Goal: Task Accomplishment & Management: Use online tool/utility

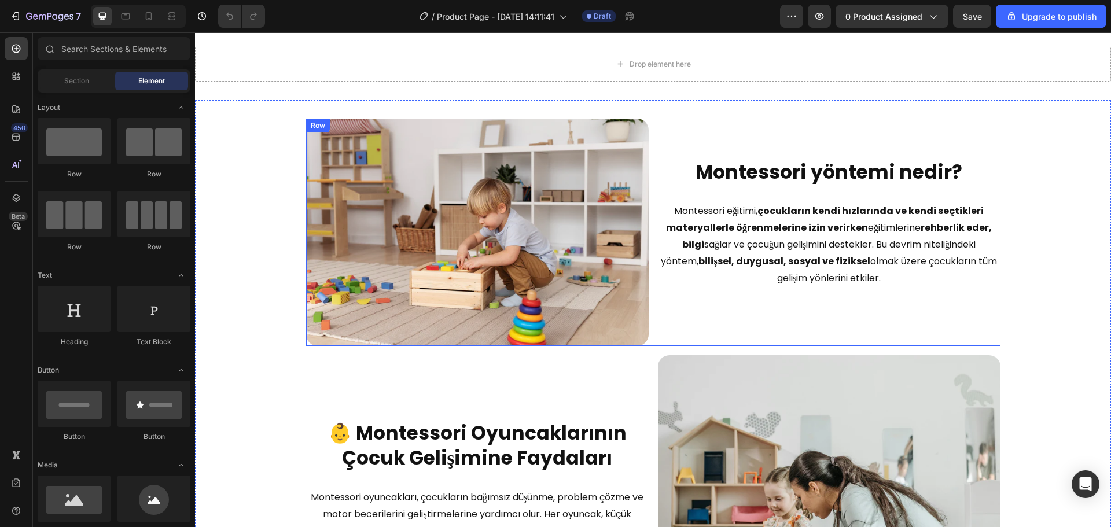
scroll to position [810, 0]
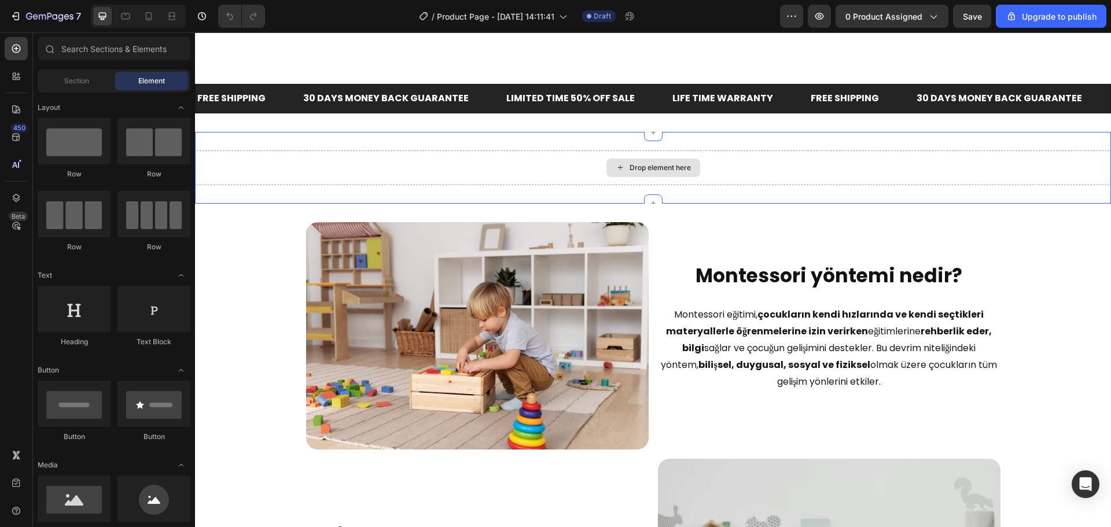
click at [748, 151] on div "Drop element here" at bounding box center [653, 167] width 916 height 35
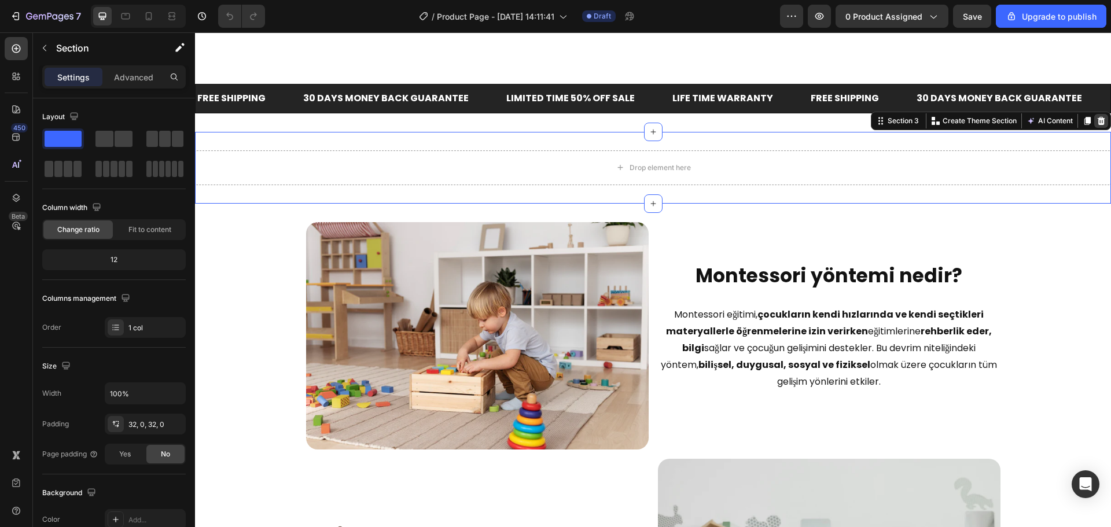
click at [1095, 125] on div at bounding box center [1102, 121] width 14 height 14
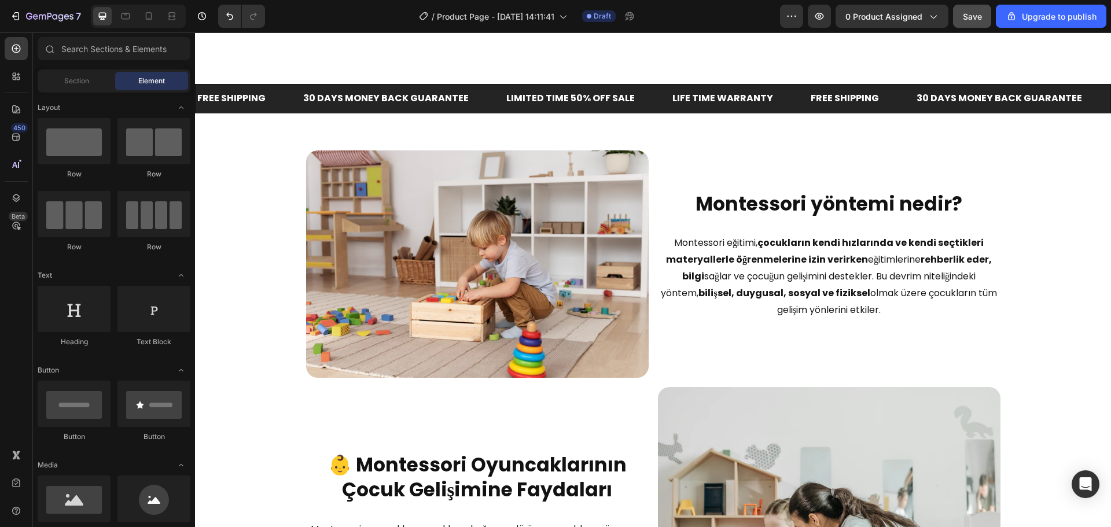
click at [955, 22] on button "Save" at bounding box center [972, 16] width 38 height 23
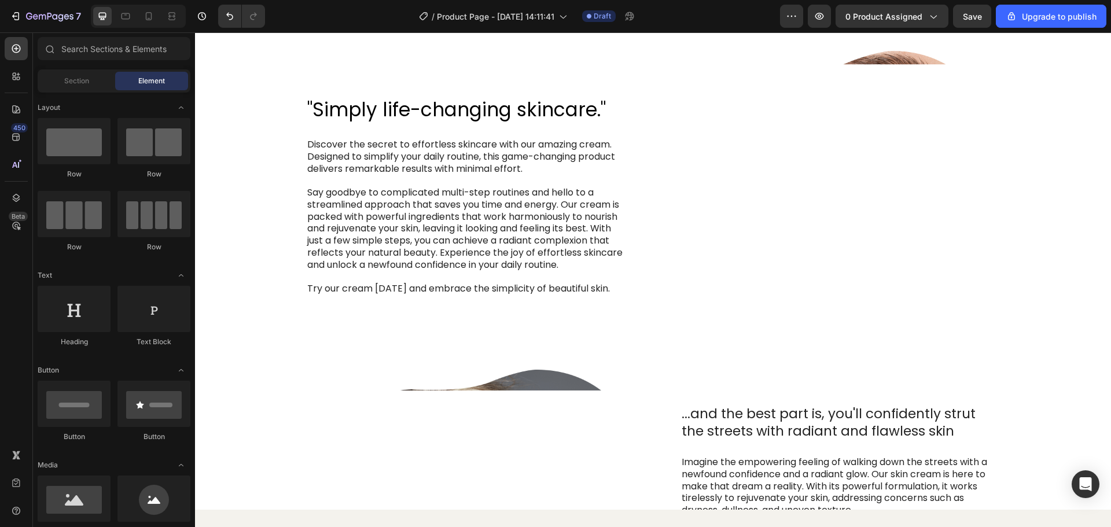
scroll to position [2458, 0]
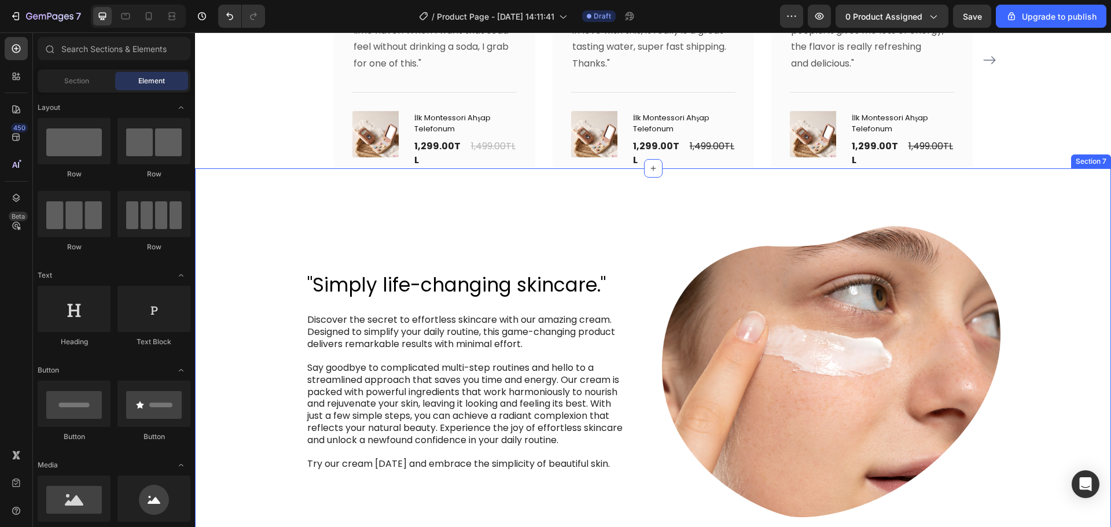
click at [1026, 208] on div ""Simply life-changing skincare." Heading Discover the secret to effortless skin…" at bounding box center [653, 531] width 916 height 726
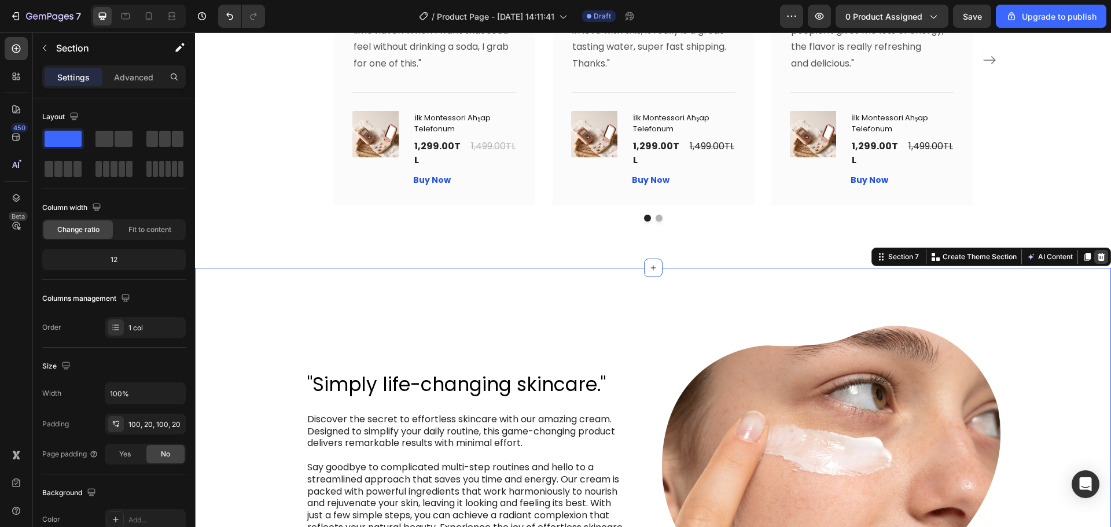
click at [1098, 253] on icon at bounding box center [1102, 257] width 8 height 8
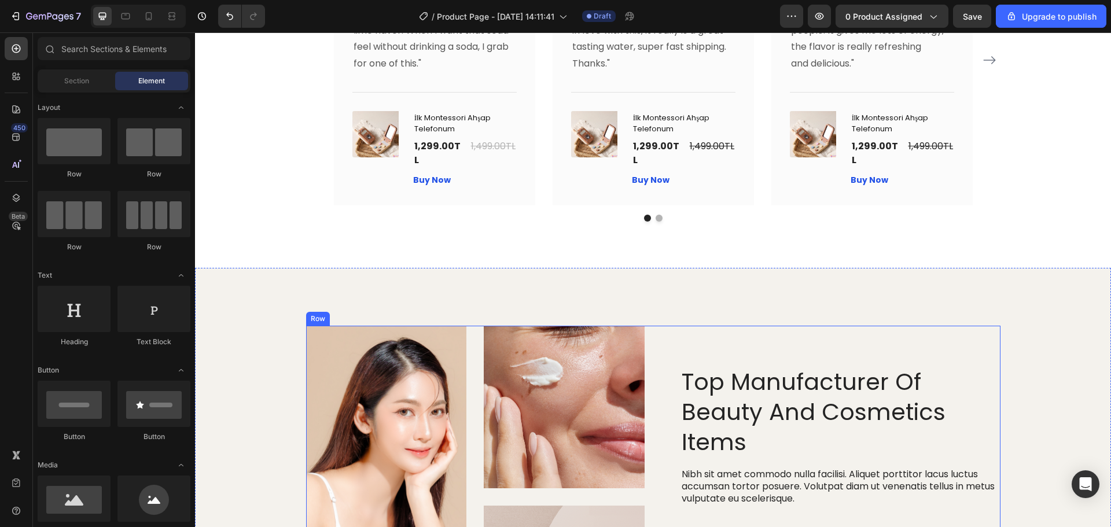
scroll to position [2632, 0]
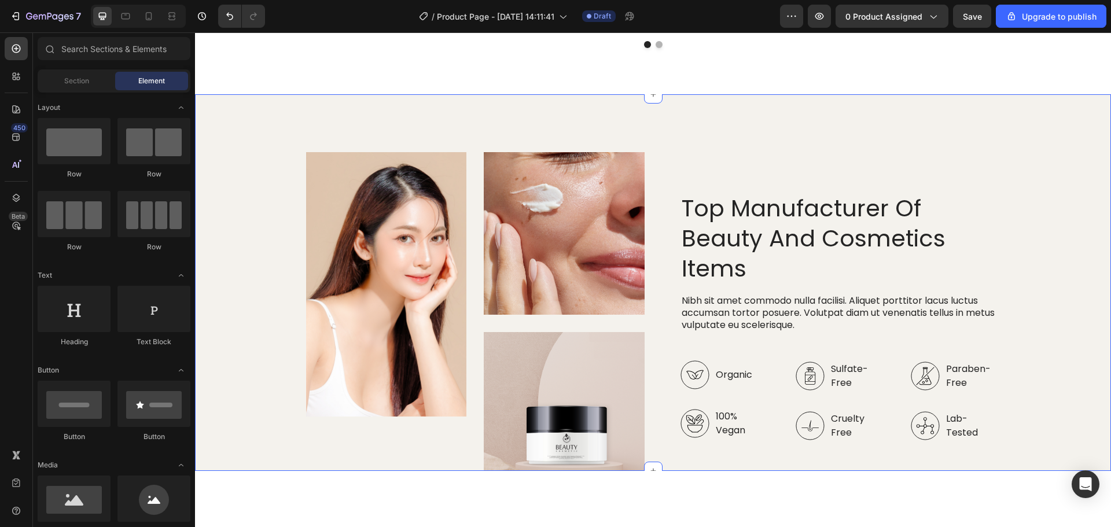
click at [1085, 126] on div "Image Image Image Row Top Manufacturer Of Beauty And Cosmetics Items Heading Ni…" at bounding box center [653, 282] width 916 height 377
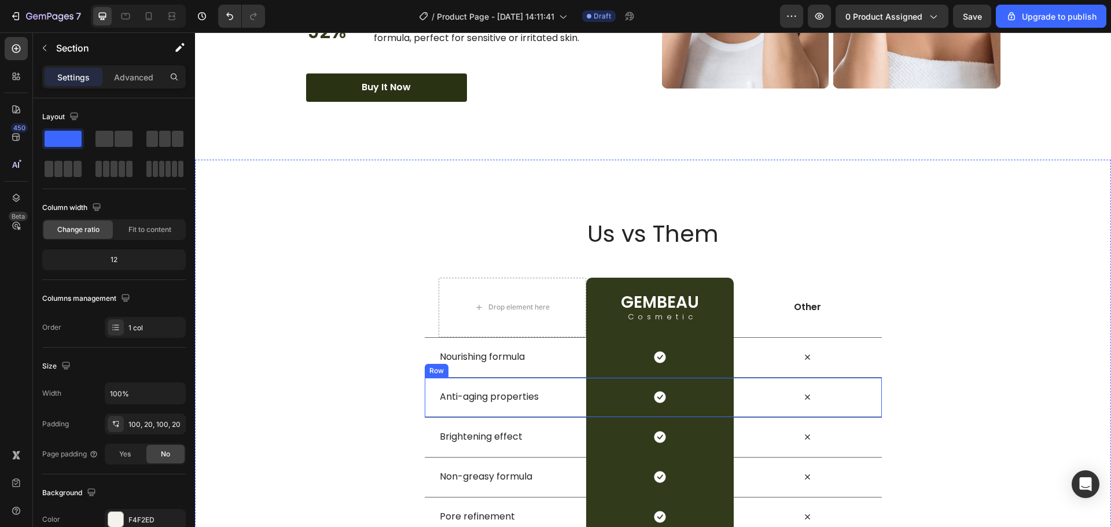
scroll to position [3616, 0]
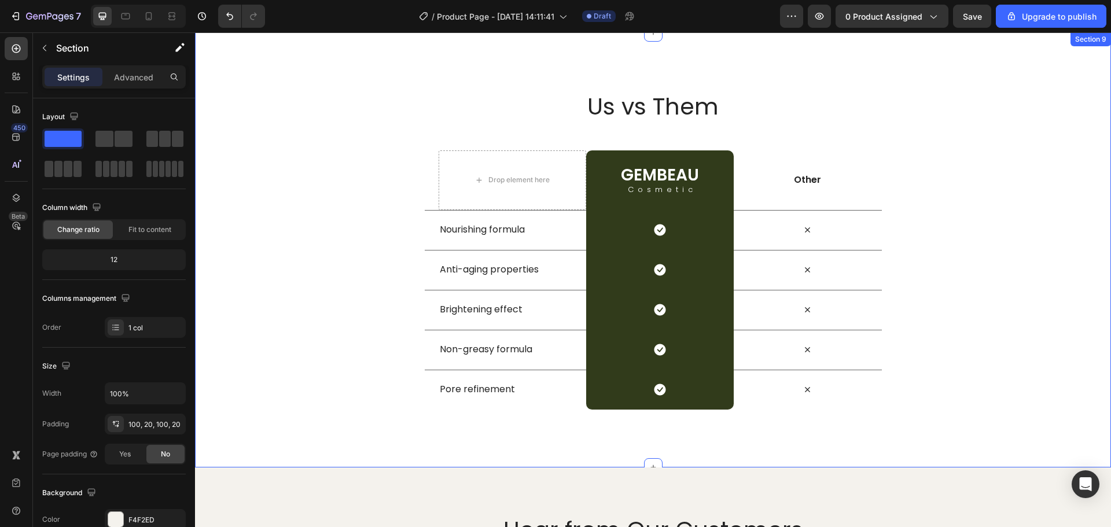
click at [983, 151] on div "Us vs Them Heading Row Drop element here GEMBEAU Heading Cosmetic Text Block Ro…" at bounding box center [653, 250] width 916 height 320
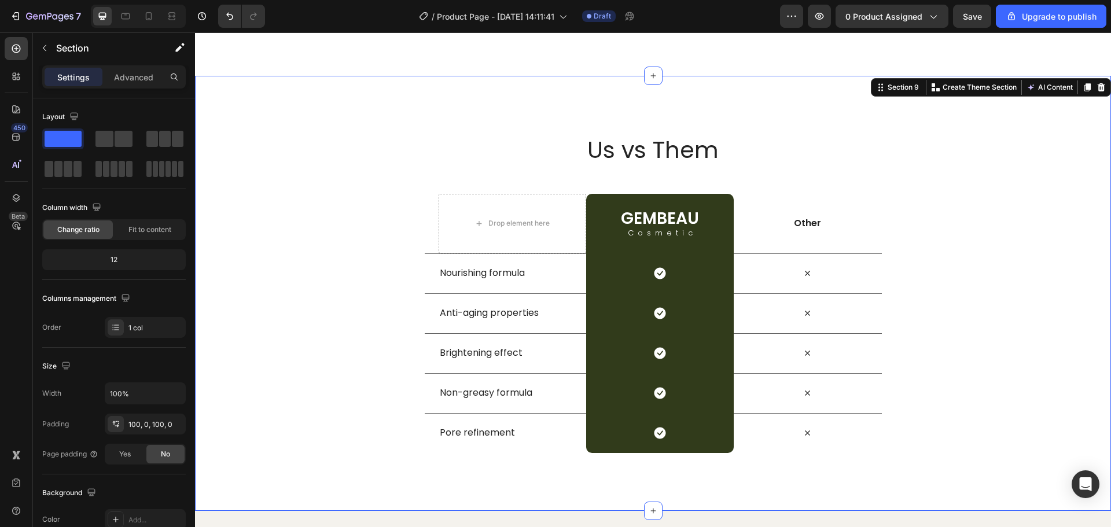
scroll to position [3500, 0]
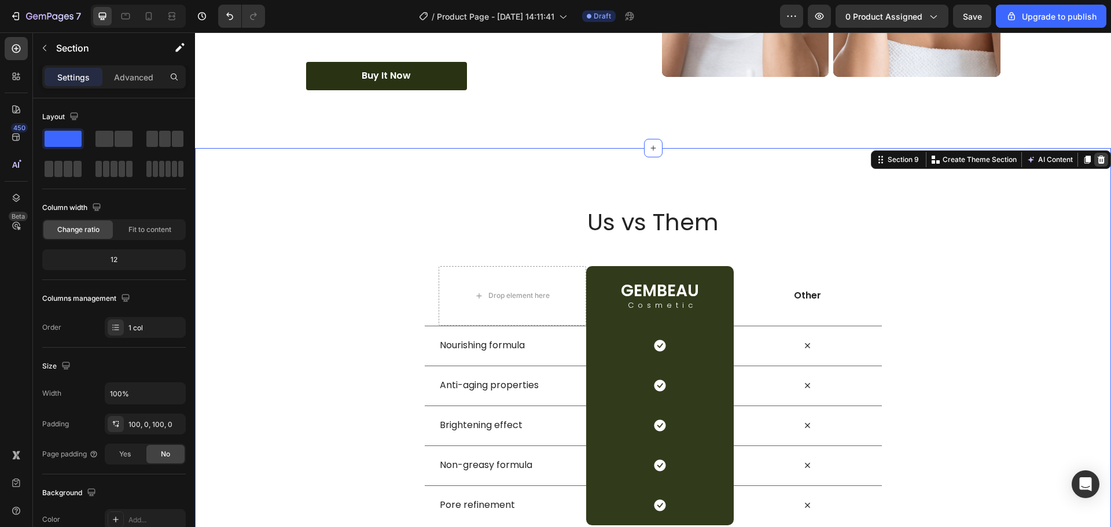
click at [1098, 158] on icon at bounding box center [1102, 160] width 8 height 8
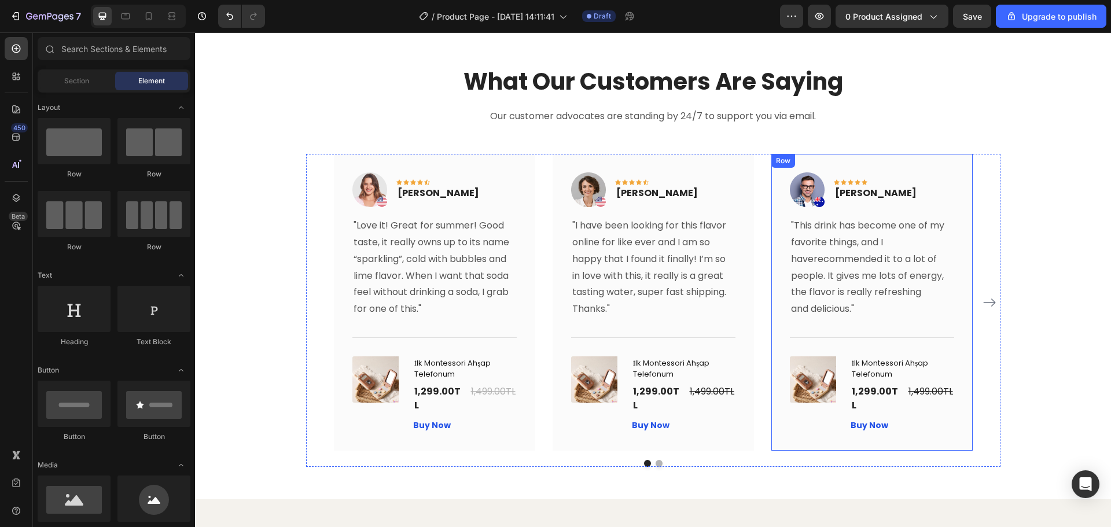
scroll to position [2163, 0]
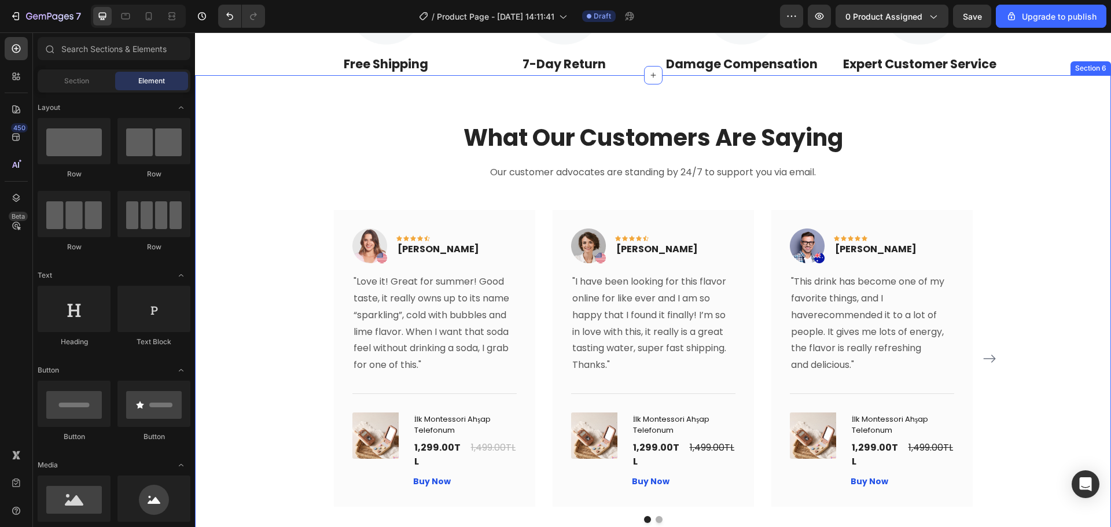
click at [1008, 168] on div "What Our Customers Are Saying Heading Our customer advocates are standing by 24…" at bounding box center [653, 323] width 899 height 402
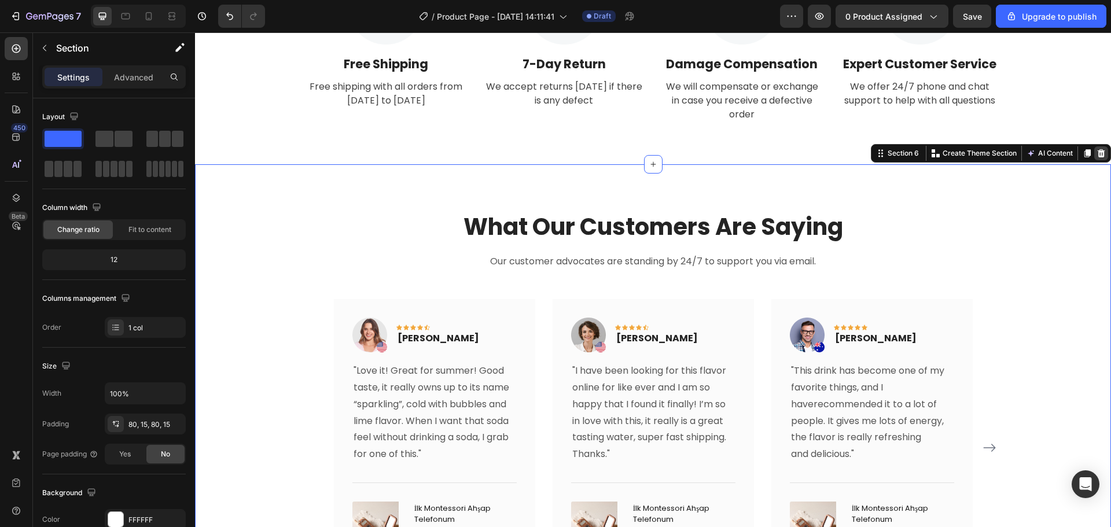
click at [1097, 156] on icon at bounding box center [1101, 153] width 9 height 9
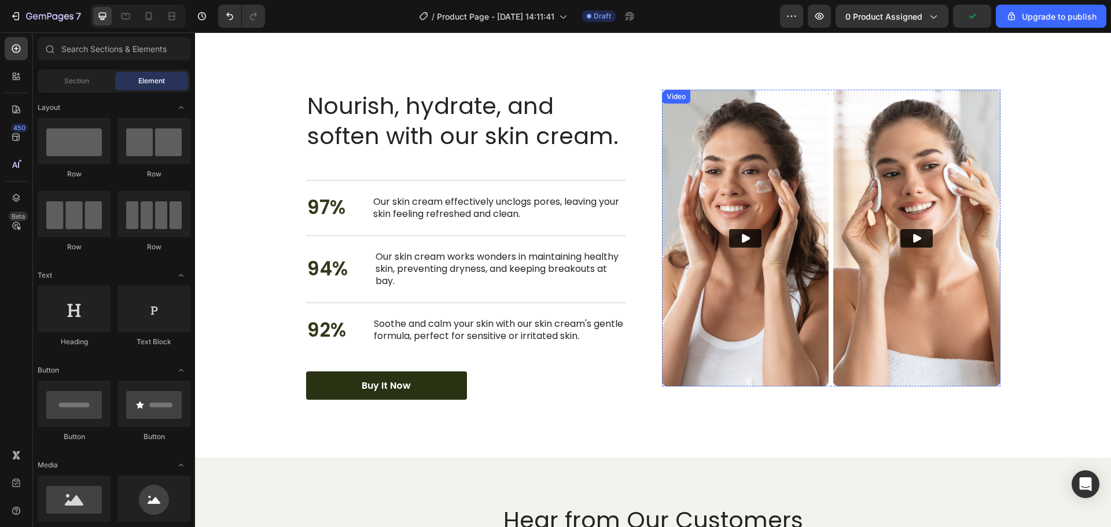
scroll to position [2741, 0]
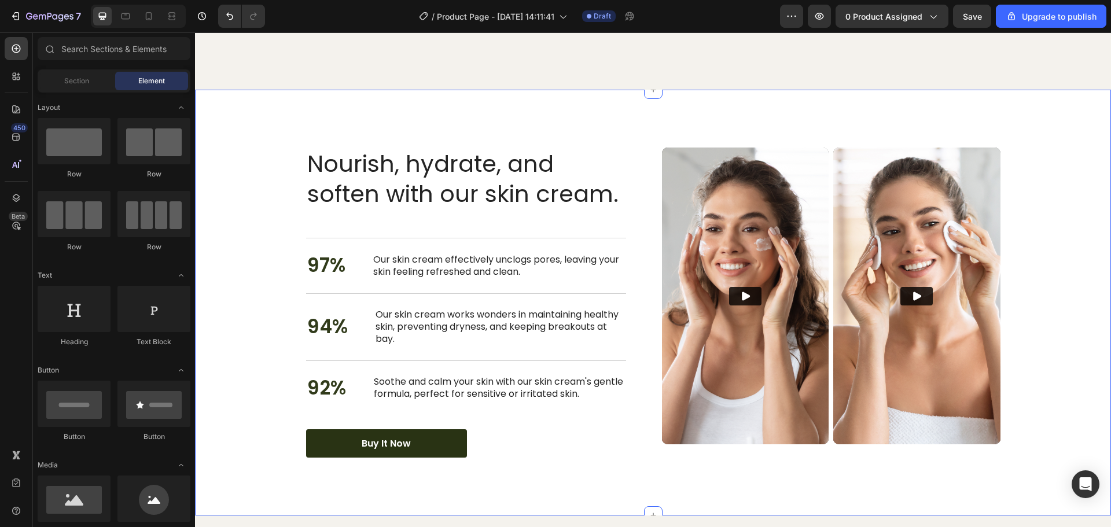
click at [669, 113] on div "Nourish, hydrate, and soften with our skin cream. Heading Nourish, hydrate, and…" at bounding box center [653, 303] width 916 height 426
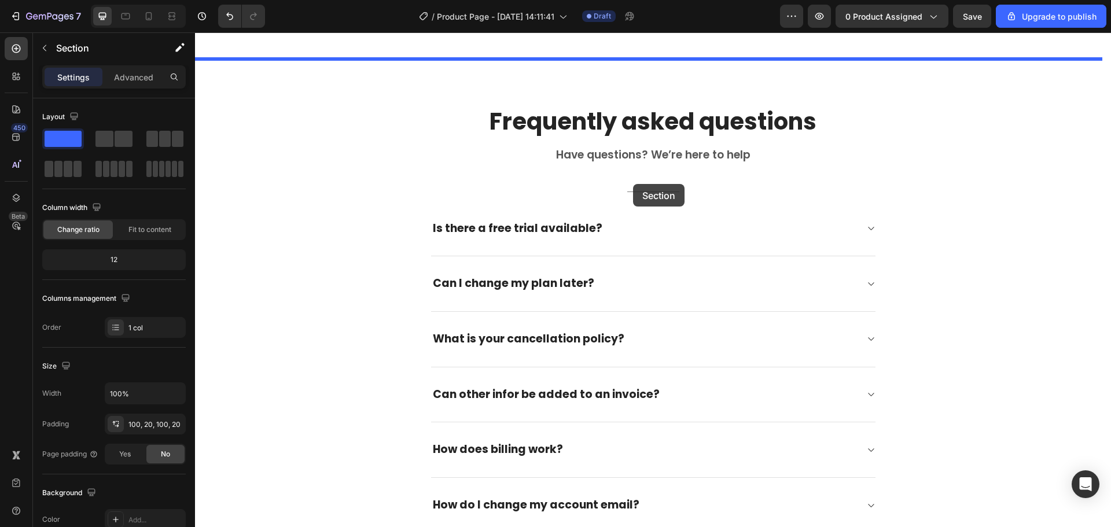
scroll to position [1410, 0]
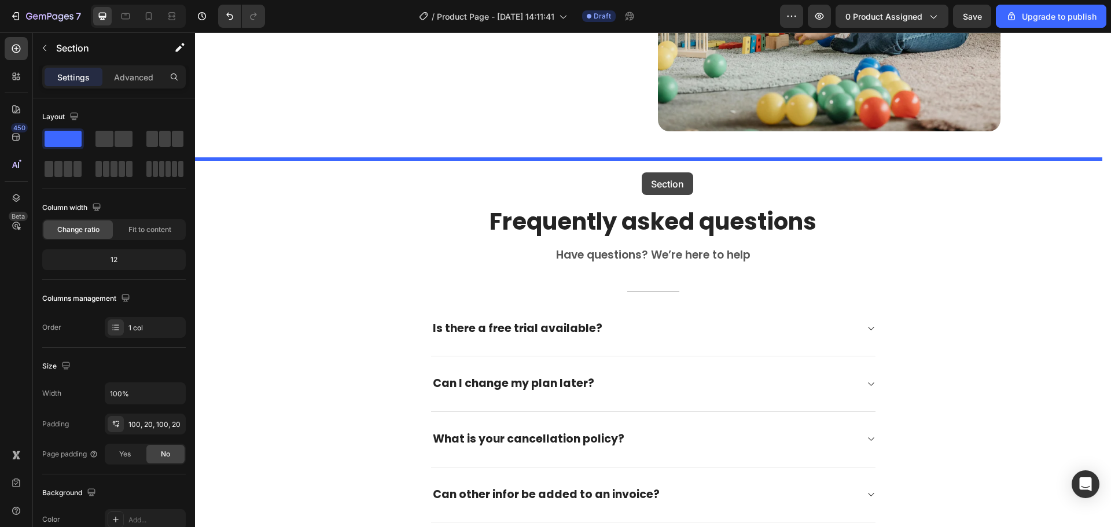
drag, startPoint x: 869, startPoint y: 78, endPoint x: 645, endPoint y: 169, distance: 241.7
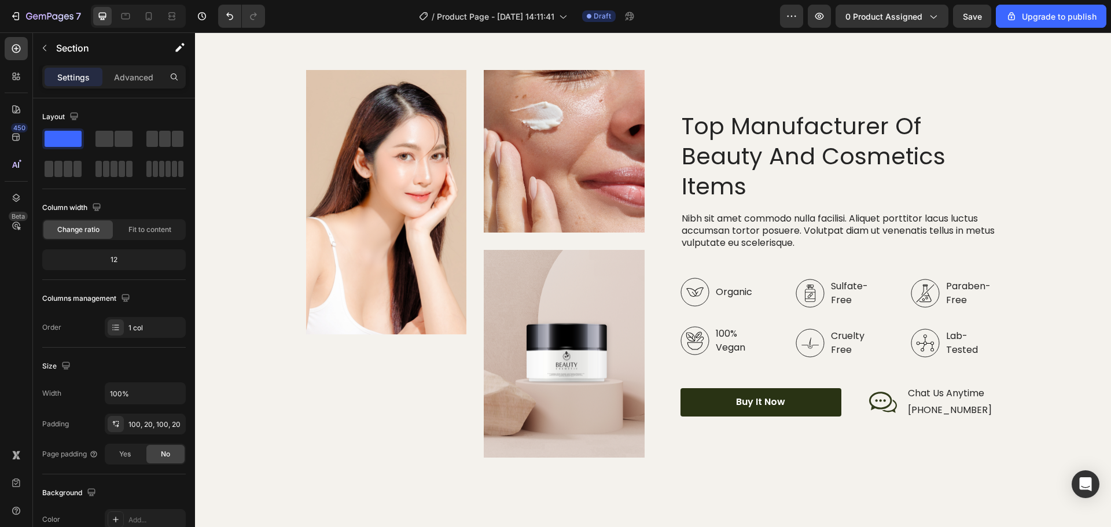
scroll to position [2857, 0]
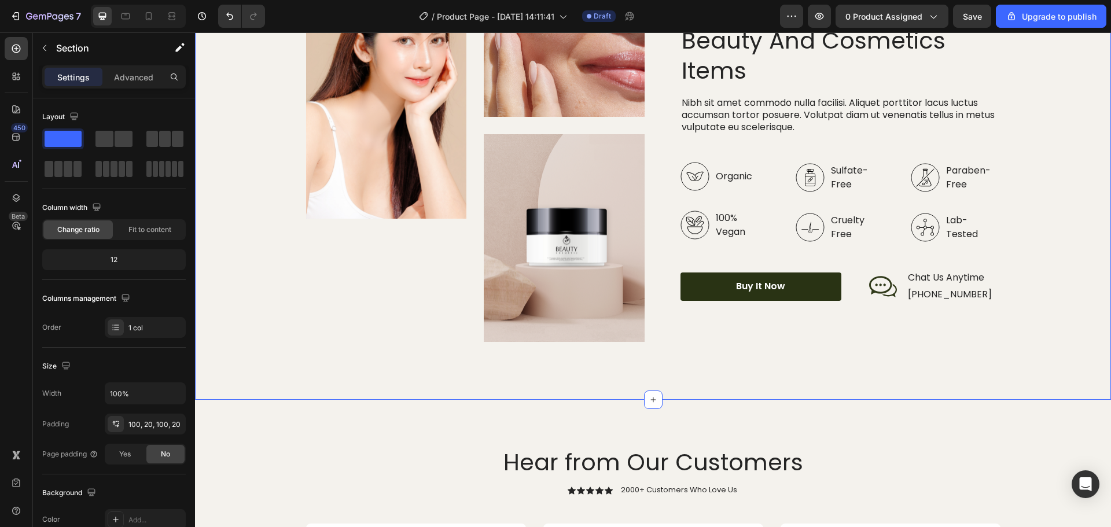
click at [1014, 202] on div "Image Image Image Row Top Manufacturer Of Beauty And Cosmetics Items Heading Ni…" at bounding box center [653, 148] width 893 height 388
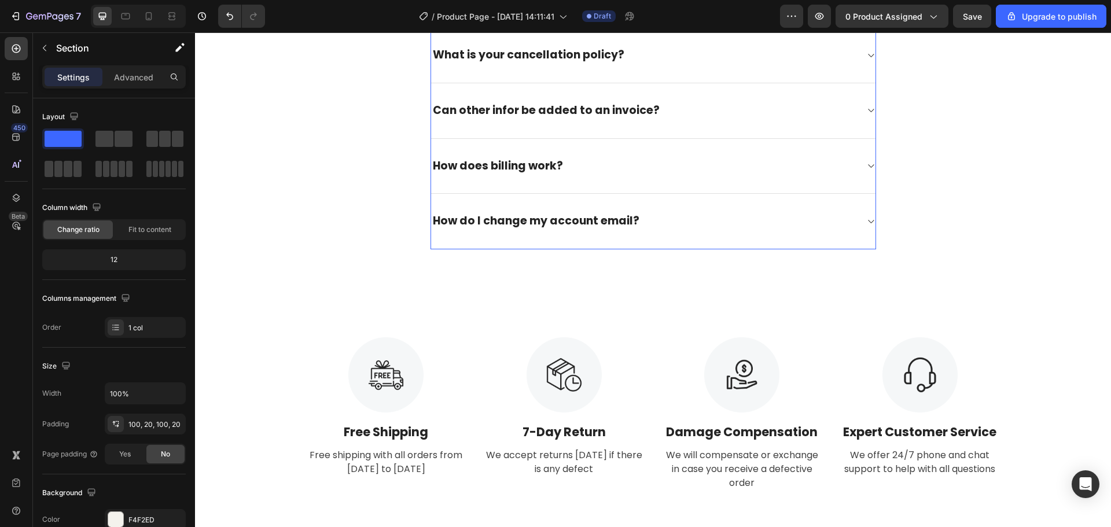
scroll to position [2510, 0]
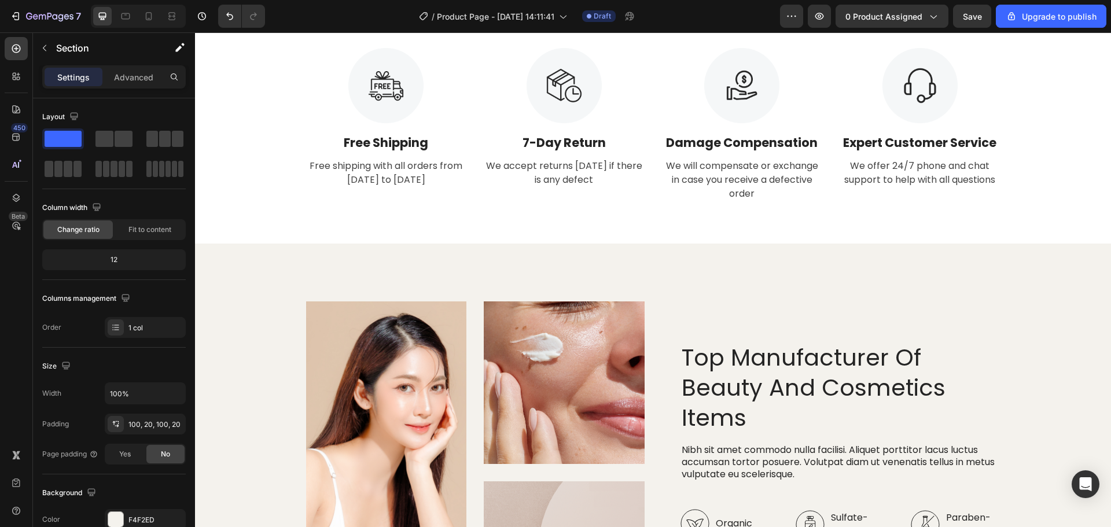
click at [657, 258] on div "Image Image Image Row Top Manufacturer Of Beauty And Cosmetics Items Heading Ni…" at bounding box center [653, 496] width 916 height 504
click at [922, 276] on div "Image Image Image Row Top Manufacturer Of Beauty And Cosmetics Items Heading Ni…" at bounding box center [653, 496] width 916 height 504
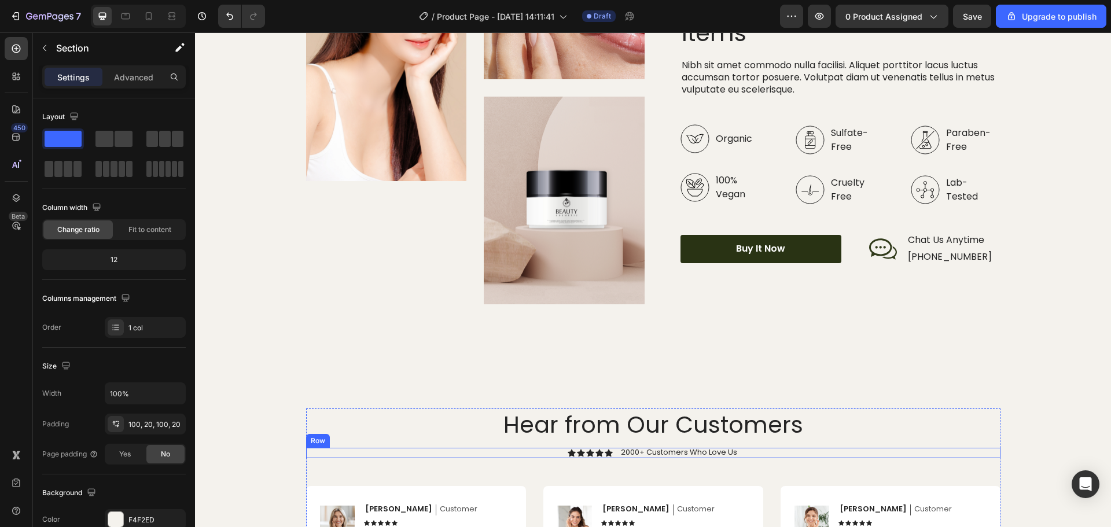
scroll to position [3031, 0]
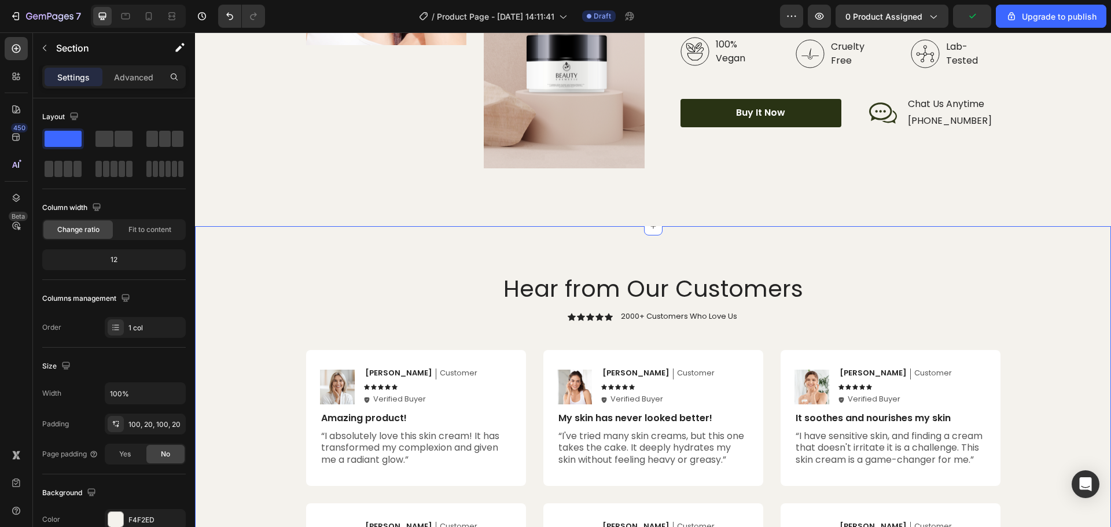
click at [986, 290] on h2 "Hear from Our Customers" at bounding box center [653, 289] width 695 height 32
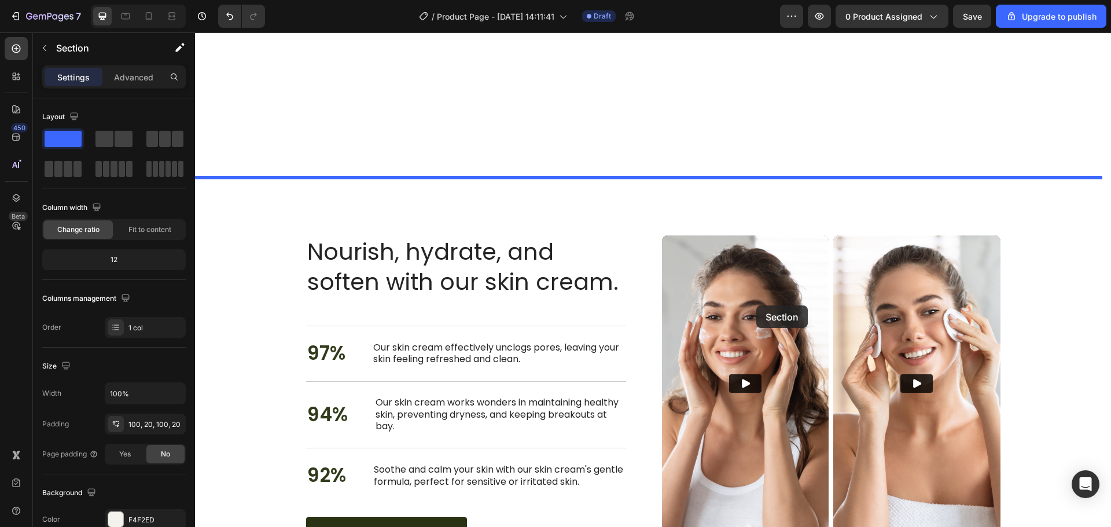
scroll to position [1584, 0]
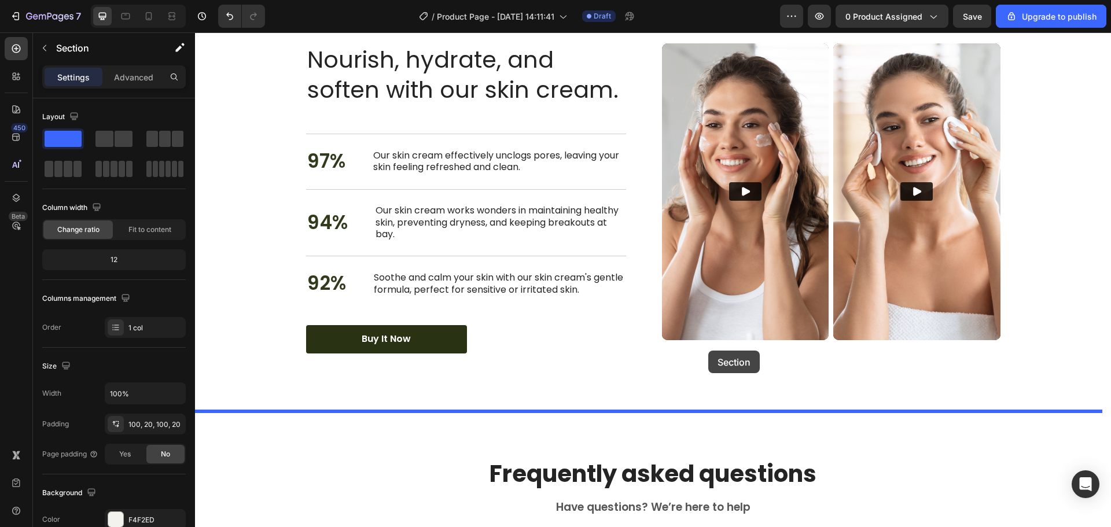
drag, startPoint x: 884, startPoint y: 319, endPoint x: 708, endPoint y: 351, distance: 178.8
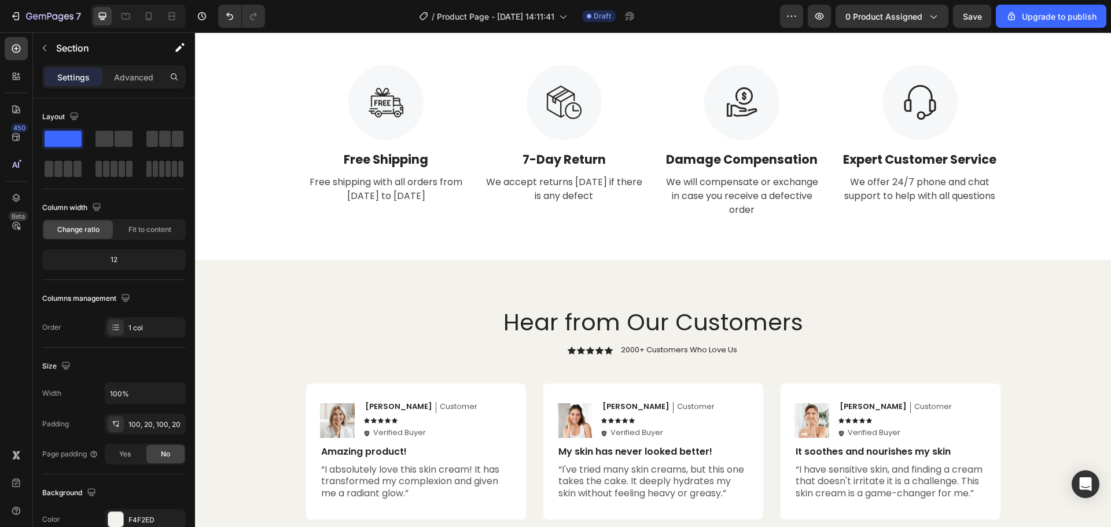
scroll to position [3089, 0]
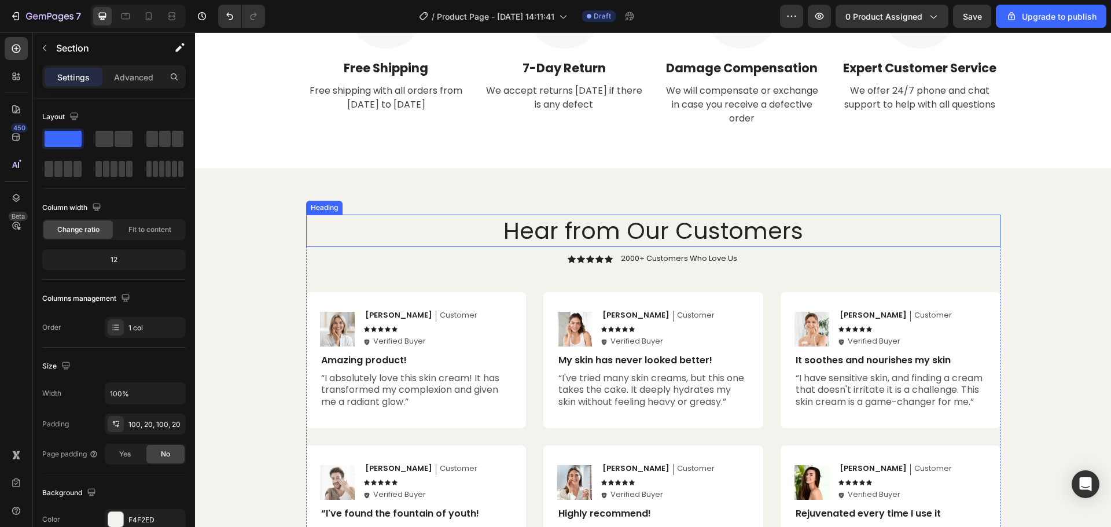
click at [900, 218] on h2 "Hear from Our Customers" at bounding box center [653, 231] width 695 height 32
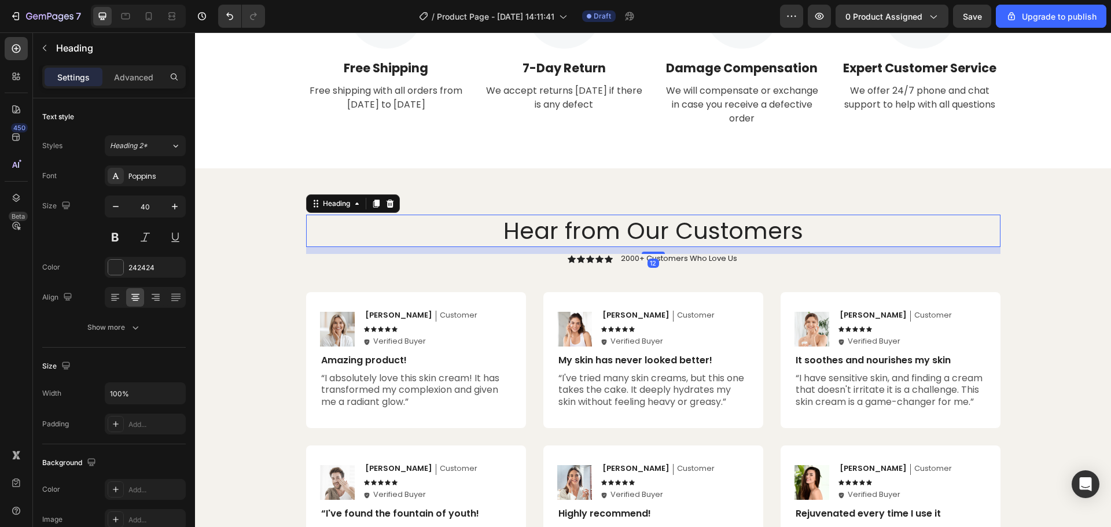
click at [935, 189] on div "Hear from Our Customers Heading 12 Icon Icon Icon Icon Icon Icon List 2000+ Cus…" at bounding box center [653, 409] width 916 height 483
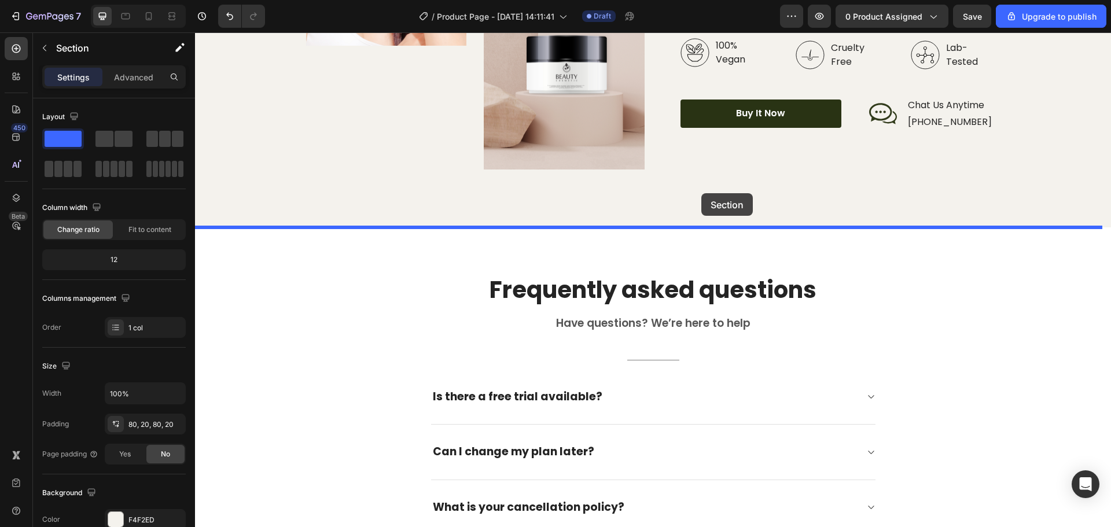
scroll to position [2105, 0]
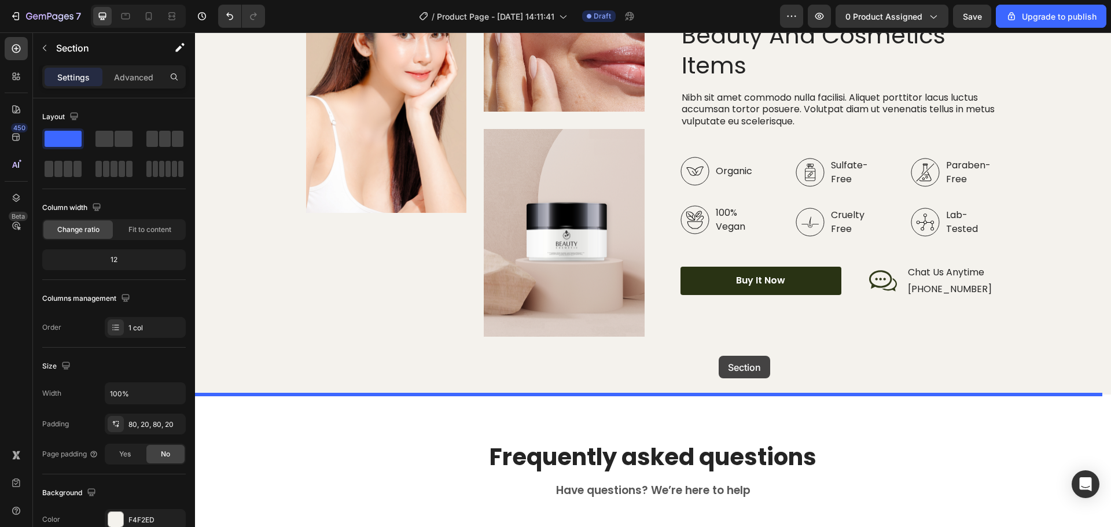
drag, startPoint x: 872, startPoint y: 156, endPoint x: 719, endPoint y: 364, distance: 258.3
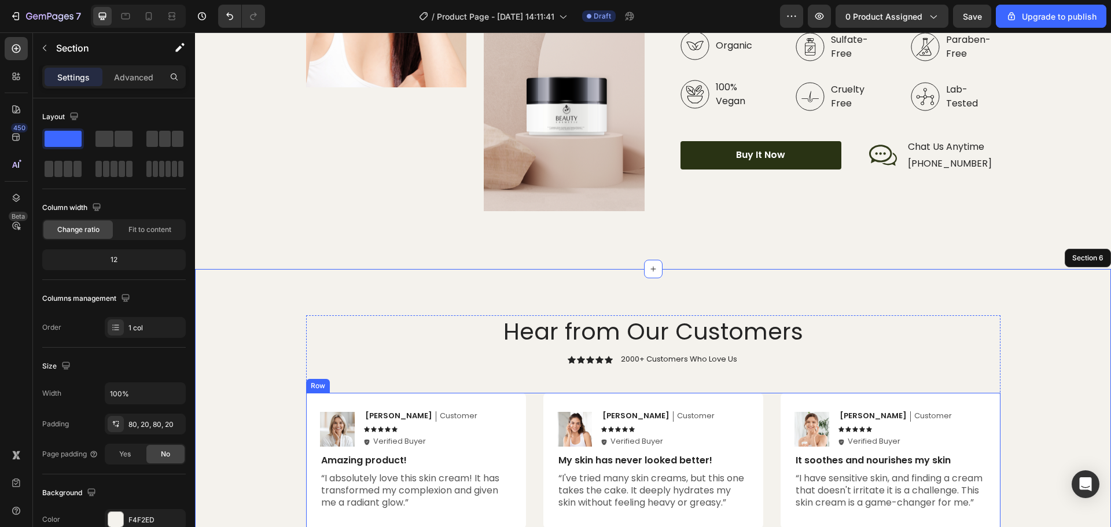
scroll to position [2336, 0]
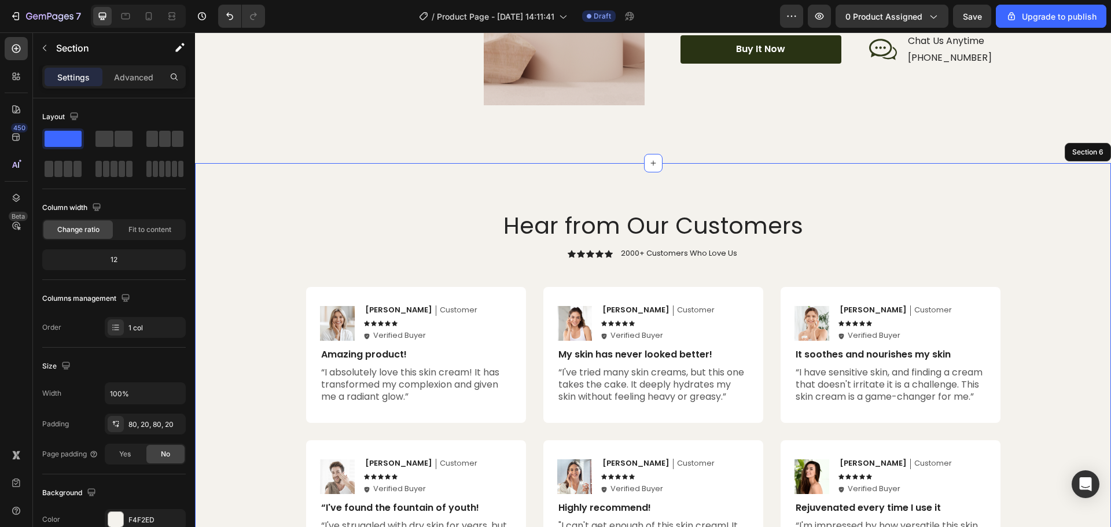
click at [1044, 237] on div "Hear from Our Customers Heading Icon Icon Icon Icon Icon Icon List 2000+ Custom…" at bounding box center [653, 399] width 893 height 379
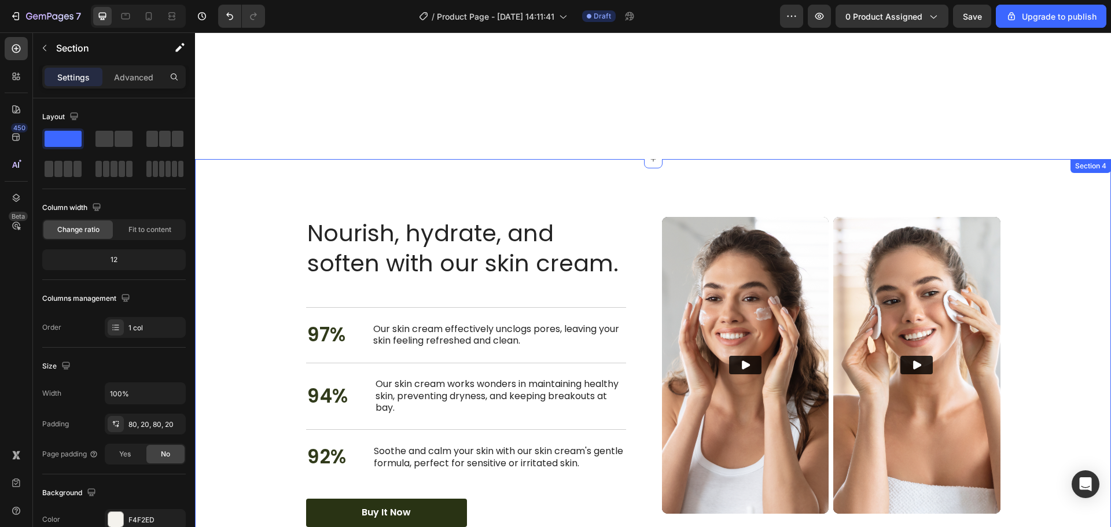
scroll to position [1757, 0]
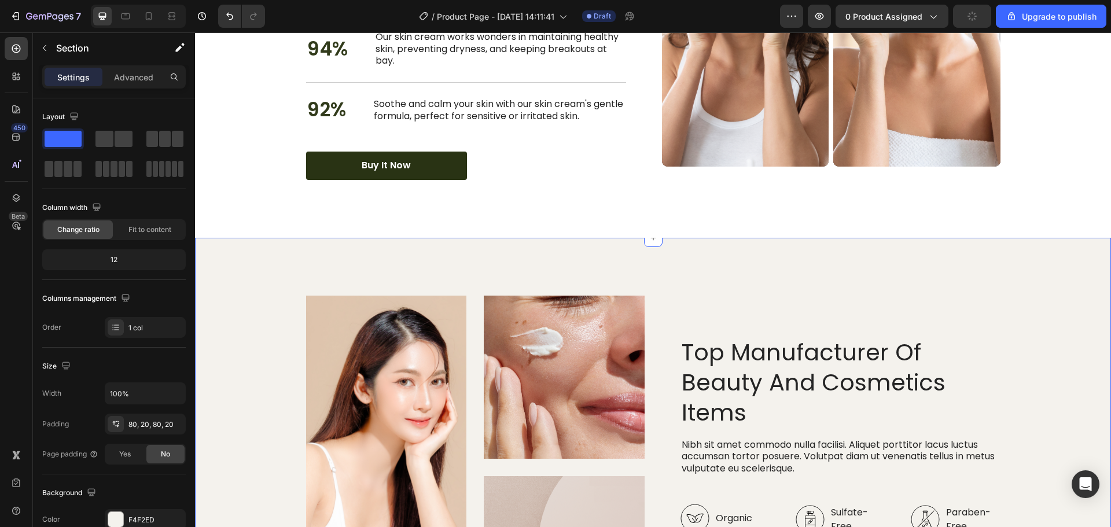
click at [1033, 282] on div "Image Image Image Row Top Manufacturer Of Beauty And Cosmetics Items Heading Ni…" at bounding box center [653, 490] width 916 height 504
click at [1031, 282] on div "Image Image Image Row Top Manufacturer Of Beauty And Cosmetics Items Heading Ni…" at bounding box center [653, 490] width 916 height 504
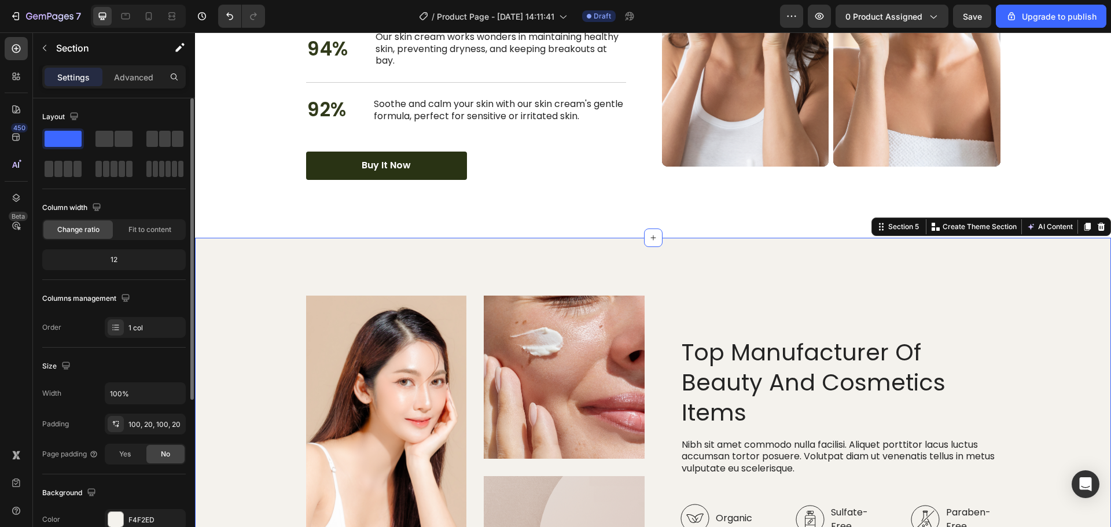
scroll to position [244, 0]
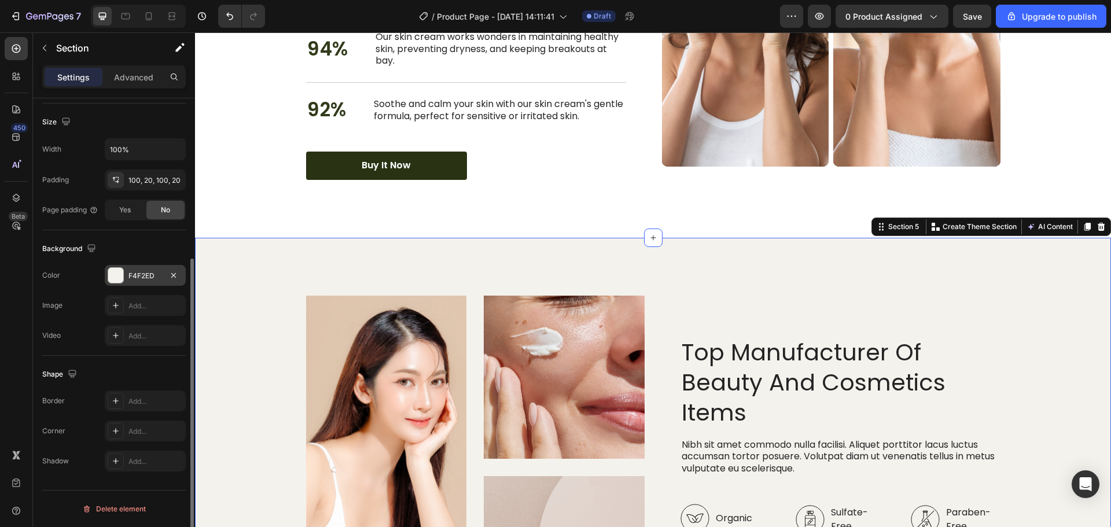
click at [149, 277] on div "F4F2ED" at bounding box center [146, 276] width 34 height 10
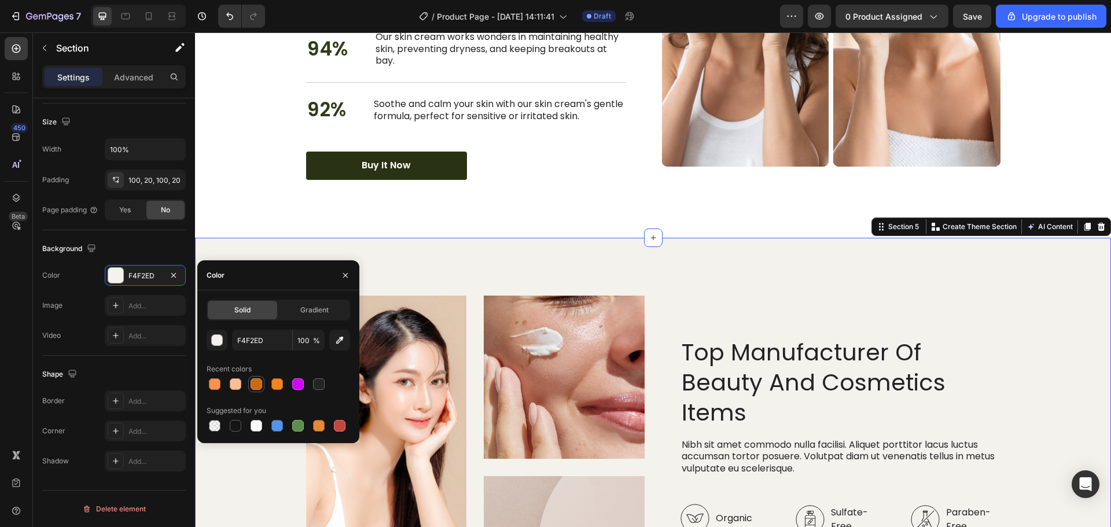
click at [252, 389] on div at bounding box center [257, 385] width 12 height 12
type input "CE6808"
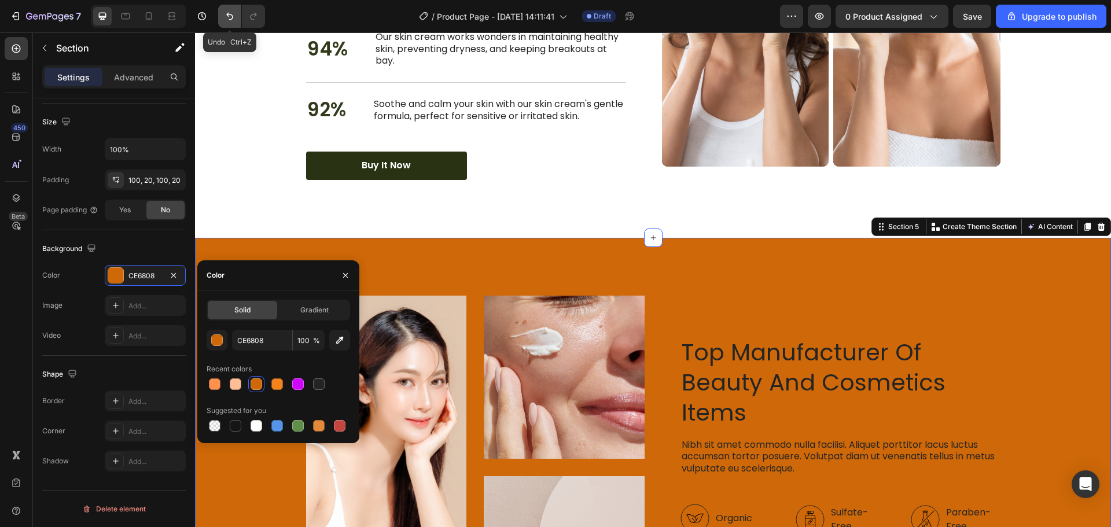
click at [237, 20] on button "Undo/Redo" at bounding box center [229, 16] width 23 height 23
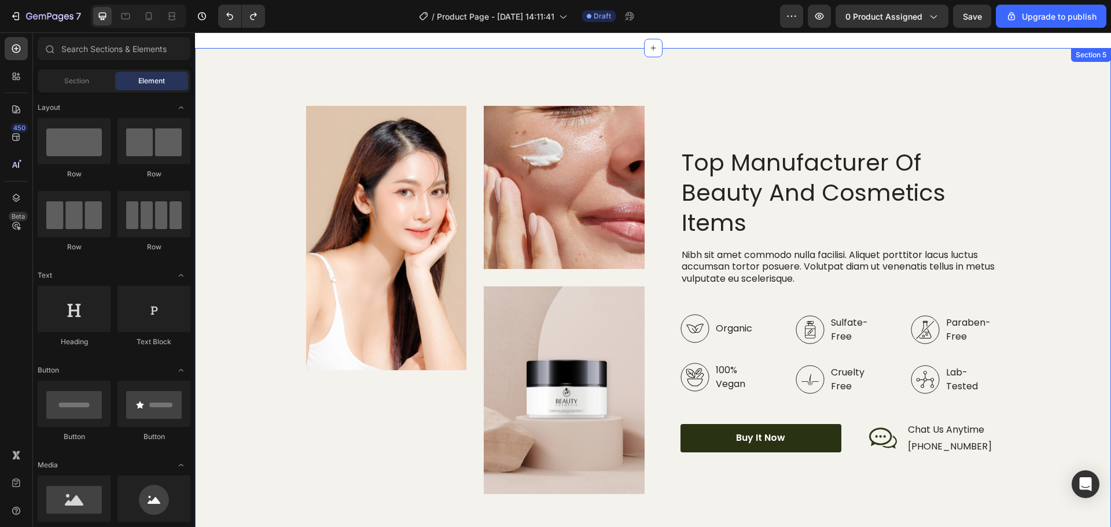
scroll to position [1920, 0]
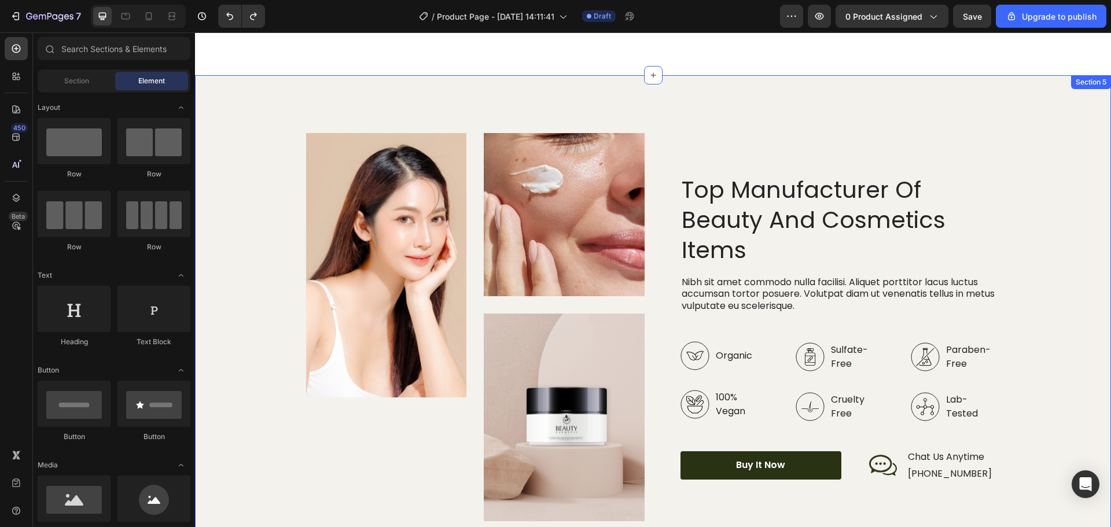
click at [1018, 152] on div "Image Image Image Row Top Manufacturer Of Beauty And Cosmetics Items Heading Ni…" at bounding box center [653, 327] width 893 height 388
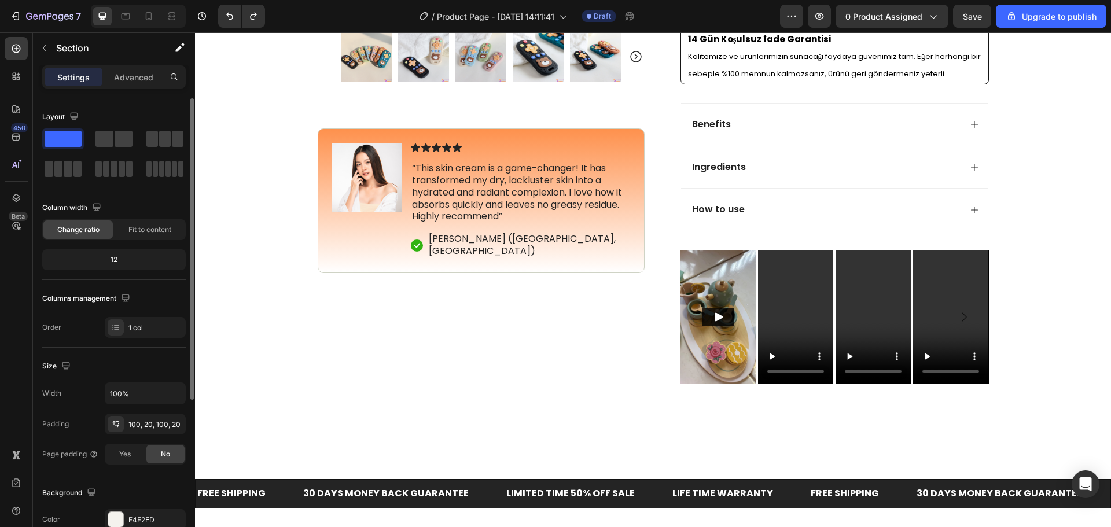
scroll to position [116, 0]
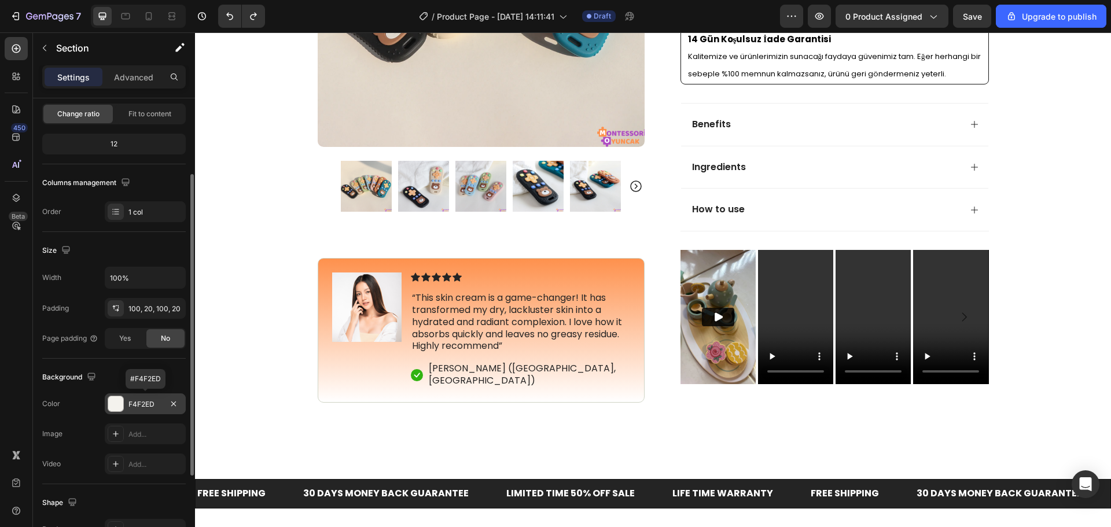
click at [128, 406] on div "F4F2ED" at bounding box center [145, 404] width 81 height 21
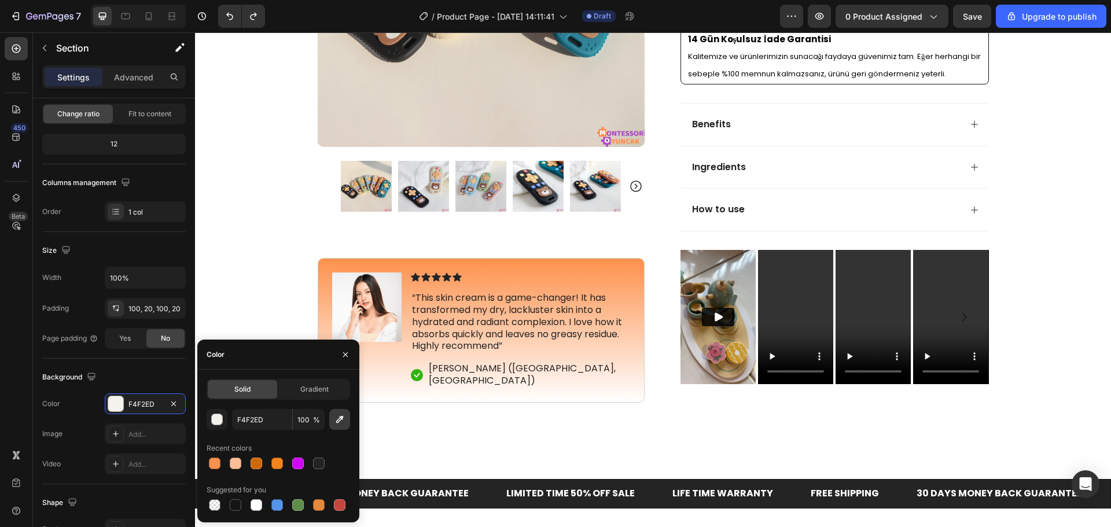
click at [337, 414] on icon "button" at bounding box center [340, 420] width 12 height 12
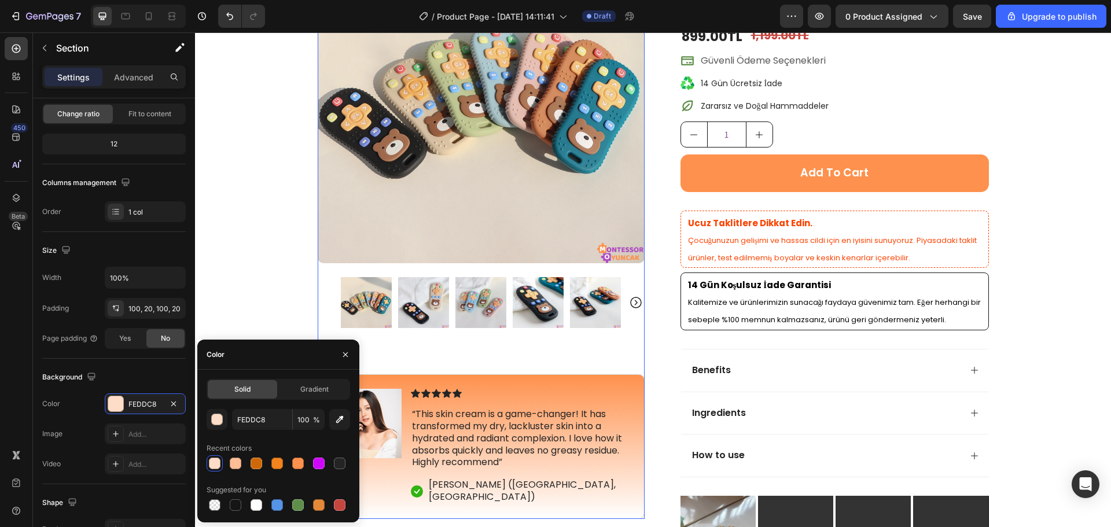
scroll to position [174, 0]
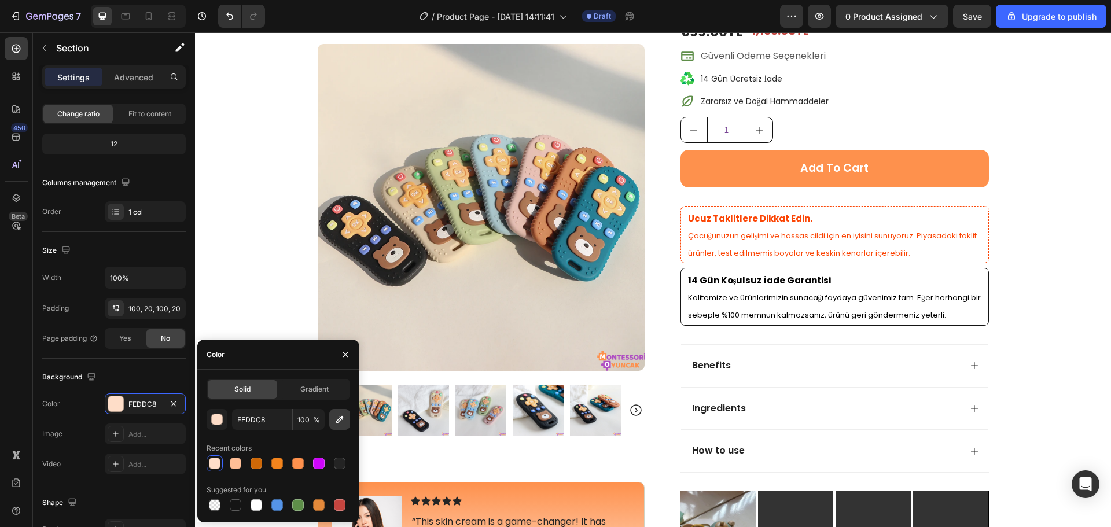
click at [335, 418] on icon "button" at bounding box center [340, 420] width 12 height 12
type input "FE9858"
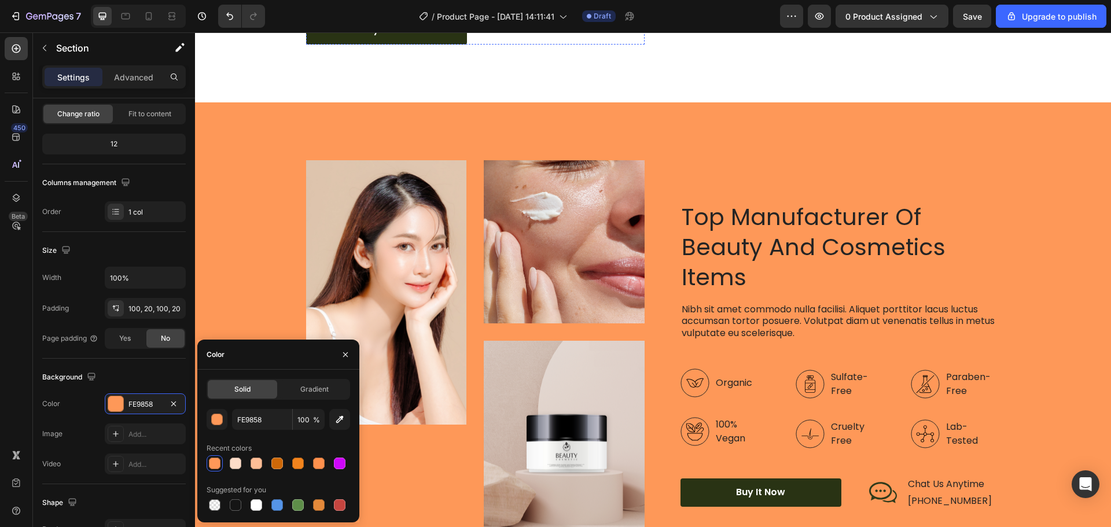
scroll to position [2026, 0]
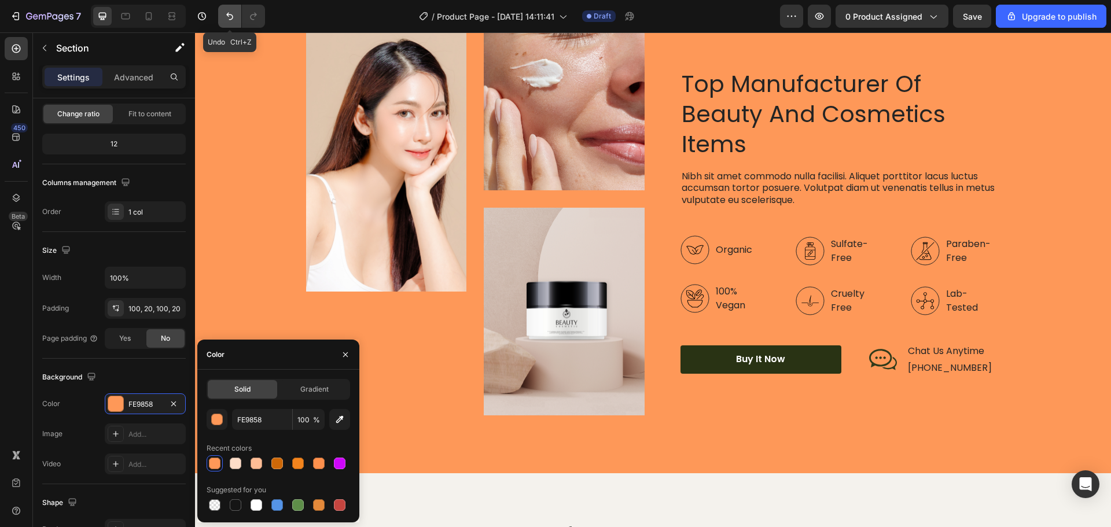
click at [221, 23] on button "Undo/Redo" at bounding box center [229, 16] width 23 height 23
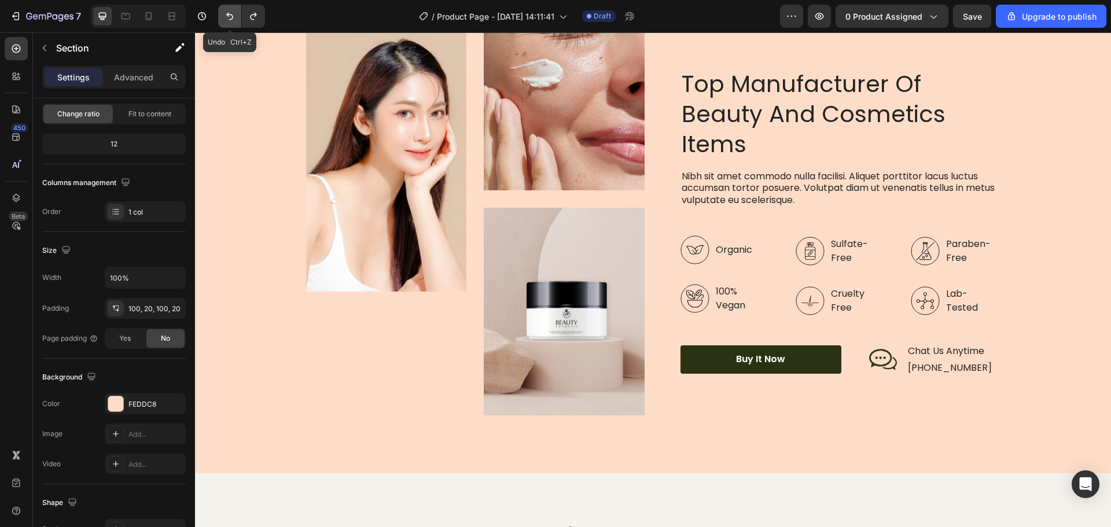
click at [221, 23] on button "Undo/Redo" at bounding box center [229, 16] width 23 height 23
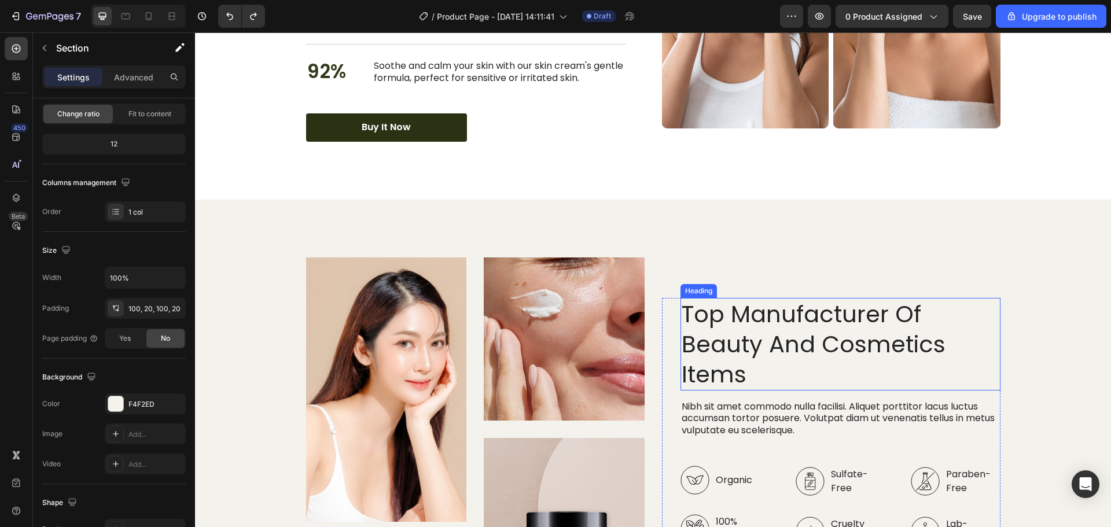
scroll to position [1794, 0]
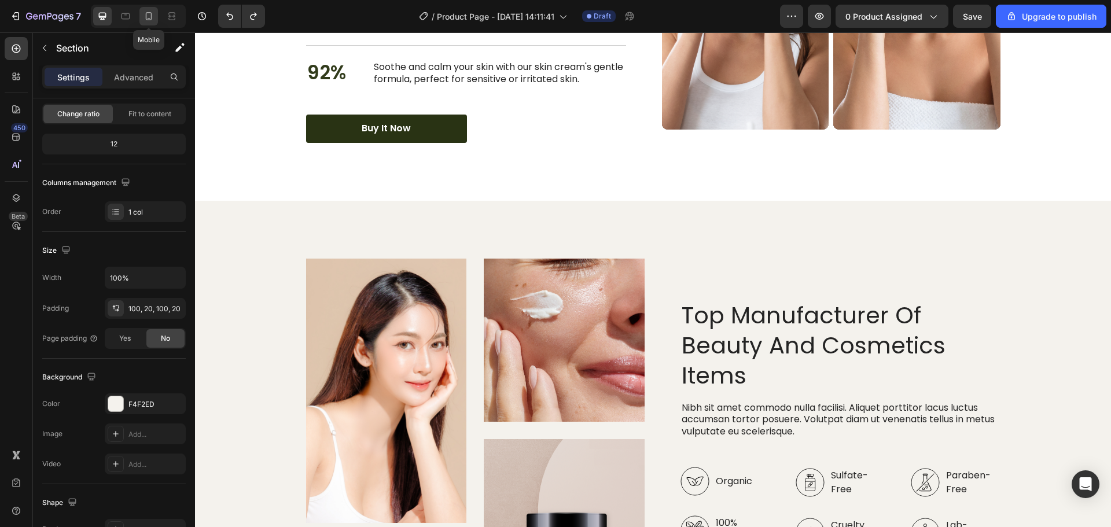
click at [156, 20] on div at bounding box center [148, 16] width 19 height 19
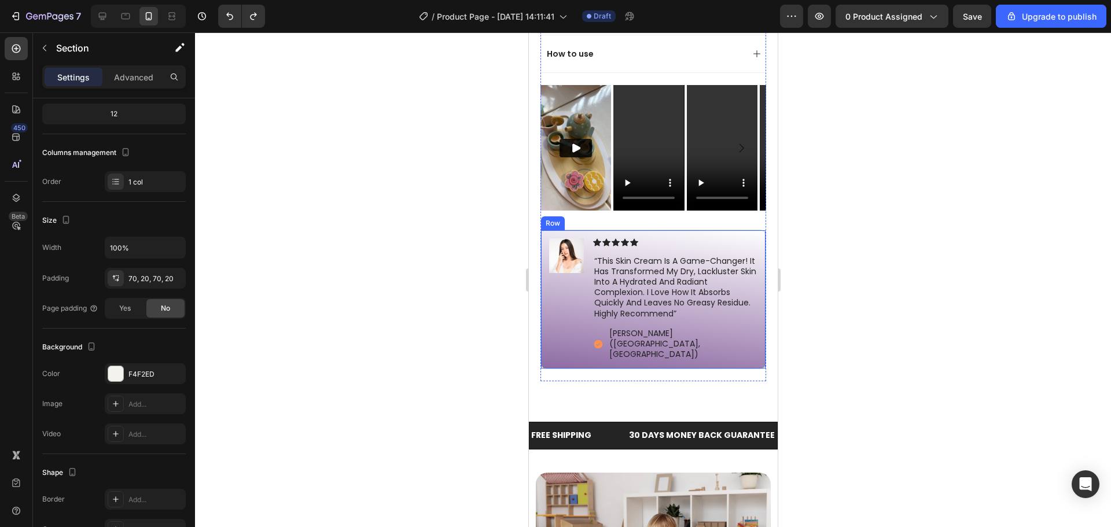
scroll to position [839, 0]
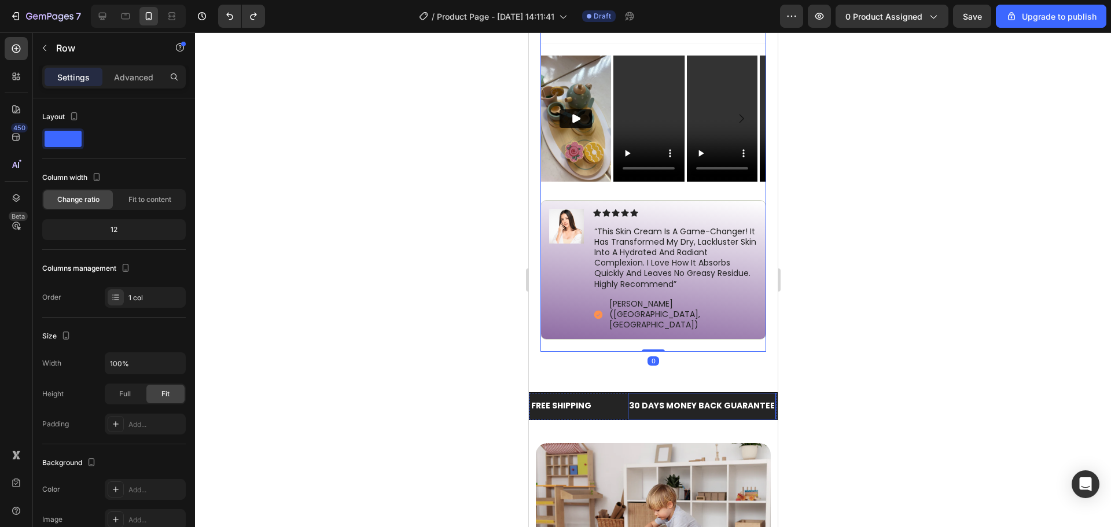
click at [661, 398] on div "30 DAYS MONEY BACK GUARANTEE" at bounding box center [701, 406] width 148 height 17
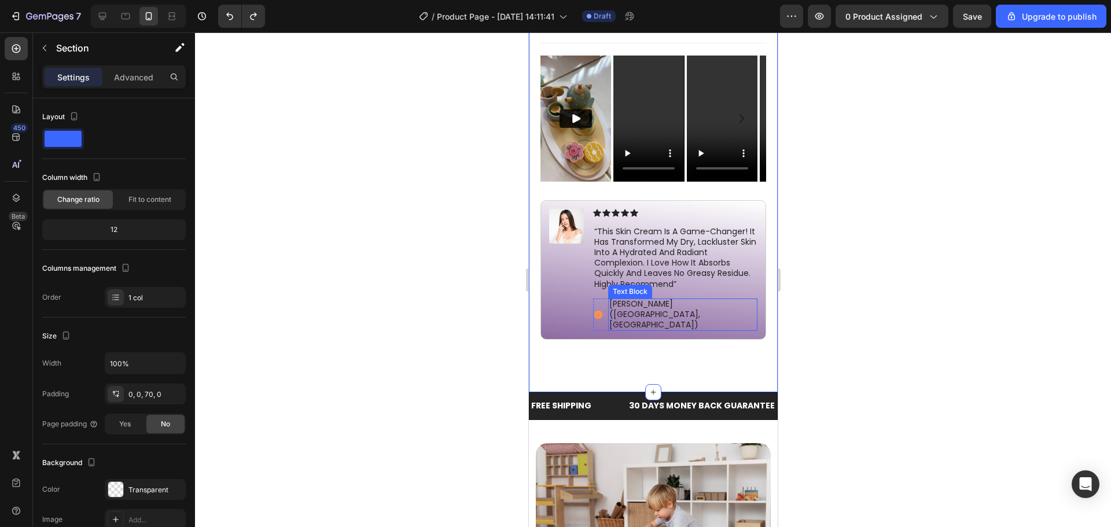
click at [673, 300] on p "[PERSON_NAME] ([GEOGRAPHIC_DATA], [GEOGRAPHIC_DATA])" at bounding box center [682, 315] width 147 height 32
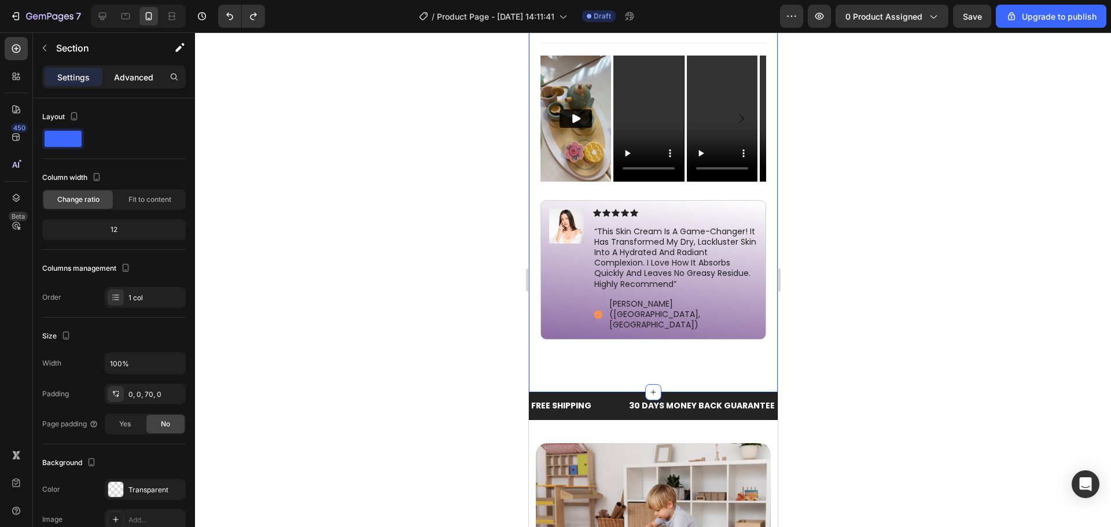
click at [139, 82] on p "Advanced" at bounding box center [133, 77] width 39 height 12
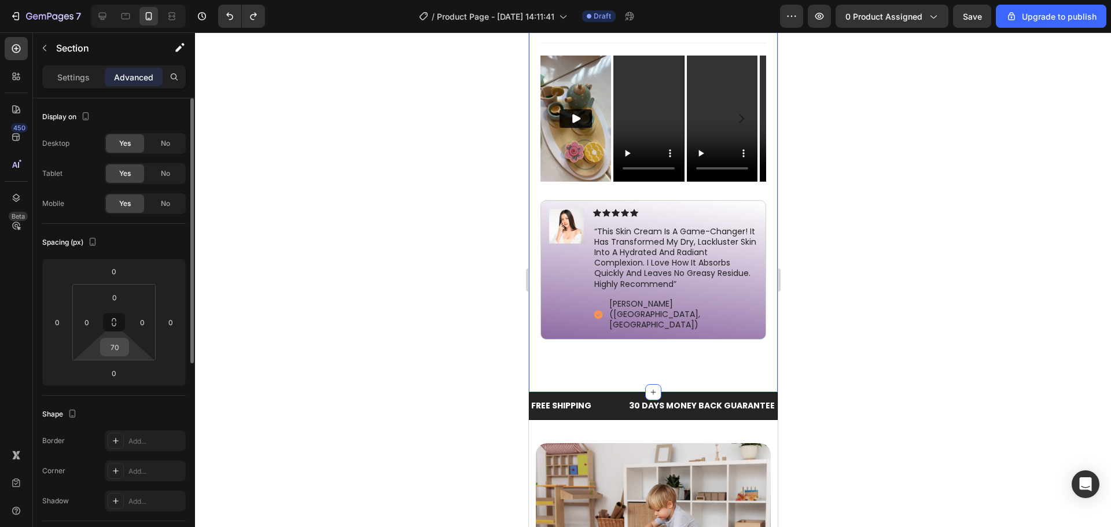
click at [103, 347] on input "70" at bounding box center [114, 347] width 23 height 17
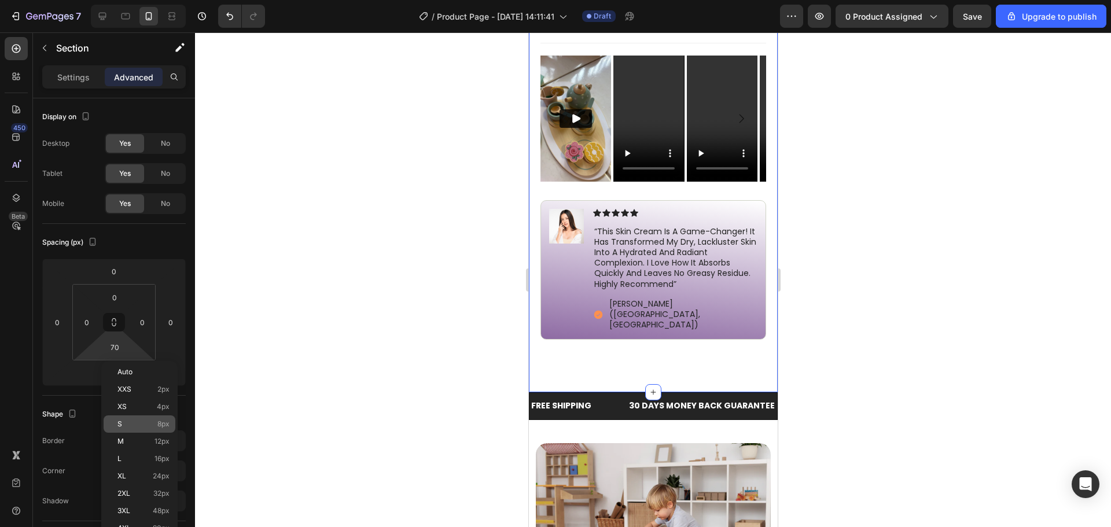
click at [119, 427] on span "S" at bounding box center [120, 424] width 5 height 8
type input "8"
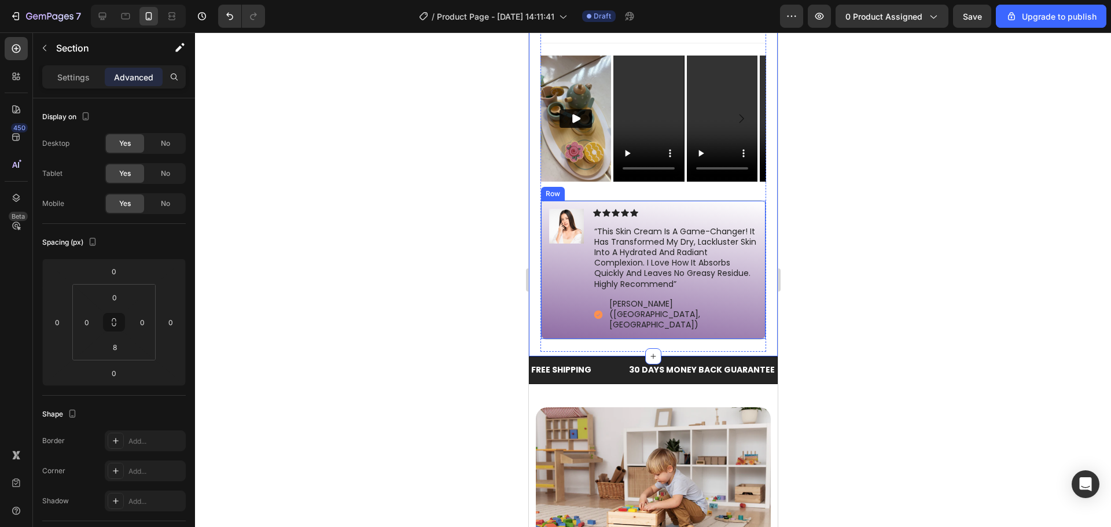
click at [949, 275] on div at bounding box center [653, 279] width 916 height 495
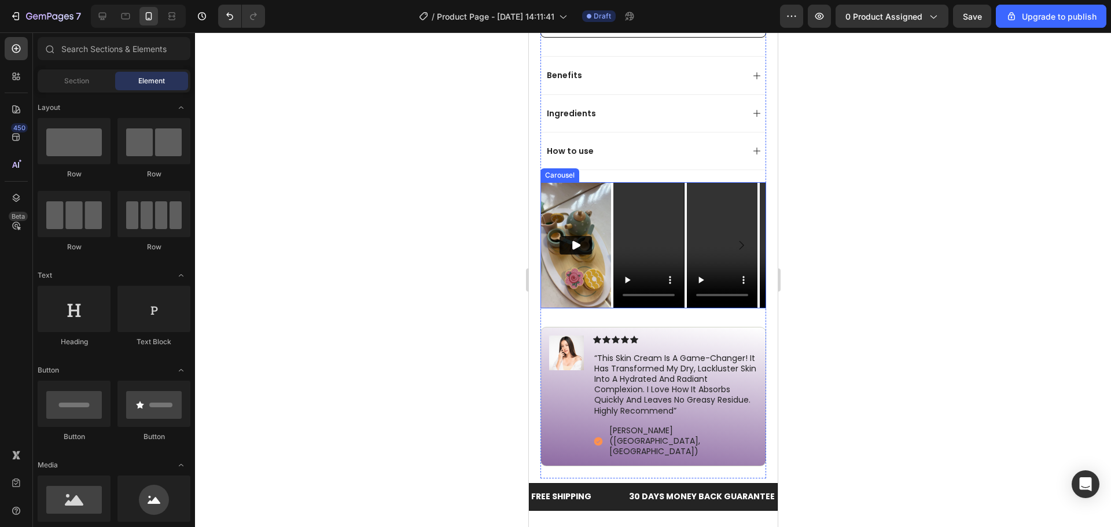
scroll to position [665, 0]
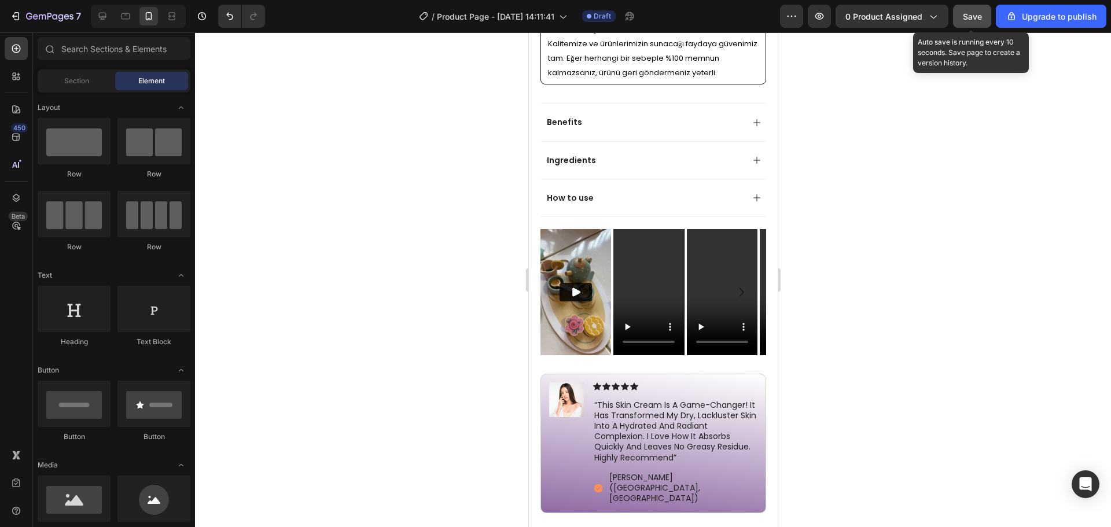
click at [959, 16] on button "Save" at bounding box center [972, 16] width 38 height 23
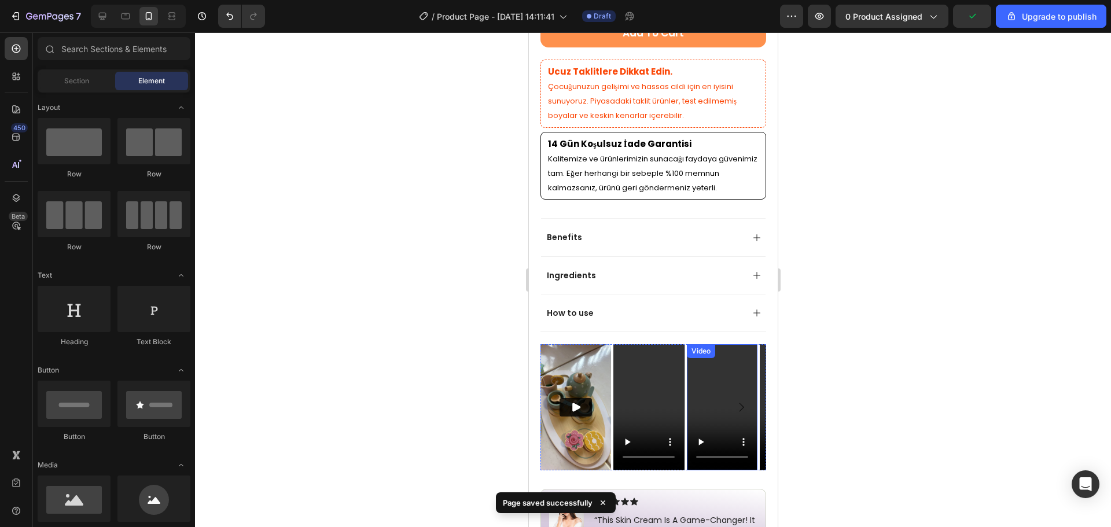
scroll to position [549, 0]
click at [656, 231] on div "Benefits" at bounding box center [644, 238] width 198 height 14
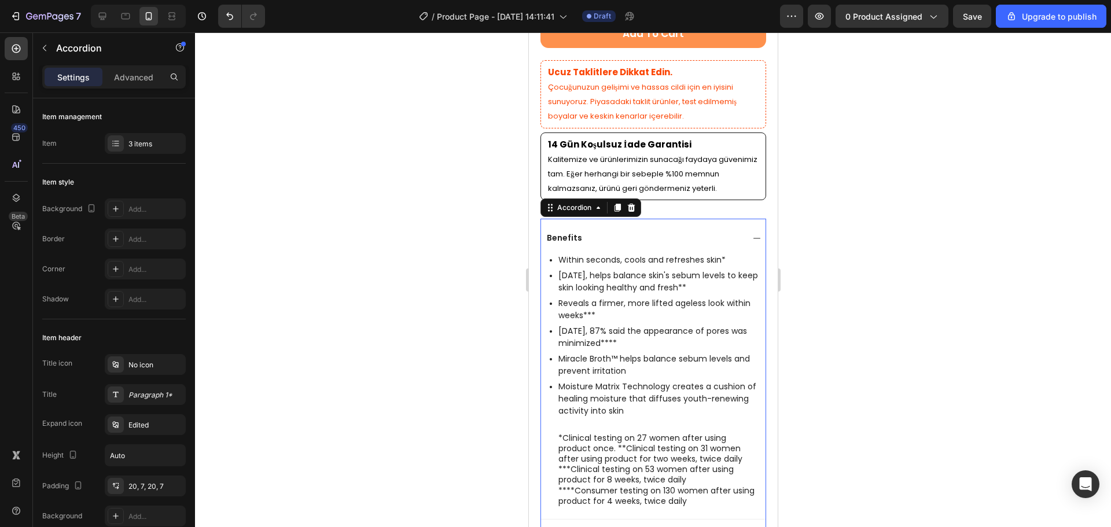
click at [568, 233] on p "Benefits" at bounding box center [563, 238] width 35 height 10
click at [139, 364] on div "No icon" at bounding box center [156, 365] width 54 height 10
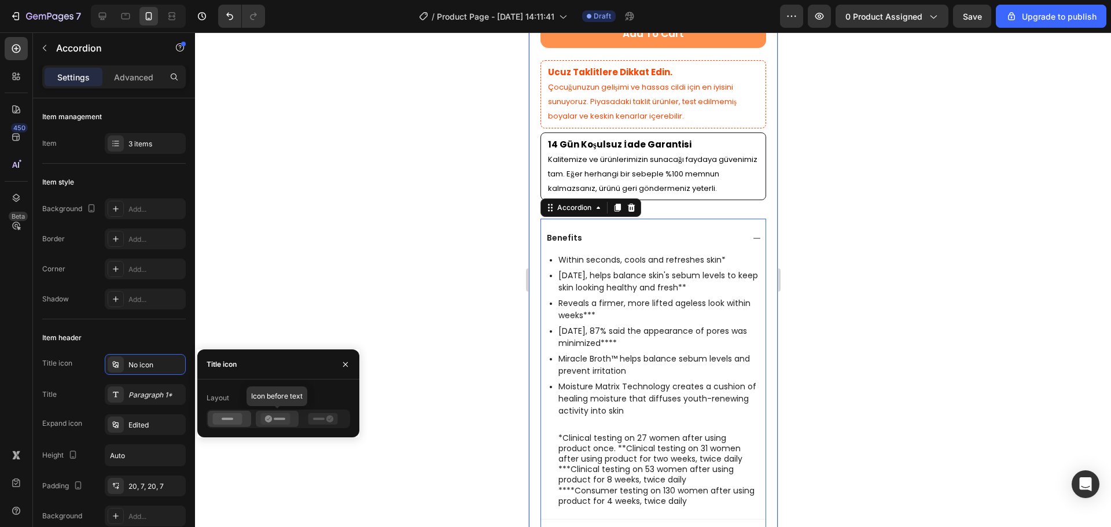
click at [278, 425] on div at bounding box center [277, 419] width 43 height 16
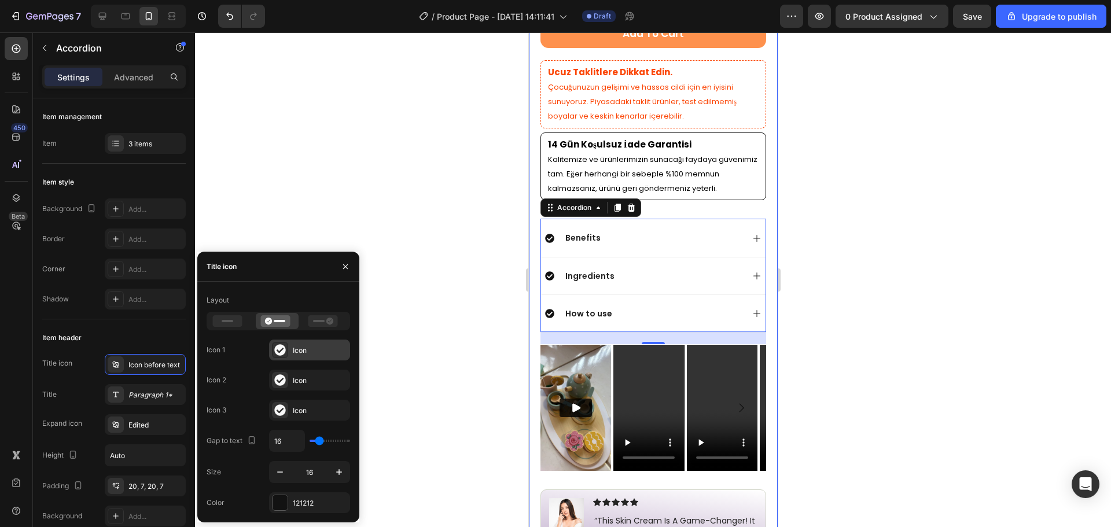
click at [294, 357] on div "Icon" at bounding box center [309, 350] width 81 height 21
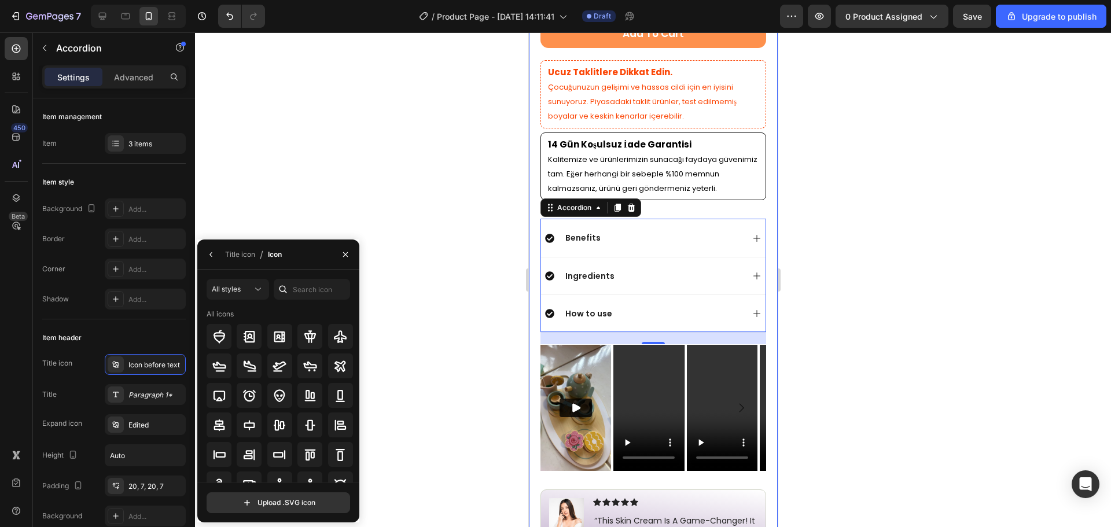
click at [383, 196] on div at bounding box center [653, 279] width 916 height 495
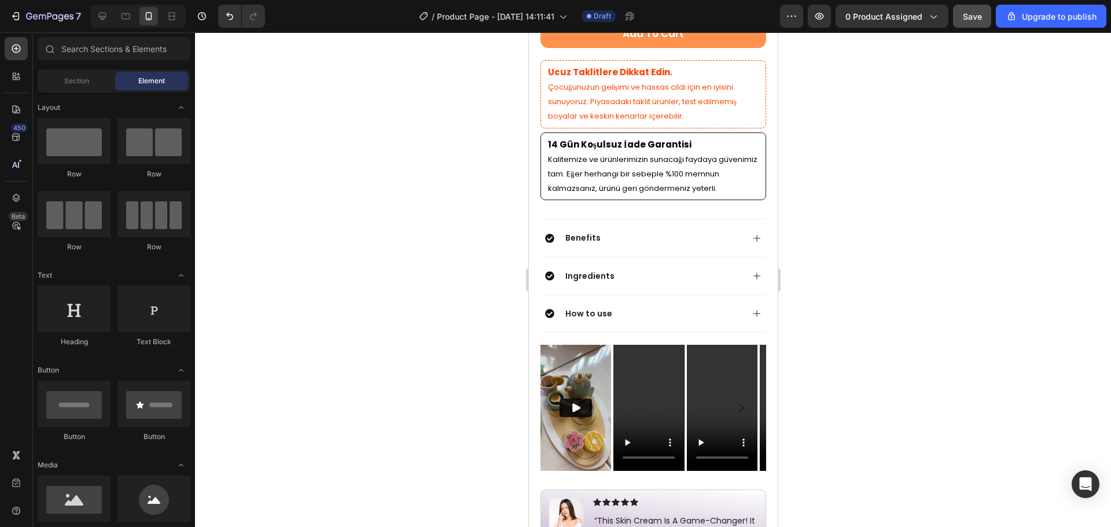
click at [975, 21] on div "Save" at bounding box center [972, 16] width 19 height 12
click at [572, 235] on div "Benefits" at bounding box center [582, 238] width 39 height 14
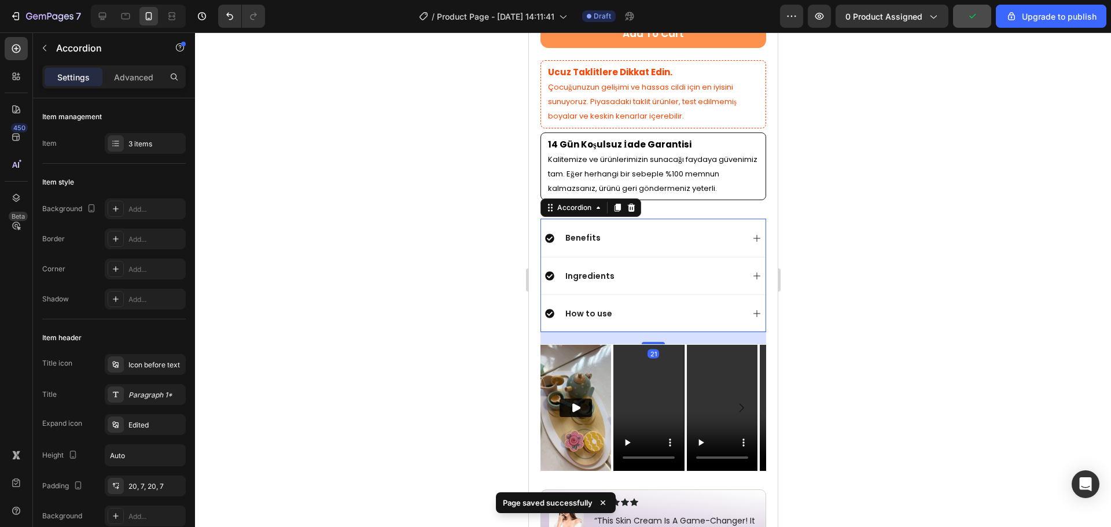
click at [552, 234] on icon at bounding box center [549, 238] width 9 height 9
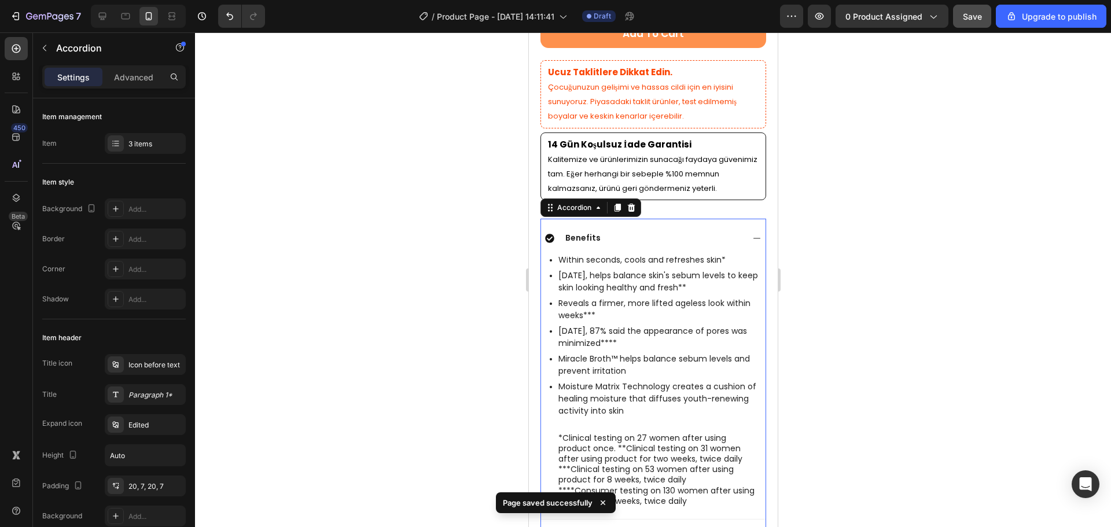
click at [550, 234] on icon at bounding box center [549, 238] width 9 height 9
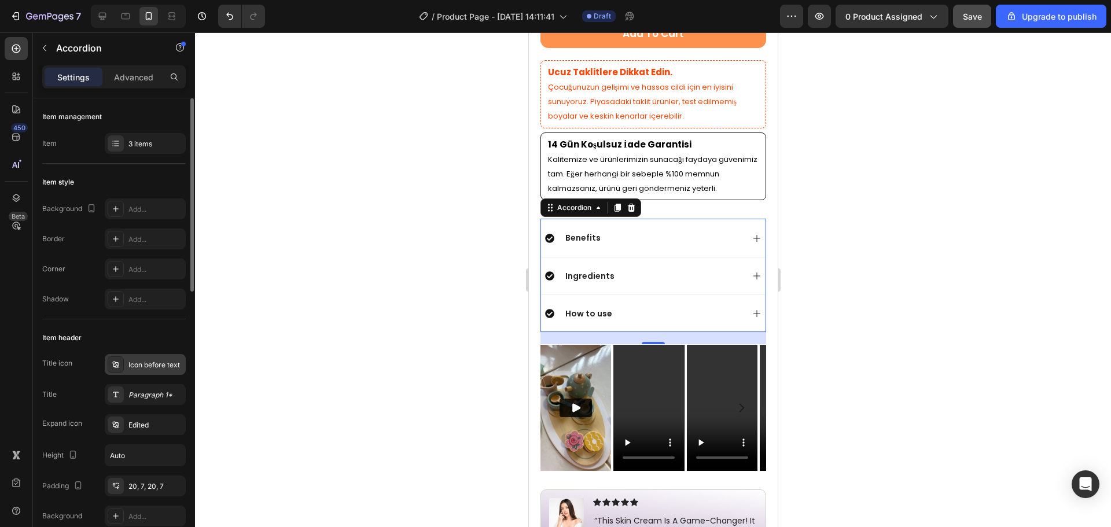
click at [148, 373] on div "Icon before text" at bounding box center [145, 364] width 81 height 21
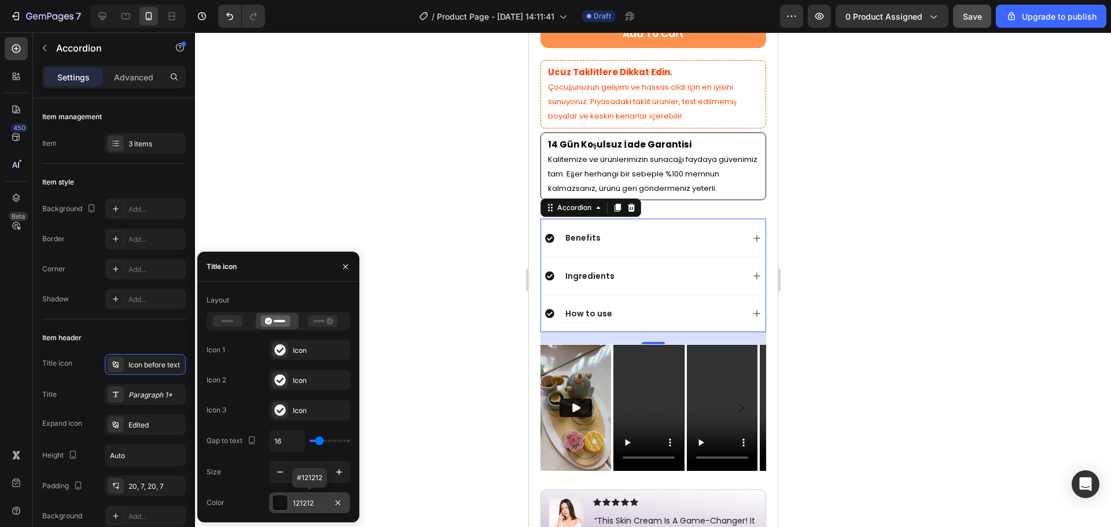
click at [291, 502] on div "121212" at bounding box center [309, 503] width 81 height 21
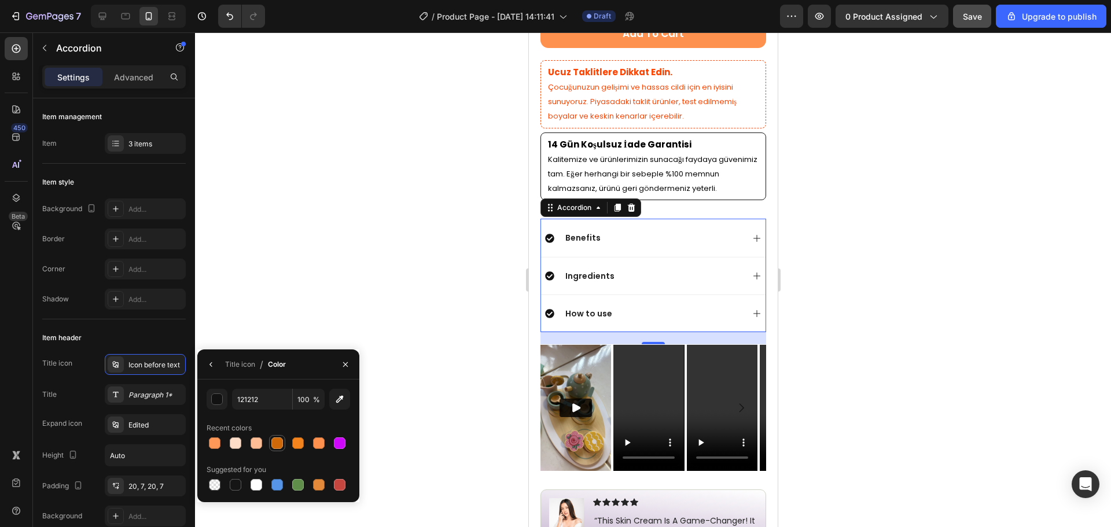
click at [274, 445] on div at bounding box center [277, 444] width 12 height 12
click at [221, 444] on div at bounding box center [215, 443] width 14 height 14
click at [273, 443] on div at bounding box center [277, 444] width 12 height 12
click at [291, 441] on div at bounding box center [298, 443] width 14 height 14
type input "F3841D"
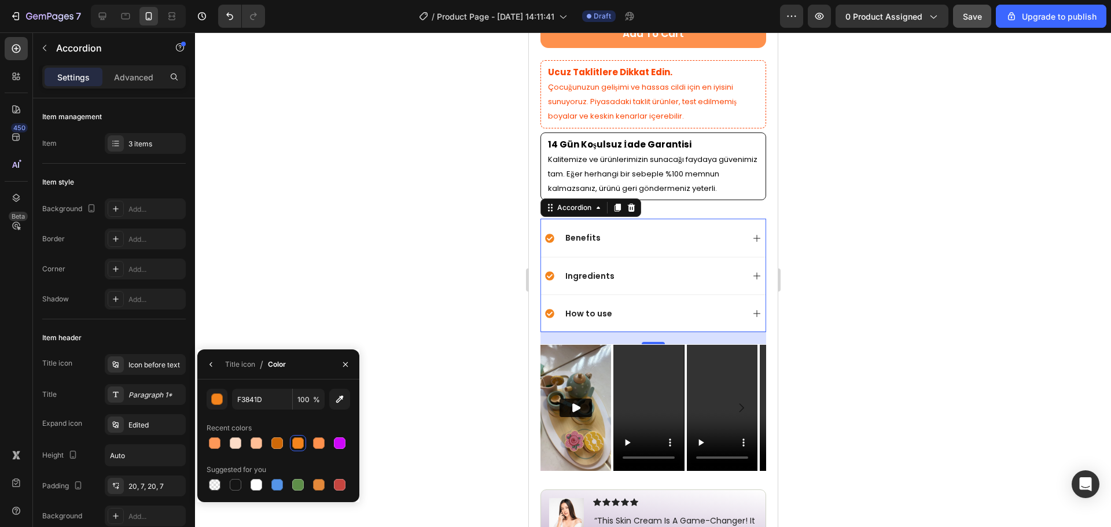
click at [916, 257] on div at bounding box center [653, 279] width 916 height 495
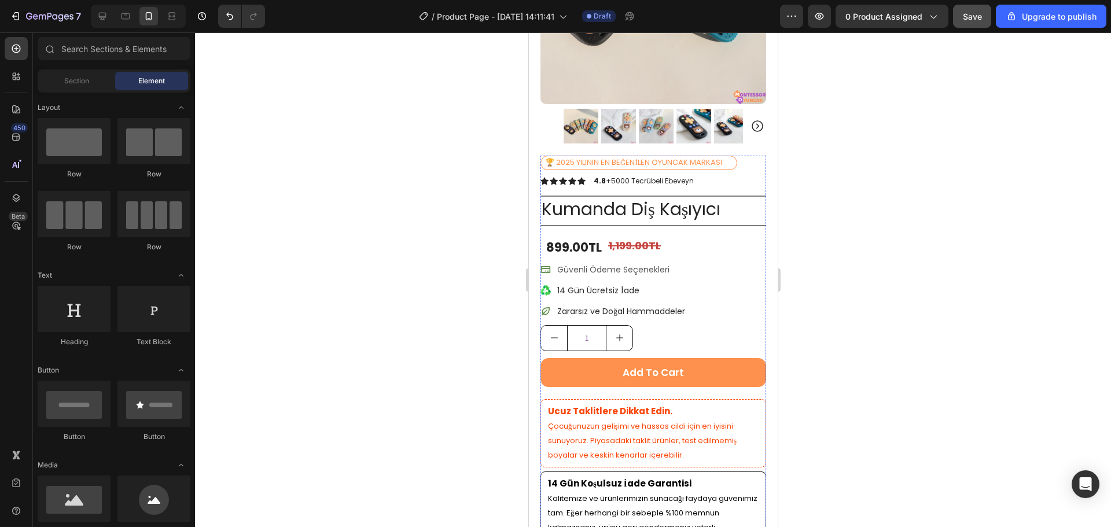
scroll to position [202, 0]
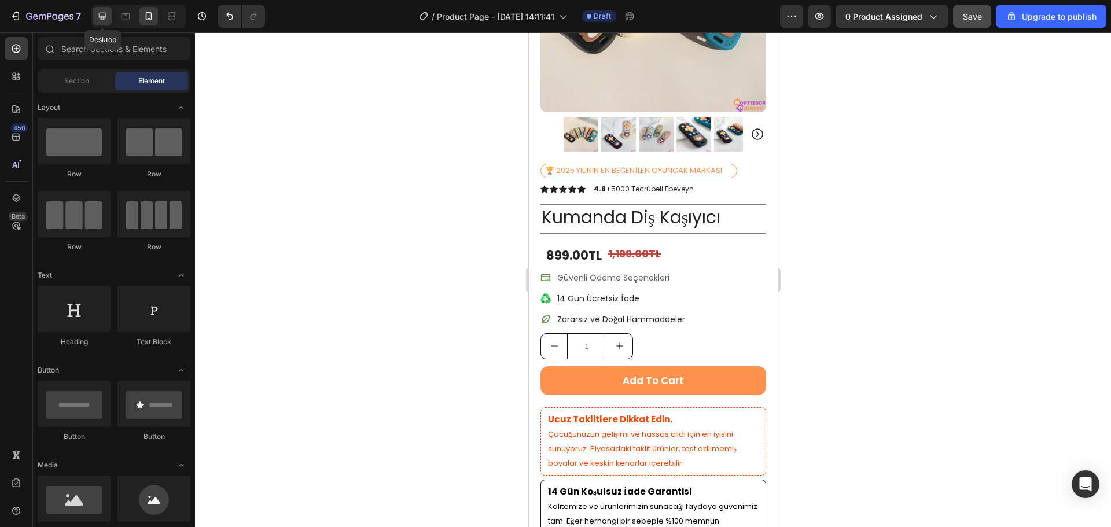
click at [105, 13] on icon at bounding box center [103, 17] width 8 height 8
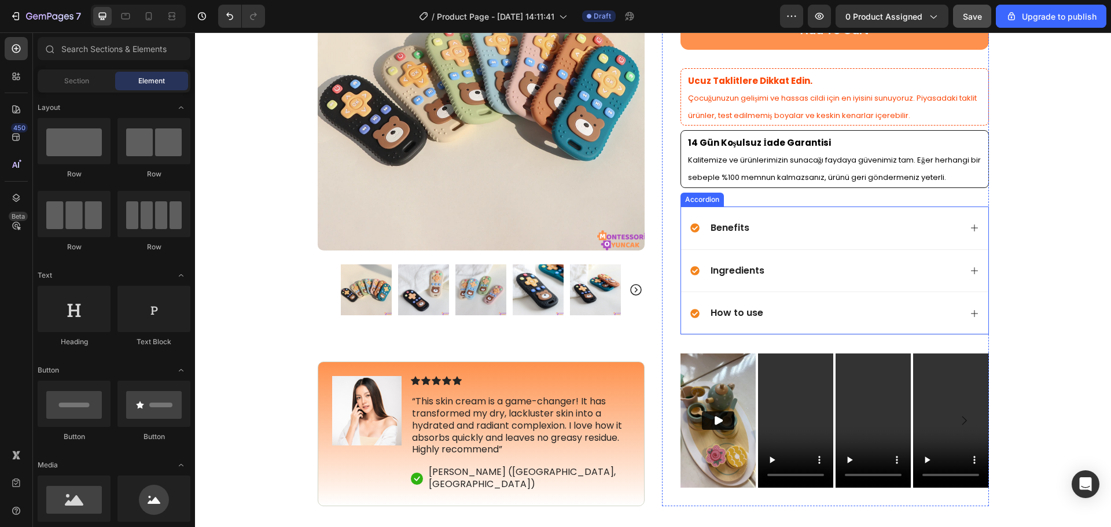
scroll to position [434, 0]
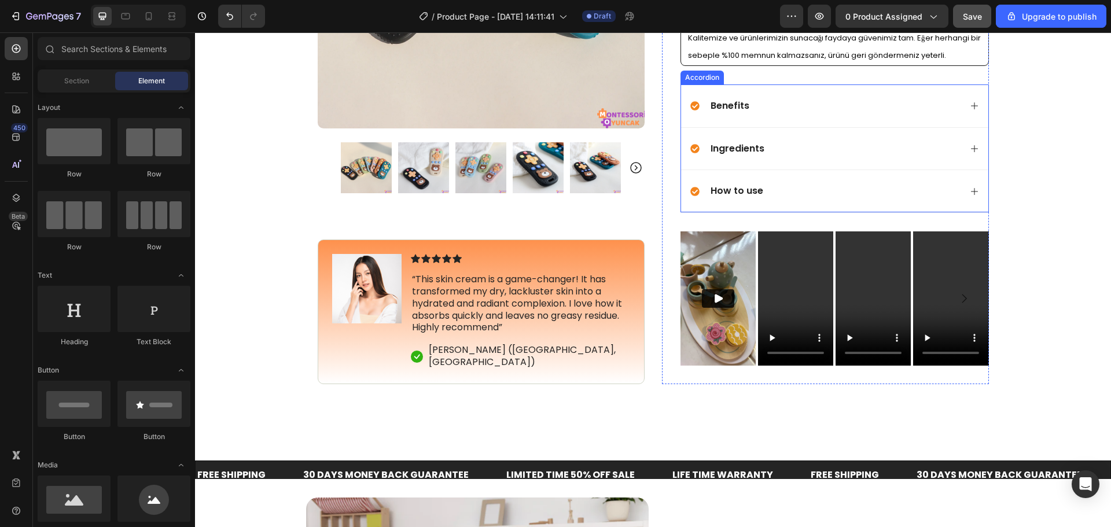
click at [695, 188] on div "How to use" at bounding box center [826, 191] width 270 height 16
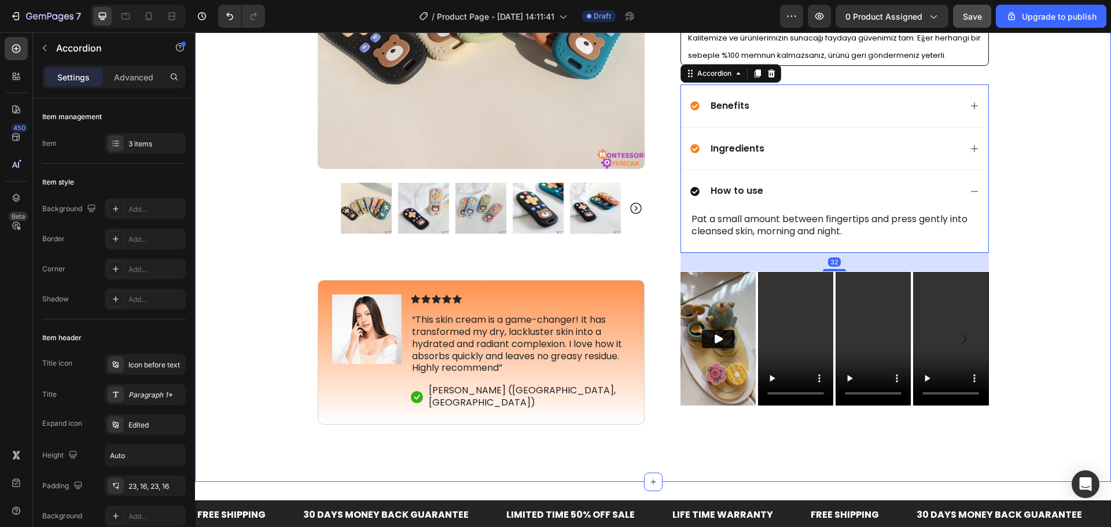
click at [1012, 168] on div "Icon Free Shipping [DATE] Only Text Block Row Icon 84,000+ Happy Customer Text …" at bounding box center [653, 24] width 916 height 802
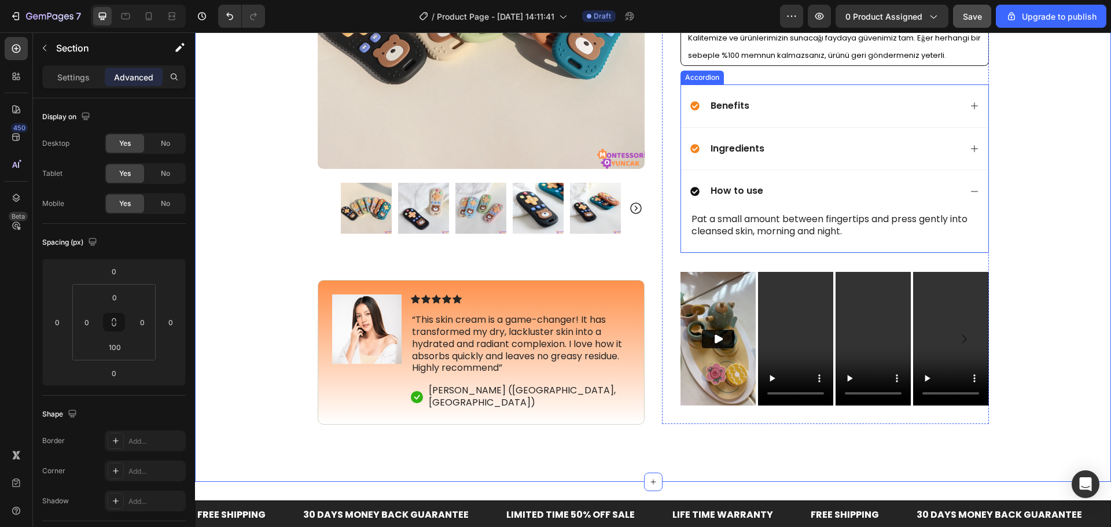
click at [974, 187] on icon at bounding box center [974, 191] width 9 height 9
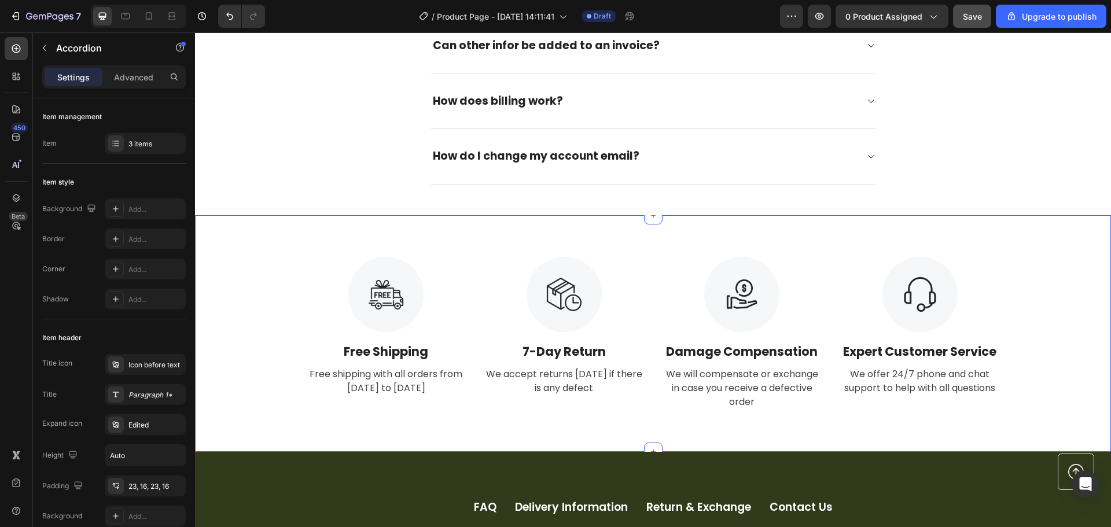
scroll to position [3443, 0]
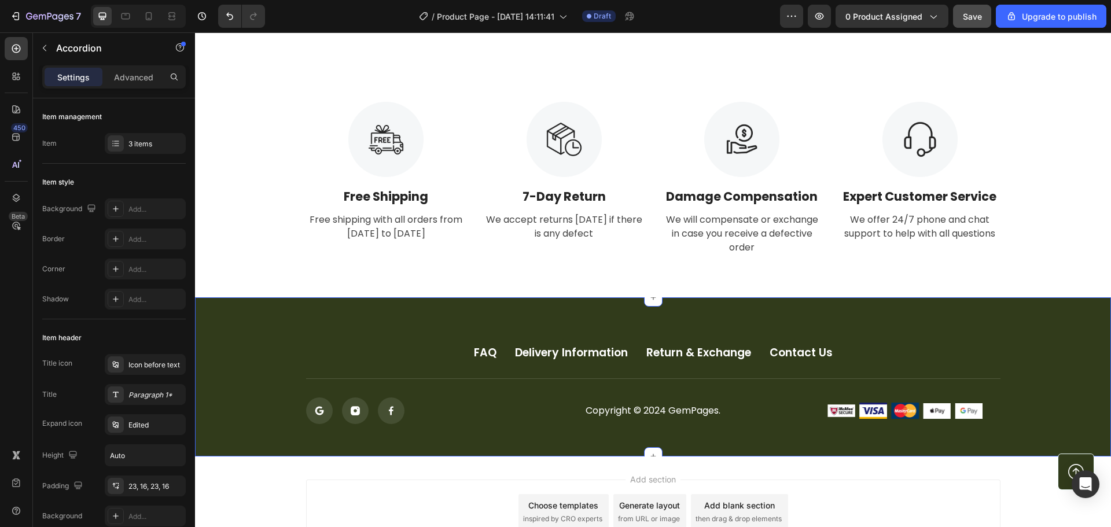
click at [780, 313] on div "FAQ Button Delivery Information Button Return & Exchange Button Contact Us Butt…" at bounding box center [653, 378] width 916 height 160
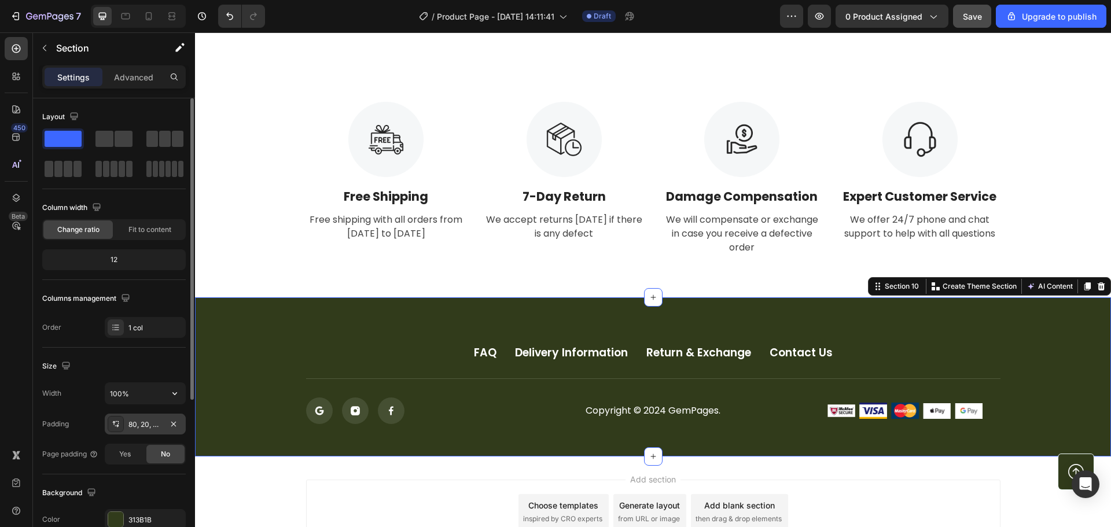
scroll to position [116, 0]
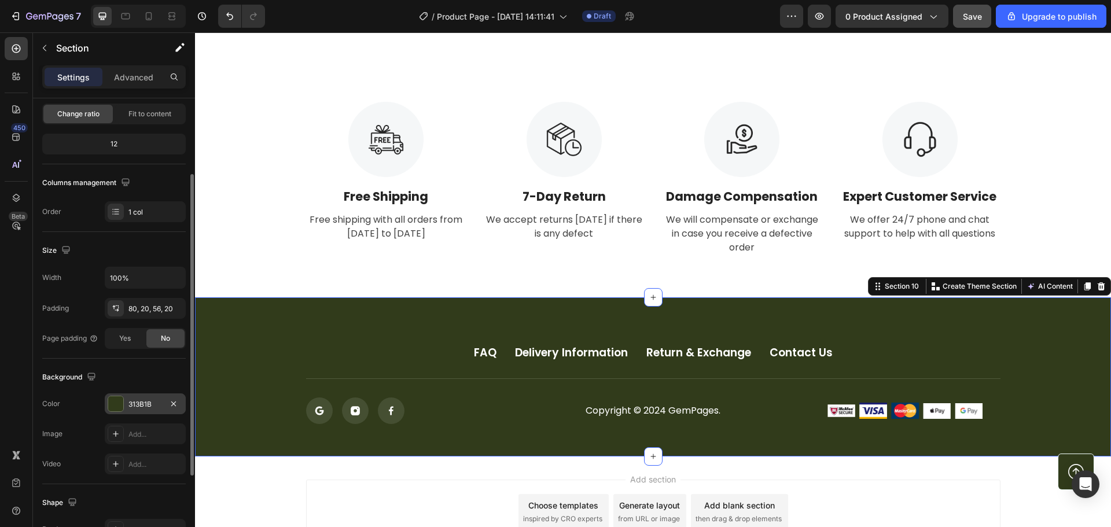
click at [118, 405] on div at bounding box center [115, 404] width 15 height 15
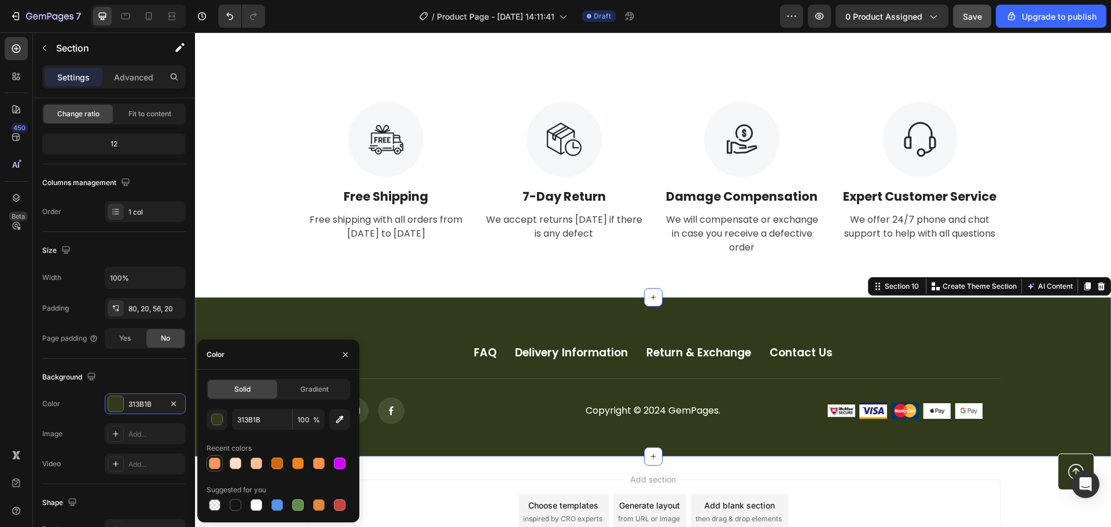
click at [219, 466] on div at bounding box center [215, 464] width 14 height 14
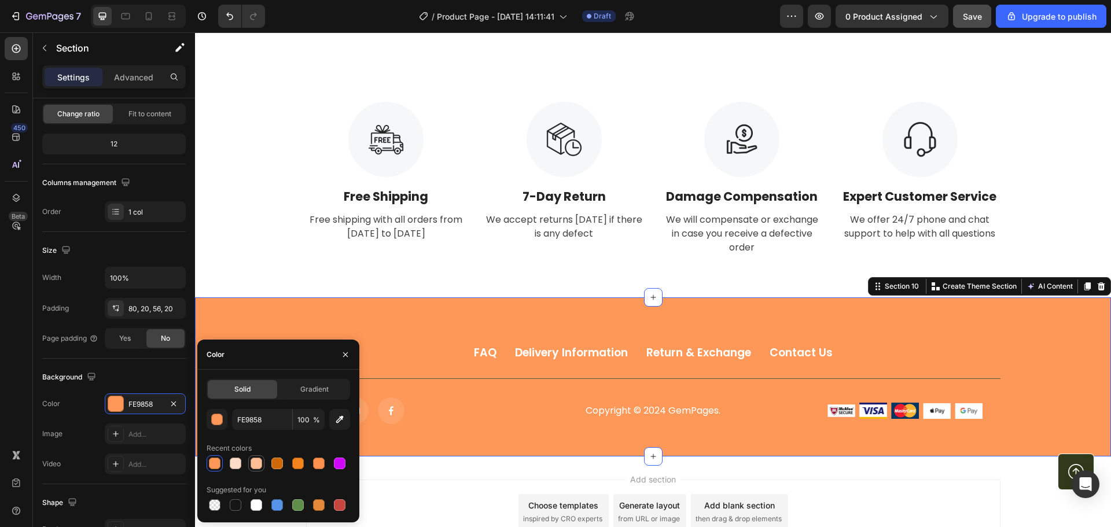
click at [263, 462] on div at bounding box center [256, 464] width 14 height 14
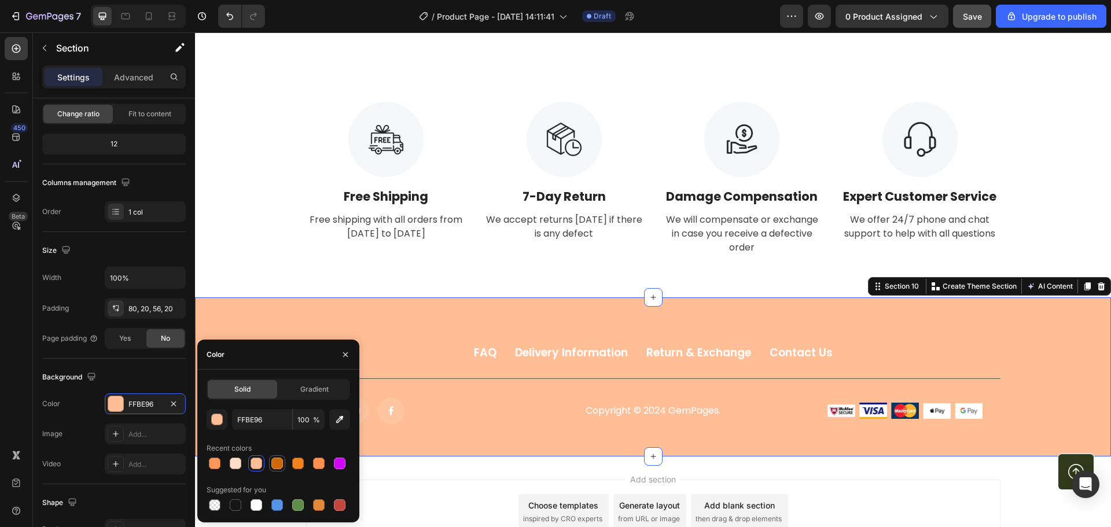
click at [277, 464] on div at bounding box center [277, 464] width 12 height 12
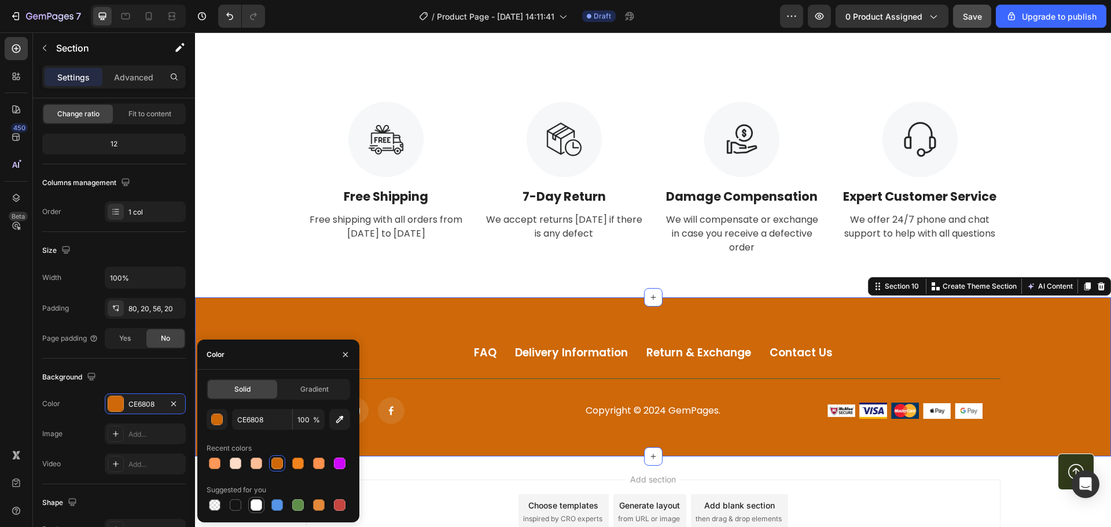
click at [263, 502] on div at bounding box center [256, 505] width 14 height 14
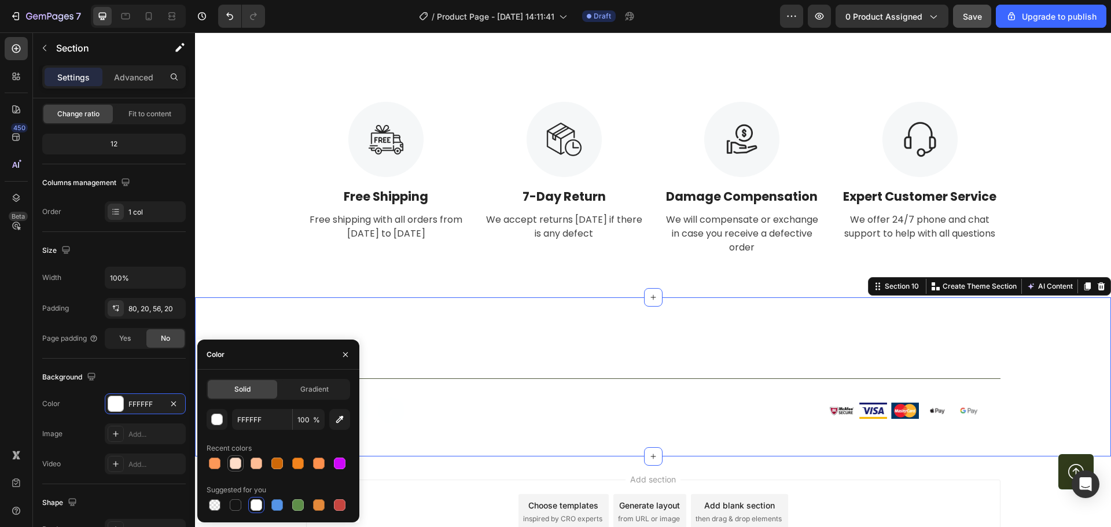
click at [241, 462] on div at bounding box center [236, 464] width 14 height 14
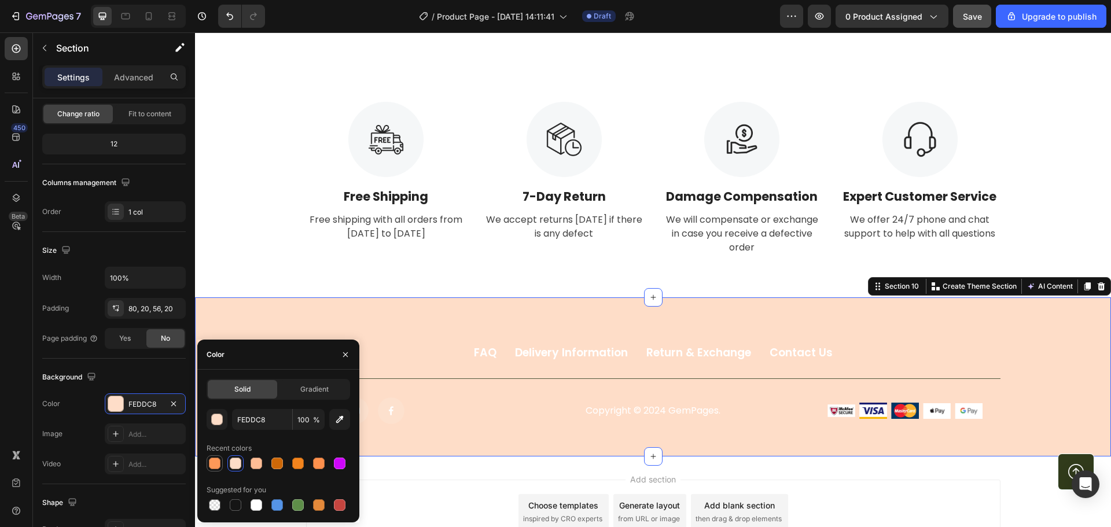
click at [218, 465] on div at bounding box center [215, 464] width 12 height 12
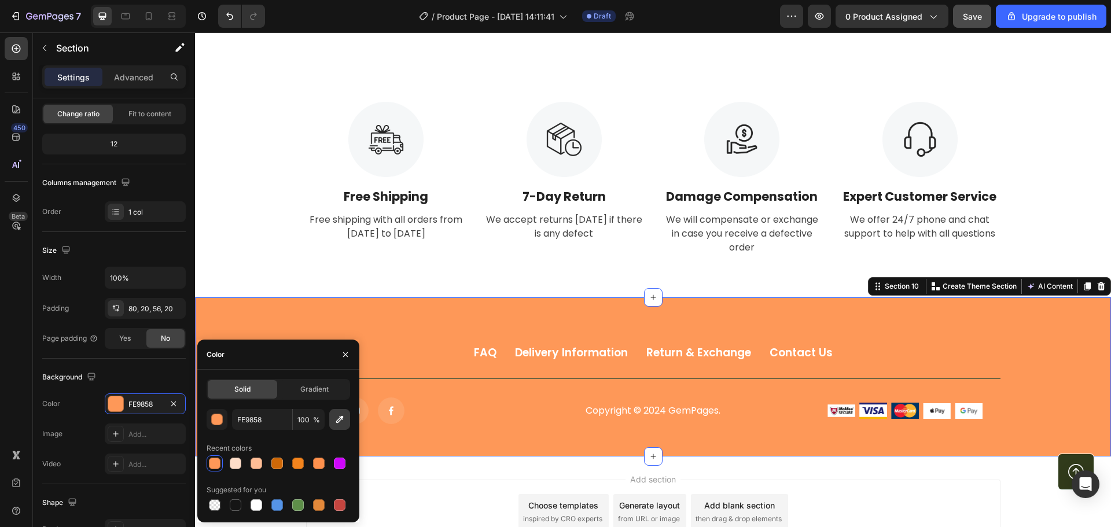
click at [335, 415] on icon "button" at bounding box center [340, 420] width 12 height 12
type input "FFFFFF"
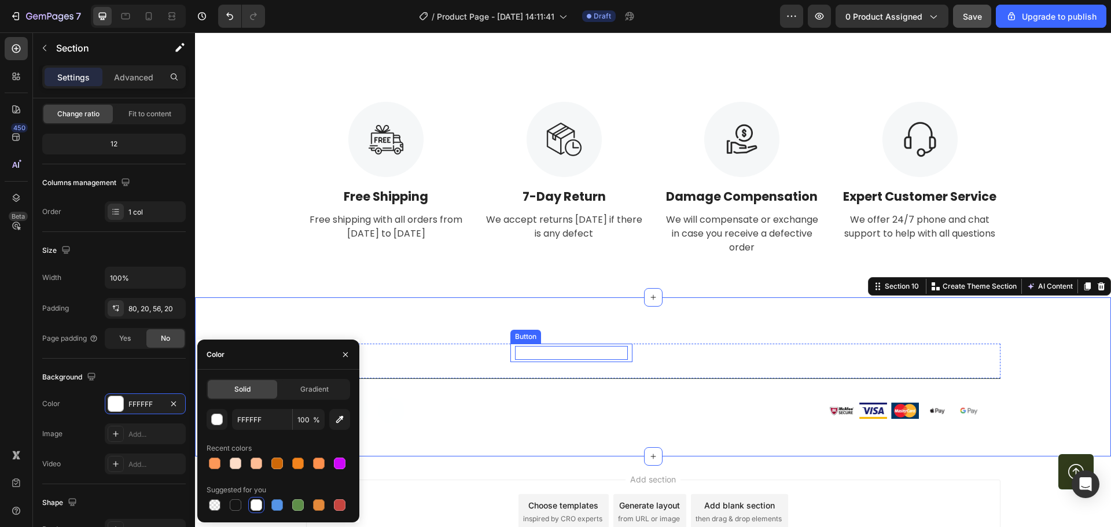
click at [517, 358] on div "Delivery Information" at bounding box center [571, 353] width 113 height 14
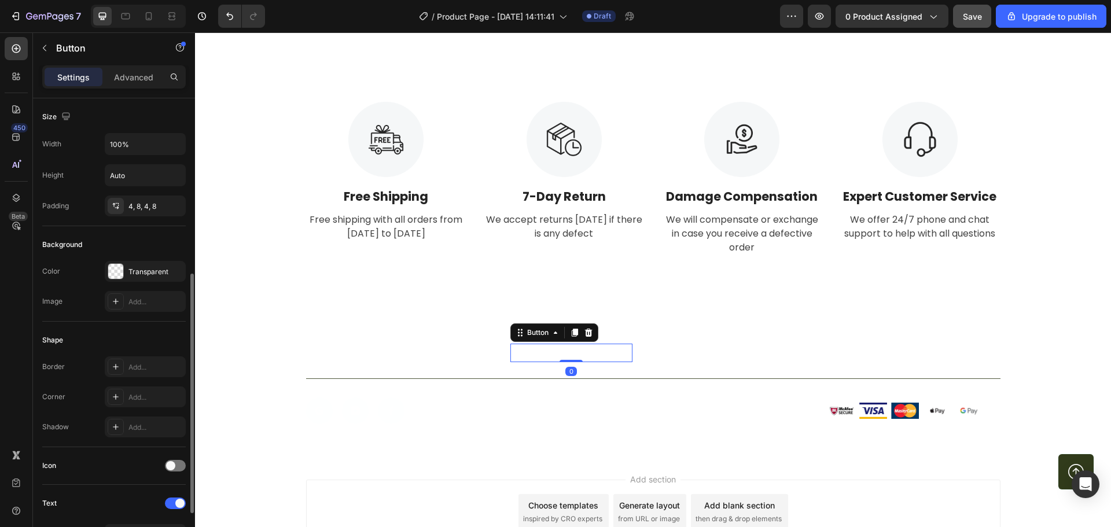
scroll to position [174, 0]
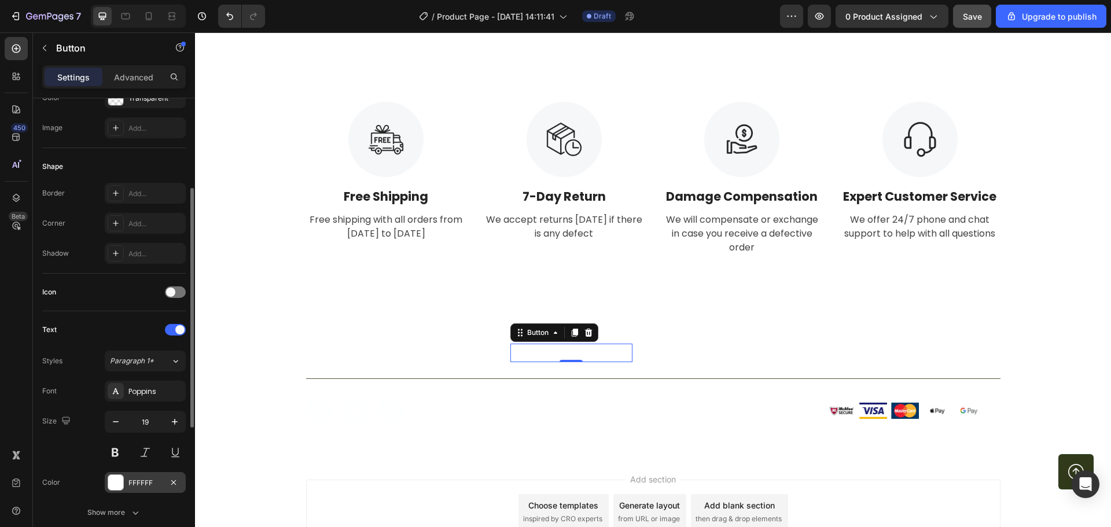
click at [127, 479] on div "FFFFFF" at bounding box center [145, 482] width 81 height 21
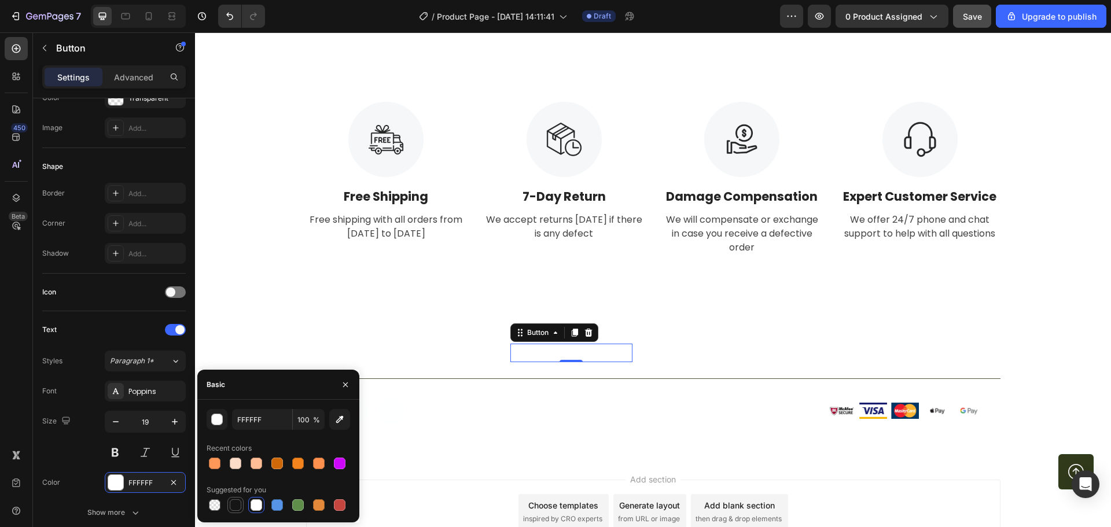
click at [233, 502] on div at bounding box center [236, 506] width 12 height 12
type input "151515"
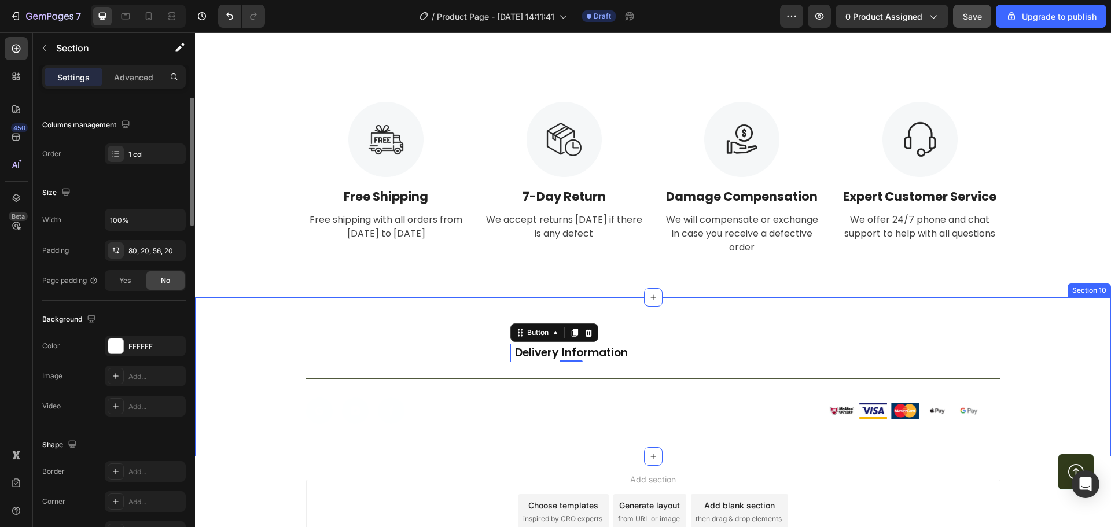
scroll to position [0, 0]
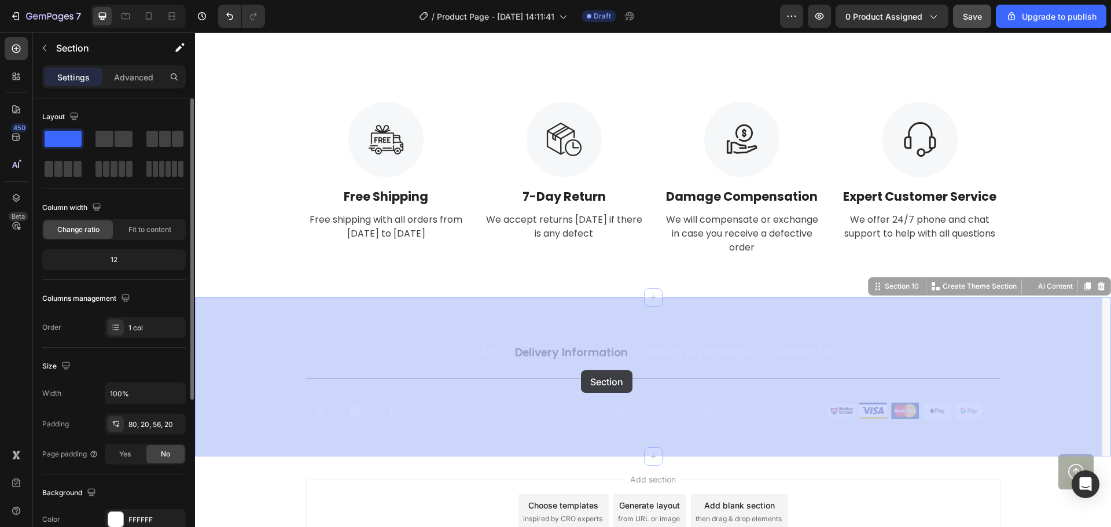
drag, startPoint x: 361, startPoint y: 306, endPoint x: 551, endPoint y: 360, distance: 197.9
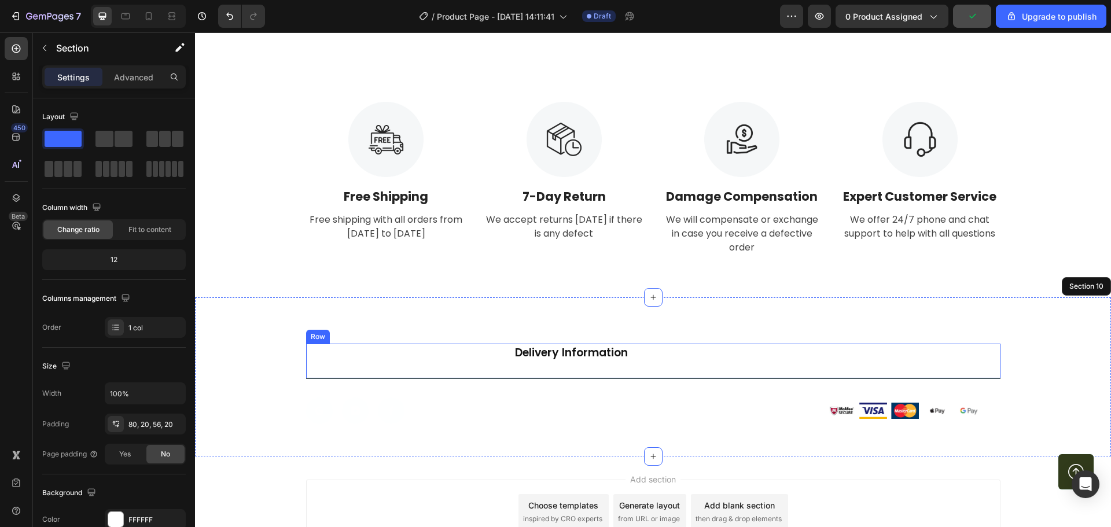
click at [458, 354] on div "FAQ Button Delivery Information Button Return & Exchange Button Contact Us Butt…" at bounding box center [653, 362] width 695 height 36
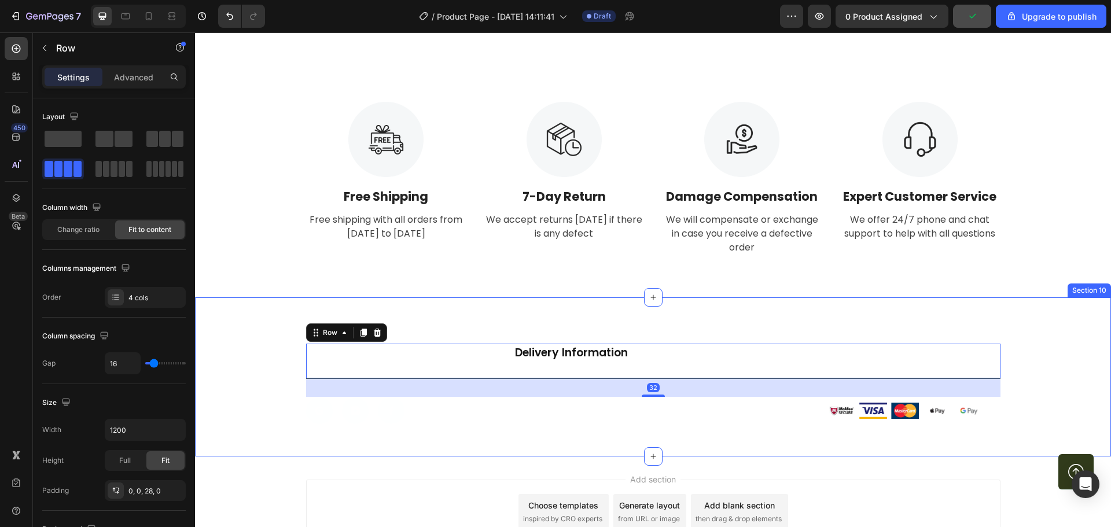
click at [465, 325] on div "FAQ Button Delivery Information Button Return & Exchange Button Contact Us Butt…" at bounding box center [653, 378] width 916 height 160
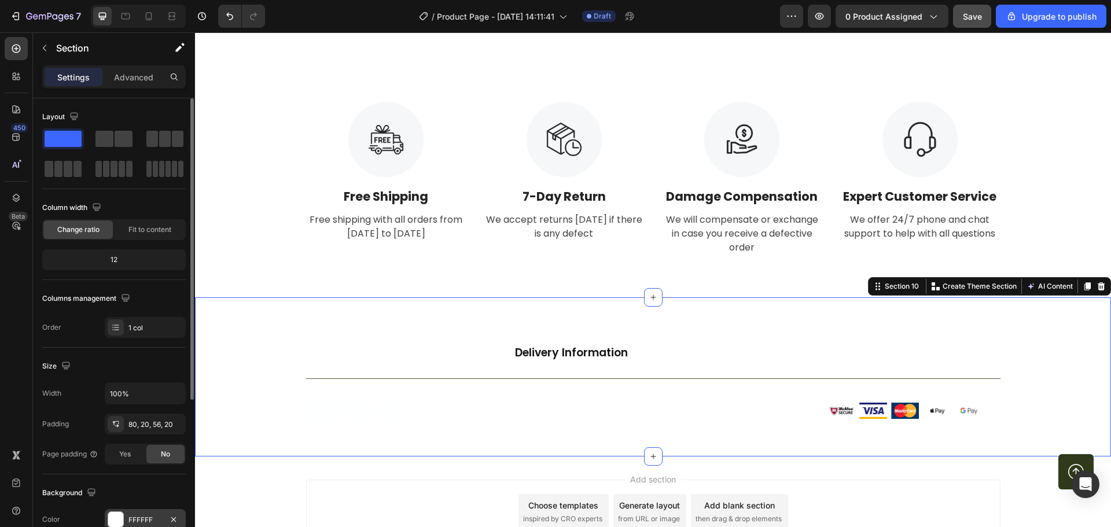
click at [141, 515] on div "FFFFFF" at bounding box center [146, 520] width 34 height 10
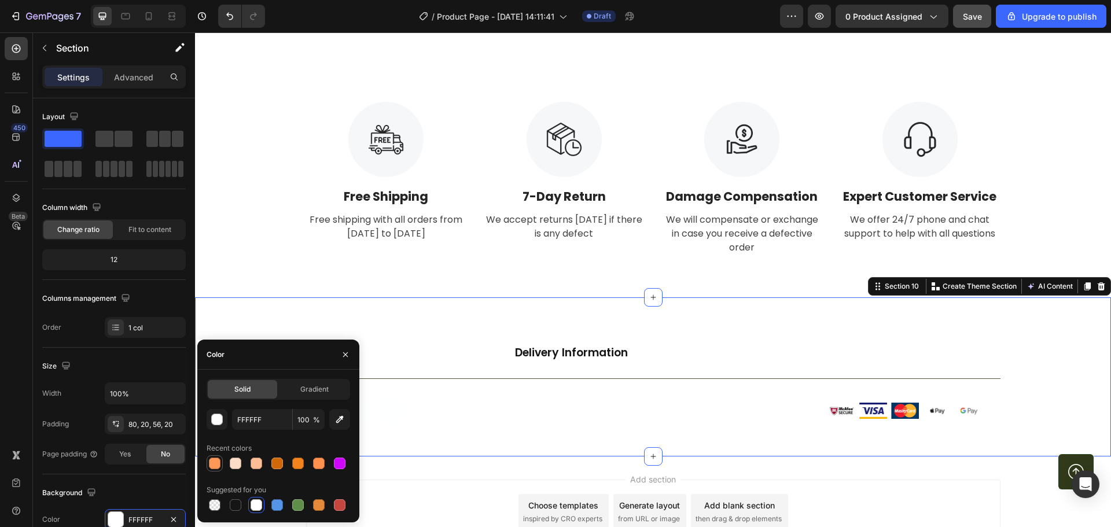
click at [222, 464] on div at bounding box center [215, 464] width 16 height 16
type input "FE9858"
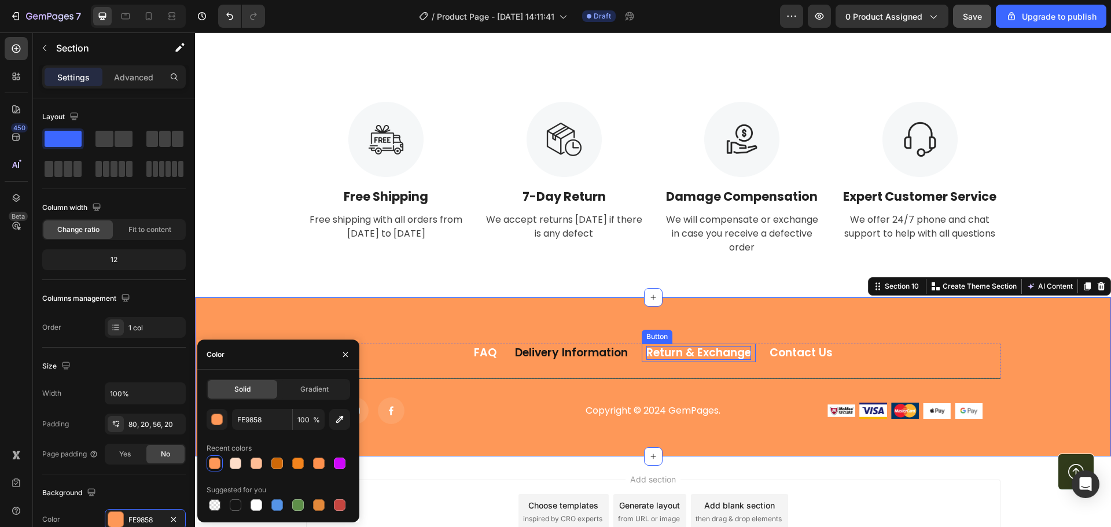
click at [659, 355] on div "Return & Exchange" at bounding box center [699, 353] width 105 height 14
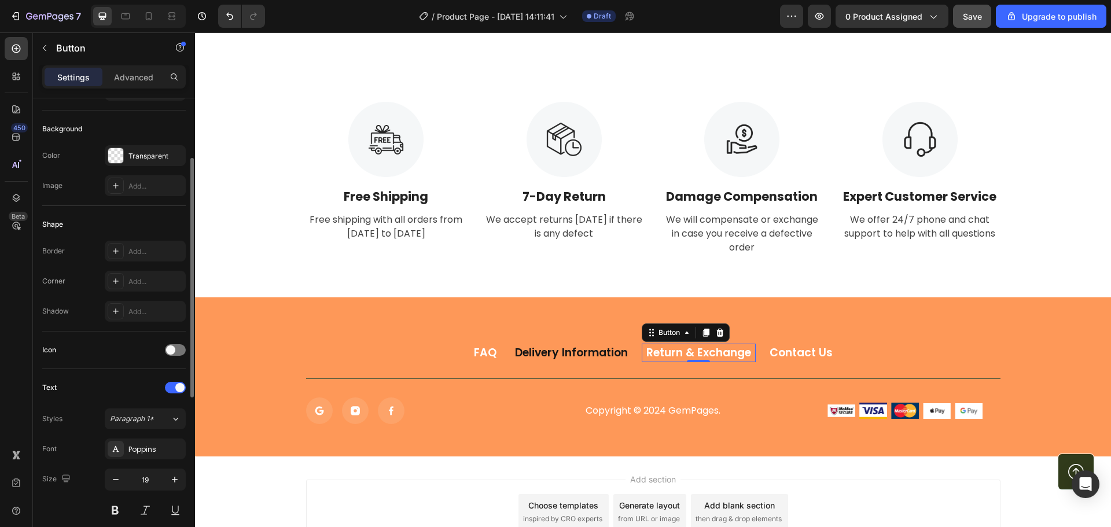
scroll to position [232, 0]
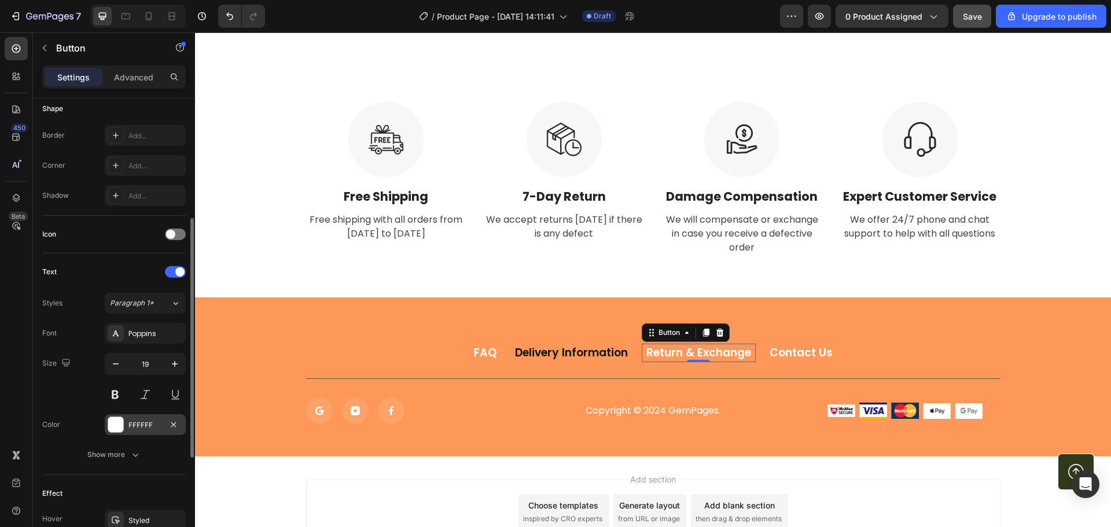
click at [142, 428] on div "FFFFFF" at bounding box center [146, 425] width 34 height 10
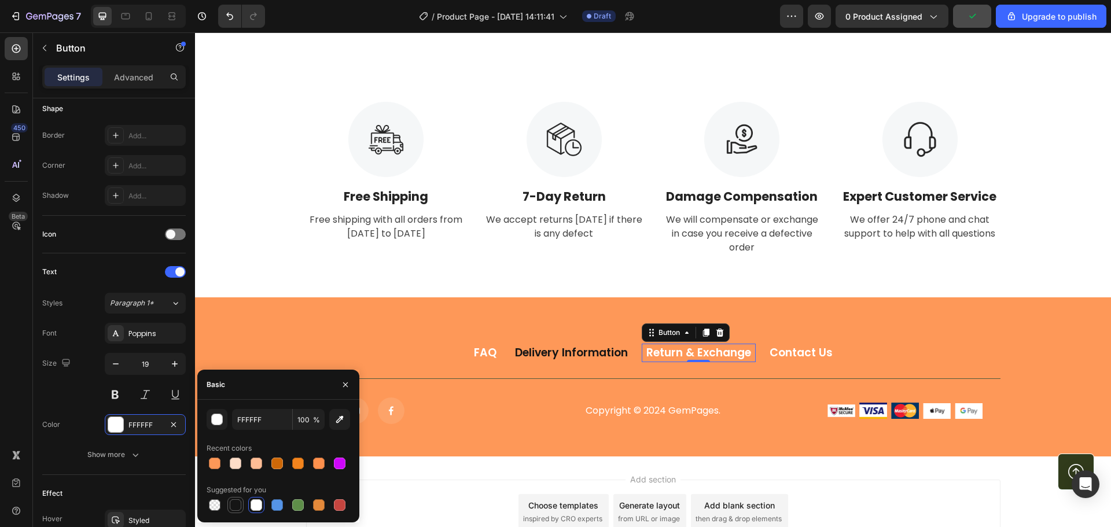
click at [235, 506] on div at bounding box center [236, 506] width 12 height 12
type input "151515"
click at [770, 349] on div "Contact Us" at bounding box center [801, 353] width 63 height 14
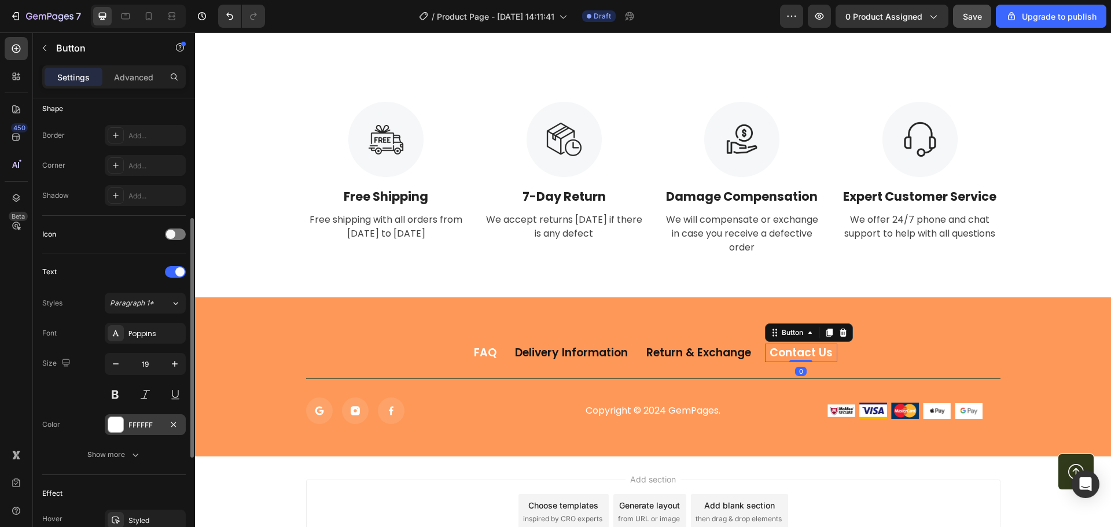
click at [161, 424] on div "FFFFFF" at bounding box center [146, 425] width 34 height 10
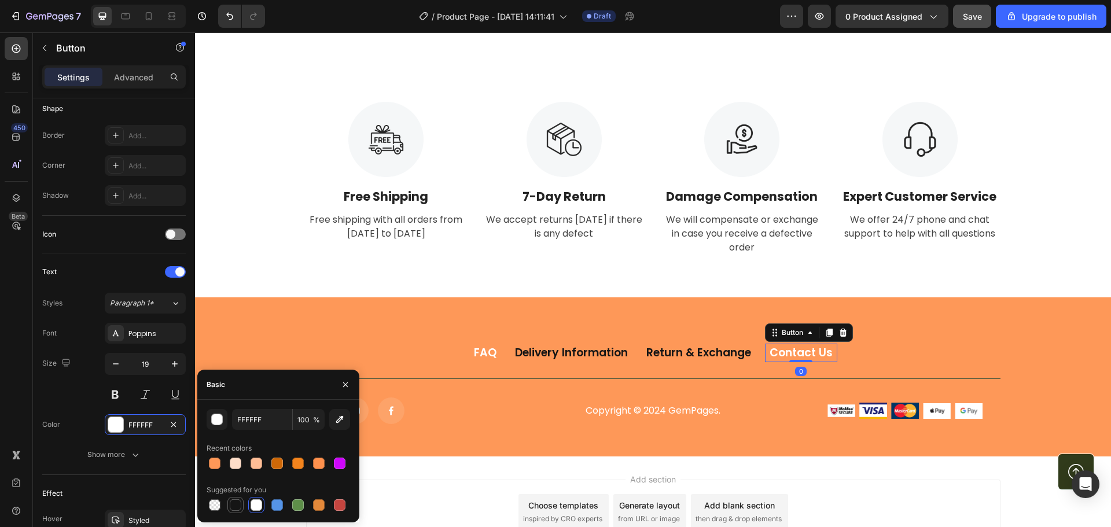
click at [234, 507] on div at bounding box center [236, 506] width 12 height 12
type input "151515"
click at [483, 360] on div "FAQ" at bounding box center [485, 353] width 23 height 14
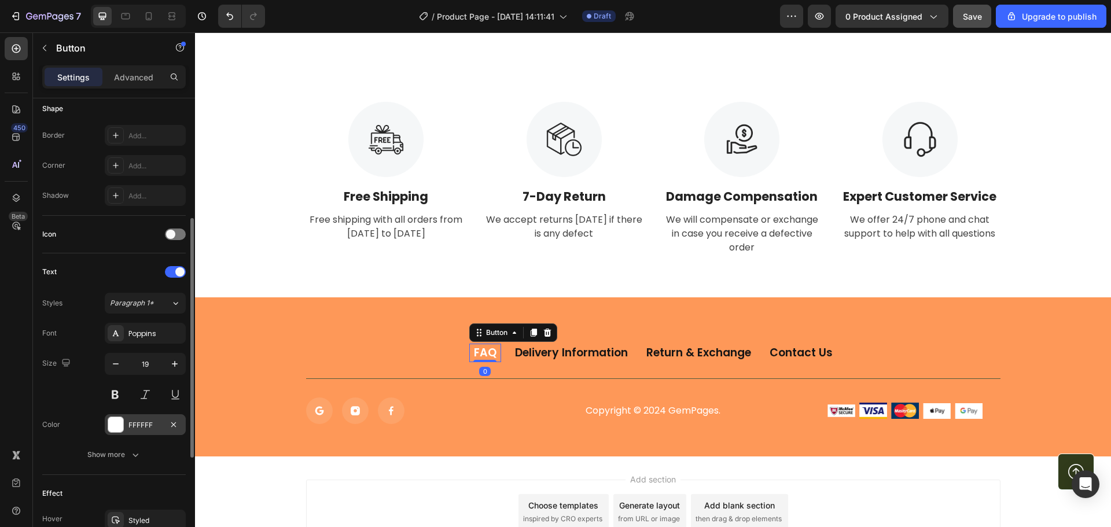
click at [137, 425] on div "FFFFFF" at bounding box center [146, 425] width 34 height 10
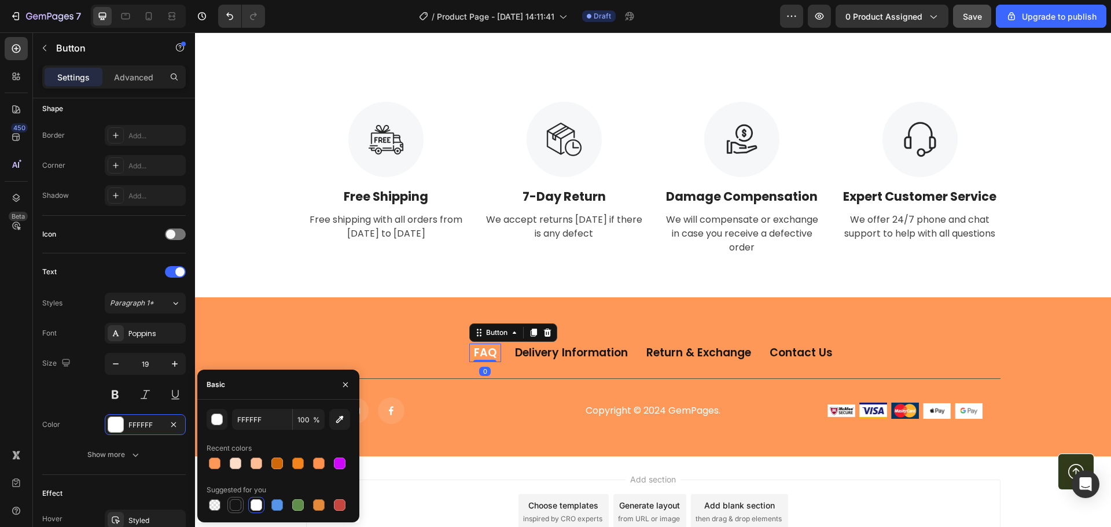
click at [233, 506] on div at bounding box center [236, 506] width 12 height 12
type input "151515"
click at [670, 418] on div "Copyright © 2024 GemPages. Text block" at bounding box center [653, 411] width 219 height 27
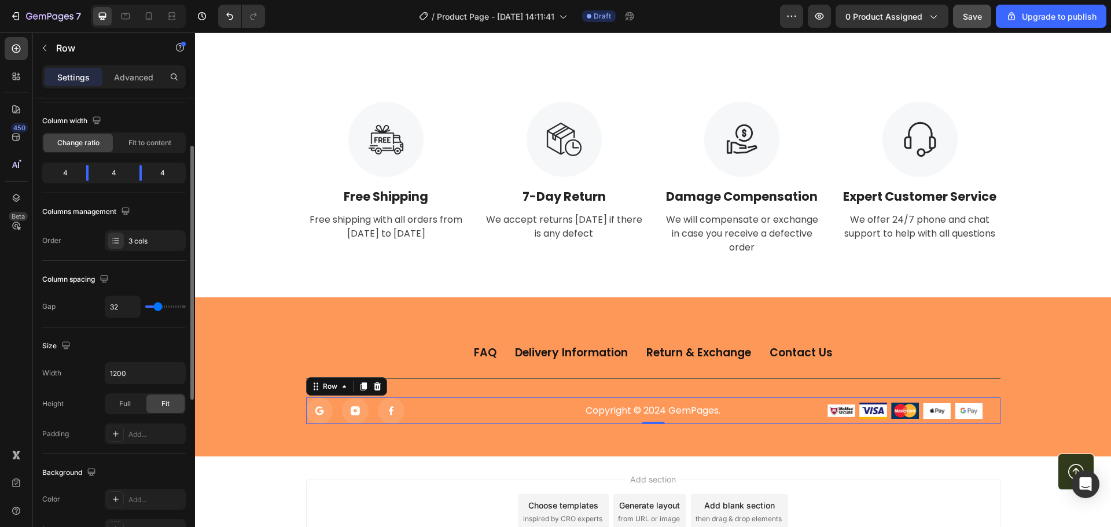
scroll to position [0, 0]
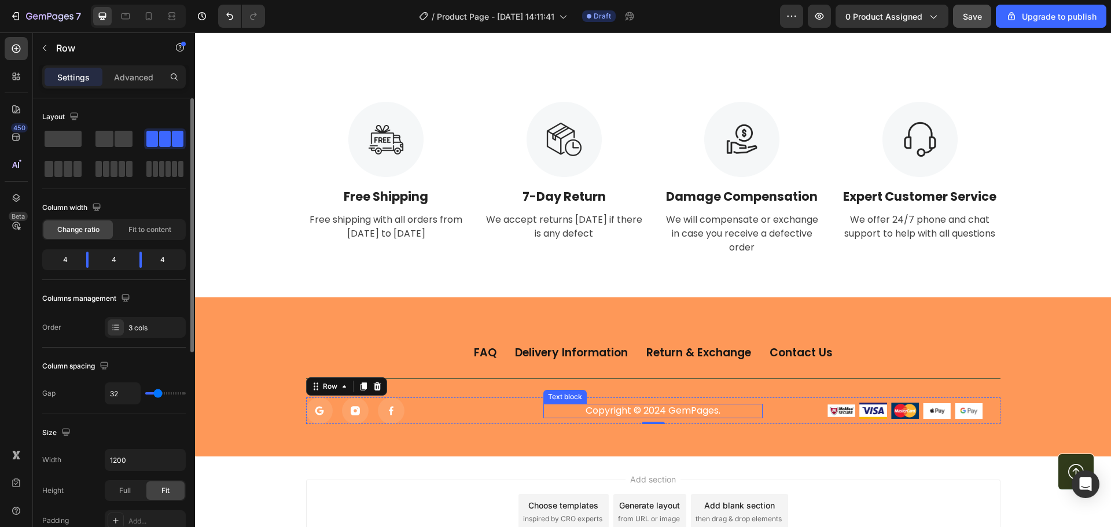
click at [613, 413] on p "Copyright © 2024 GemPages." at bounding box center [653, 411] width 217 height 12
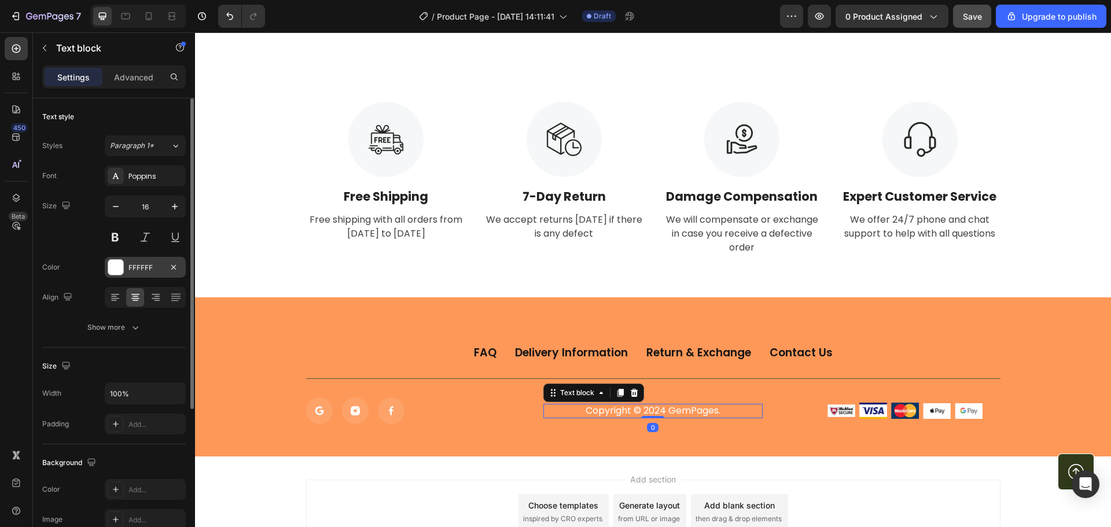
click at [118, 274] on div at bounding box center [115, 267] width 15 height 15
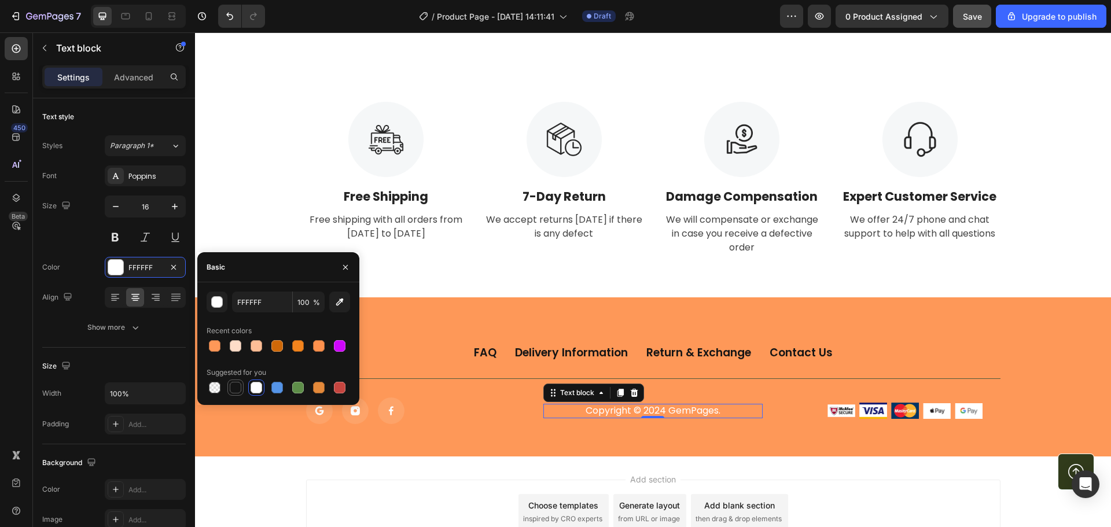
click at [234, 389] on div at bounding box center [236, 388] width 12 height 12
type input "151515"
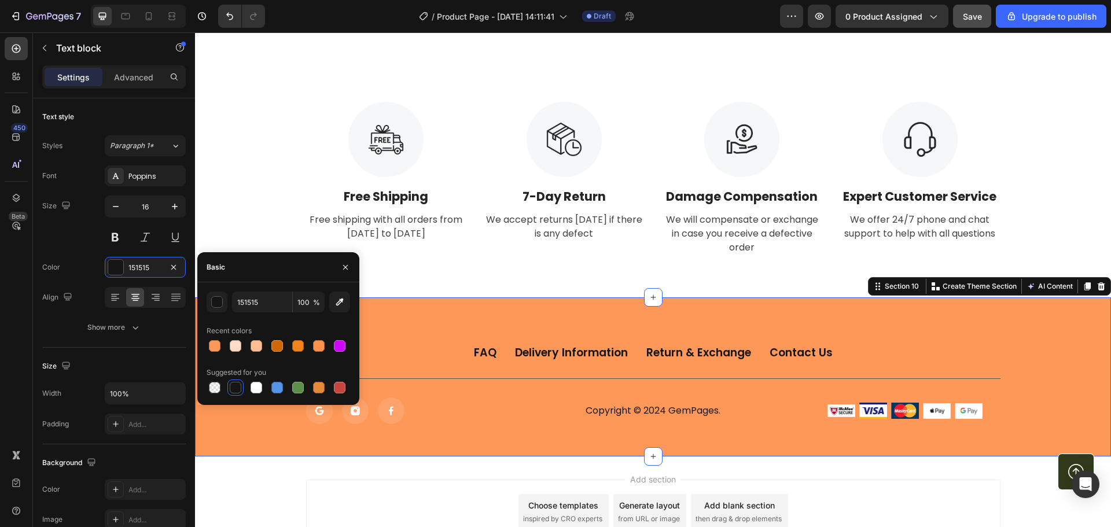
click at [405, 324] on div "FAQ Button Delivery Information Button Return & Exchange Button Contact Us Butt…" at bounding box center [653, 378] width 916 height 160
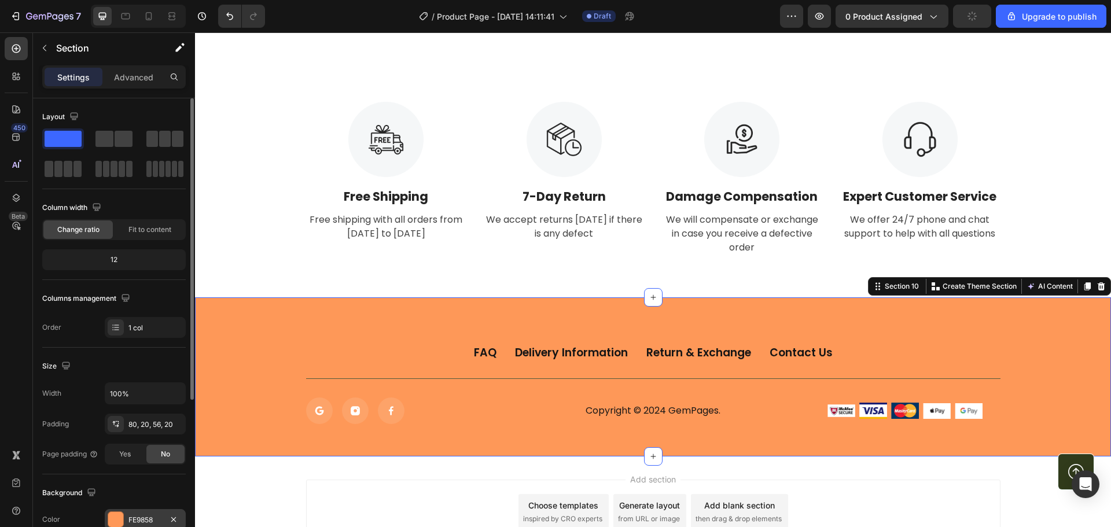
click at [129, 517] on div "FE9858" at bounding box center [146, 520] width 34 height 10
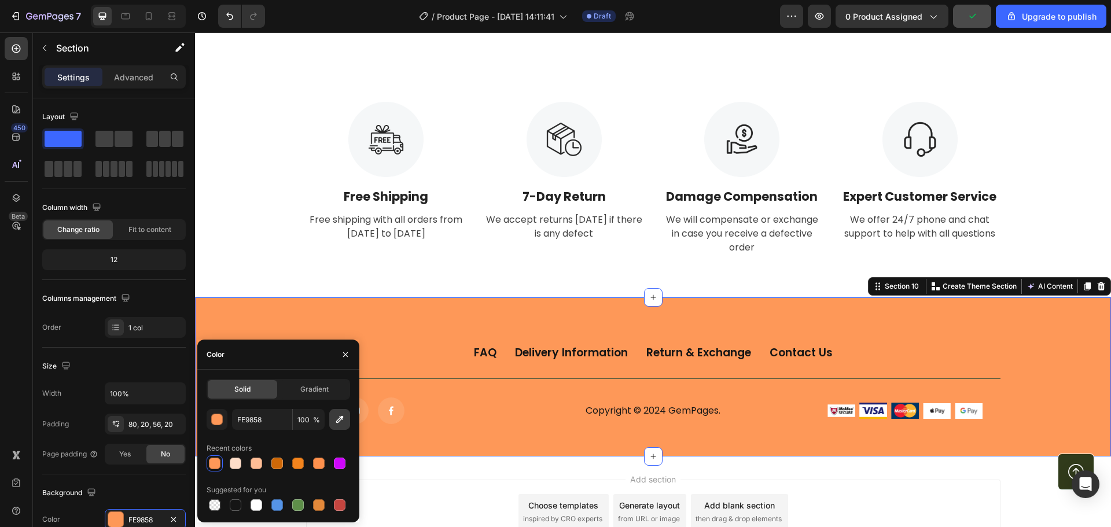
click at [338, 423] on icon "button" at bounding box center [340, 420] width 8 height 8
type input "FFFFFF"
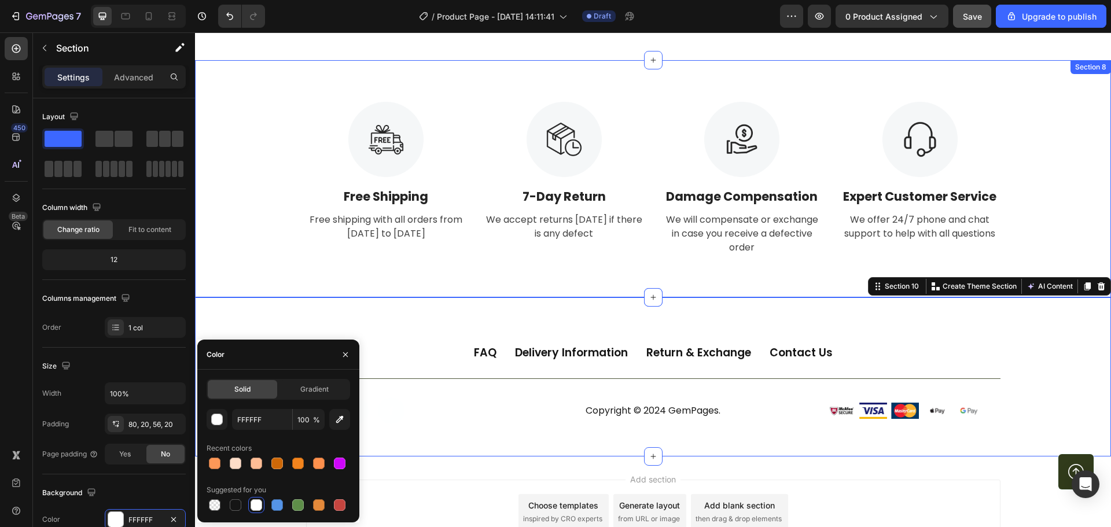
click at [296, 256] on div "Image Free Shipping Text Block Free shipping with all orders from [DATE] to [DA…" at bounding box center [653, 178] width 916 height 237
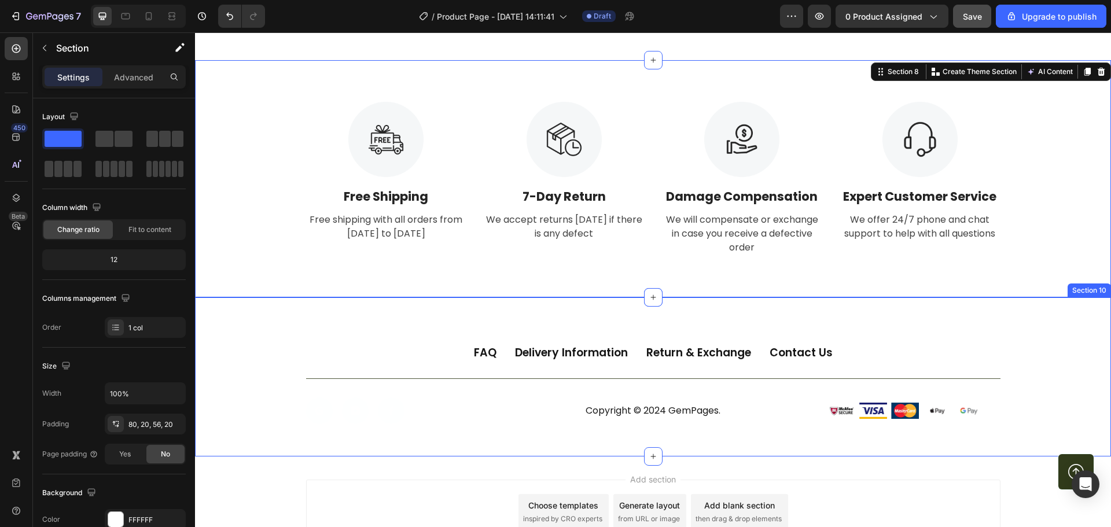
click at [972, 311] on div "FAQ Button Delivery Information Button Return & Exchange Button Contact Us Butt…" at bounding box center [653, 378] width 916 height 160
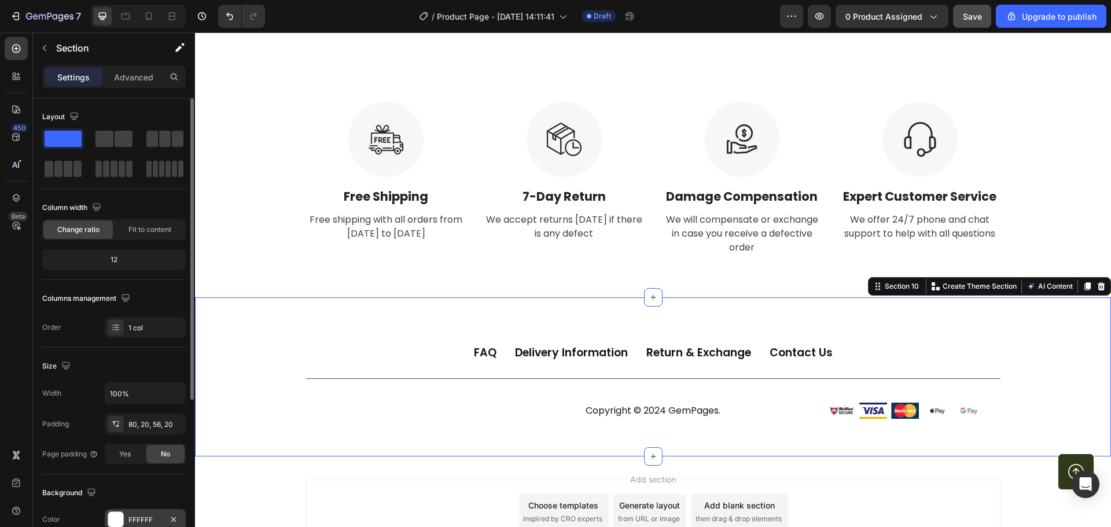
click at [135, 520] on div "FFFFFF" at bounding box center [146, 520] width 34 height 10
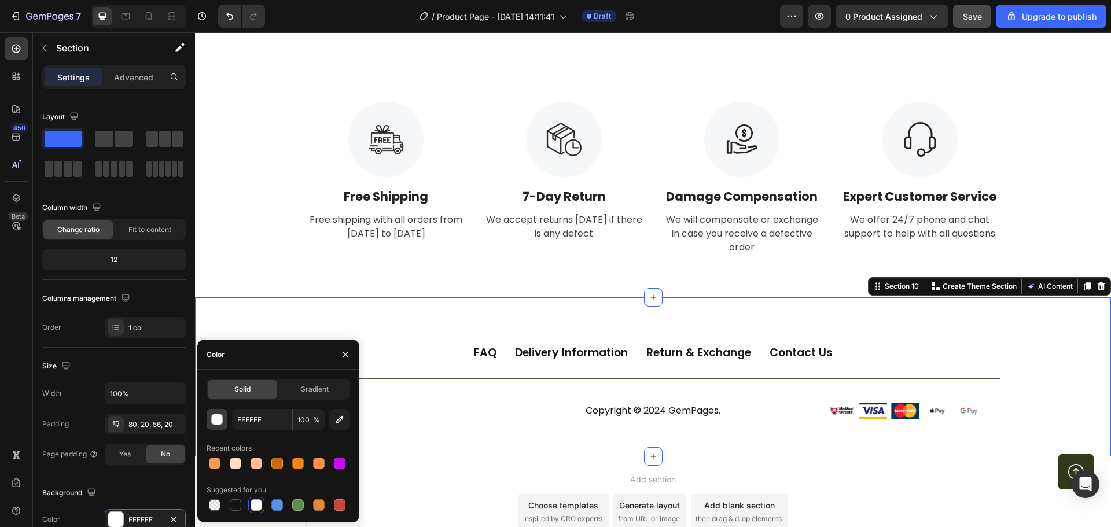
click at [219, 416] on div "button" at bounding box center [218, 420] width 12 height 12
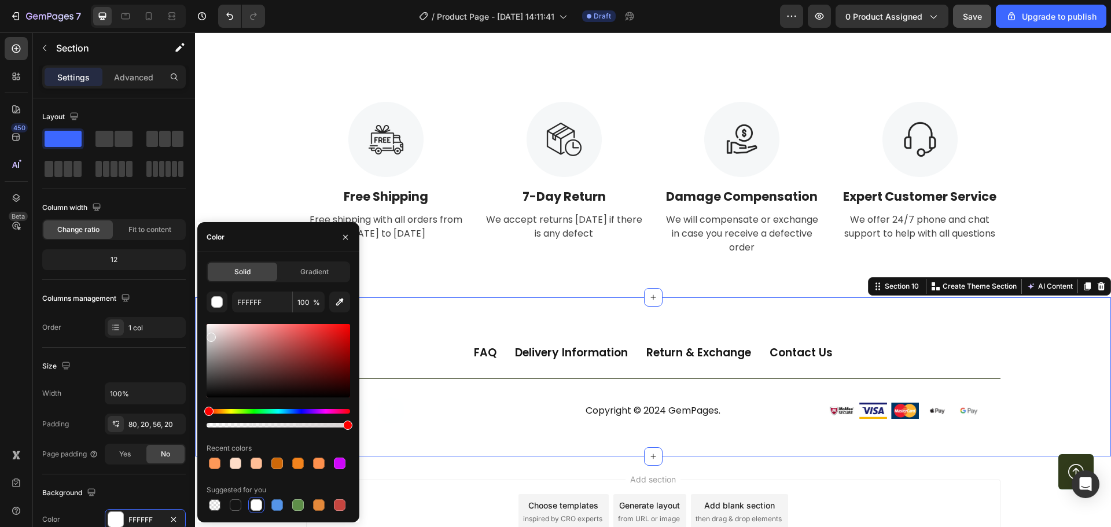
click at [210, 335] on div at bounding box center [279, 361] width 144 height 74
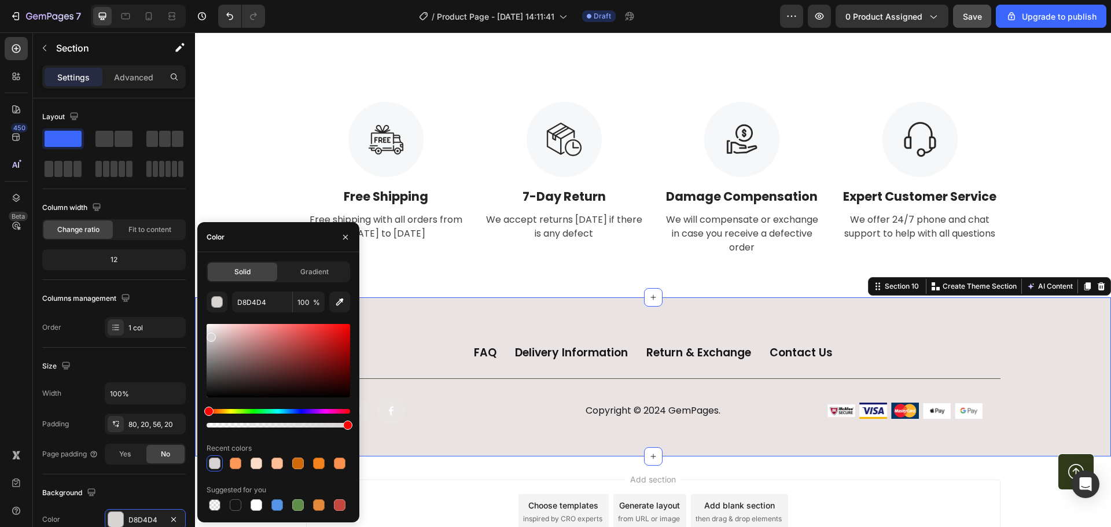
click at [212, 330] on div at bounding box center [279, 361] width 144 height 74
click at [213, 327] on div at bounding box center [279, 361] width 144 height 74
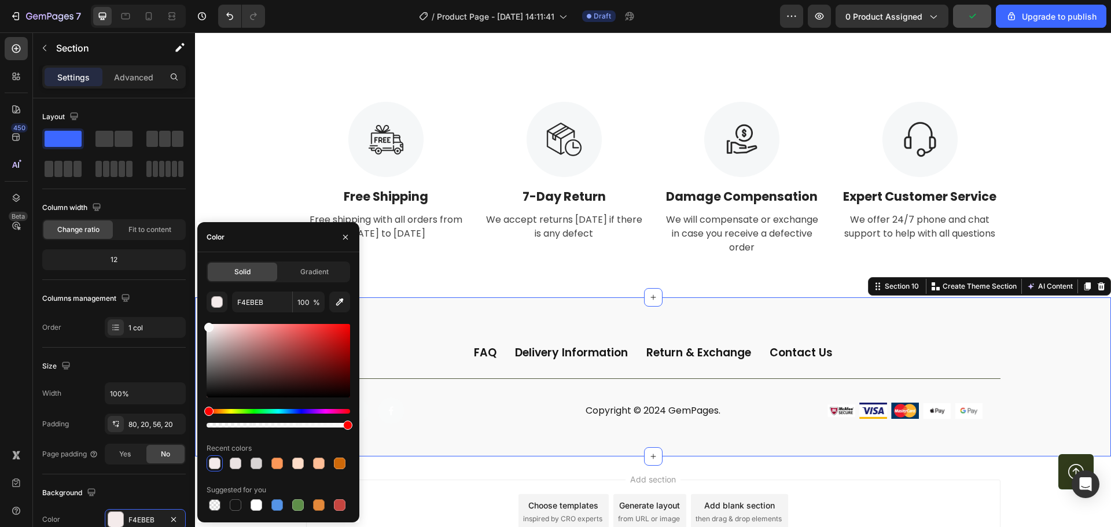
type input "F9F9F9"
drag, startPoint x: 213, startPoint y: 327, endPoint x: 207, endPoint y: 325, distance: 6.0
click at [207, 325] on div at bounding box center [208, 327] width 9 height 9
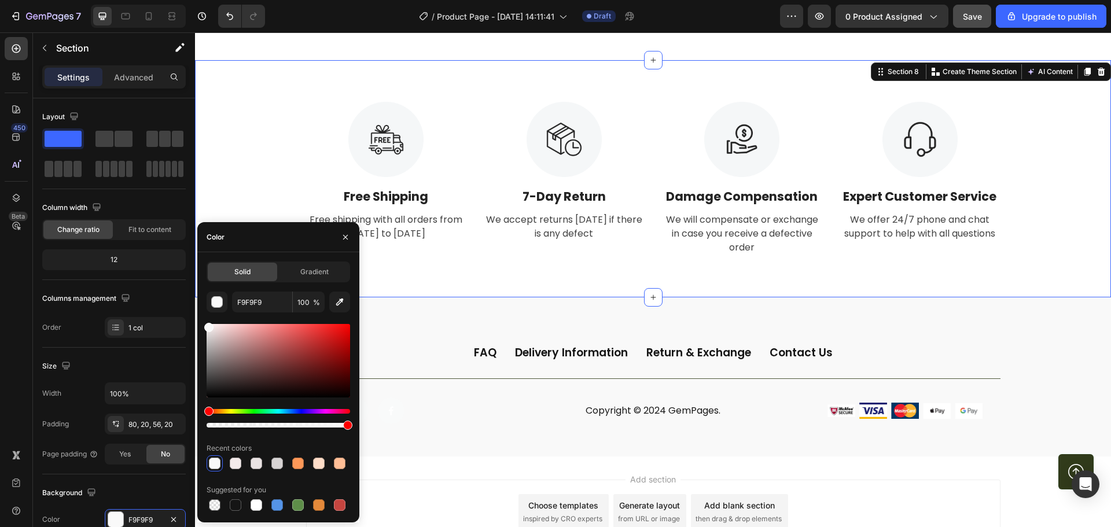
click at [233, 156] on div "Image Free Shipping Text Block Free shipping with all orders from [DATE] to [DA…" at bounding box center [653, 179] width 899 height 154
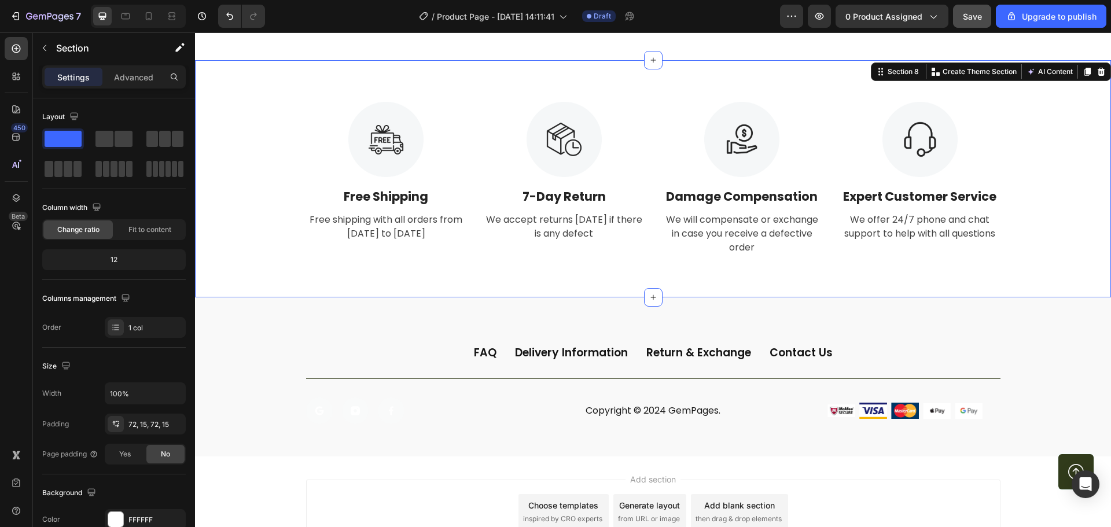
click at [262, 180] on div "Image Free Shipping Text Block Free shipping with all orders from [DATE] to [DA…" at bounding box center [653, 179] width 899 height 154
click at [976, 18] on span "Save" at bounding box center [972, 17] width 19 height 10
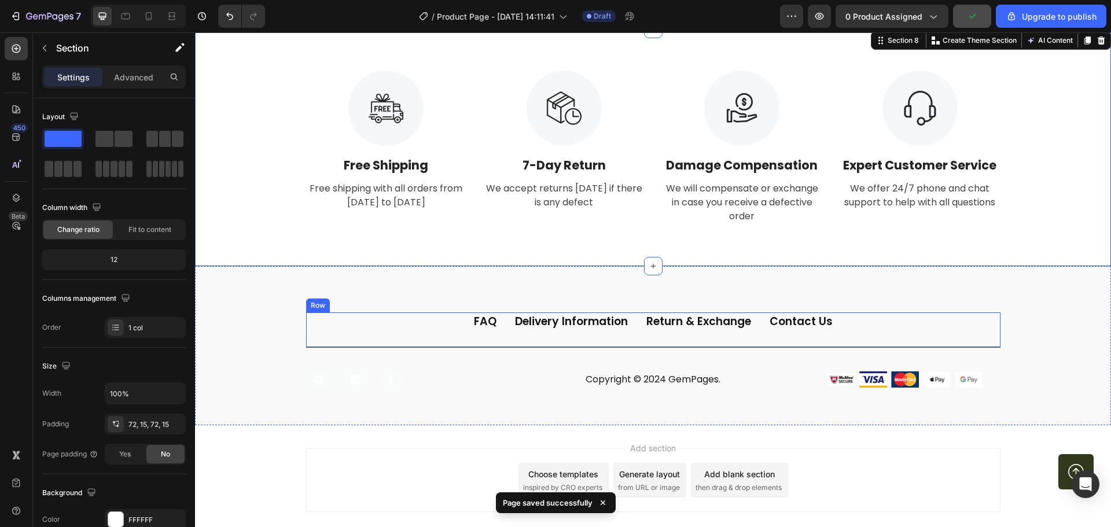
scroll to position [3540, 0]
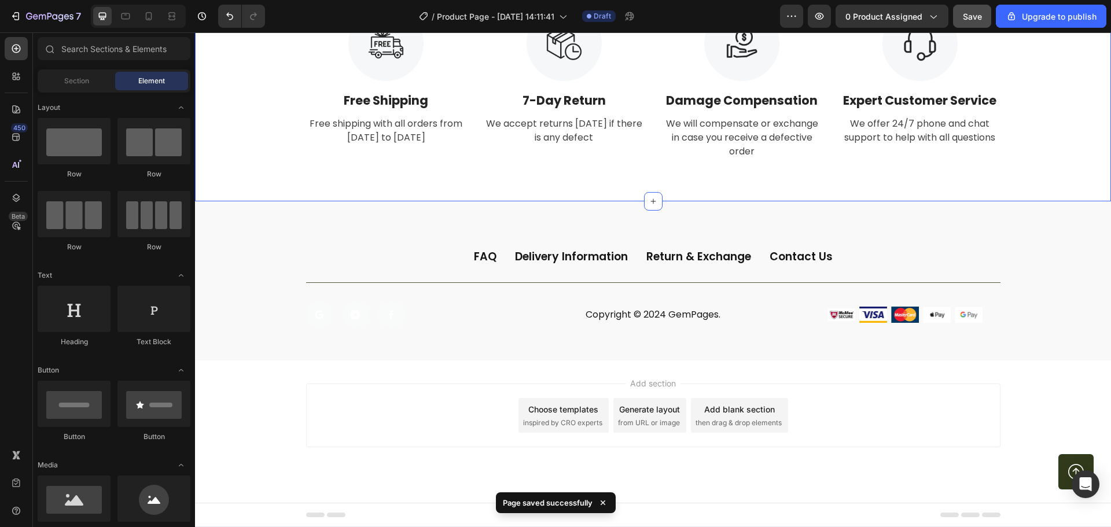
click at [827, 428] on div "Add section Choose templates inspired by CRO experts Generate layout from URL o…" at bounding box center [653, 416] width 695 height 64
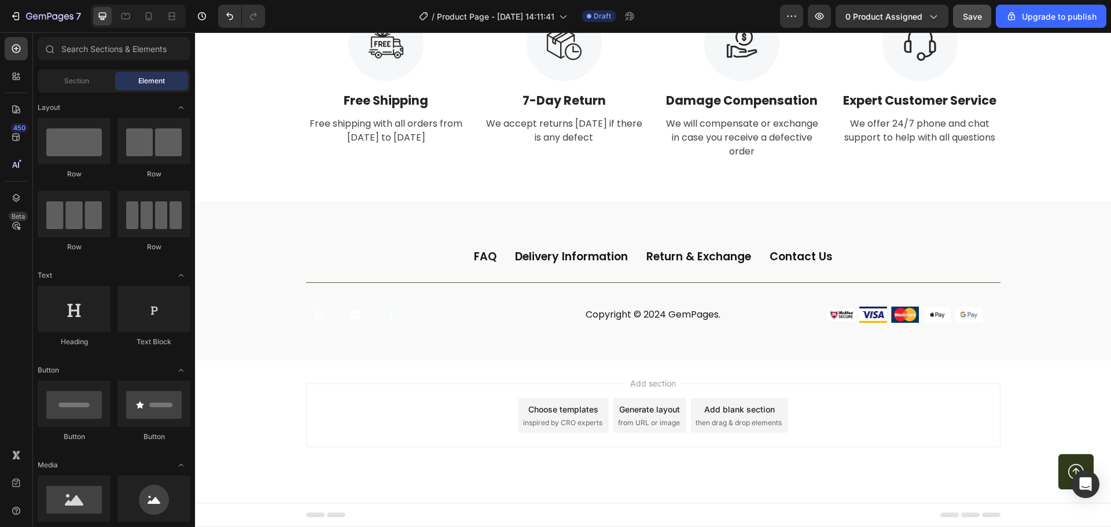
click at [219, 513] on span "Footer" at bounding box center [228, 515] width 22 height 12
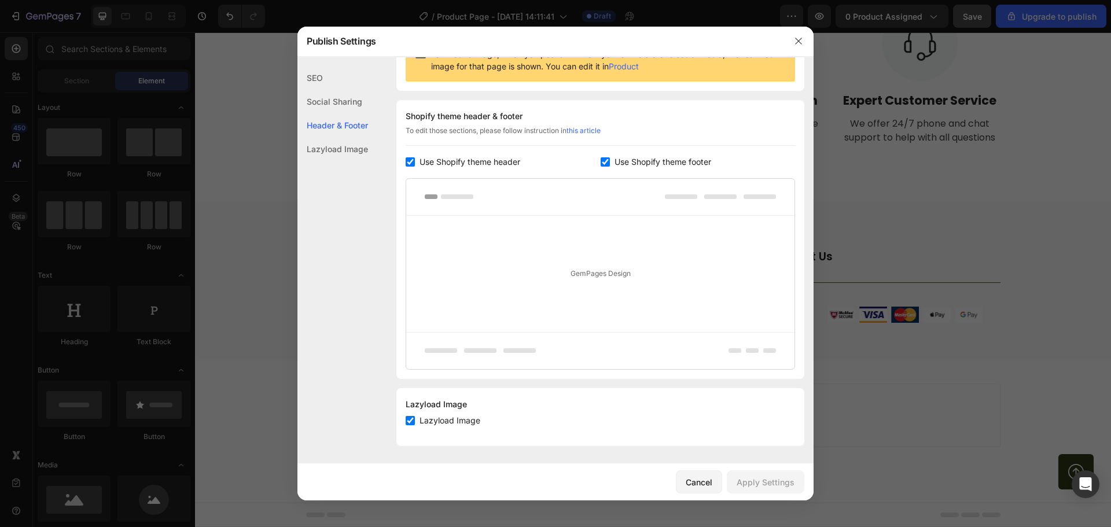
scroll to position [137, 0]
click at [359, 103] on div "Social Sharing" at bounding box center [333, 102] width 71 height 24
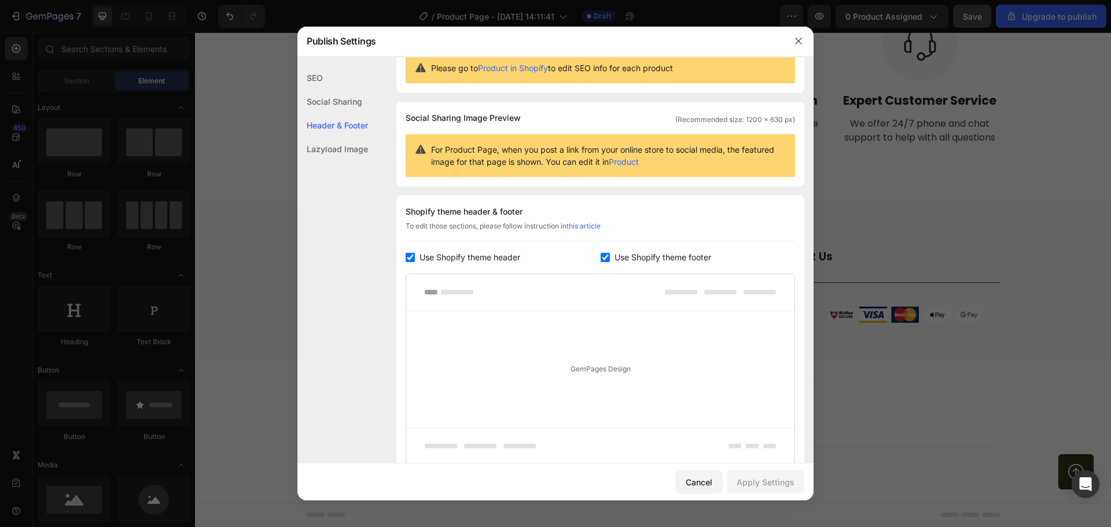
scroll to position [22, 0]
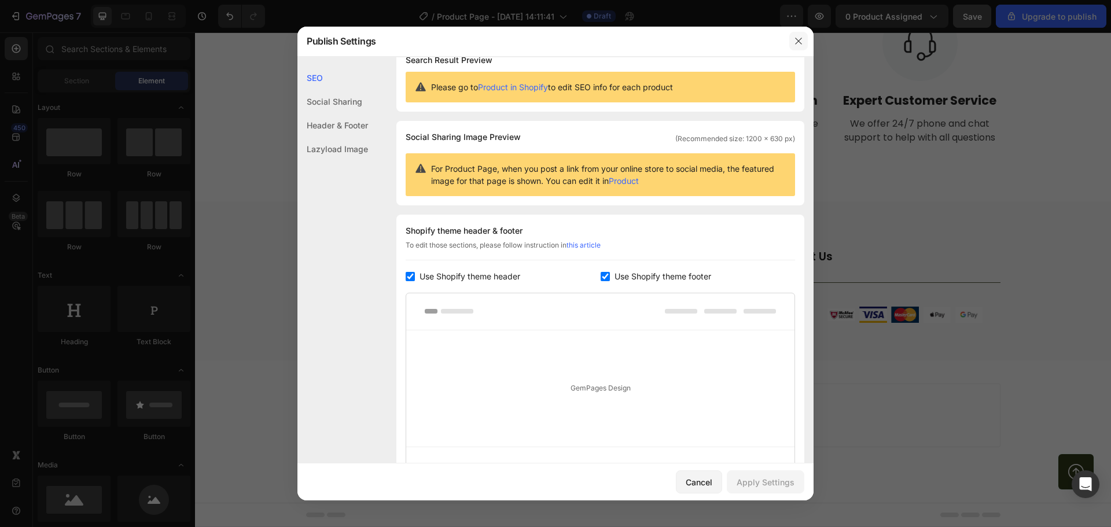
click at [796, 42] on icon "button" at bounding box center [798, 40] width 9 height 9
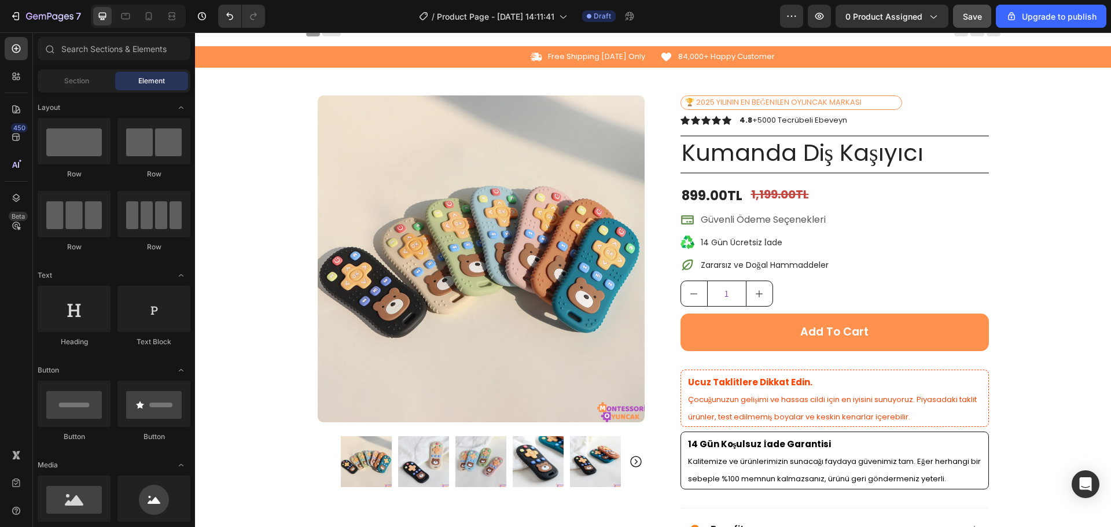
scroll to position [0, 0]
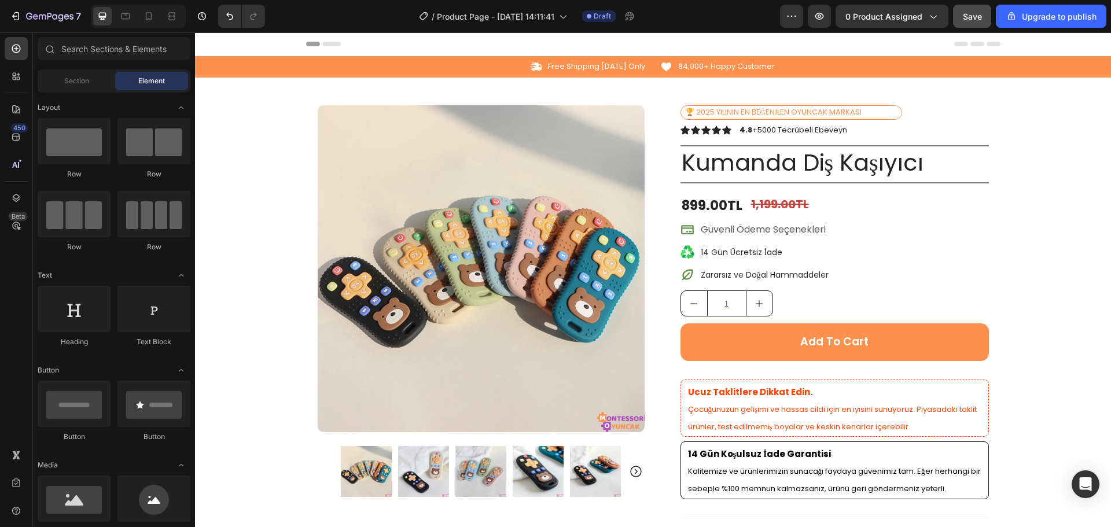
drag, startPoint x: 1111, startPoint y: 461, endPoint x: 1306, endPoint y: 60, distance: 446.0
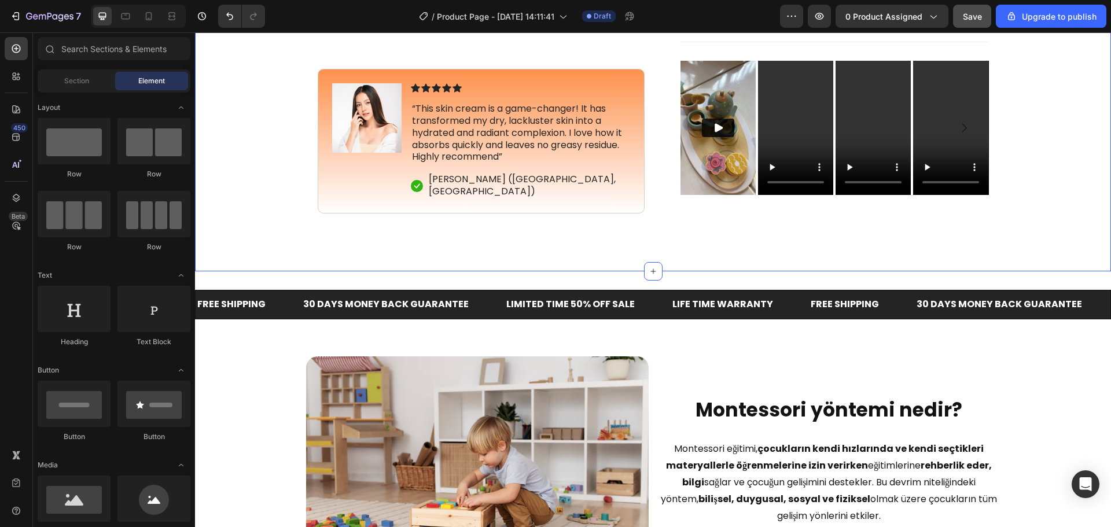
scroll to position [521, 0]
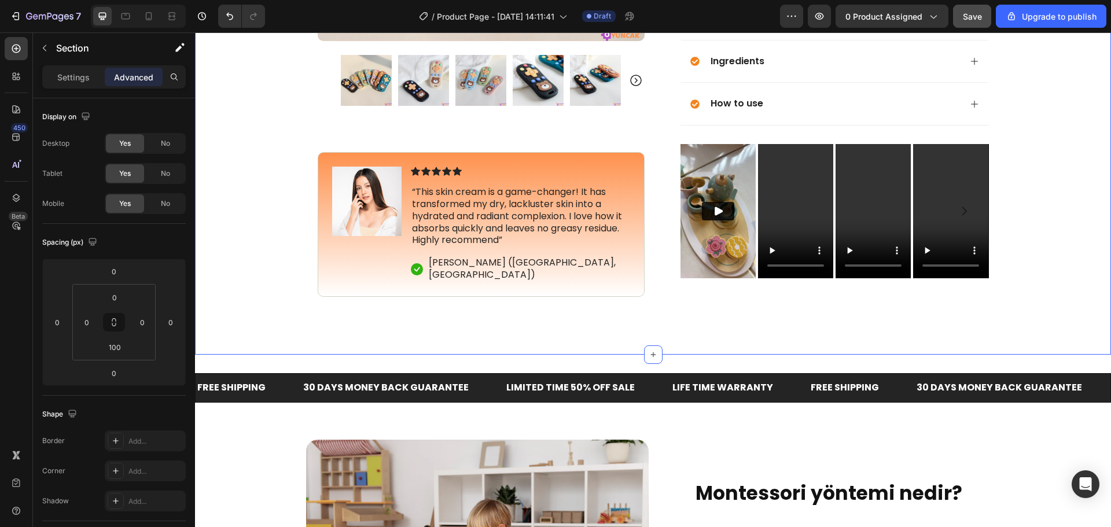
click at [618, 296] on div "Image Icon Icon Icon Icon Icon Icon List “This skin cream is a game-changer! It…" at bounding box center [481, 224] width 327 height 145
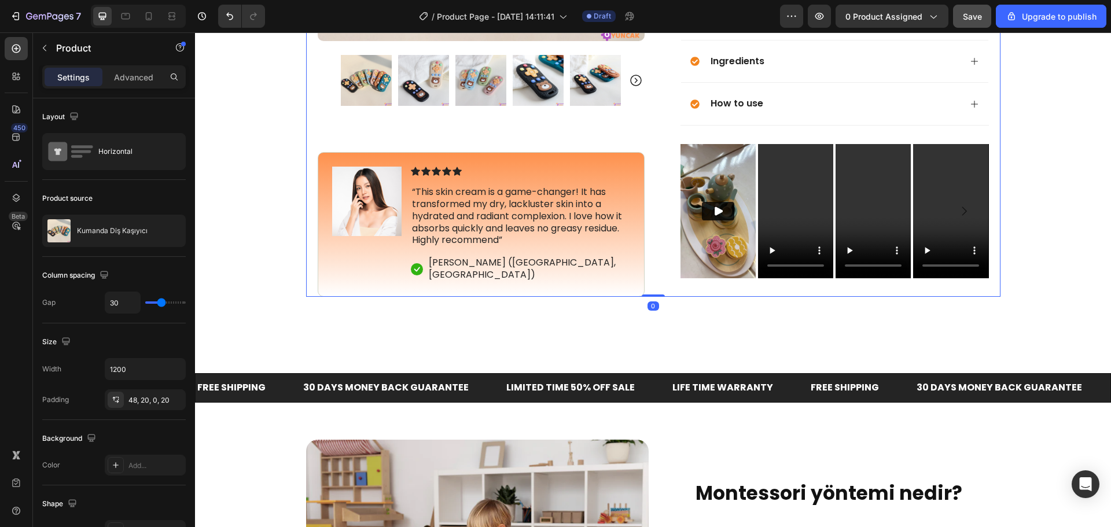
click at [650, 306] on div "0" at bounding box center [654, 306] width 12 height 9
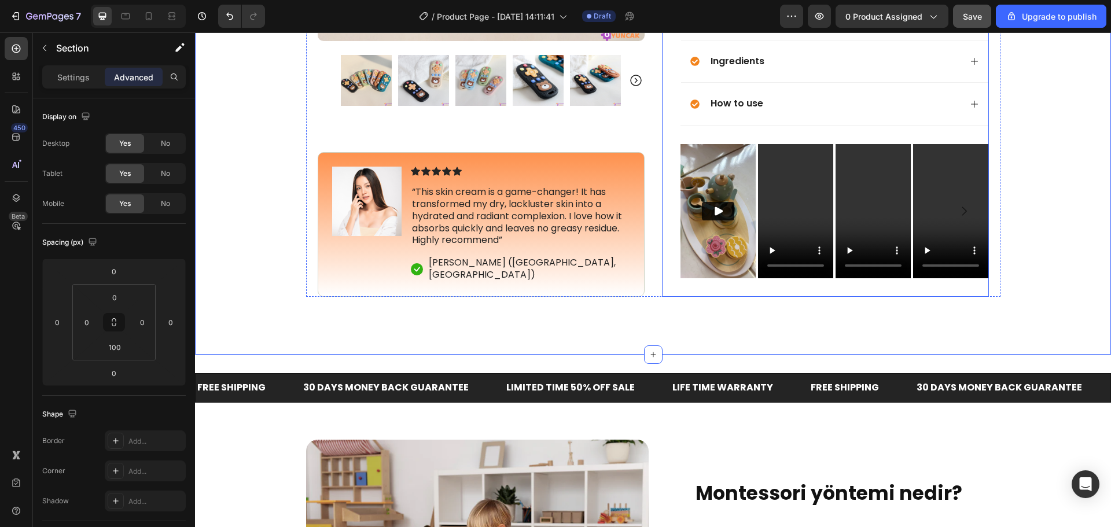
click at [683, 294] on div "Video Video Video Video [GEOGRAPHIC_DATA]" at bounding box center [835, 220] width 309 height 153
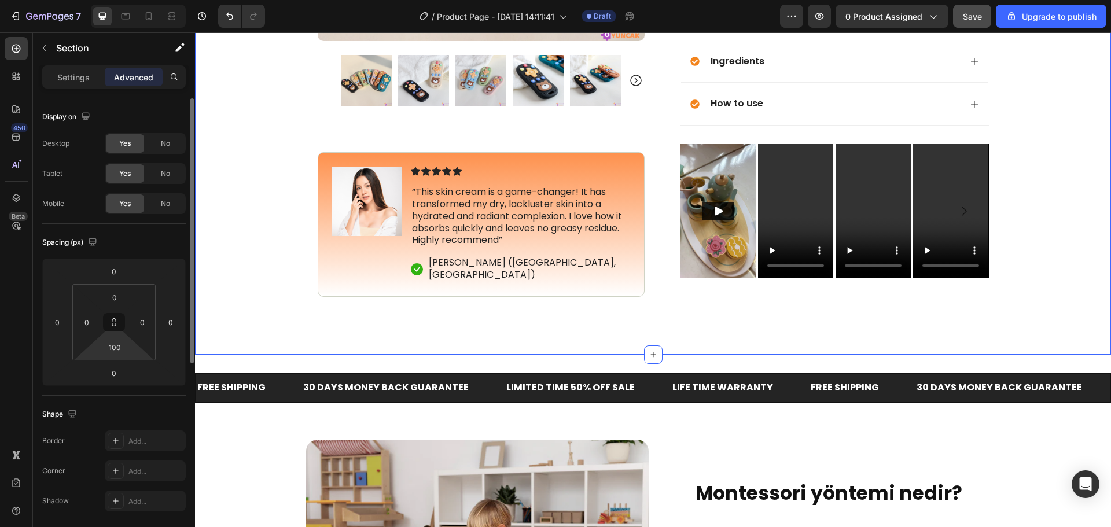
click at [115, 0] on html "7 / Product Page - [DATE] 14:11:41 Draft Preview 0 product assigned Save Upgrad…" at bounding box center [555, 0] width 1111 height 0
click at [119, 350] on input "100" at bounding box center [114, 347] width 23 height 17
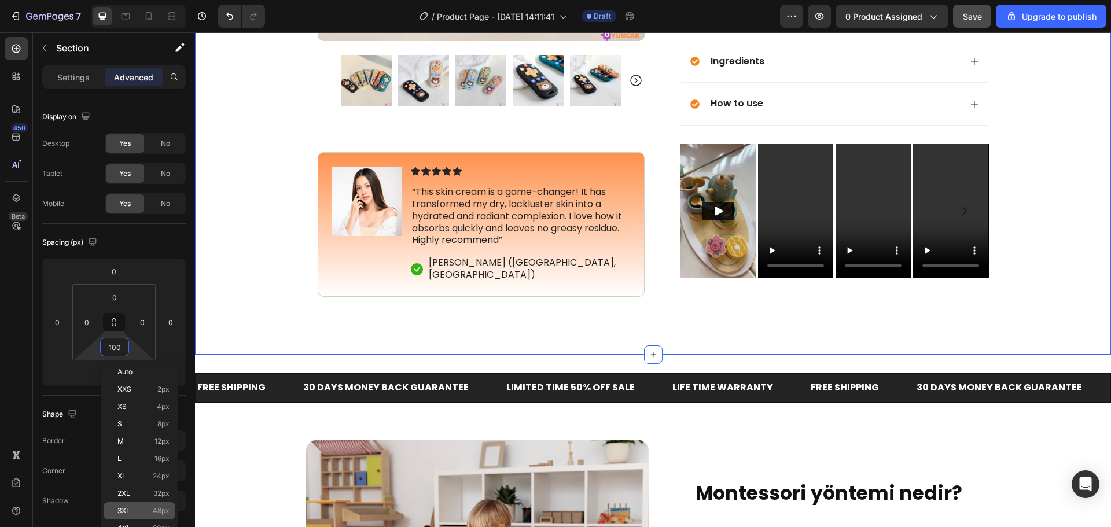
click at [136, 504] on div "3XL 48px" at bounding box center [140, 510] width 72 height 17
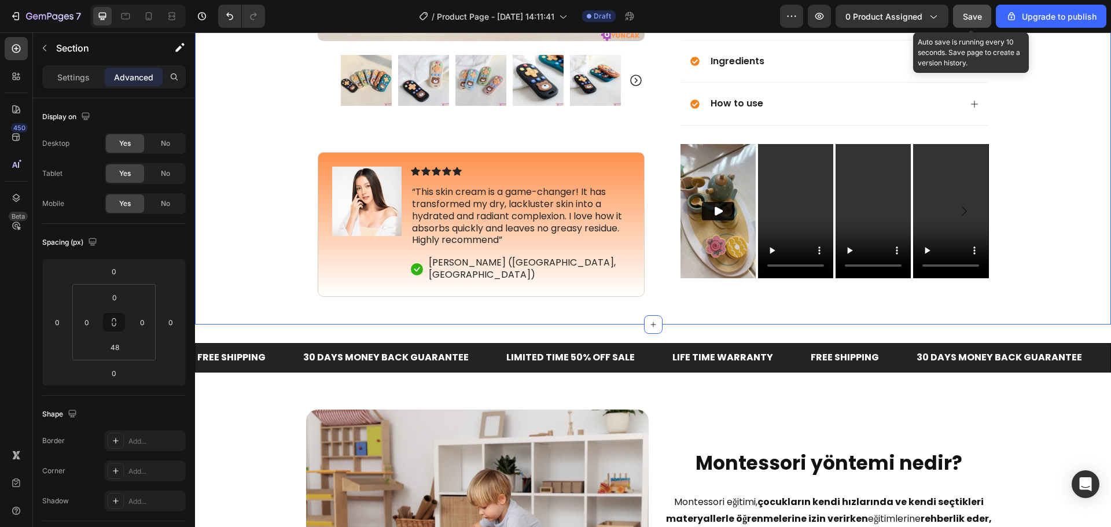
click at [971, 14] on span "Save" at bounding box center [972, 17] width 19 height 10
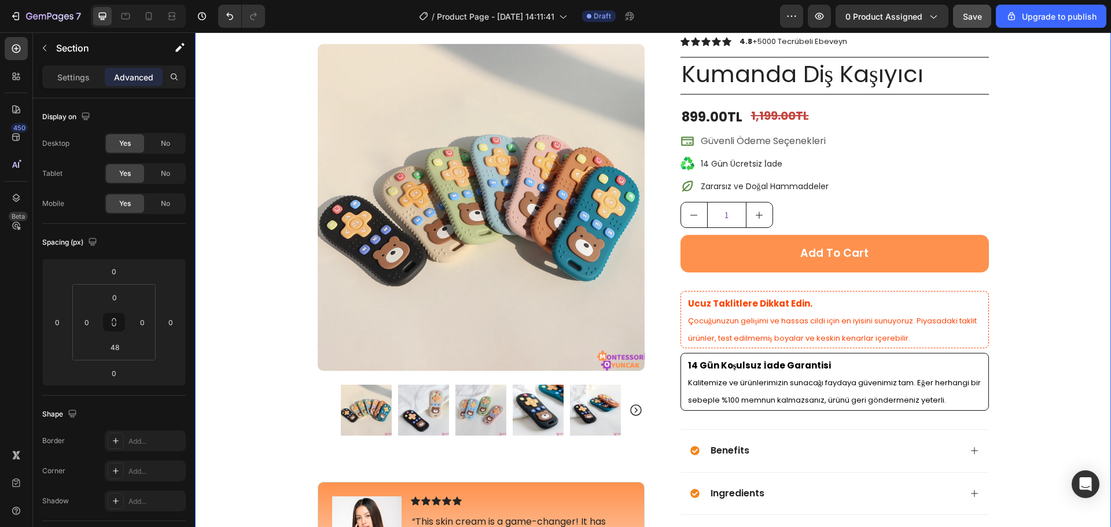
scroll to position [289, 0]
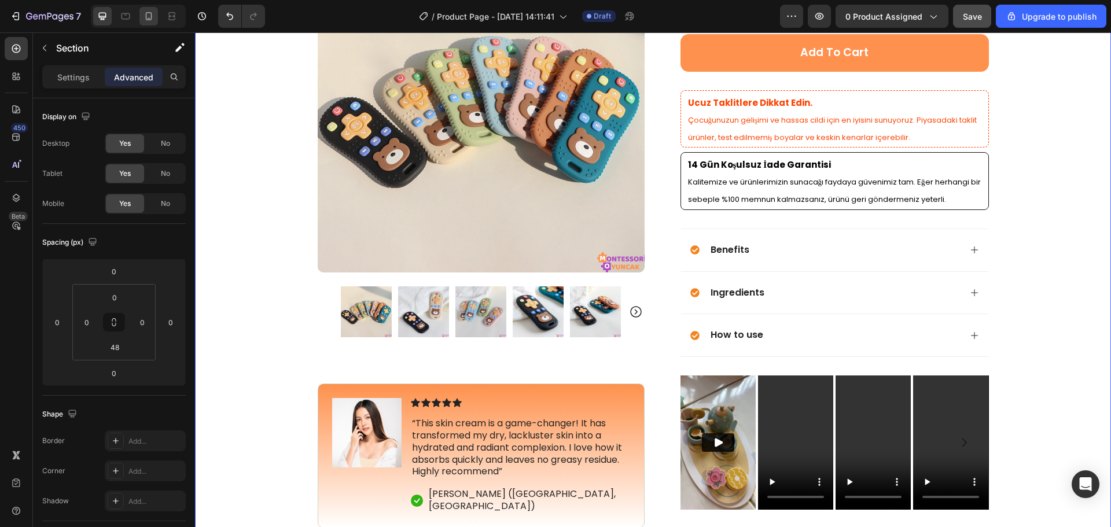
click at [153, 20] on icon at bounding box center [149, 16] width 12 height 12
type input "8"
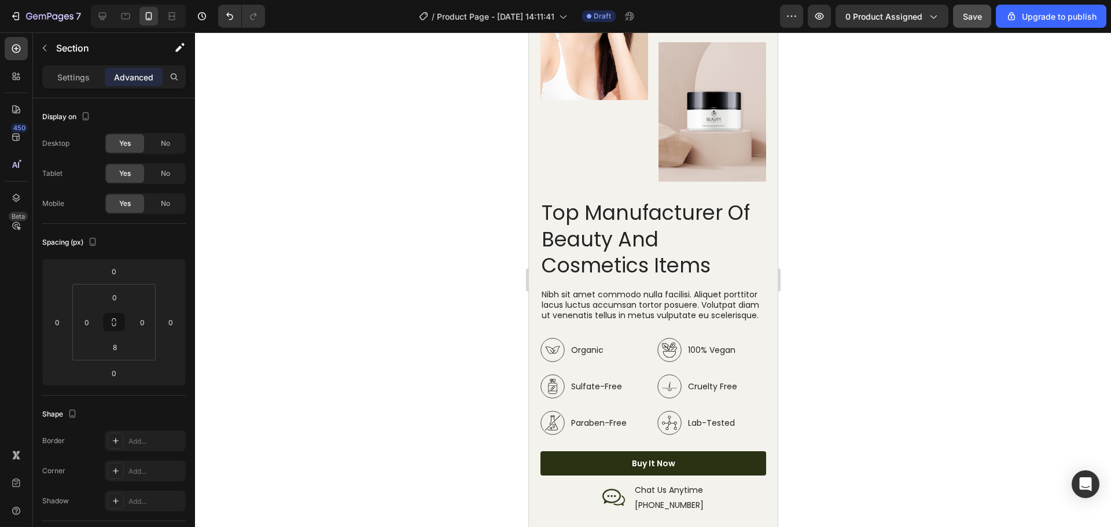
scroll to position [2470, 0]
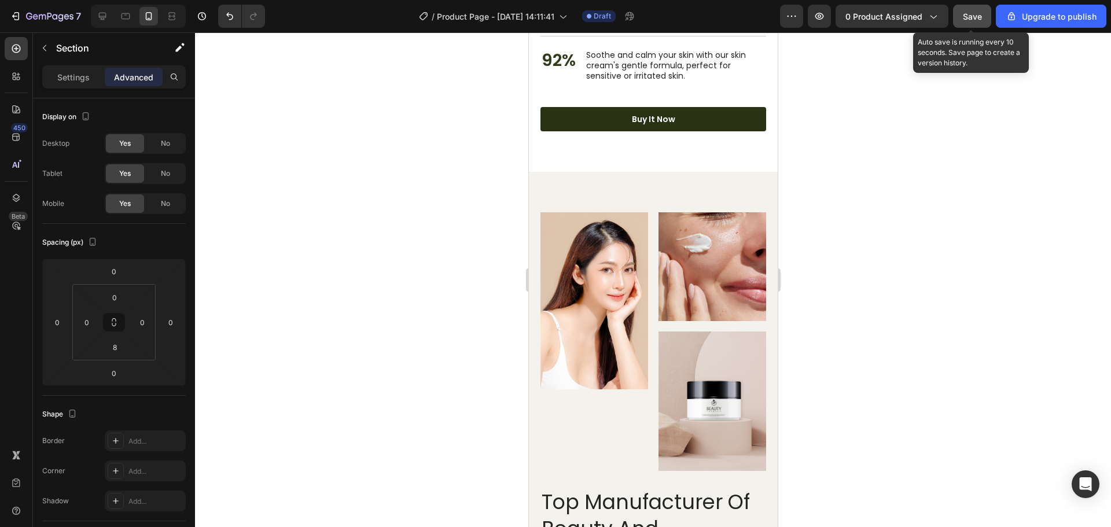
click at [967, 14] on span "Save" at bounding box center [972, 17] width 19 height 10
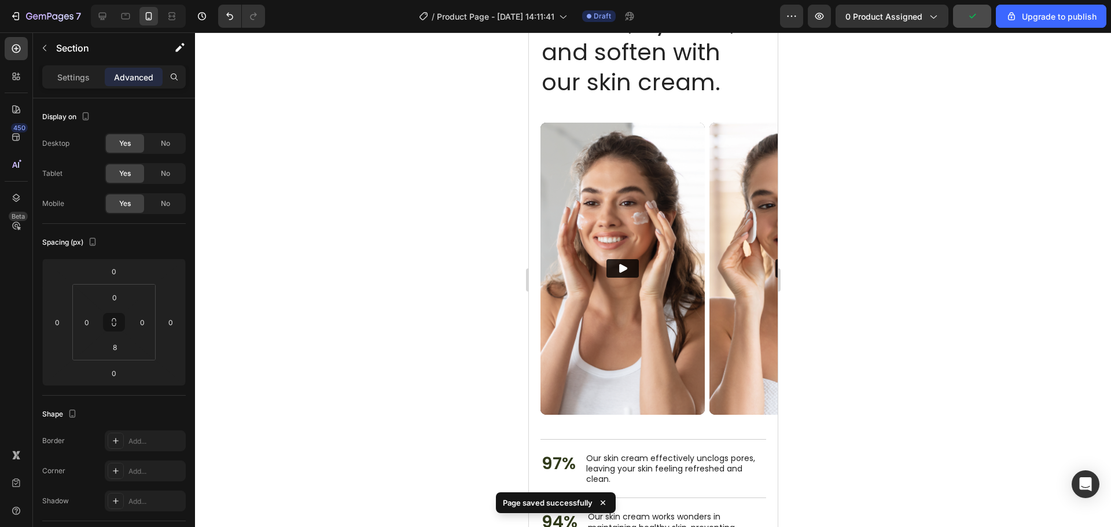
scroll to position [1660, 0]
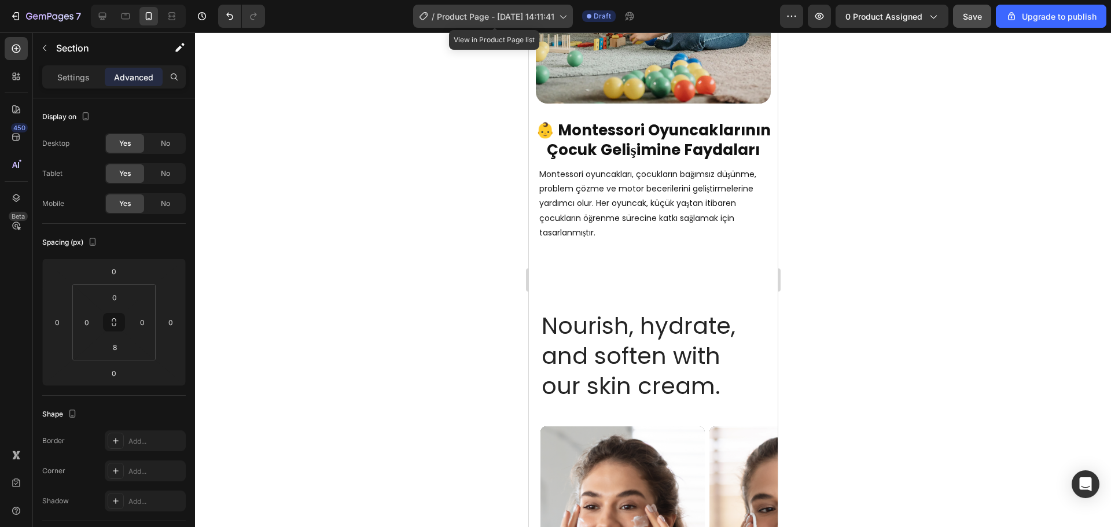
click at [549, 16] on span "Product Page - [DATE] 14:11:41" at bounding box center [496, 16] width 118 height 12
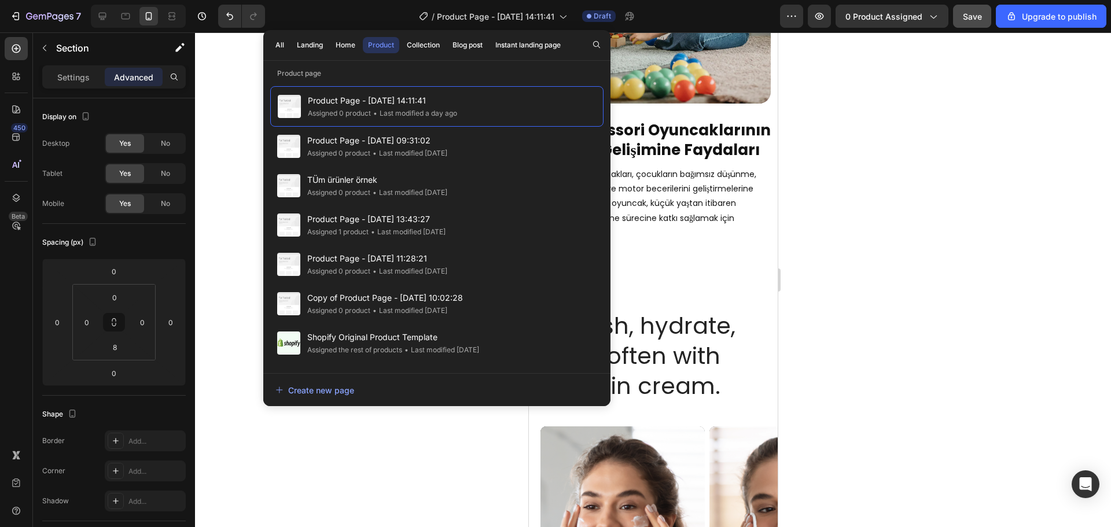
click at [823, 120] on div at bounding box center [653, 279] width 916 height 495
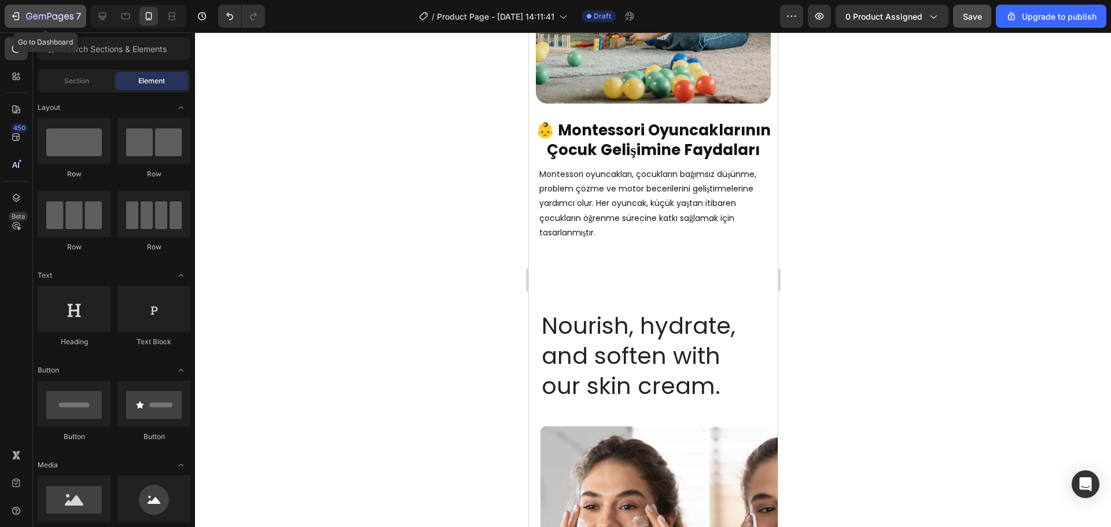
click at [48, 14] on icon "button" at bounding box center [49, 16] width 5 height 7
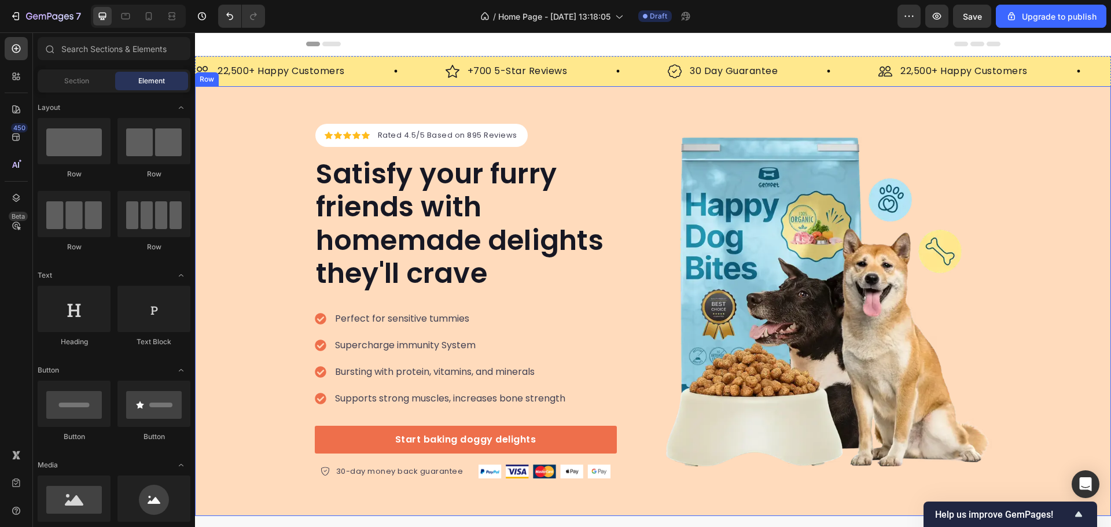
click at [1049, 89] on div "Icon Icon Icon Icon Icon Icon List Hoz Rated 4.5/5 Based on 895 Reviews Text bl…" at bounding box center [653, 301] width 916 height 430
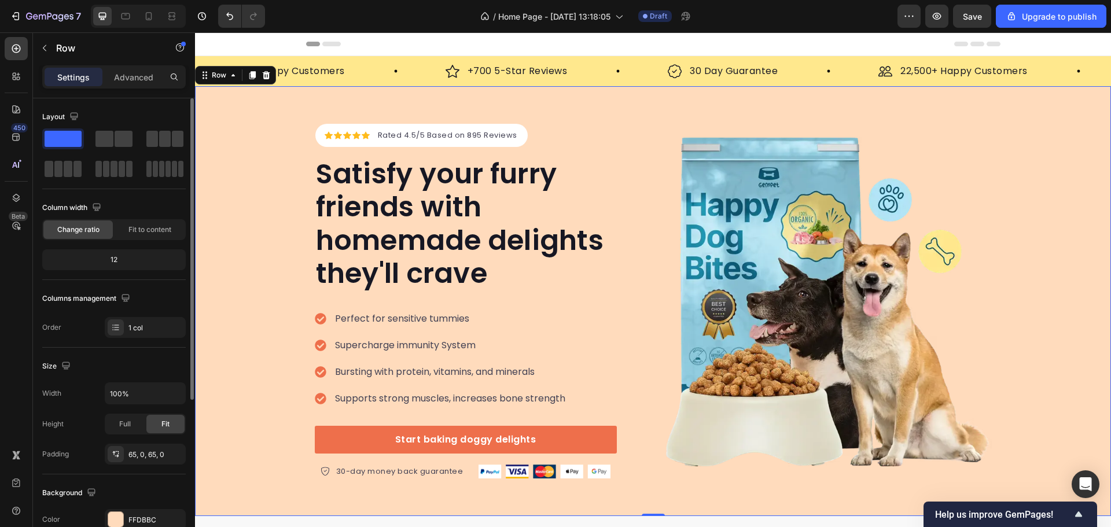
scroll to position [232, 0]
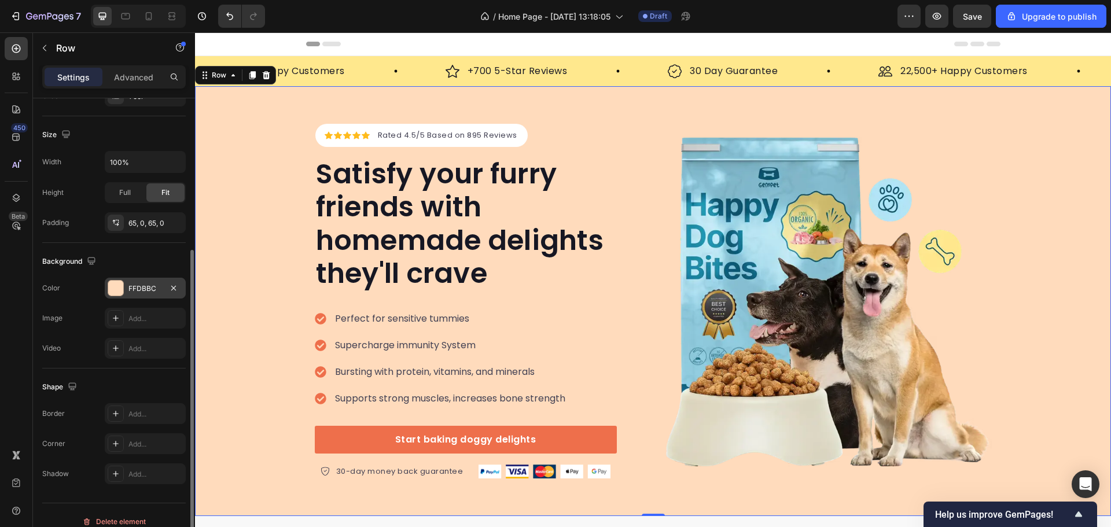
click at [127, 289] on div "FFDBBC" at bounding box center [145, 288] width 81 height 21
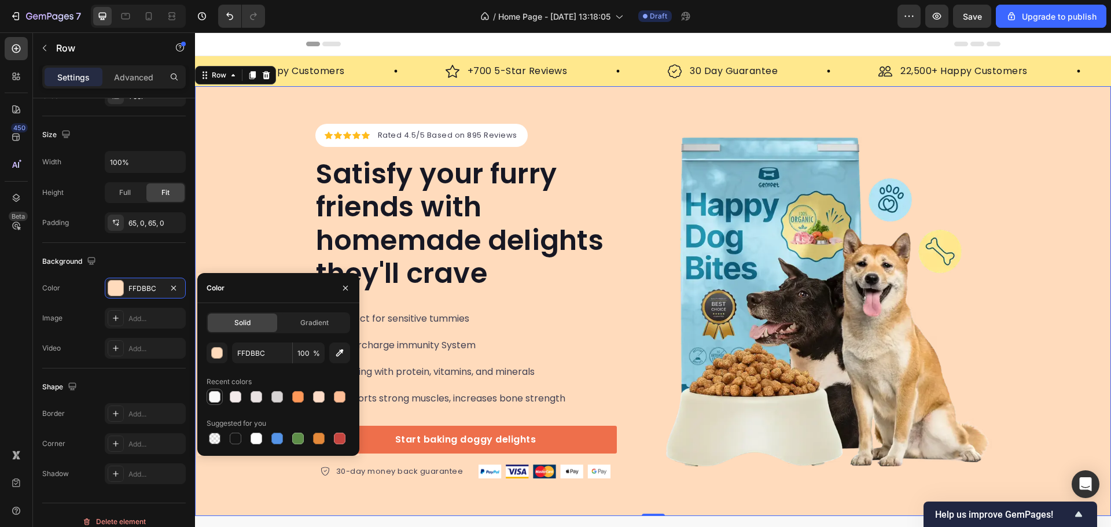
click at [211, 398] on div at bounding box center [215, 397] width 12 height 12
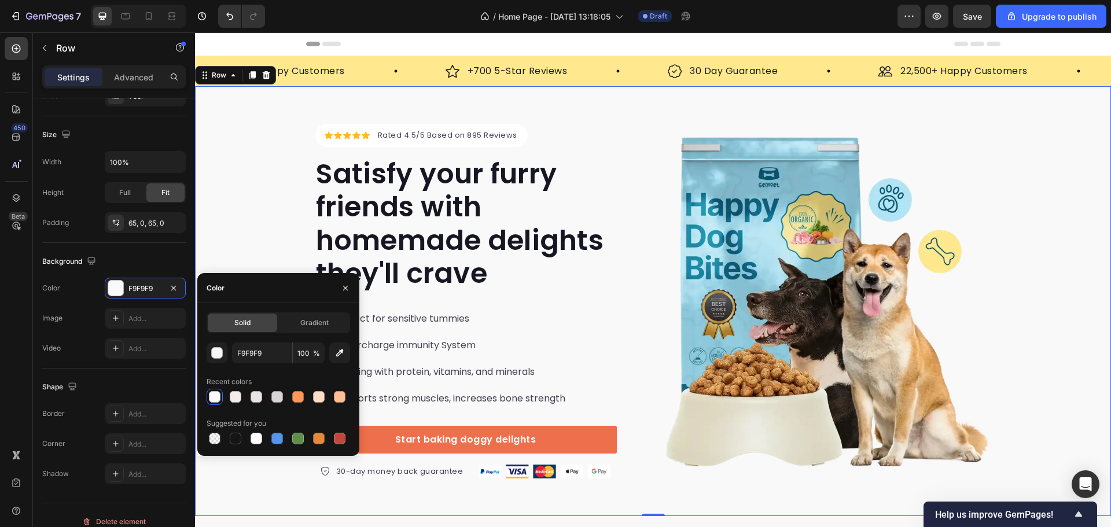
click at [1012, 152] on div "Icon Icon Icon Icon Icon Icon List Hoz Rated 4.5/5 Based on 895 Reviews Text bl…" at bounding box center [653, 301] width 916 height 355
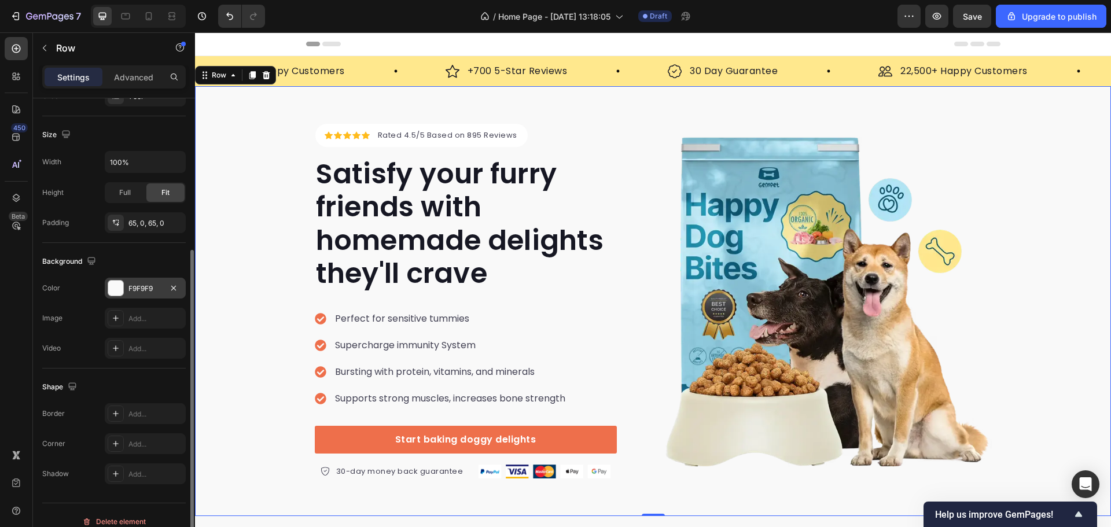
click at [134, 295] on div "F9F9F9" at bounding box center [145, 288] width 81 height 21
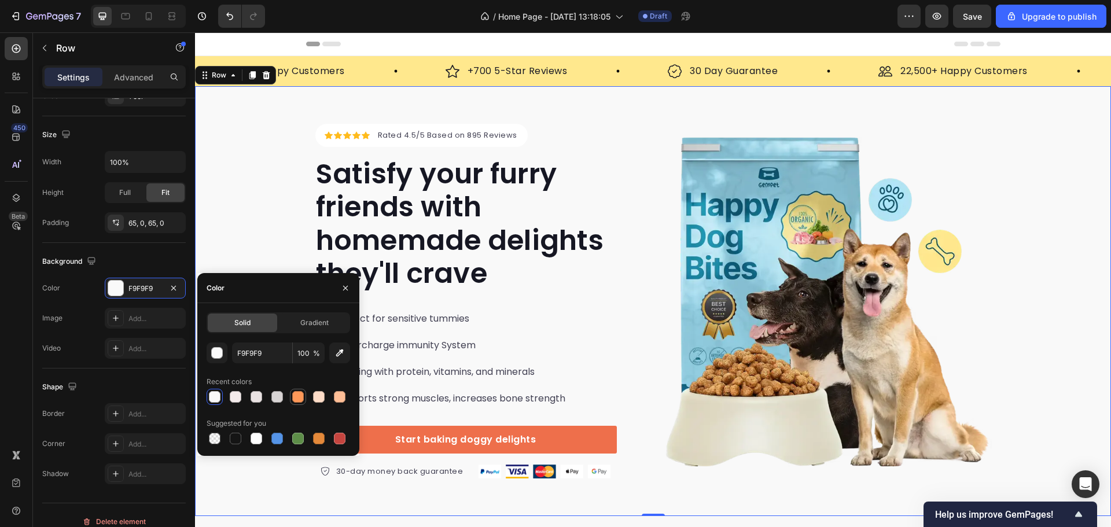
click at [298, 398] on div at bounding box center [298, 397] width 12 height 12
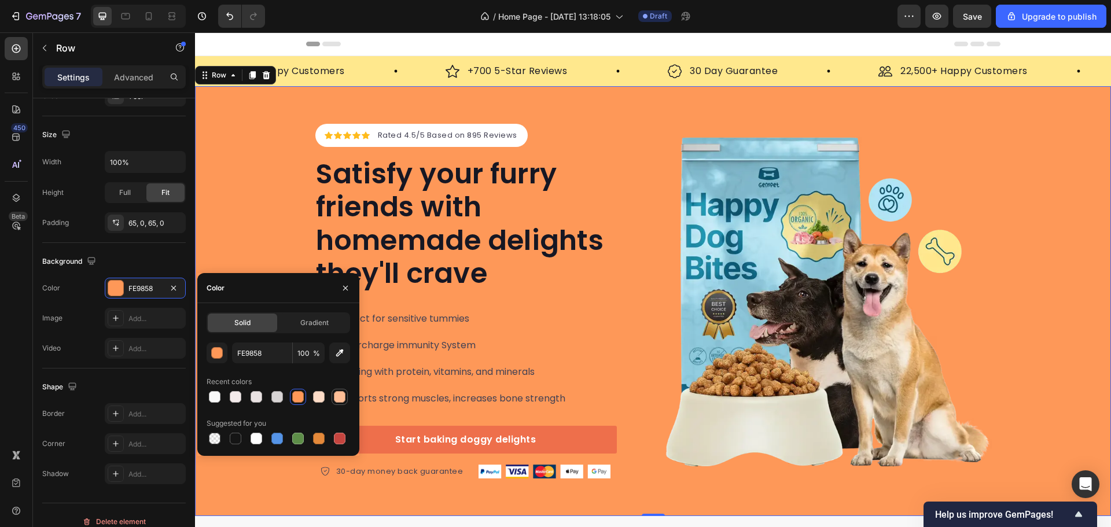
click at [333, 395] on div at bounding box center [340, 397] width 14 height 14
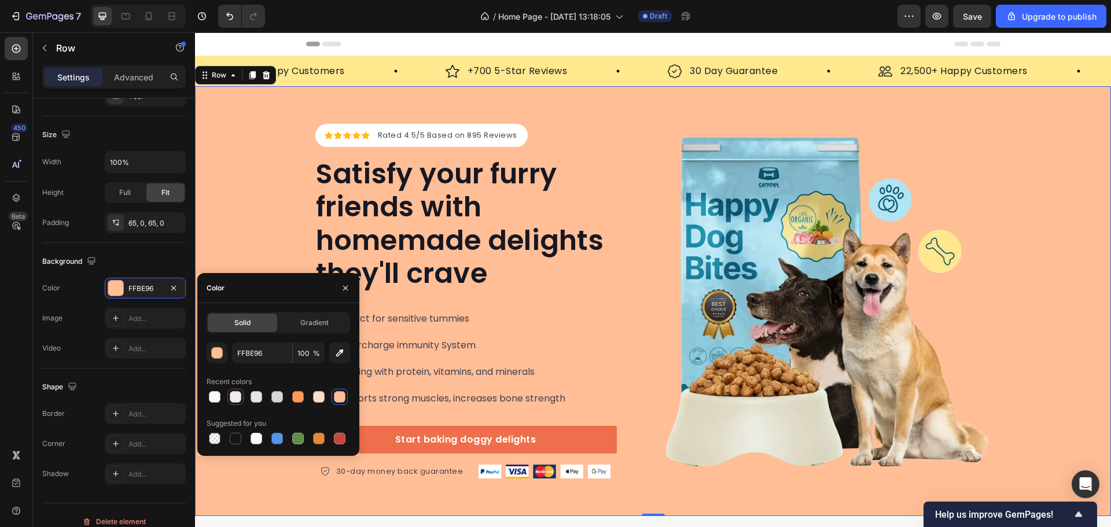
click at [231, 403] on div at bounding box center [236, 397] width 14 height 14
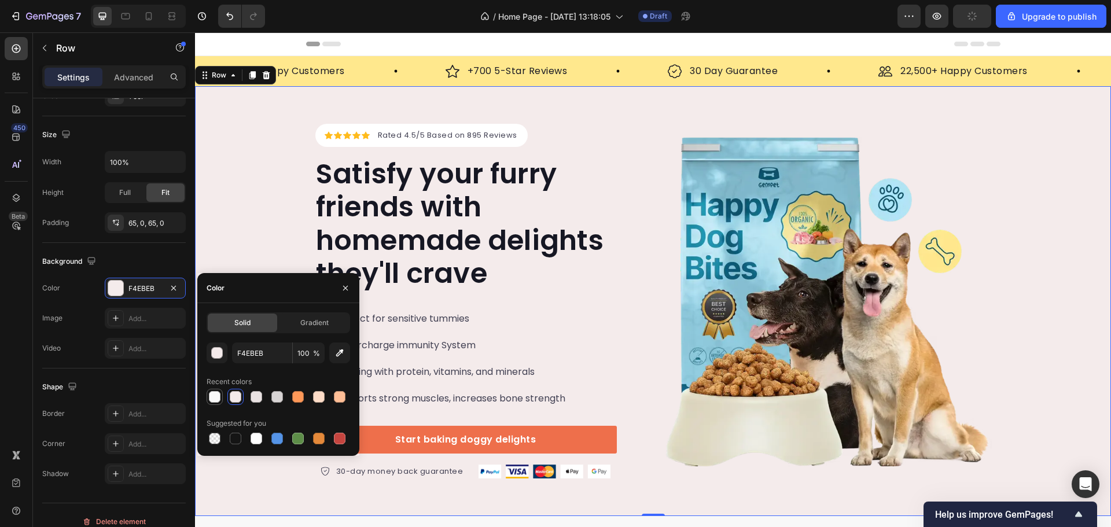
click at [216, 402] on div at bounding box center [215, 397] width 12 height 12
type input "F9F9F9"
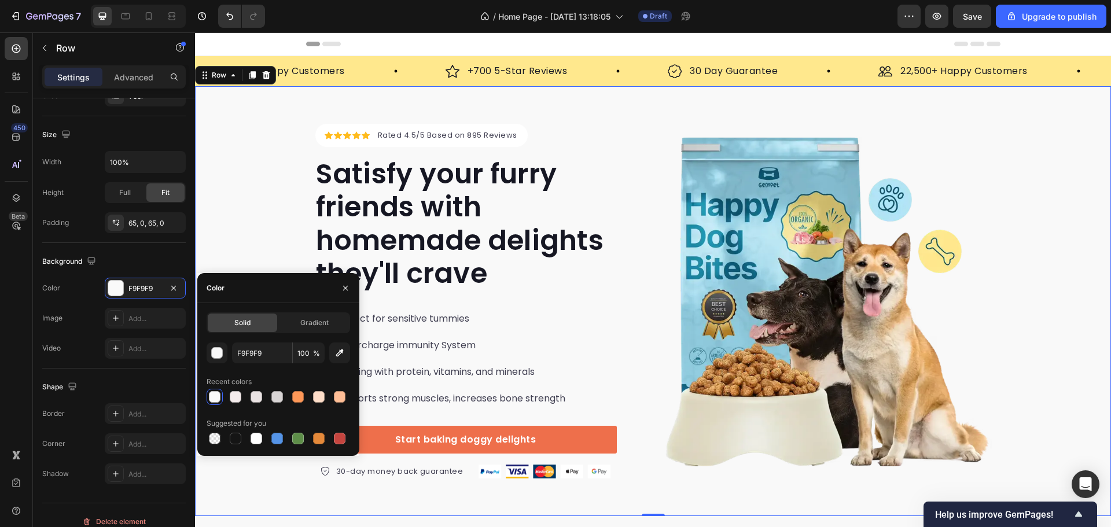
click at [1051, 203] on div "Icon Icon Icon Icon Icon Icon List Hoz Rated 4.5/5 Based on 895 Reviews Text bl…" at bounding box center [653, 301] width 916 height 355
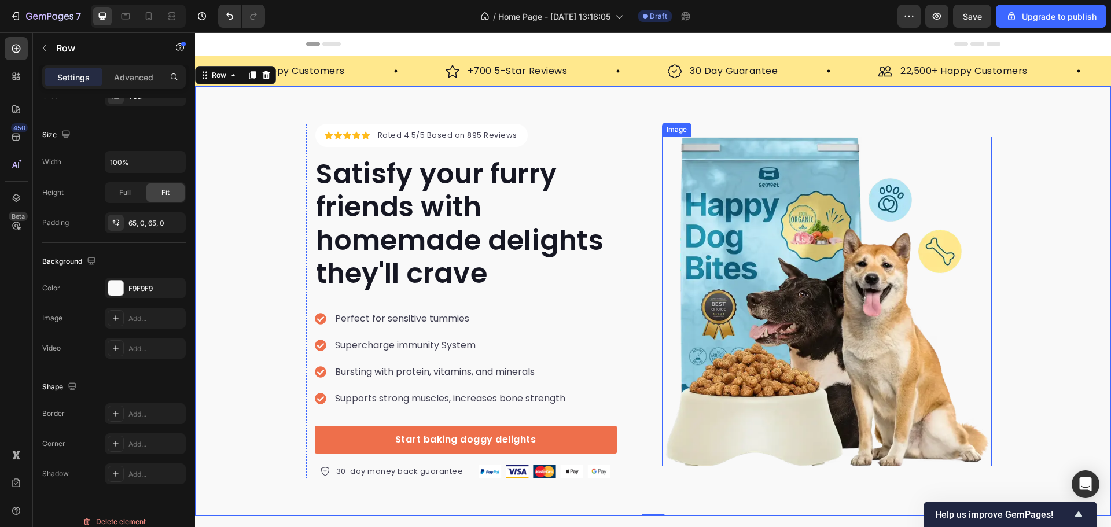
click at [813, 228] on img at bounding box center [827, 302] width 330 height 330
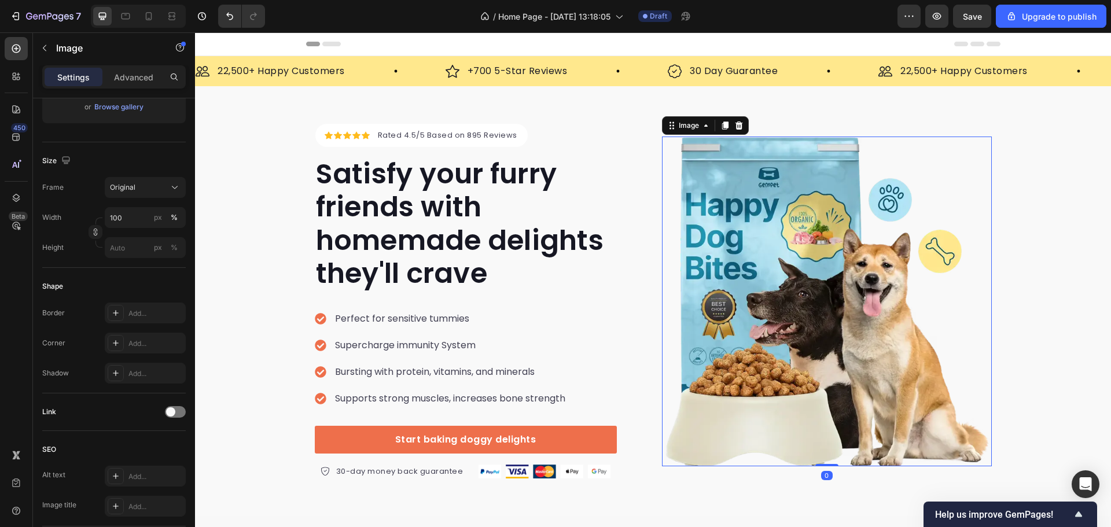
scroll to position [0, 0]
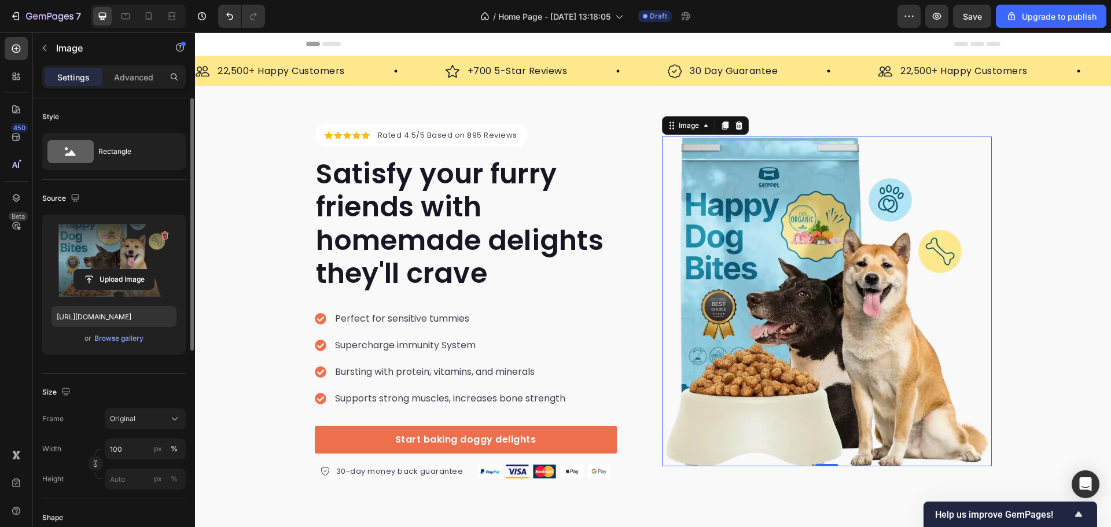
click at [108, 248] on label at bounding box center [114, 260] width 125 height 73
click at [108, 270] on input "file" at bounding box center [114, 280] width 80 height 20
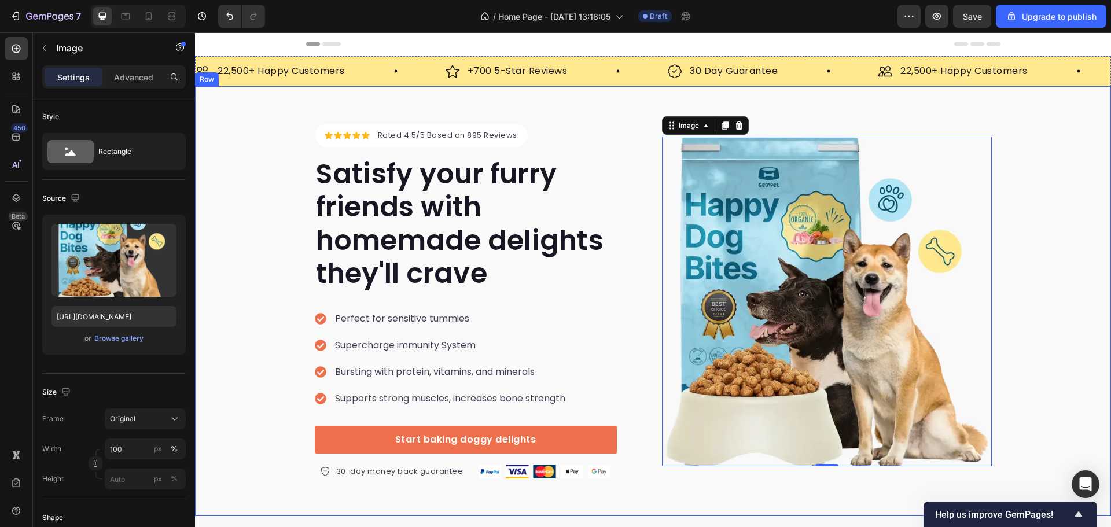
click at [1091, 182] on div "Icon Icon Icon Icon Icon Icon List Hoz Rated 4.5/5 Based on 895 Reviews Text bl…" at bounding box center [653, 301] width 916 height 355
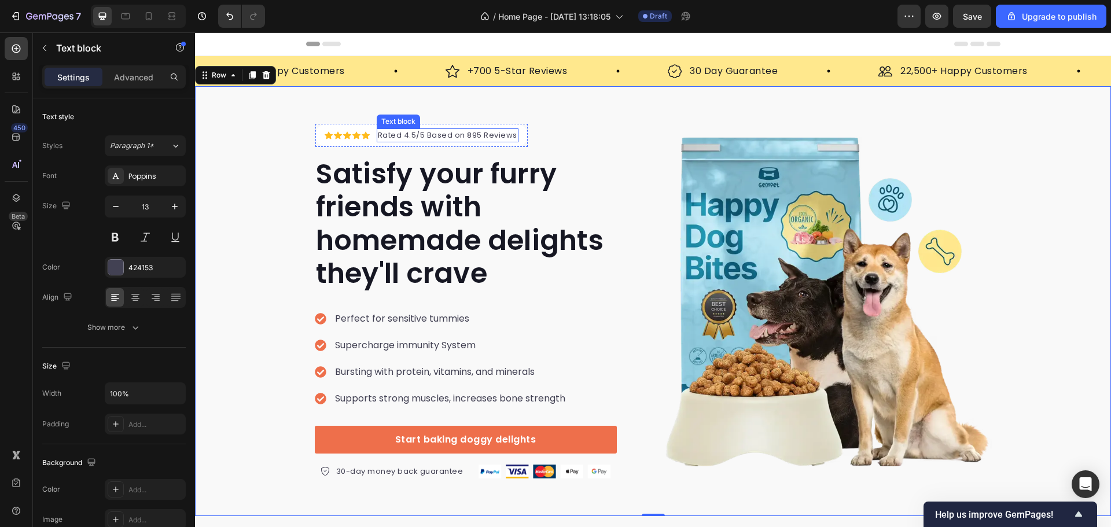
click at [456, 133] on p "Rated 4.5/5 Based on 895 Reviews" at bounding box center [447, 136] width 139 height 12
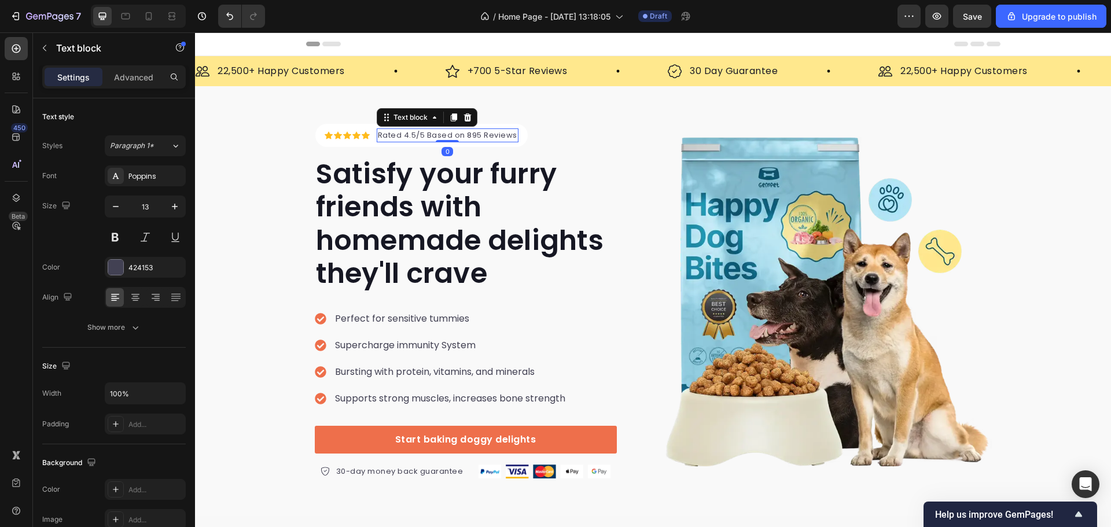
click at [456, 133] on p "Rated 4.5/5 Based on 895 Reviews" at bounding box center [447, 136] width 139 height 12
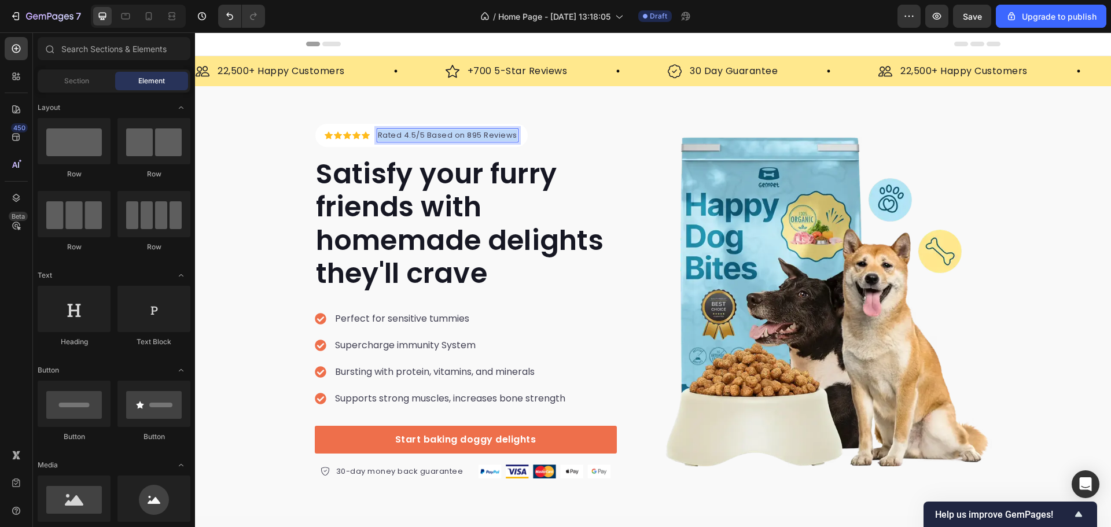
click at [448, 113] on div at bounding box center [448, 113] width 0 height 0
click at [459, 134] on p "Rated 4.5/5 Based on 895 Reviews" at bounding box center [447, 136] width 139 height 12
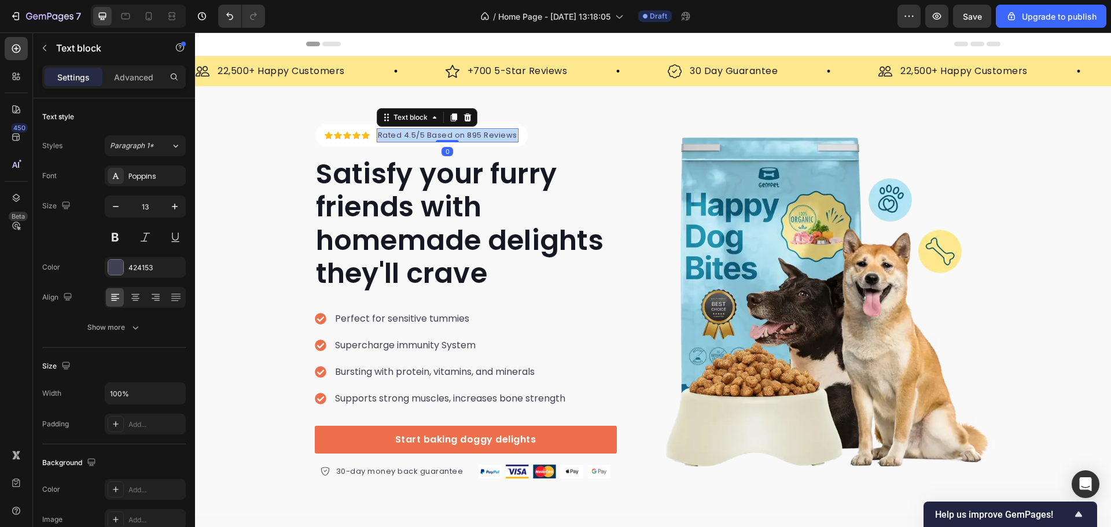
click at [459, 134] on p "Rated 4.5/5 Based on 895 Reviews" at bounding box center [447, 136] width 139 height 12
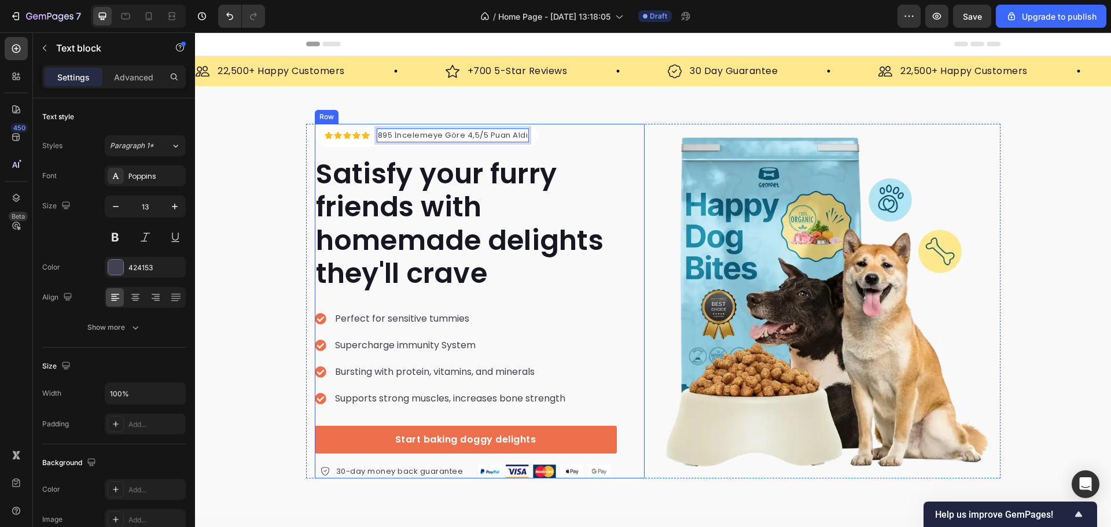
click at [552, 128] on div "Icon Icon Icon Icon Icon Icon List Hoz 895 İncelemeye Göre 4,5/5 Puan Aldı Text…" at bounding box center [466, 301] width 302 height 355
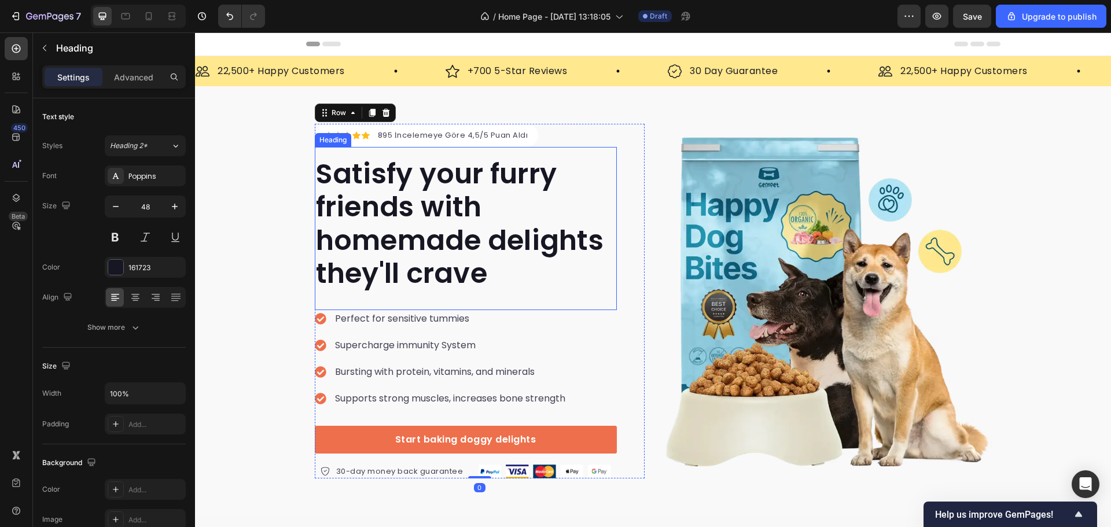
click at [493, 209] on p "Satisfy your furry friends with homemade delights they'll crave" at bounding box center [466, 223] width 300 height 133
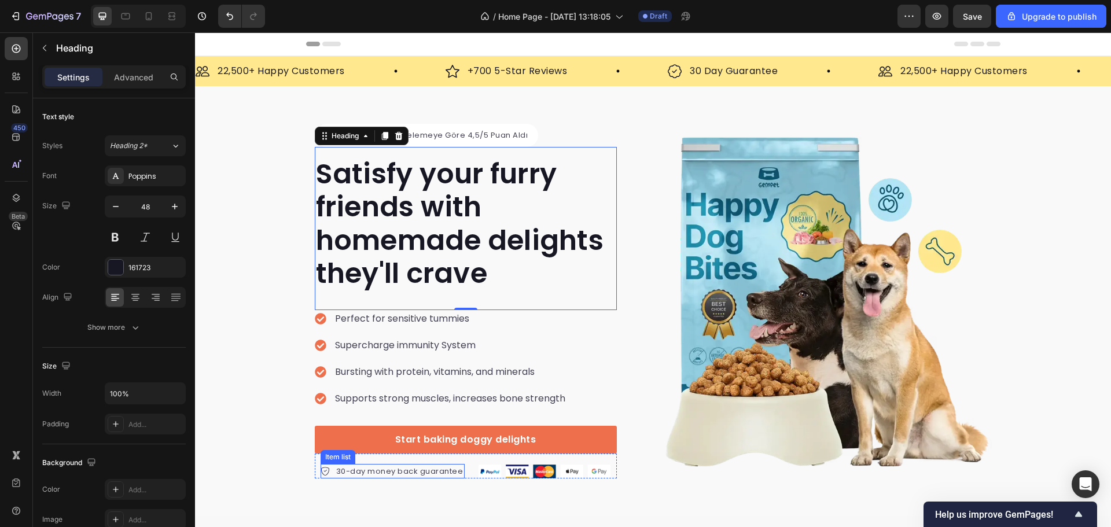
click at [453, 471] on p "30-day money back guarantee" at bounding box center [399, 472] width 127 height 12
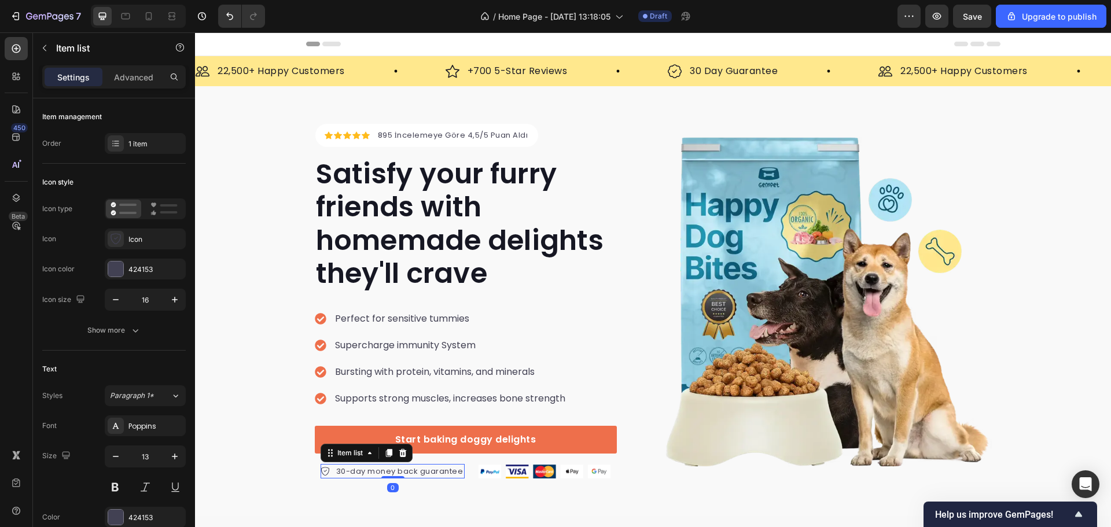
click at [453, 471] on p "30-day money back guarantee" at bounding box center [399, 472] width 127 height 12
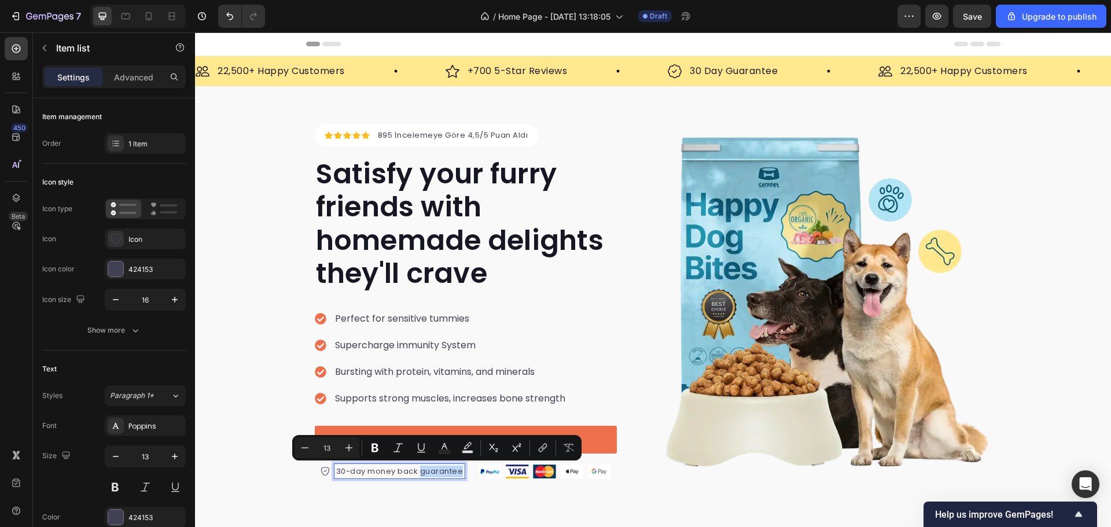
click at [453, 471] on p "30-day money back guarantee" at bounding box center [399, 472] width 127 height 12
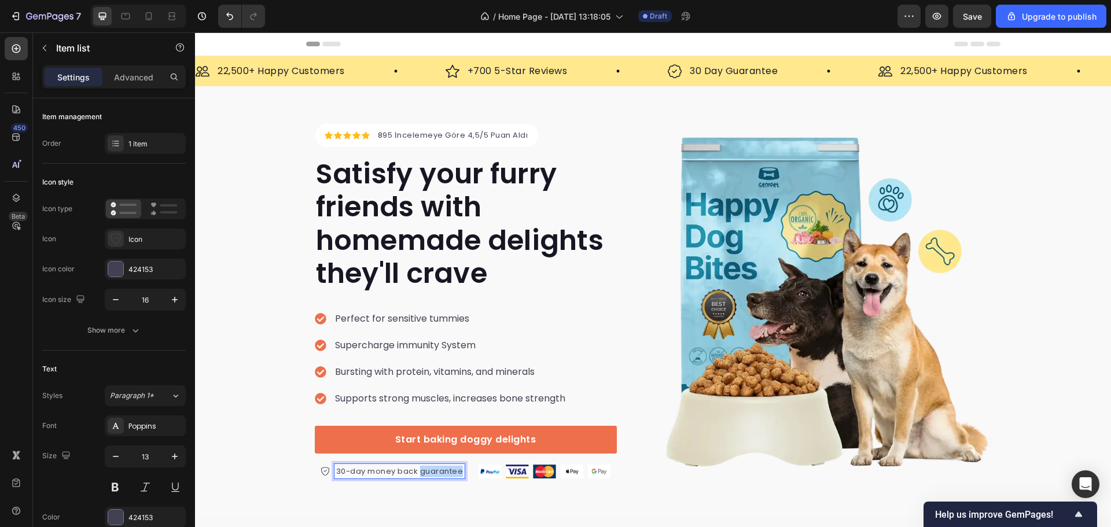
click at [453, 471] on p "30-day money back guarantee" at bounding box center [399, 472] width 127 height 12
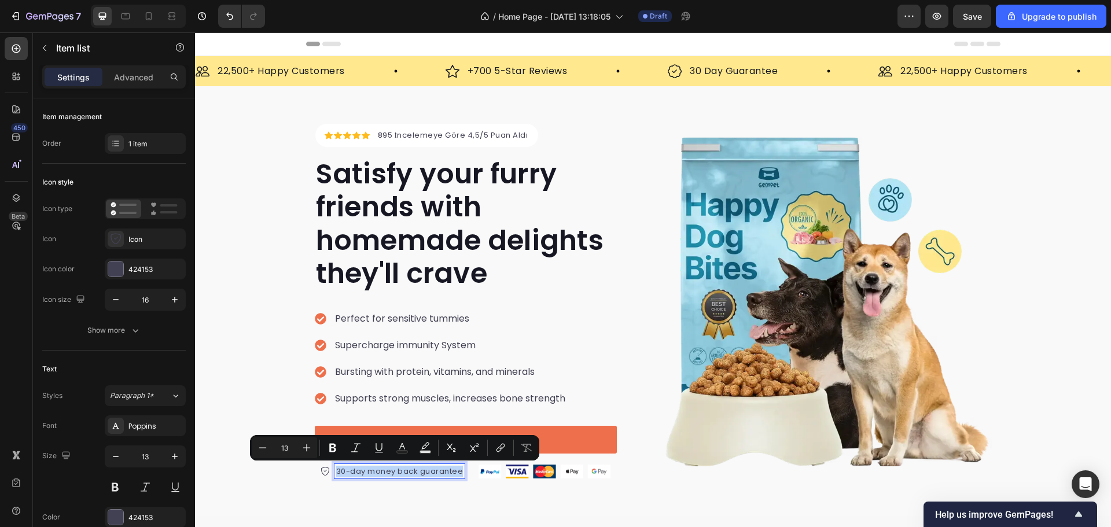
click at [445, 450] on div at bounding box center [445, 450] width 0 height 0
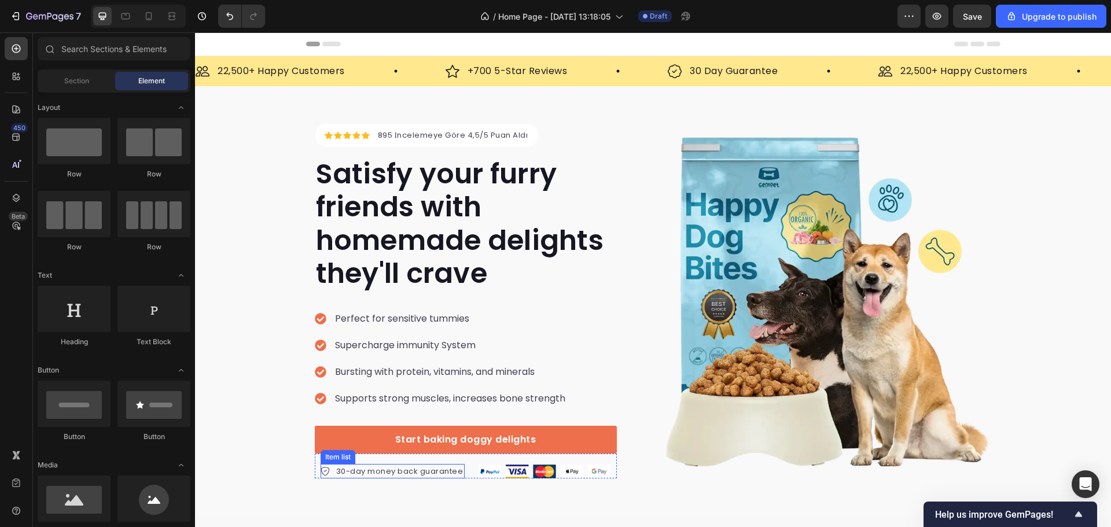
click at [395, 471] on p "30-day money back guarantee" at bounding box center [399, 472] width 127 height 12
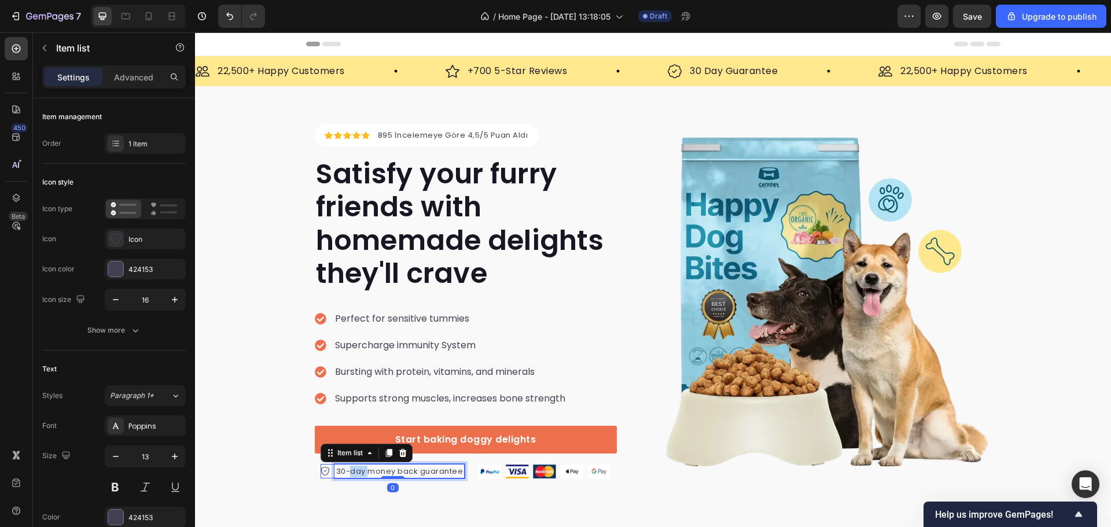
click at [357, 473] on p "30-day money back guarantee" at bounding box center [399, 472] width 127 height 12
click at [373, 473] on p "14-Gün Para iade garantisi" at bounding box center [400, 472] width 108 height 12
click at [377, 473] on p "14-Gün Para iade garantisi" at bounding box center [400, 472] width 108 height 12
click at [361, 469] on p "14-Gün para iade garantisi" at bounding box center [400, 472] width 108 height 12
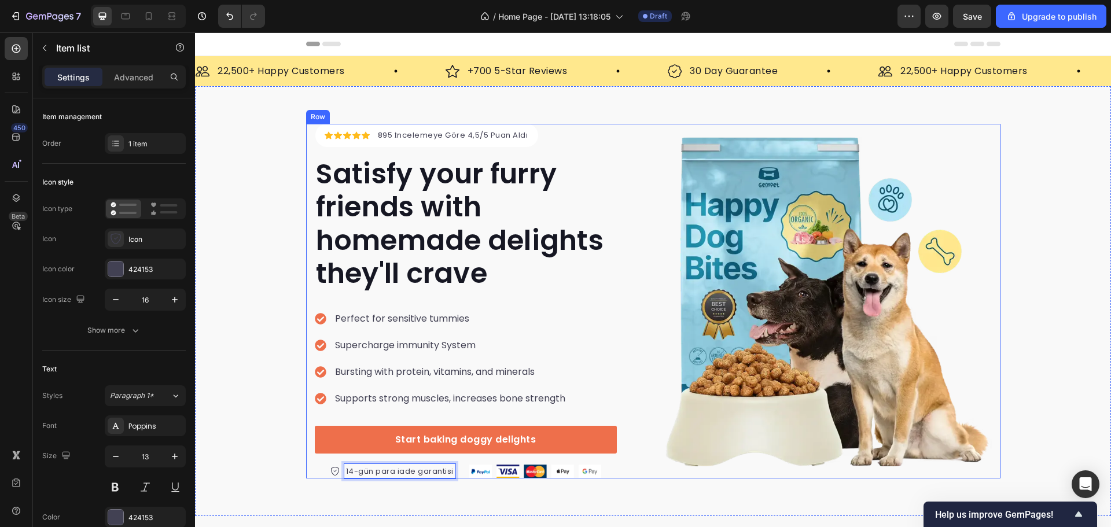
click at [995, 278] on div "Icon Icon Icon Icon Icon Icon List Hoz 895 İncelemeye Göre 4,5/5 Puan Aldı Text…" at bounding box center [653, 301] width 695 height 355
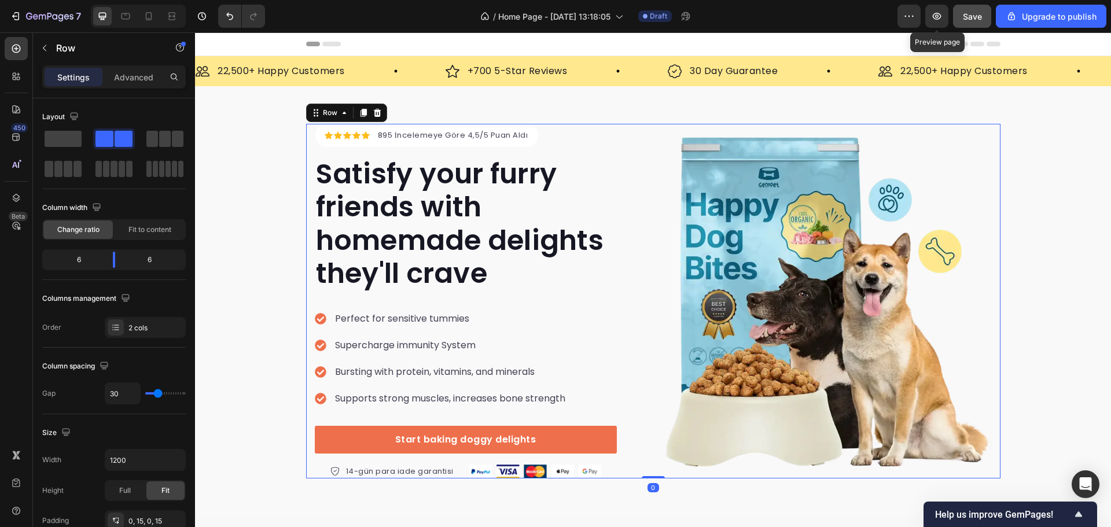
click at [954, 20] on button "Save" at bounding box center [972, 16] width 38 height 23
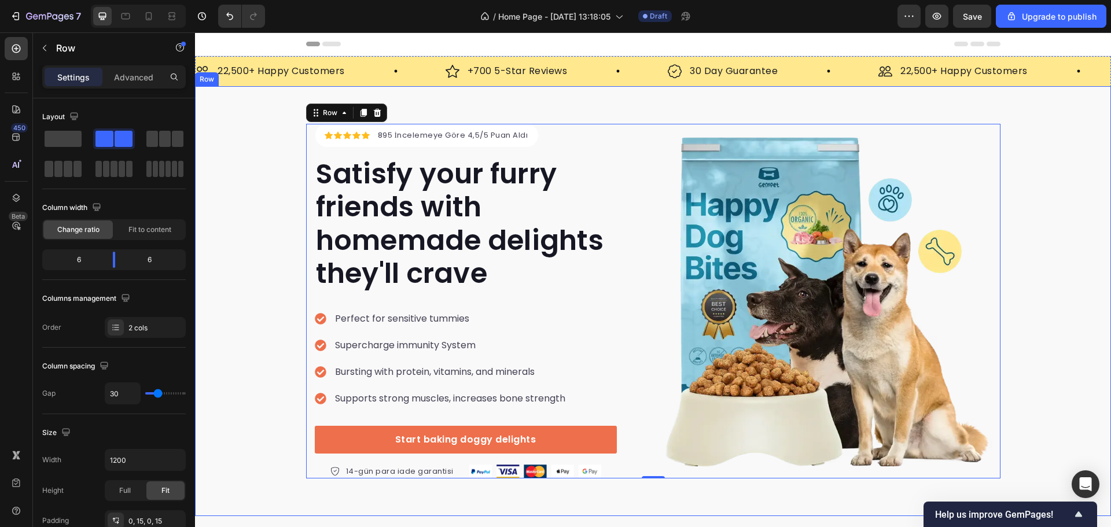
click at [225, 139] on div "Icon Icon Icon Icon Icon Icon List Hoz 895 İncelemeye Göre 4,5/5 Puan Aldı Text…" at bounding box center [653, 301] width 916 height 355
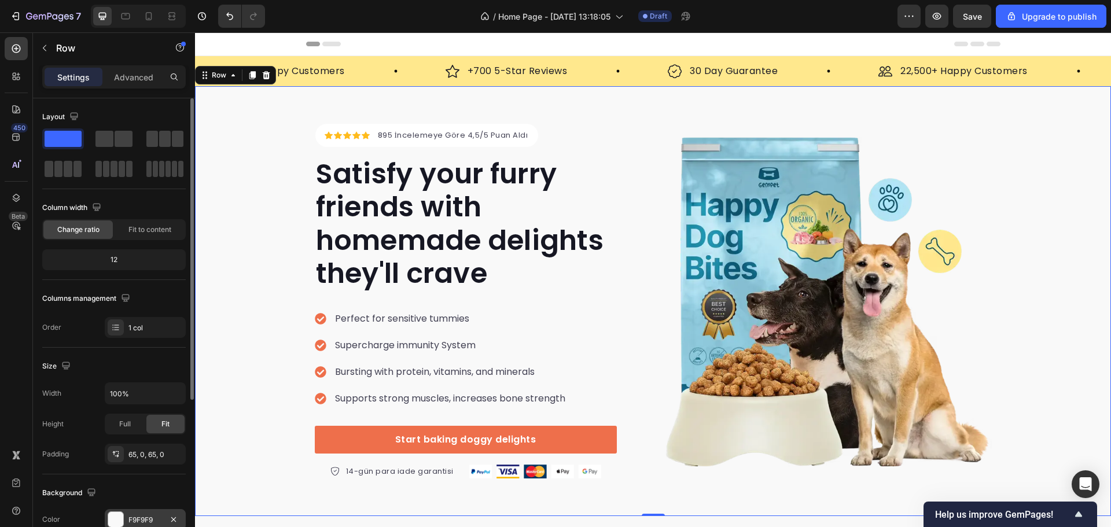
click at [145, 511] on div "F9F9F9" at bounding box center [145, 519] width 81 height 21
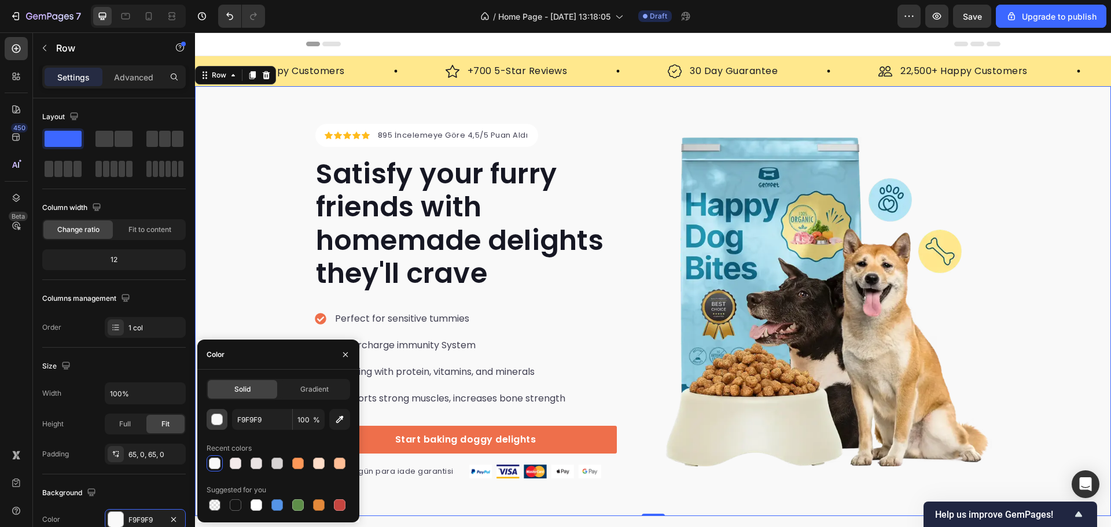
click at [216, 419] on div "button" at bounding box center [218, 420] width 12 height 12
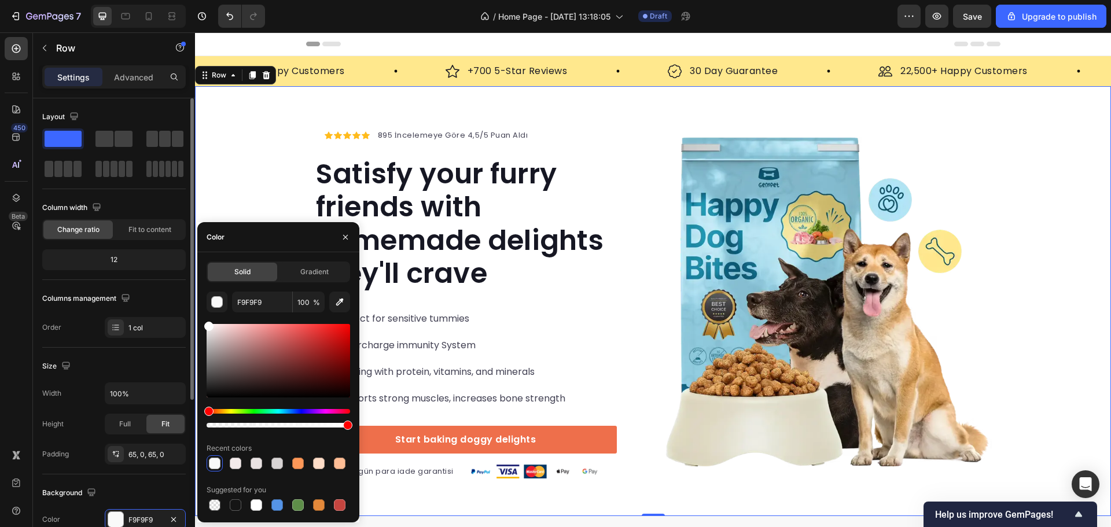
drag, startPoint x: 224, startPoint y: 349, endPoint x: 173, endPoint y: 266, distance: 97.2
click at [169, 286] on div "450 Beta Sections(18) Elements(83) Section Element Hero Section Product Detail …" at bounding box center [97, 279] width 195 height 495
click at [219, 169] on div "Icon Icon Icon Icon Icon Icon List Hoz 895 İncelemeye Göre 4,5/5 Puan Aldı Text…" at bounding box center [653, 301] width 916 height 355
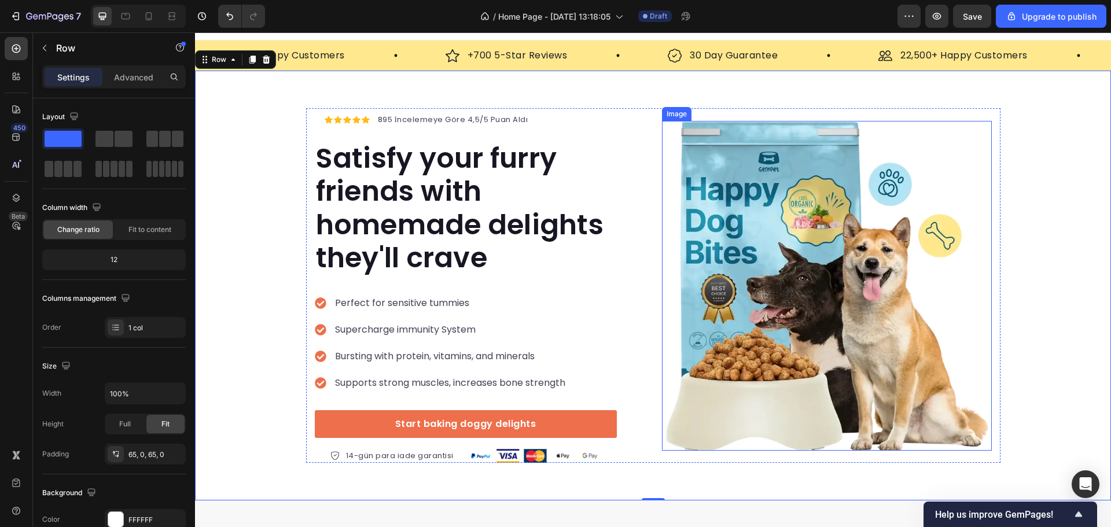
scroll to position [116, 0]
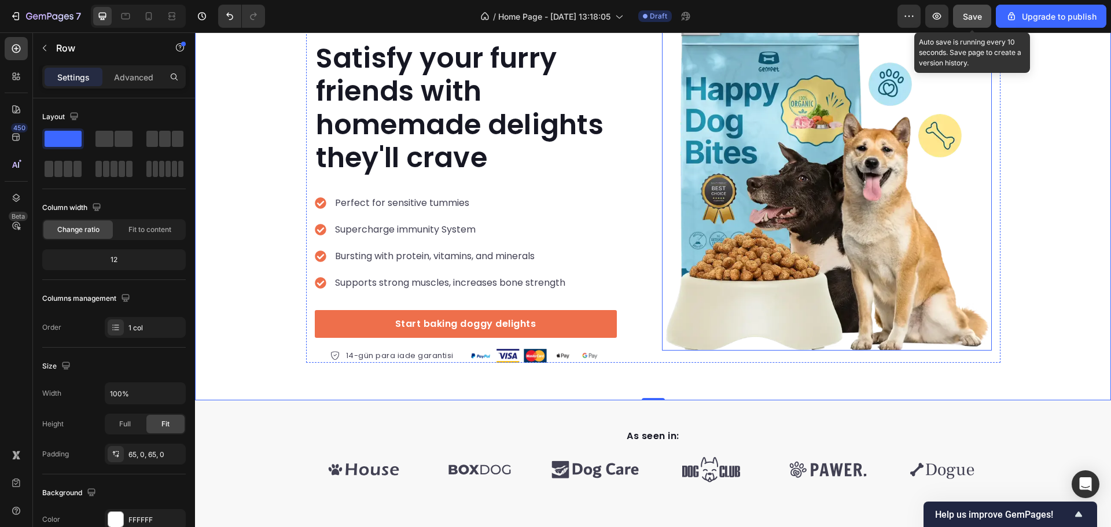
click at [973, 19] on span "Save" at bounding box center [972, 17] width 19 height 10
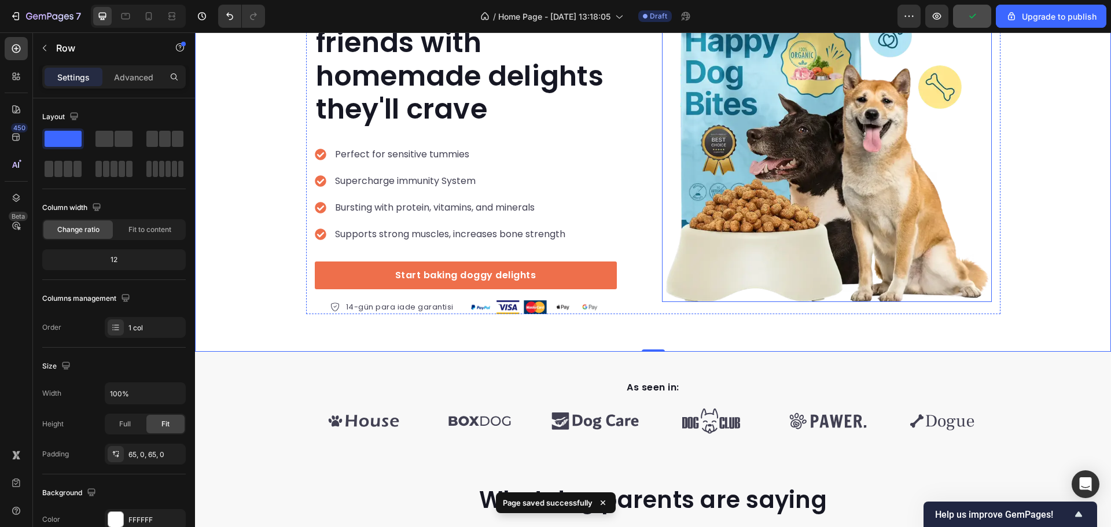
scroll to position [232, 0]
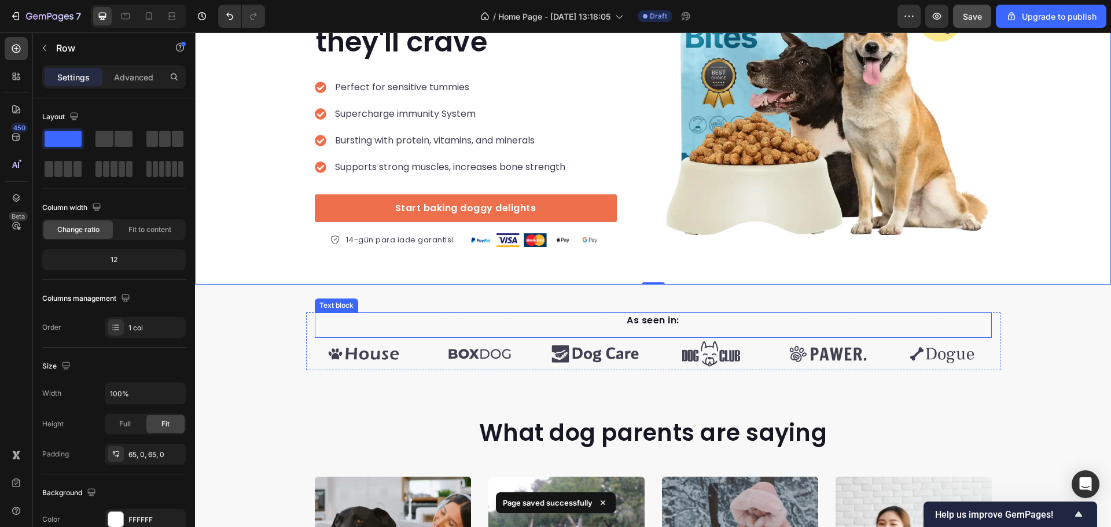
click at [732, 314] on p "As seen in:" at bounding box center [653, 321] width 675 height 14
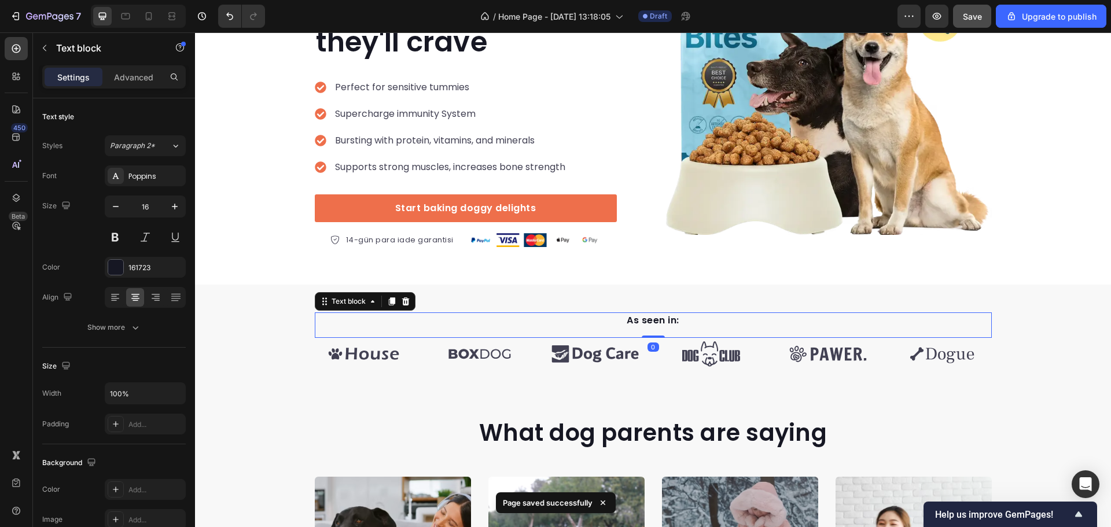
click at [645, 325] on p "As seen in:" at bounding box center [653, 321] width 675 height 14
click at [644, 326] on p "As seen in:" at bounding box center [653, 321] width 675 height 14
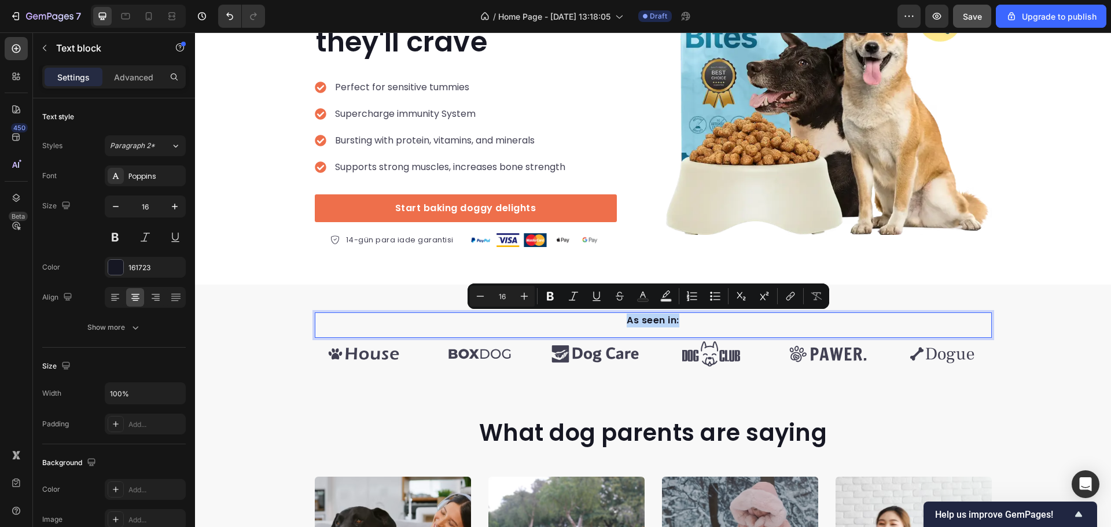
click at [635, 322] on p "As seen in:" at bounding box center [653, 321] width 675 height 14
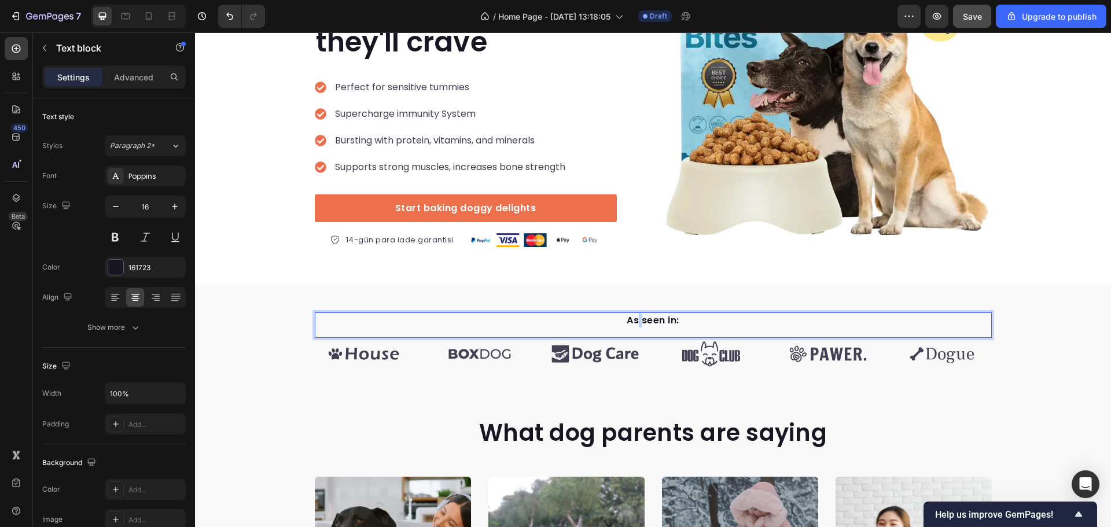
click at [635, 322] on p "As seen in:" at bounding box center [653, 321] width 675 height 14
click at [1026, 260] on div "Icon Icon Icon Icon Icon Icon List Hoz 895 İncelemeye Göre 4,5/5 Puan Aldı Text…" at bounding box center [653, 70] width 916 height 430
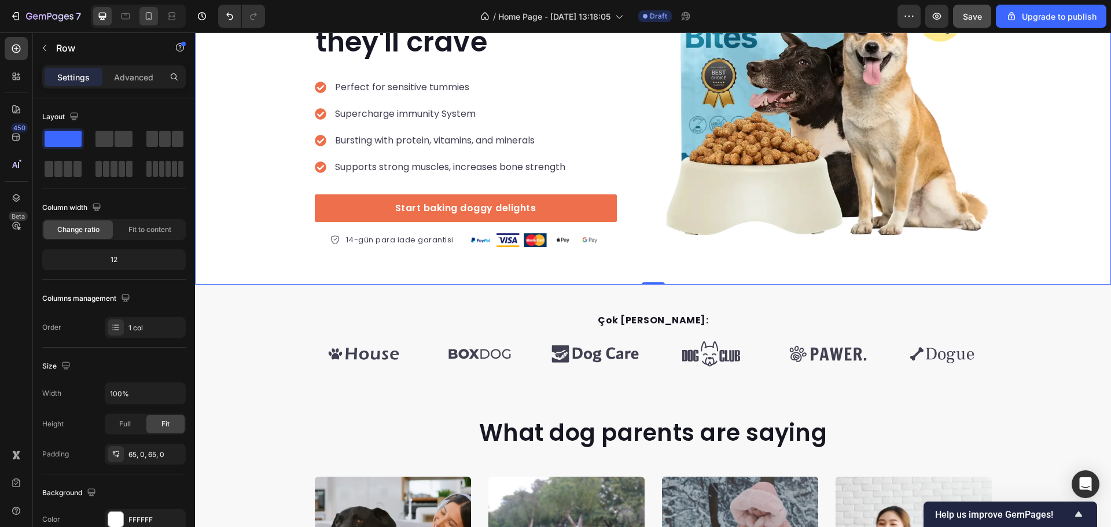
click at [152, 16] on icon at bounding box center [149, 16] width 6 height 8
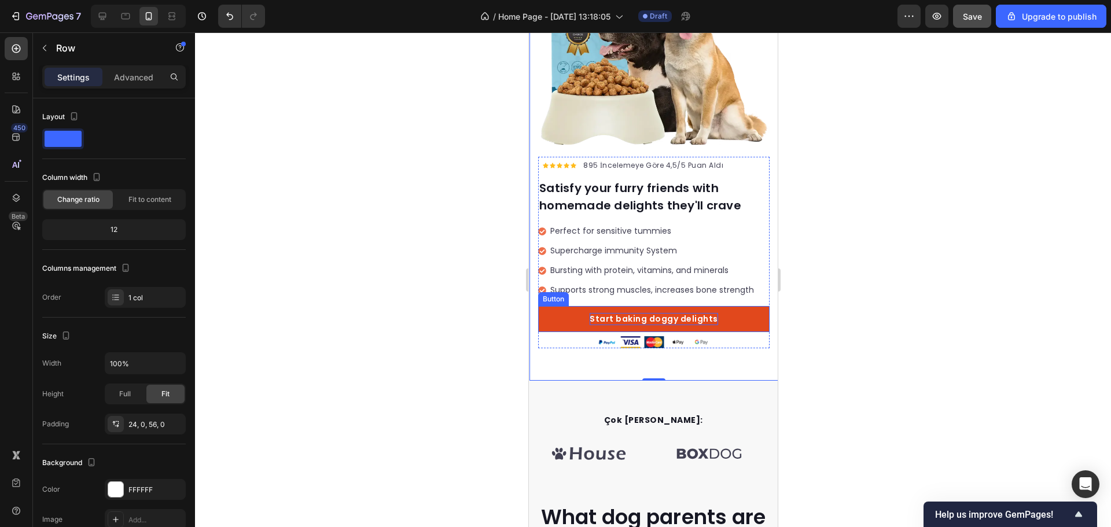
scroll to position [299, 0]
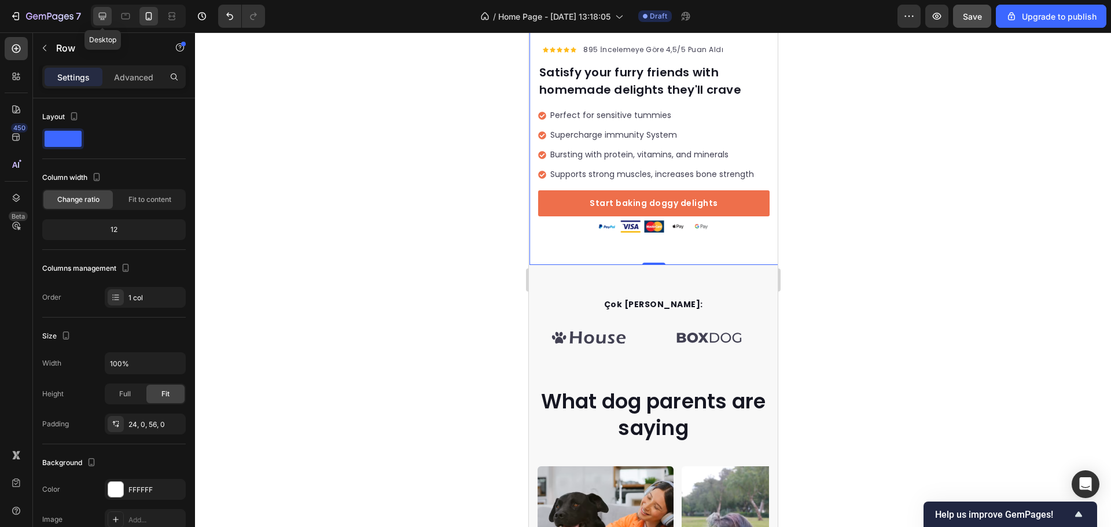
click at [105, 21] on icon at bounding box center [103, 16] width 12 height 12
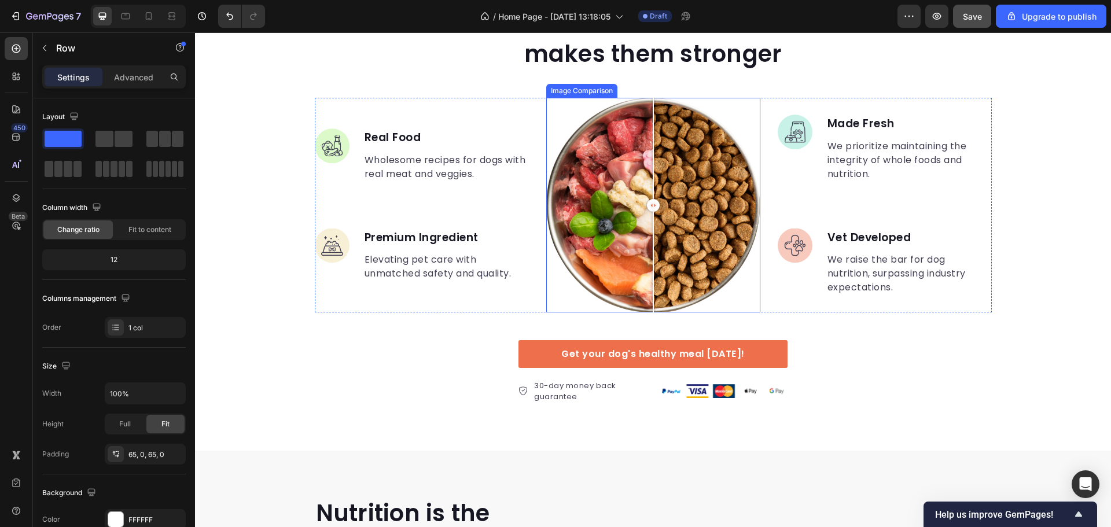
scroll to position [1055, 0]
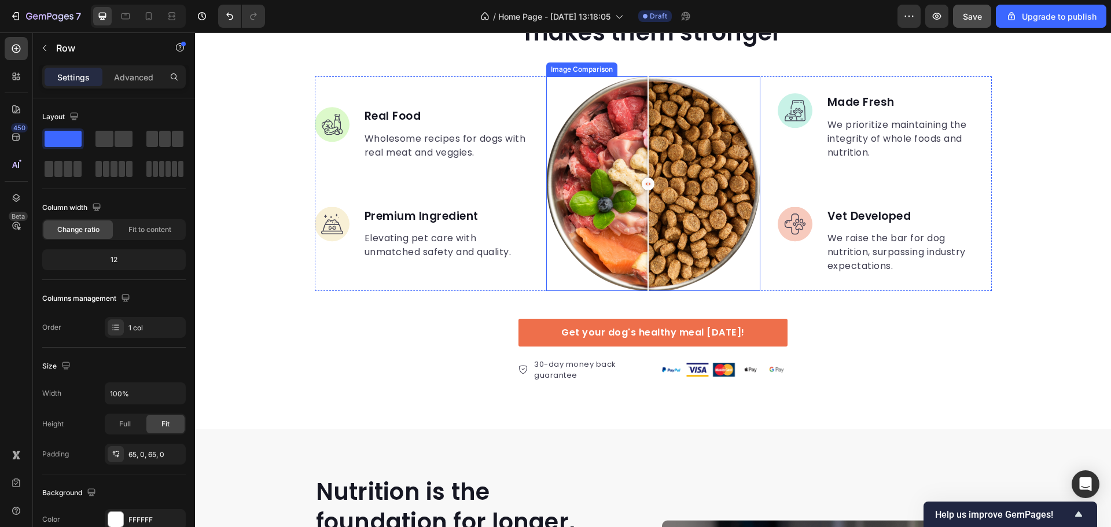
drag, startPoint x: 653, startPoint y: 191, endPoint x: 648, endPoint y: 221, distance: 30.5
click at [644, 217] on div at bounding box center [648, 183] width 23 height 214
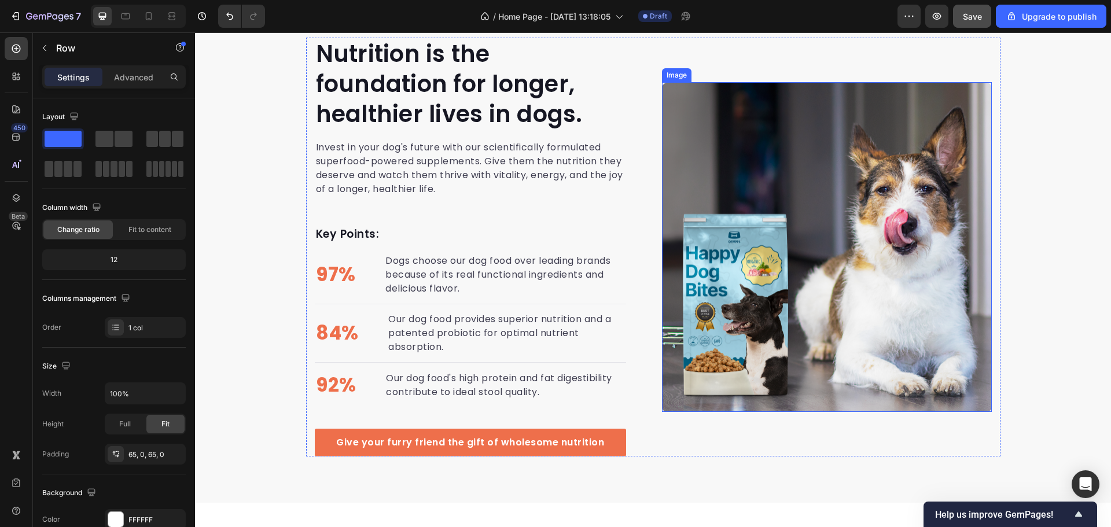
scroll to position [1692, 0]
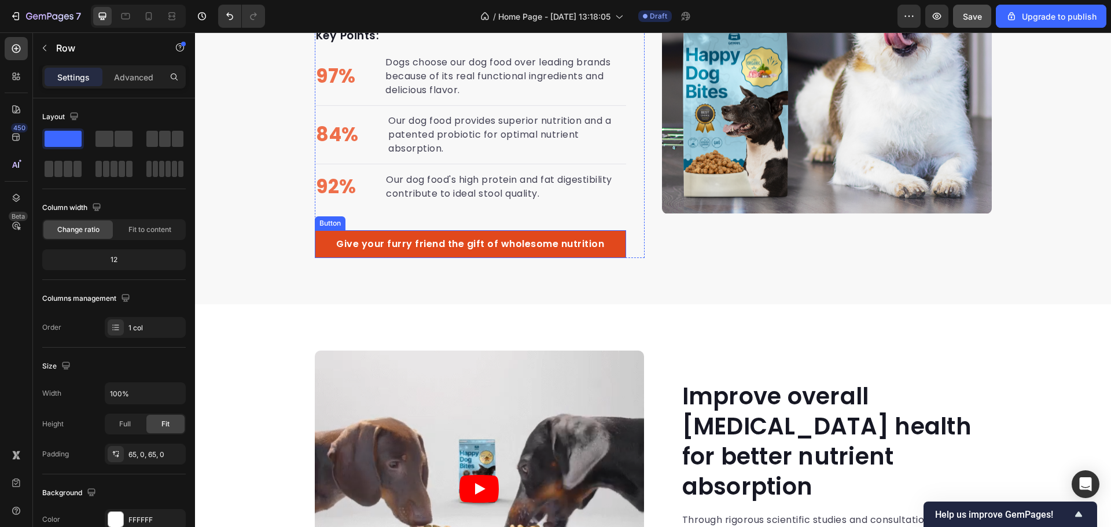
click at [600, 241] on link "Give your furry friend the gift of wholesome nutrition" at bounding box center [470, 244] width 311 height 28
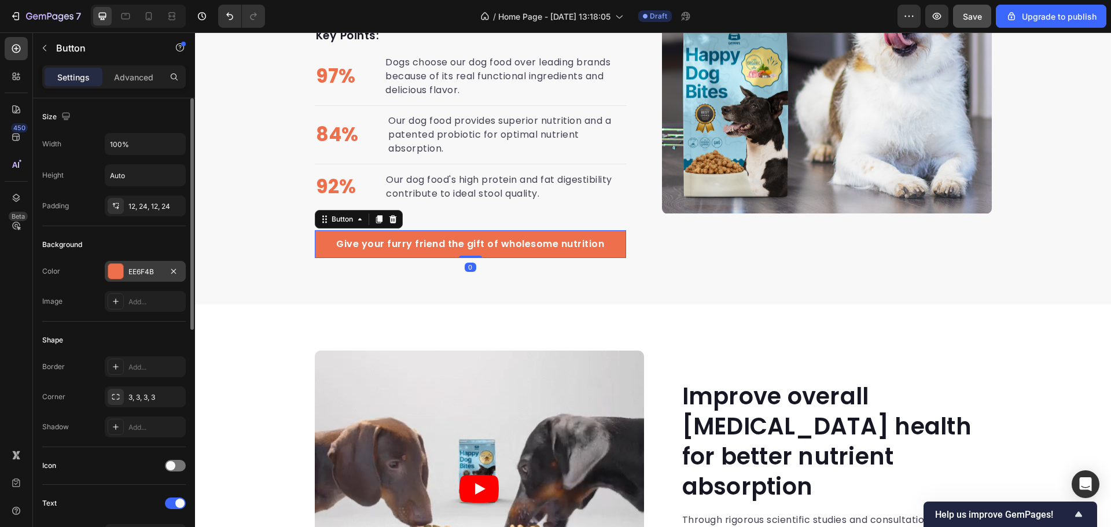
click at [159, 269] on div "EE6F4B" at bounding box center [146, 272] width 34 height 10
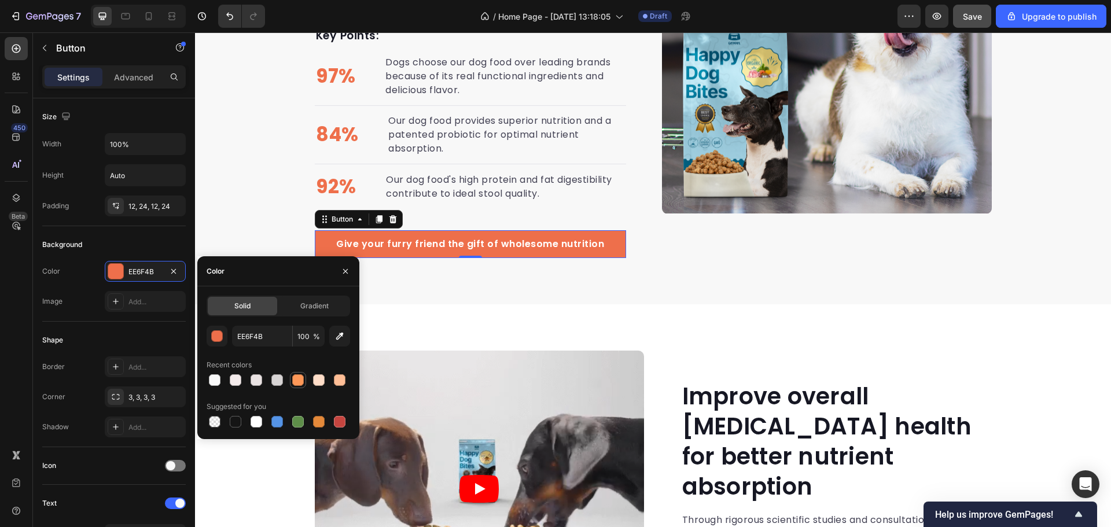
click at [297, 380] on div at bounding box center [298, 381] width 12 height 12
type input "FE9858"
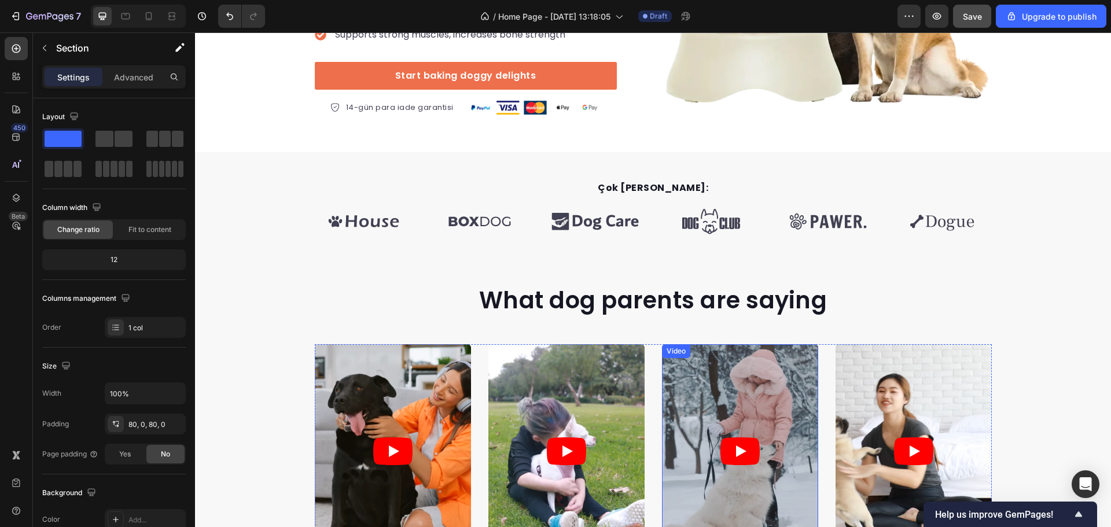
scroll to position [129, 0]
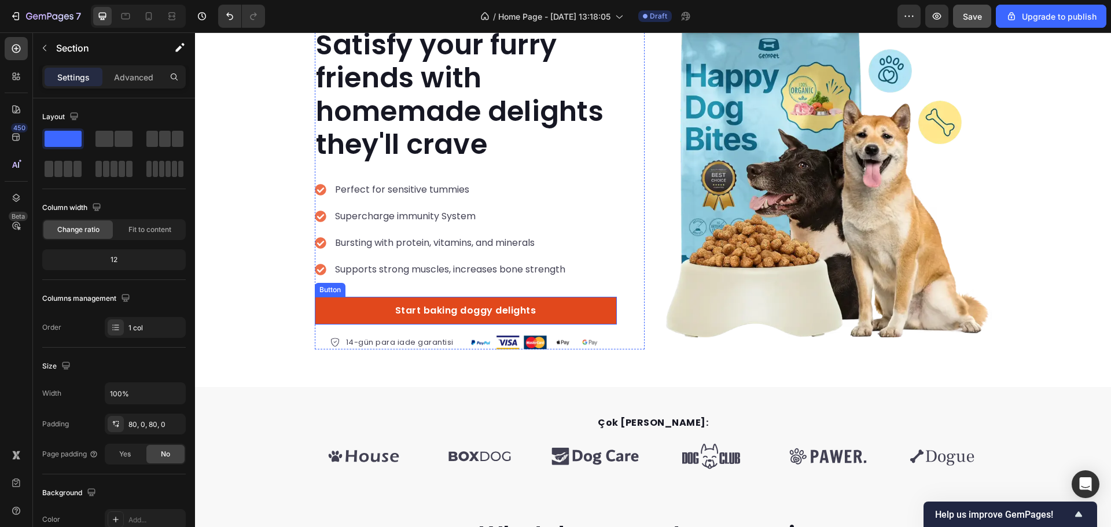
click at [574, 306] on link "Start baking doggy delights" at bounding box center [466, 311] width 302 height 28
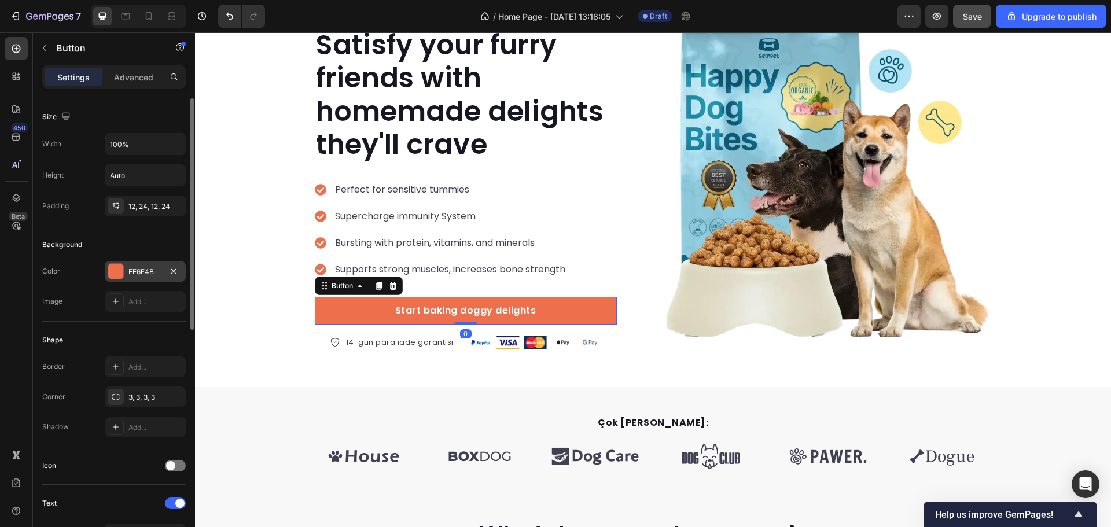
click at [138, 277] on div "EE6F4B" at bounding box center [145, 271] width 81 height 21
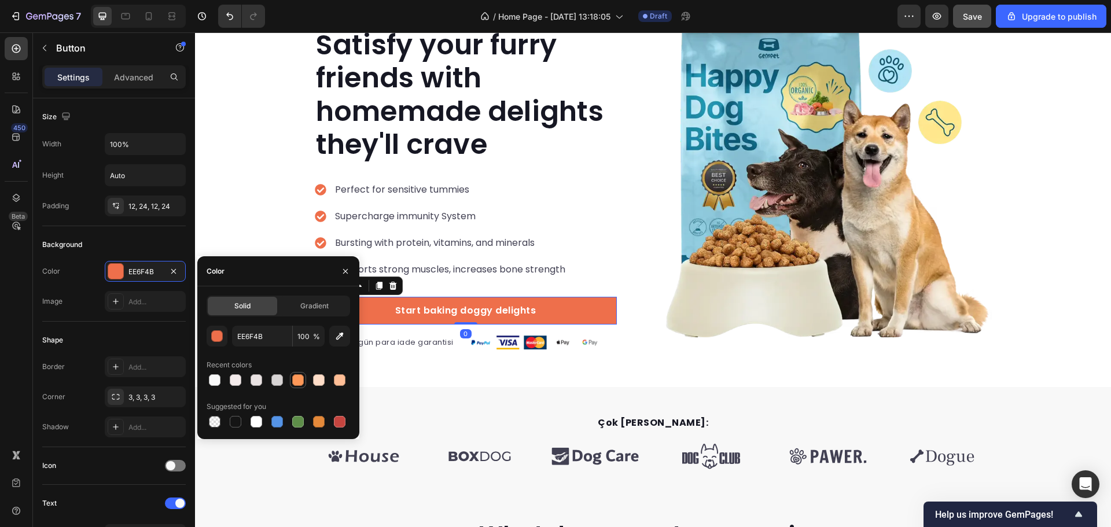
click at [299, 377] on div at bounding box center [298, 381] width 12 height 12
type input "FE9858"
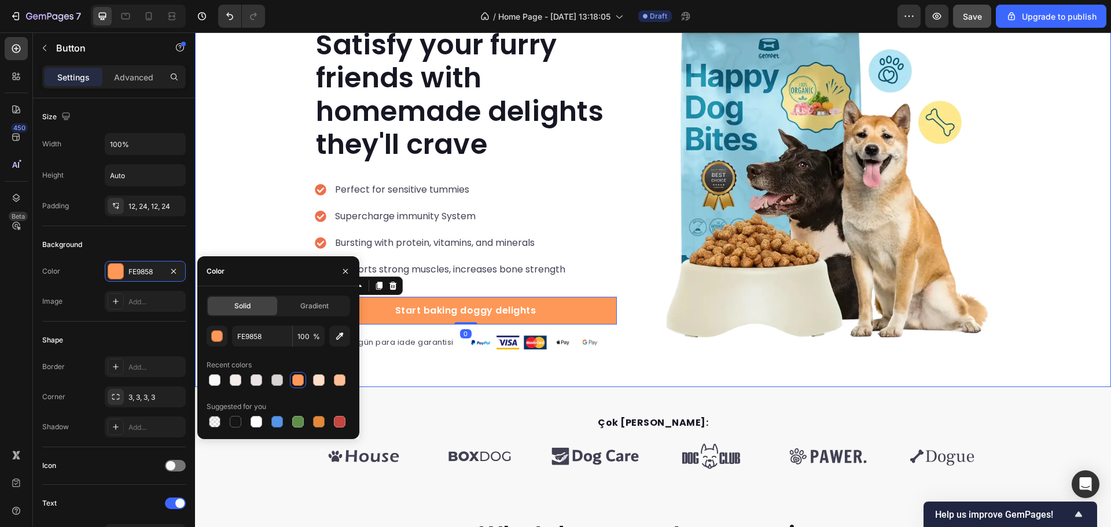
click at [604, 368] on div "Icon Icon Icon Icon Icon Icon List Hoz 895 İncelemeye Göre 4,5/5 Puan Aldı Text…" at bounding box center [653, 172] width 916 height 430
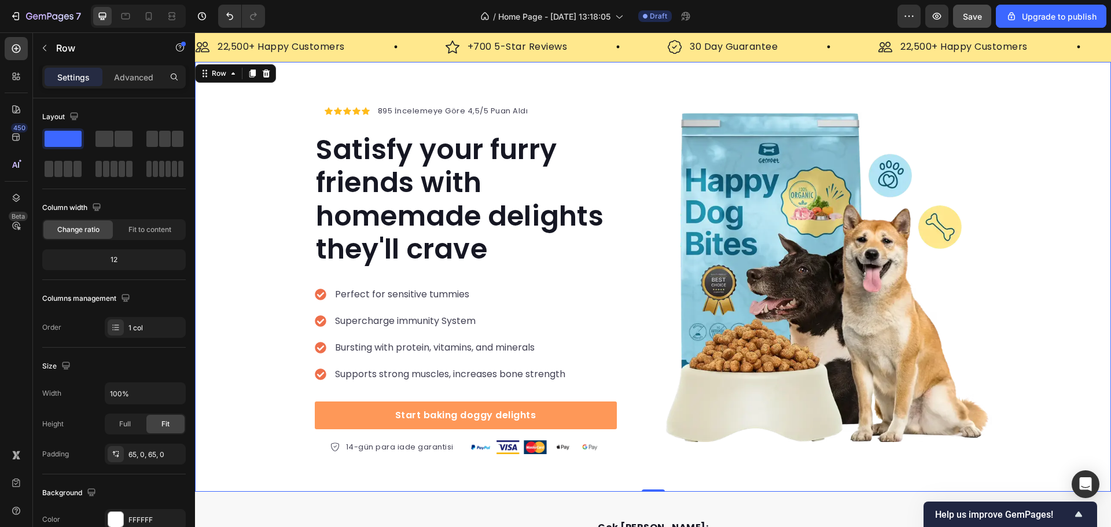
scroll to position [0, 0]
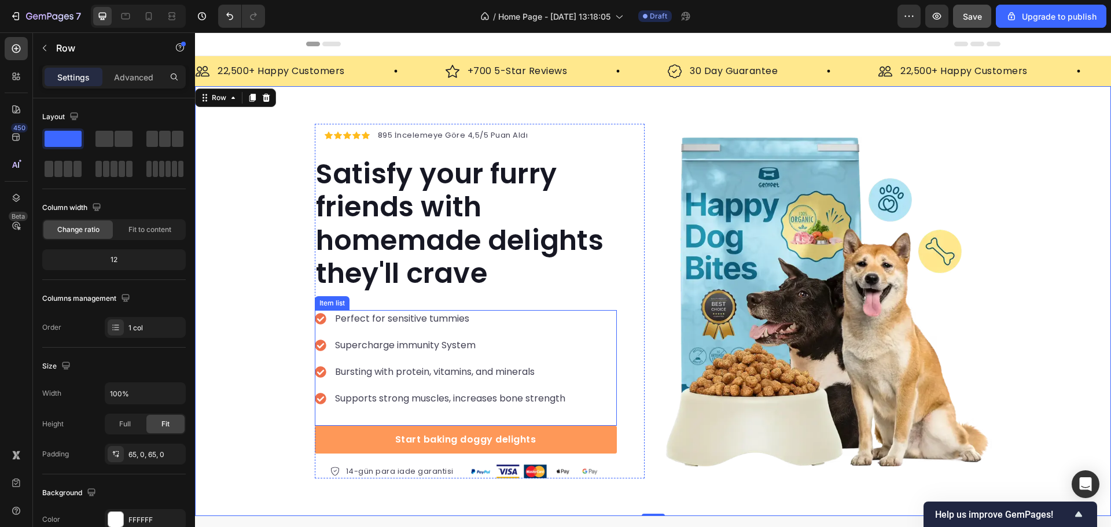
click at [320, 317] on icon at bounding box center [320, 318] width 11 height 11
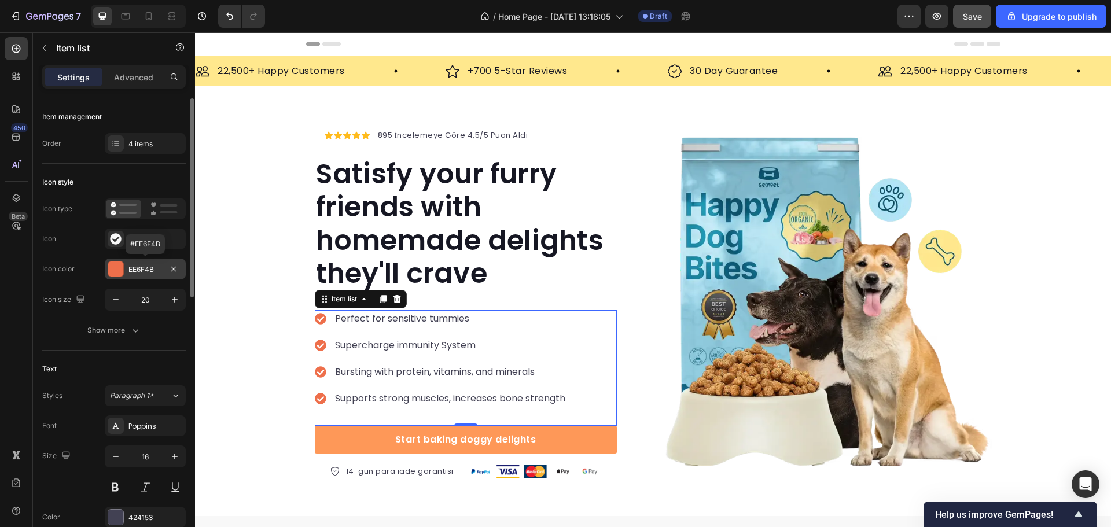
click at [141, 263] on div "EE6F4B" at bounding box center [145, 269] width 81 height 21
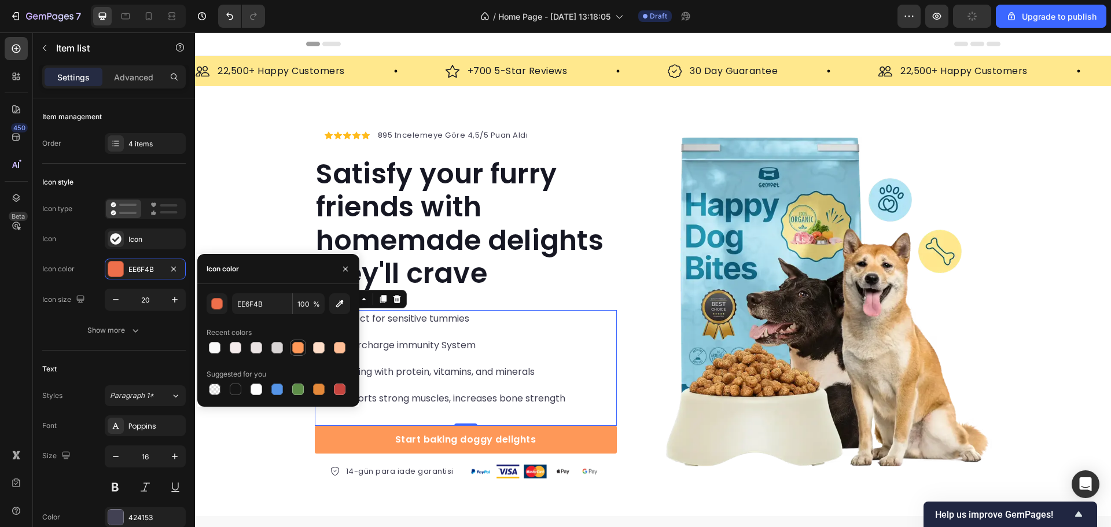
click at [298, 353] on div at bounding box center [298, 348] width 12 height 12
type input "FE9858"
click at [273, 228] on div "Icon Icon Icon Icon Icon Icon List Hoz 895 İncelemeye Göre 4,5/5 Puan Aldı Text…" at bounding box center [653, 301] width 916 height 355
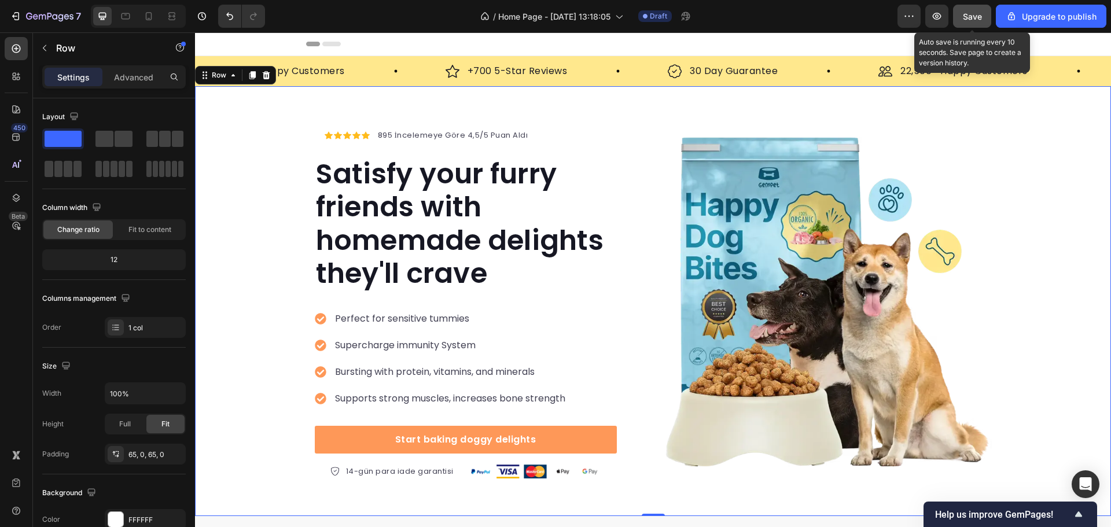
click at [959, 10] on button "Save" at bounding box center [972, 16] width 38 height 23
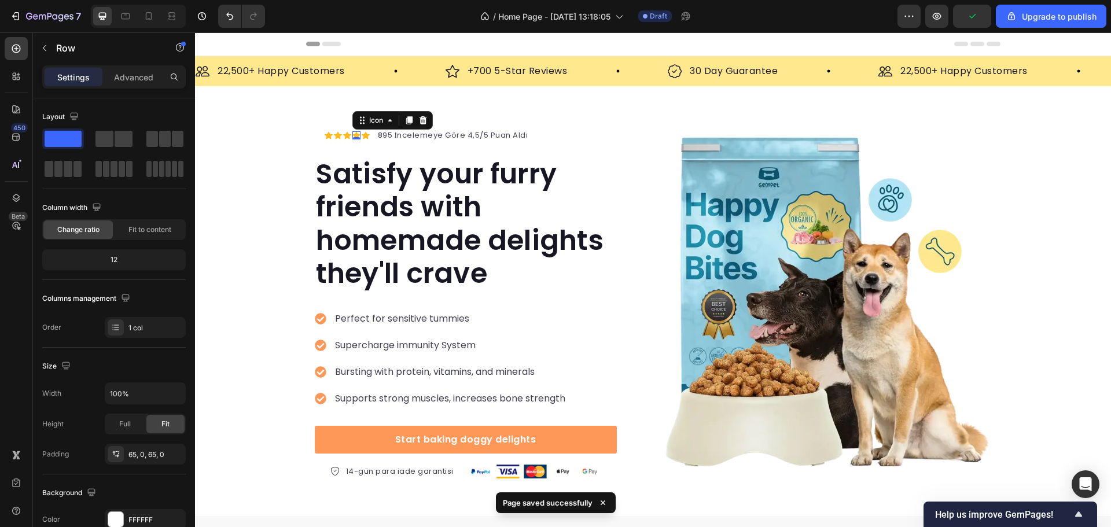
click at [355, 138] on div "Icon 0" at bounding box center [357, 135] width 8 height 8
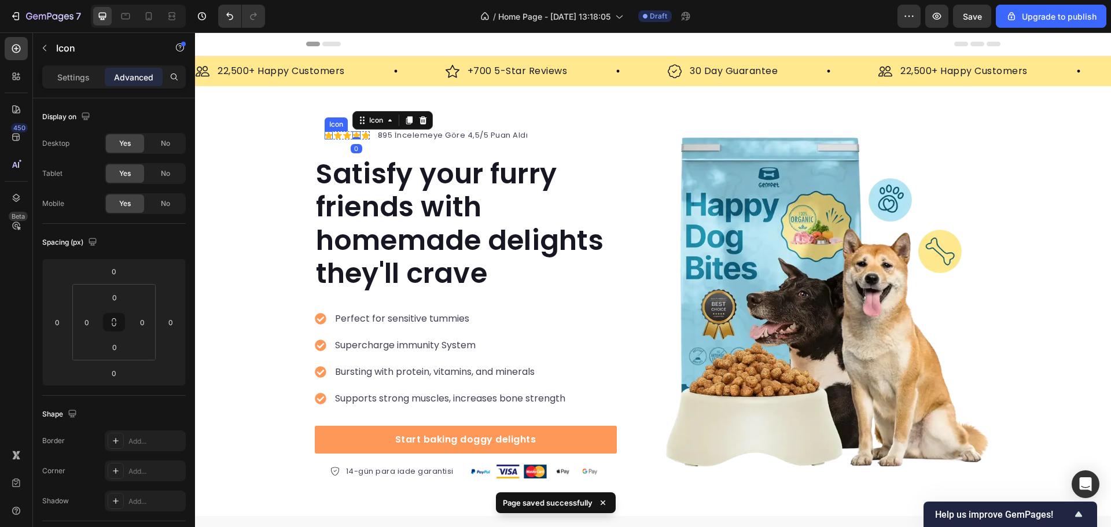
click at [325, 133] on icon at bounding box center [329, 135] width 8 height 8
click at [100, 87] on div "Settings Advanced" at bounding box center [114, 76] width 144 height 23
click at [97, 85] on div "Settings" at bounding box center [74, 77] width 58 height 19
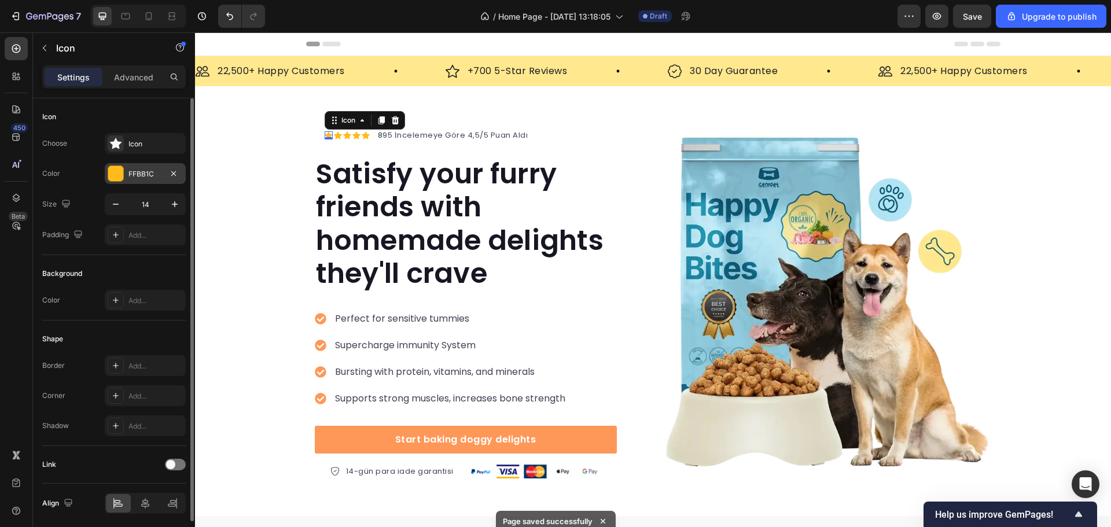
click at [135, 171] on div "FFBB1C" at bounding box center [146, 174] width 34 height 10
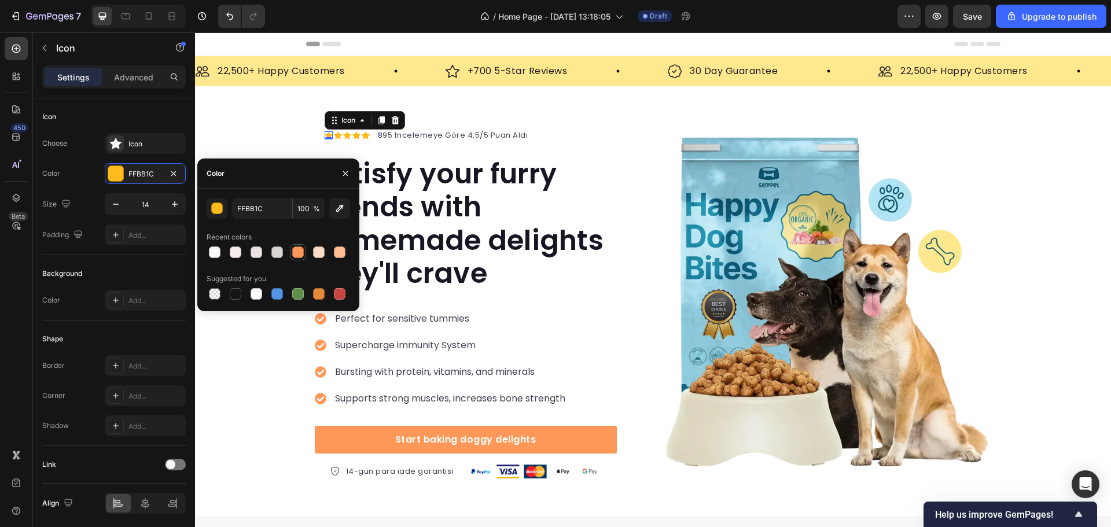
click at [296, 251] on div at bounding box center [298, 253] width 12 height 12
type input "FE9858"
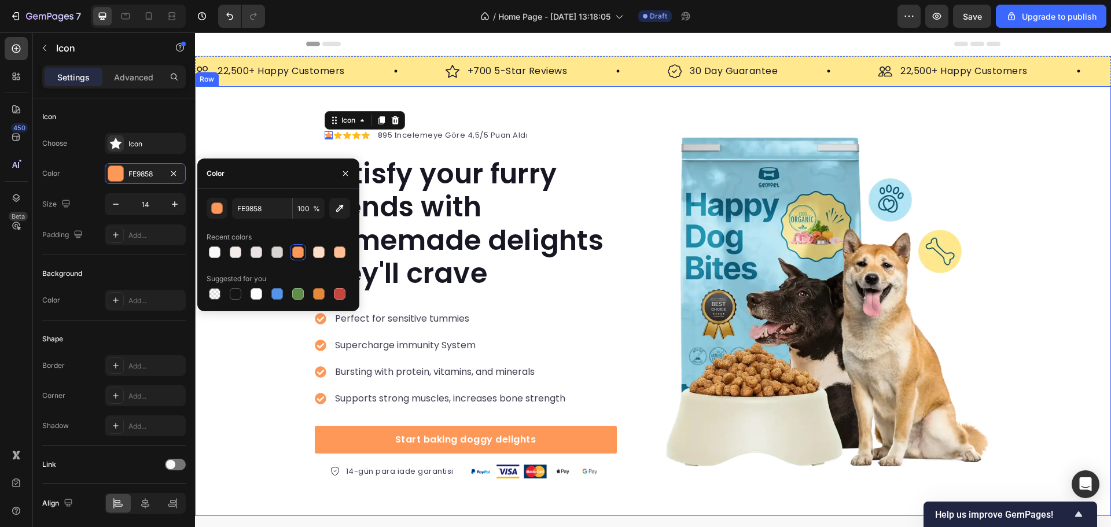
click at [274, 129] on div "Icon 0 Icon Icon Icon Icon Icon List Hoz 895 İncelemeye Göre 4,5/5 Puan Aldı Te…" at bounding box center [653, 301] width 916 height 355
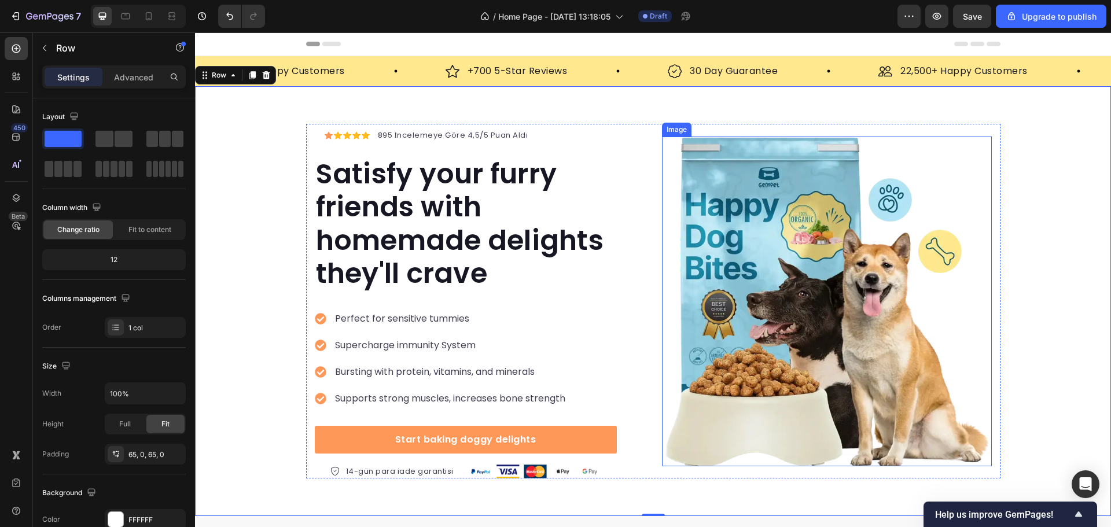
click at [763, 256] on img at bounding box center [827, 302] width 330 height 330
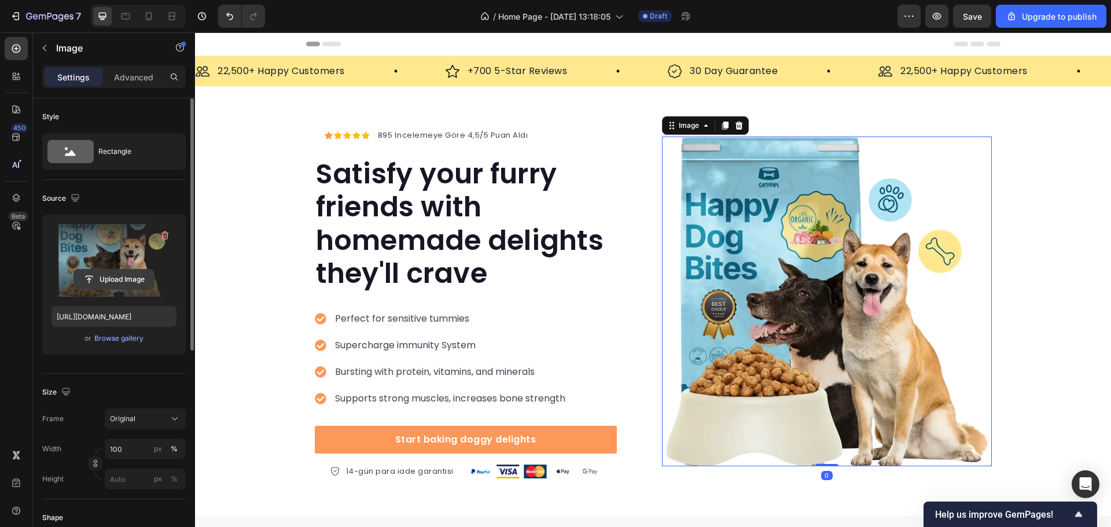
click at [116, 277] on input "file" at bounding box center [114, 280] width 80 height 20
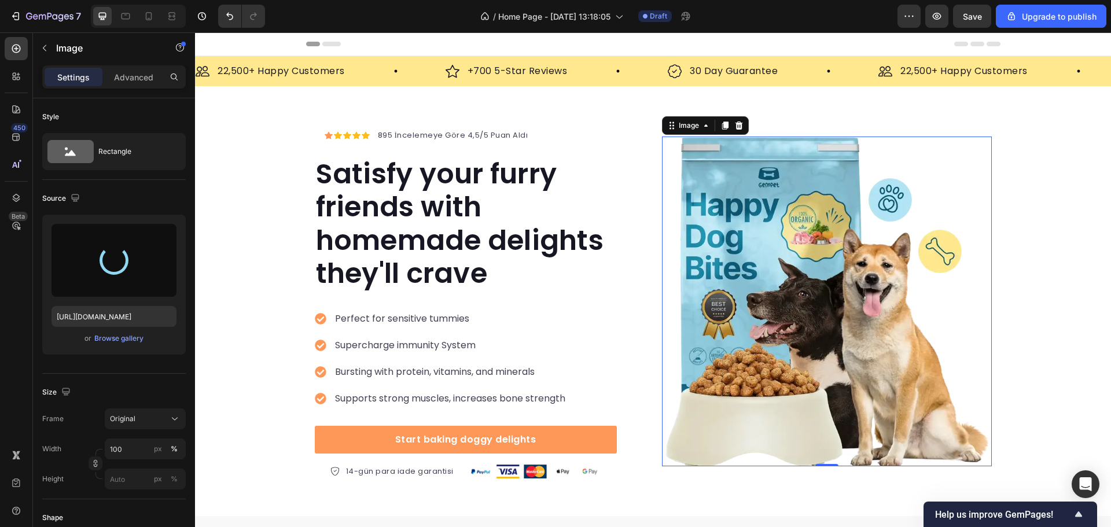
type input "https://cdn.shopify.com/s/files/1/0804/0752/7768/files/gempages_524054836979696…"
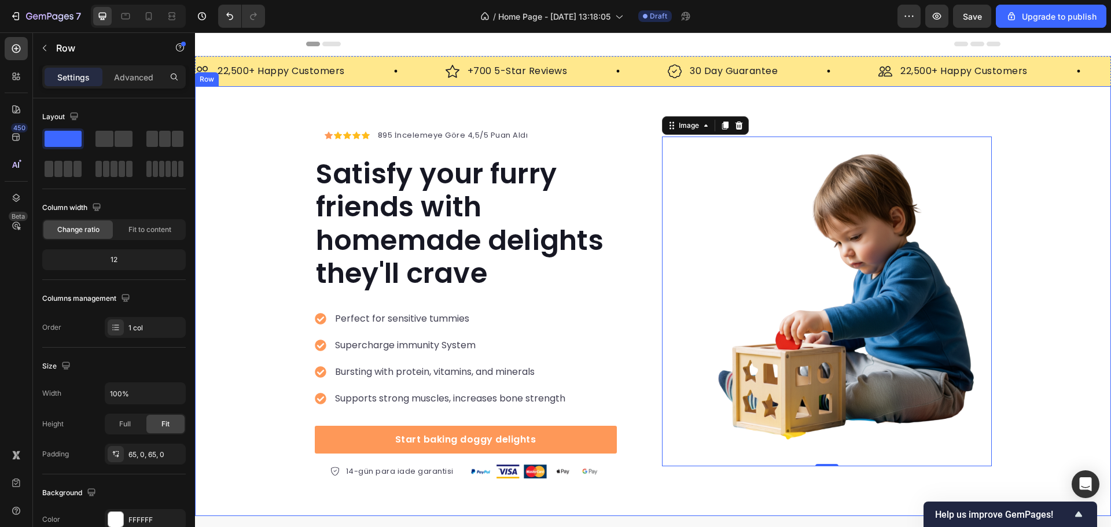
click at [1041, 217] on div "Icon Icon Icon Icon Icon Icon List Hoz 895 İncelemeye Göre 4,5/5 Puan Aldı Text…" at bounding box center [653, 301] width 916 height 355
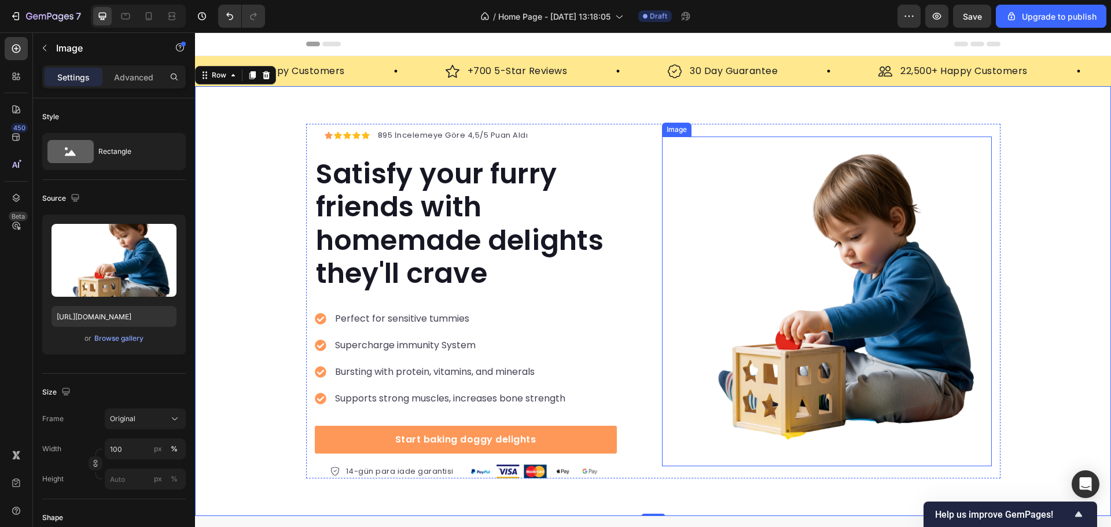
click at [879, 298] on img at bounding box center [827, 302] width 330 height 330
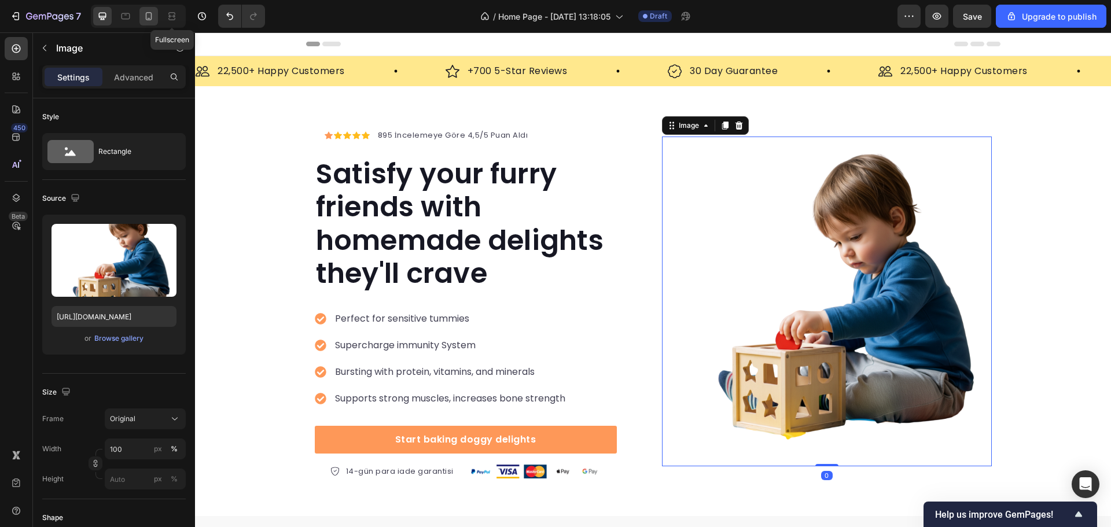
click at [145, 10] on icon at bounding box center [149, 16] width 12 height 12
type input "428"
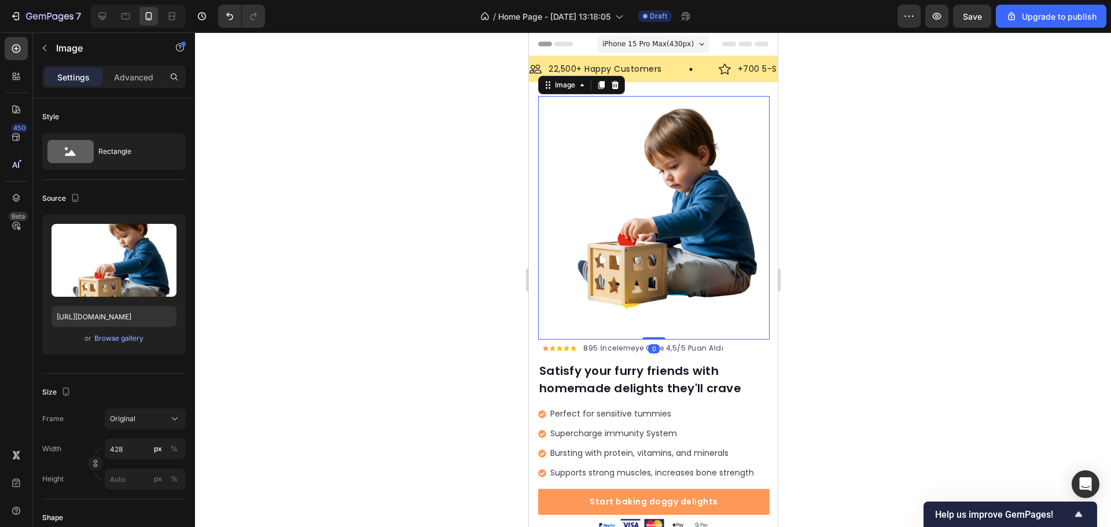
scroll to position [23, 0]
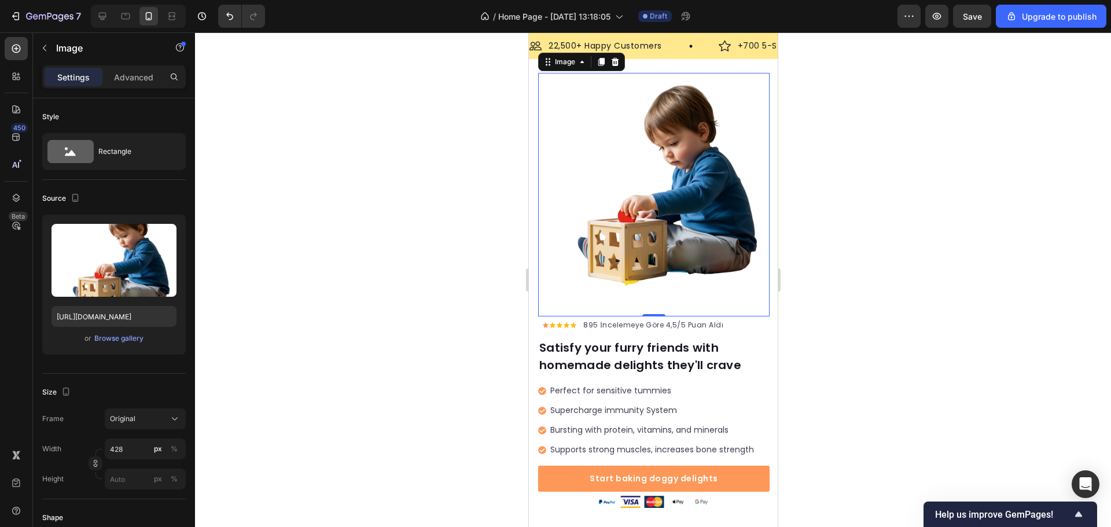
click at [814, 219] on div at bounding box center [653, 279] width 916 height 495
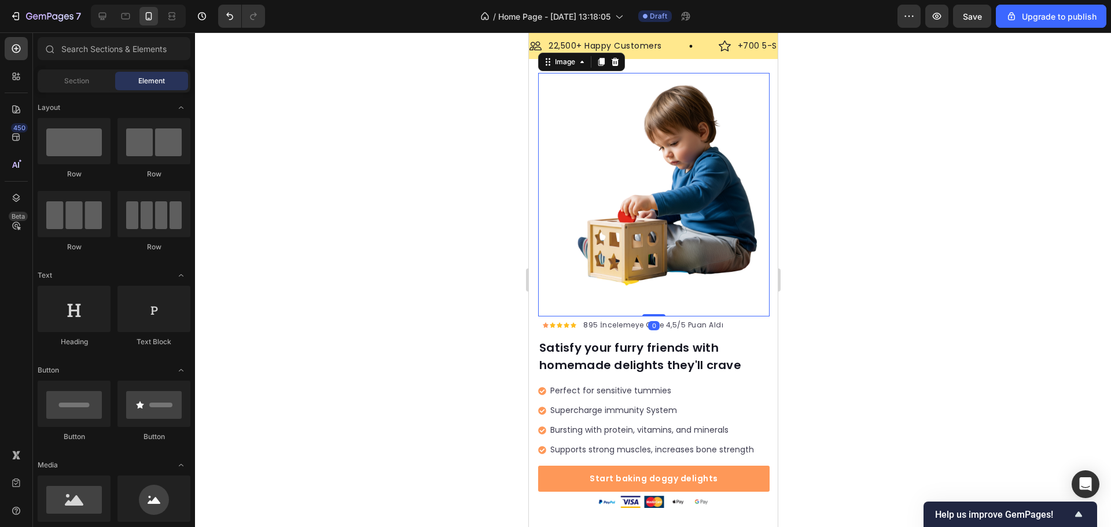
click at [629, 191] on img at bounding box center [654, 189] width 232 height 232
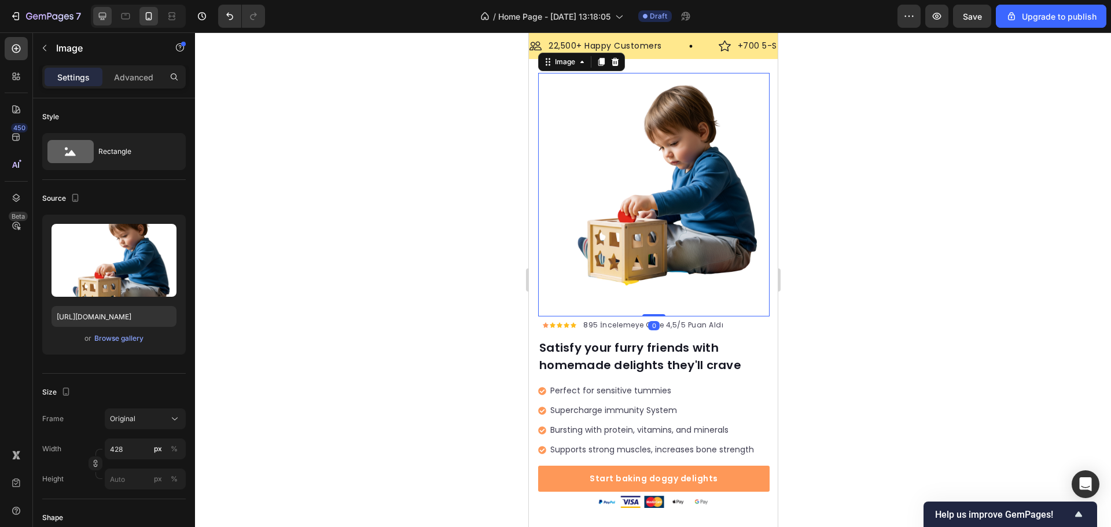
click at [111, 13] on div at bounding box center [102, 16] width 19 height 19
type input "100"
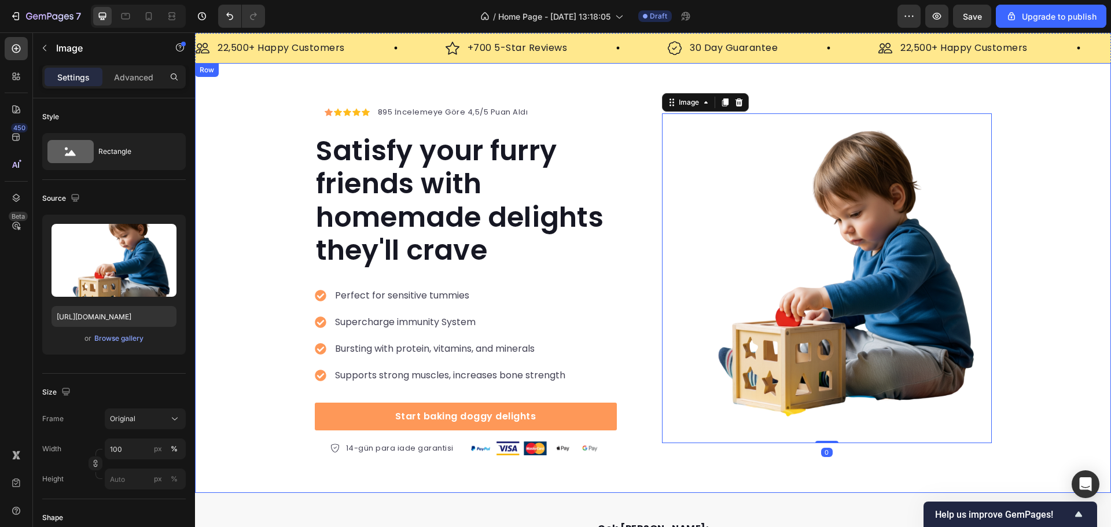
scroll to position [64, 0]
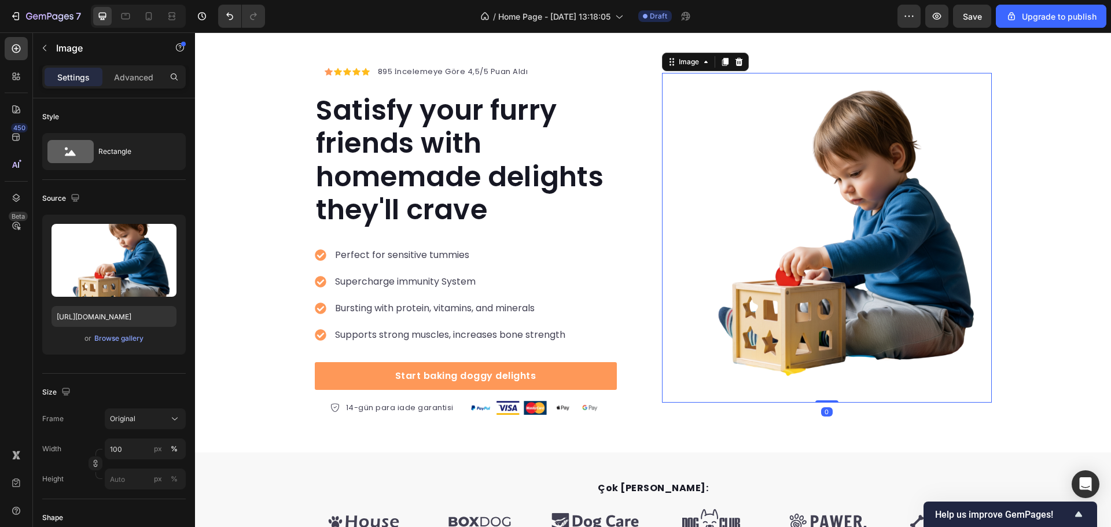
click at [1065, 175] on div "Icon Icon Icon Icon Icon Icon List Hoz 895 İncelemeye Göre 4,5/5 Puan Aldı Text…" at bounding box center [653, 237] width 916 height 355
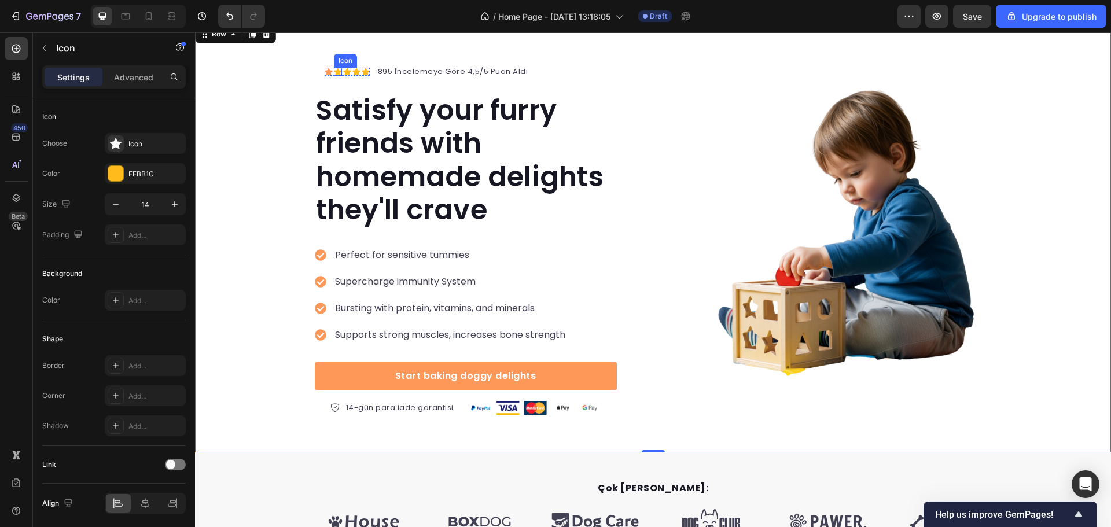
click at [335, 72] on div "Icon" at bounding box center [338, 72] width 8 height 8
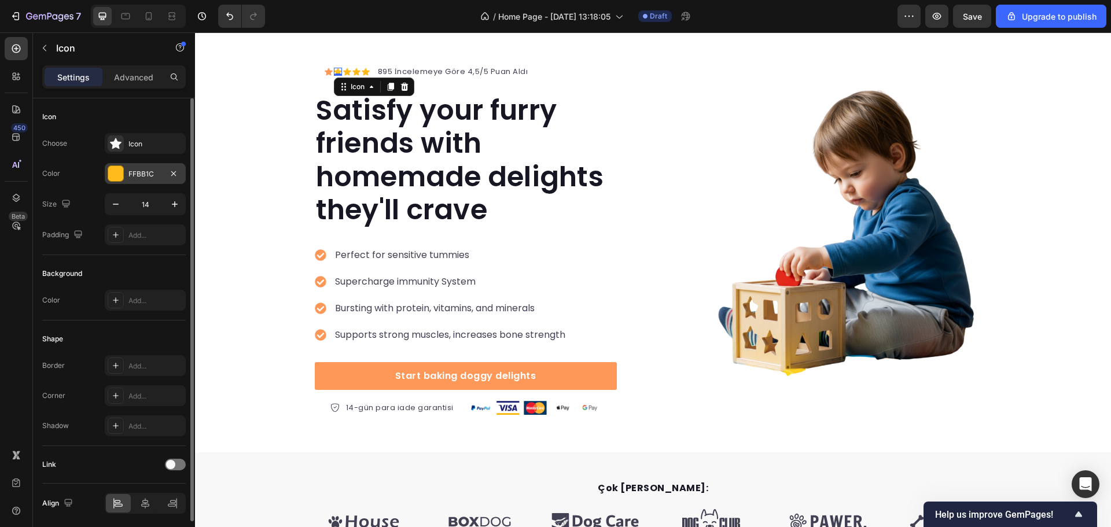
click at [119, 164] on div "FFBB1C" at bounding box center [145, 173] width 81 height 21
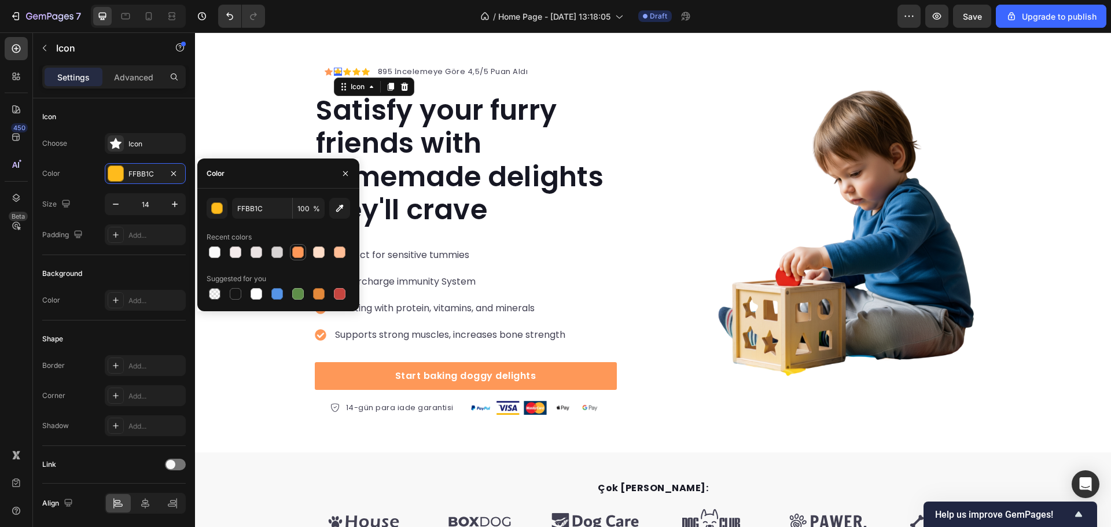
click at [298, 252] on div at bounding box center [298, 253] width 12 height 12
type input "FE9858"
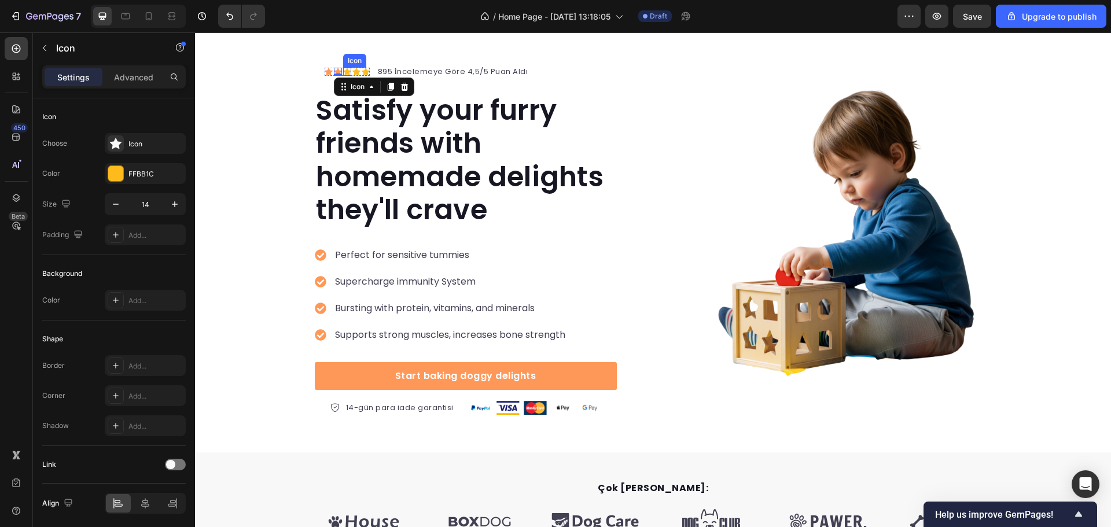
click at [344, 73] on div "Icon" at bounding box center [347, 72] width 8 height 8
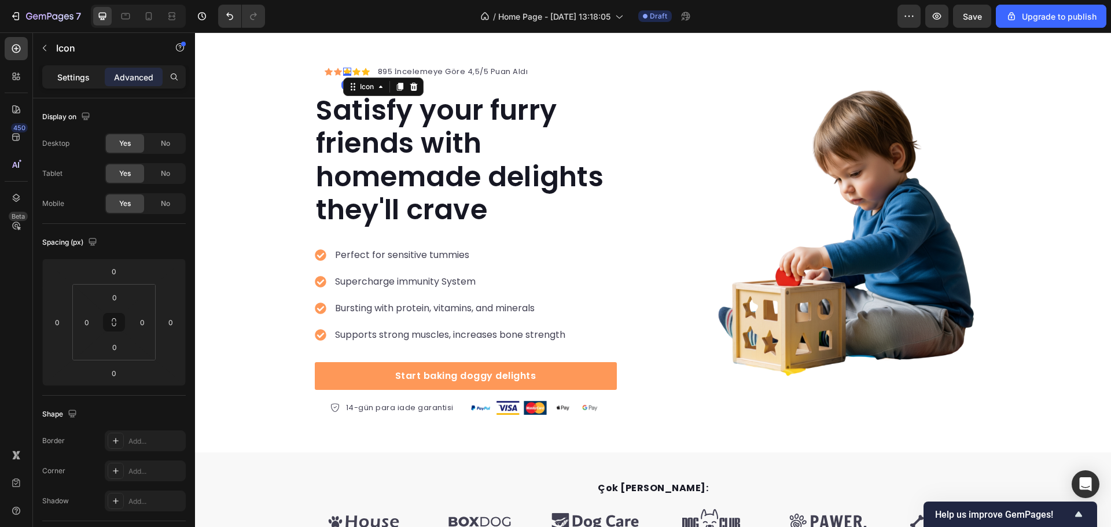
click at [94, 77] on div "Settings" at bounding box center [74, 77] width 58 height 19
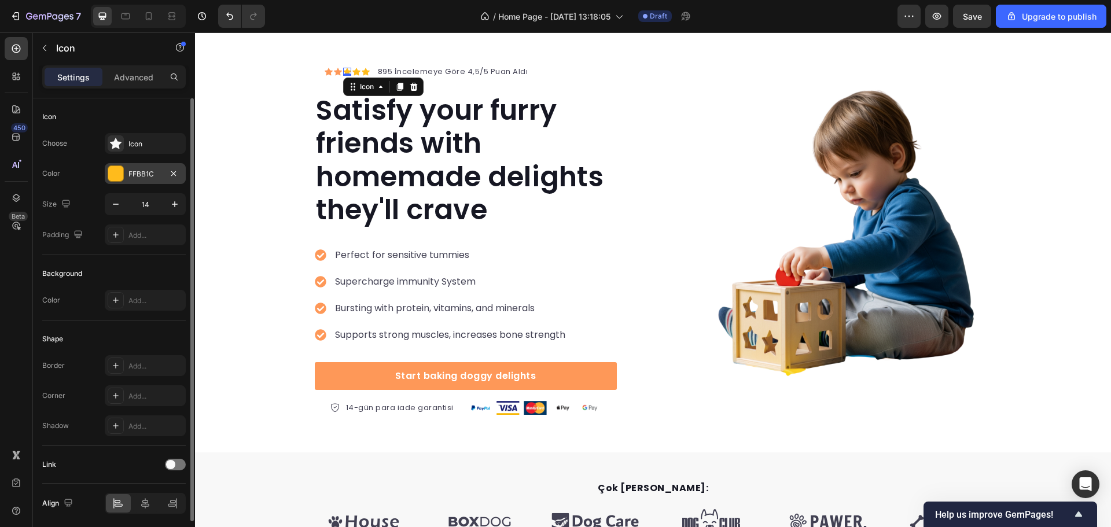
click at [149, 181] on div "FFBB1C" at bounding box center [145, 173] width 81 height 21
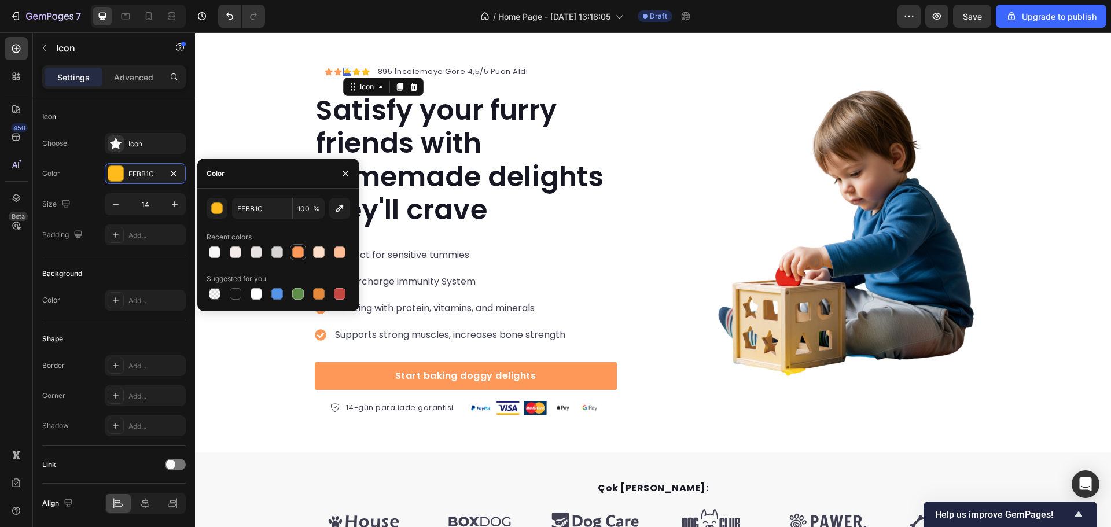
click at [292, 249] on div at bounding box center [298, 252] width 14 height 14
type input "FE9858"
click at [353, 71] on icon at bounding box center [357, 72] width 8 height 8
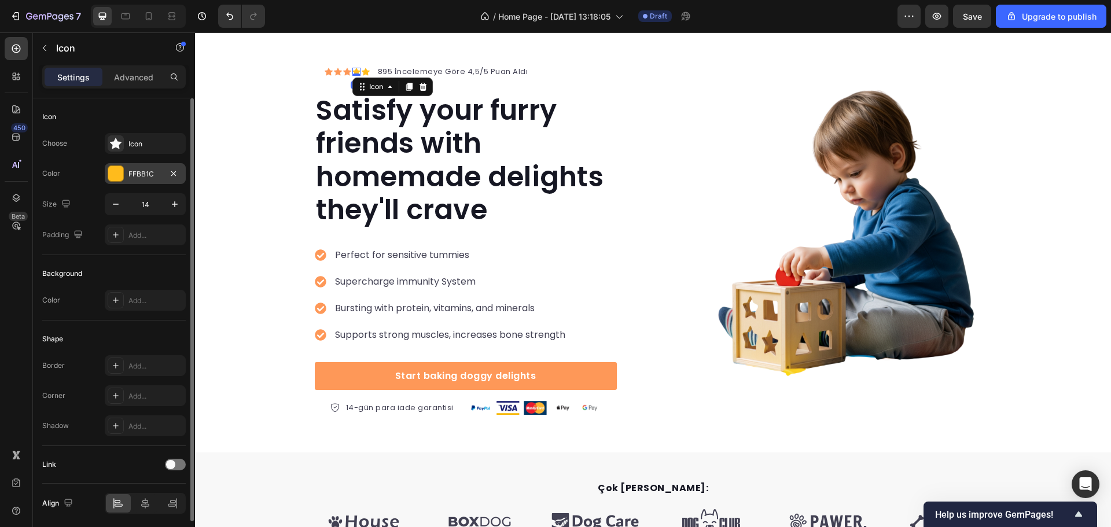
click at [140, 172] on div "FFBB1C" at bounding box center [146, 174] width 34 height 10
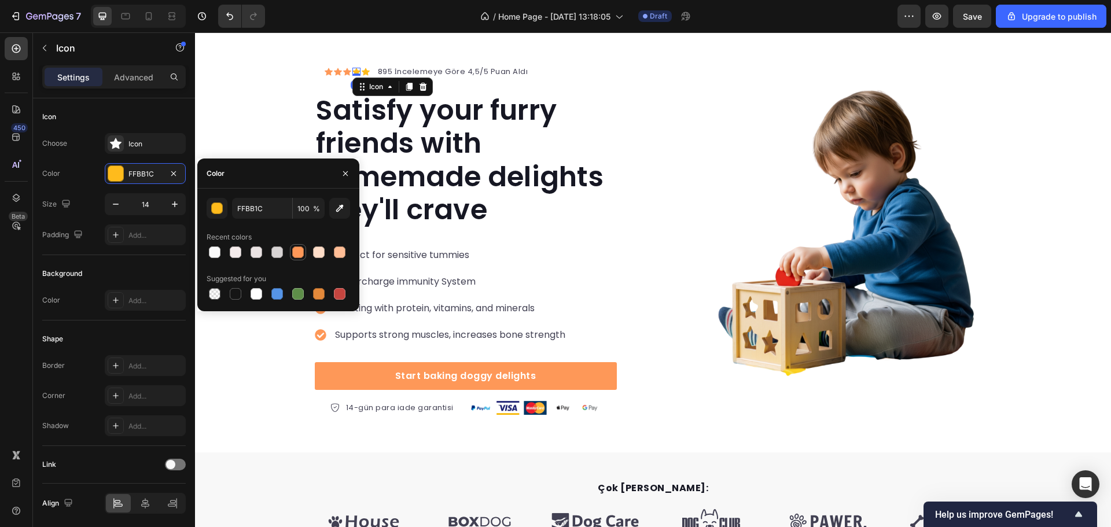
click at [290, 248] on div at bounding box center [298, 252] width 16 height 16
type input "FE9858"
click at [362, 69] on icon at bounding box center [366, 72] width 8 height 8
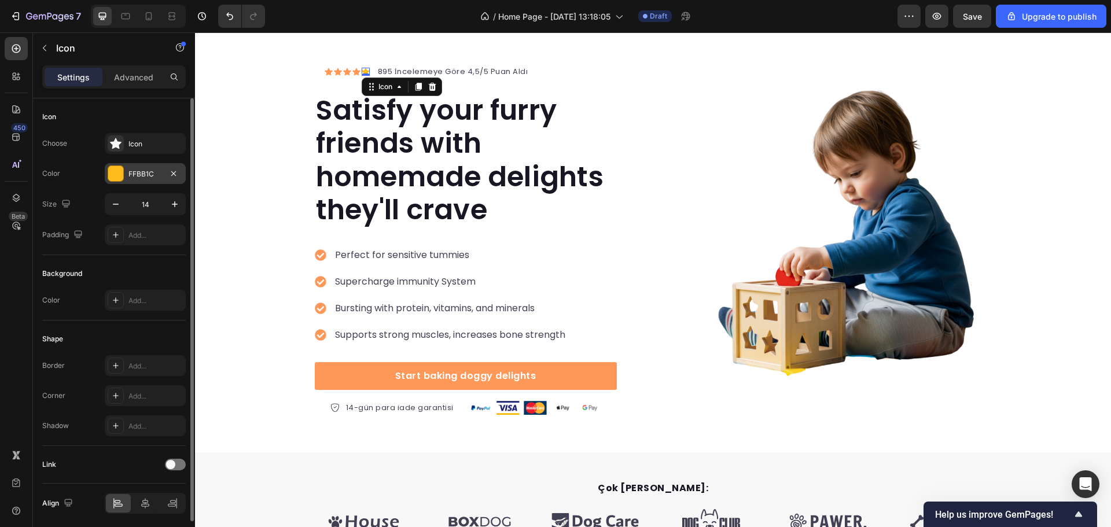
click at [126, 172] on div "FFBB1C" at bounding box center [145, 173] width 81 height 21
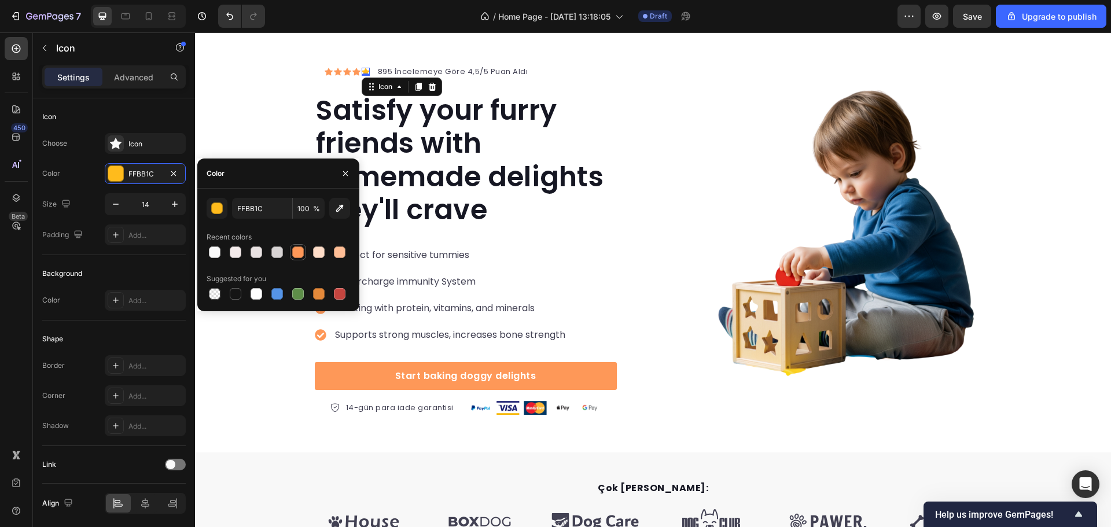
click at [296, 249] on div at bounding box center [298, 253] width 12 height 12
type input "FE9858"
click at [271, 105] on div "Icon Icon Icon Icon Icon 0 Icon List Hoz 895 İncelemeye Göre 4,5/5 Puan Aldı Te…" at bounding box center [653, 237] width 916 height 355
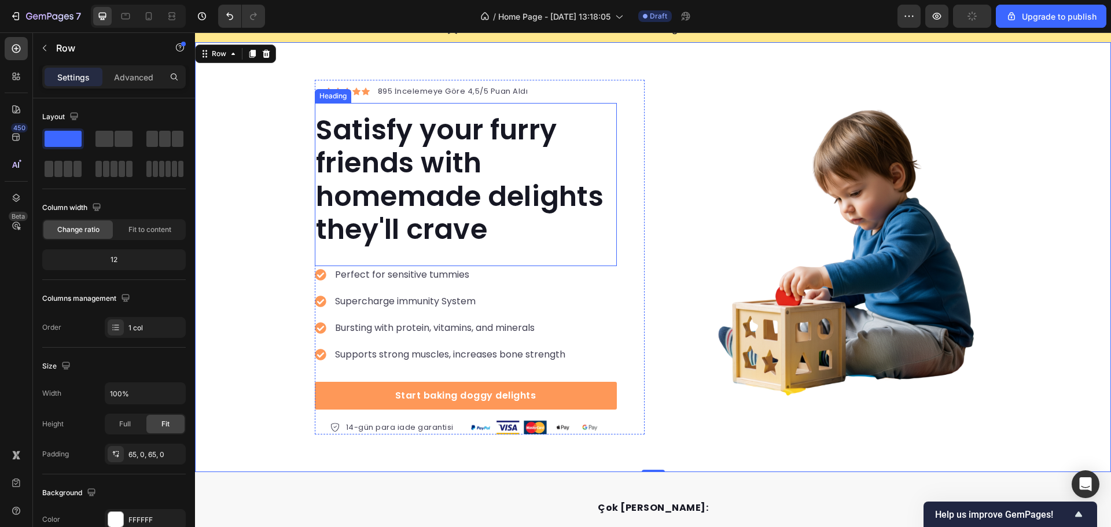
scroll to position [0, 0]
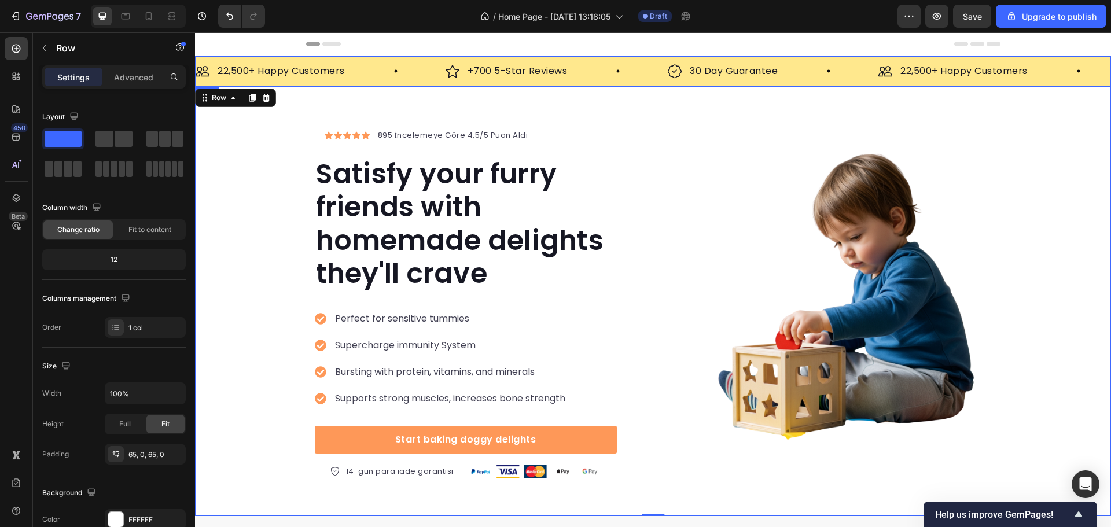
click at [633, 59] on div "Image 22,500+ Happy Customers Text Block Row Image +700 5-Star Reviews Text Blo…" at bounding box center [653, 71] width 916 height 30
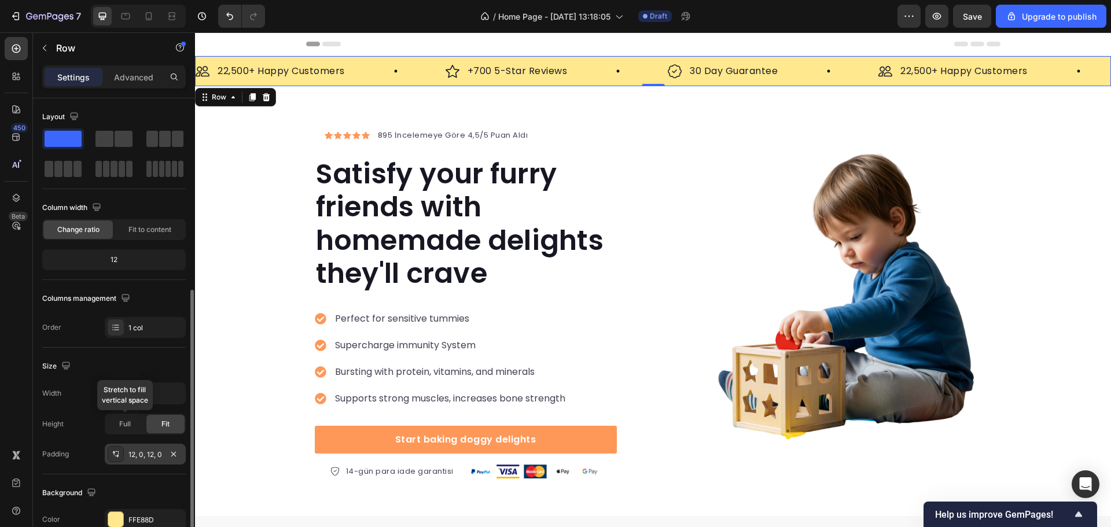
scroll to position [116, 0]
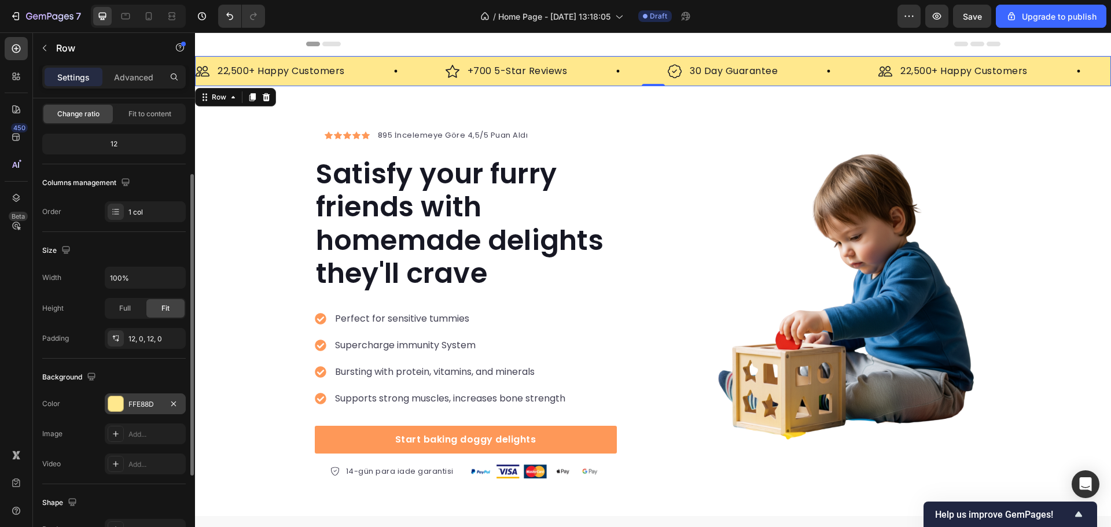
click at [127, 397] on div "FFE88D" at bounding box center [145, 404] width 81 height 21
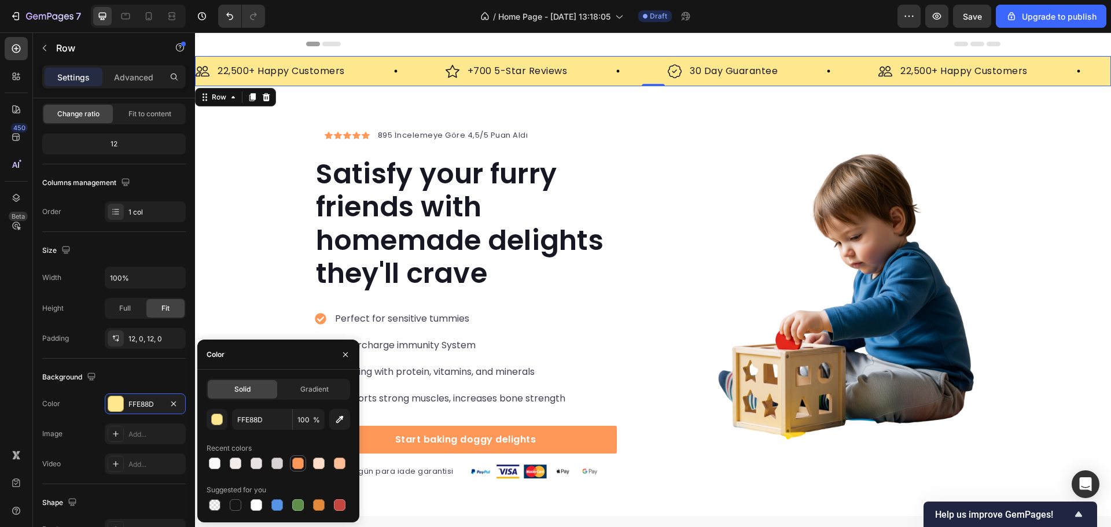
click at [298, 464] on div at bounding box center [298, 464] width 12 height 12
type input "FE9858"
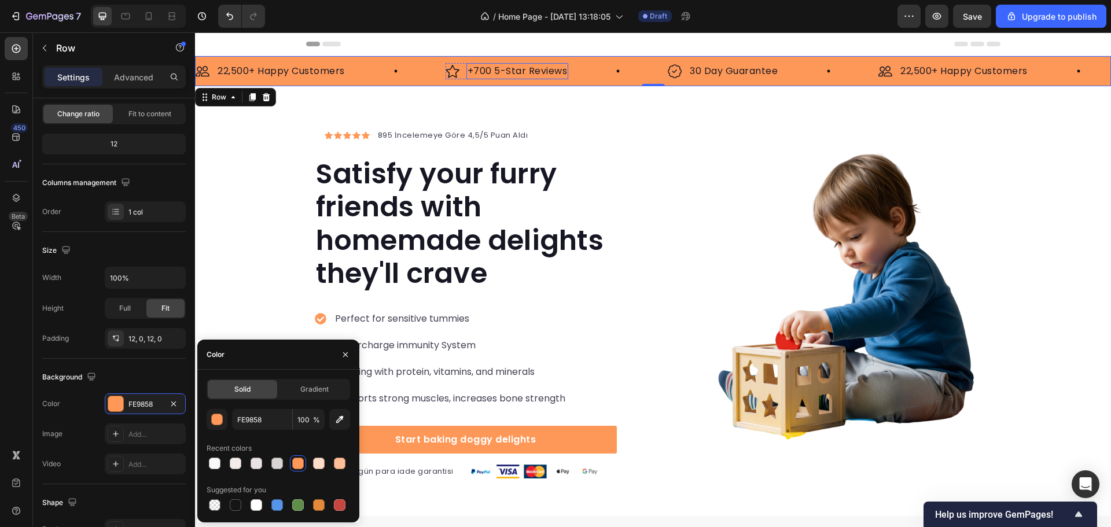
click at [488, 69] on p "+700 5-Star Reviews" at bounding box center [518, 71] width 100 height 14
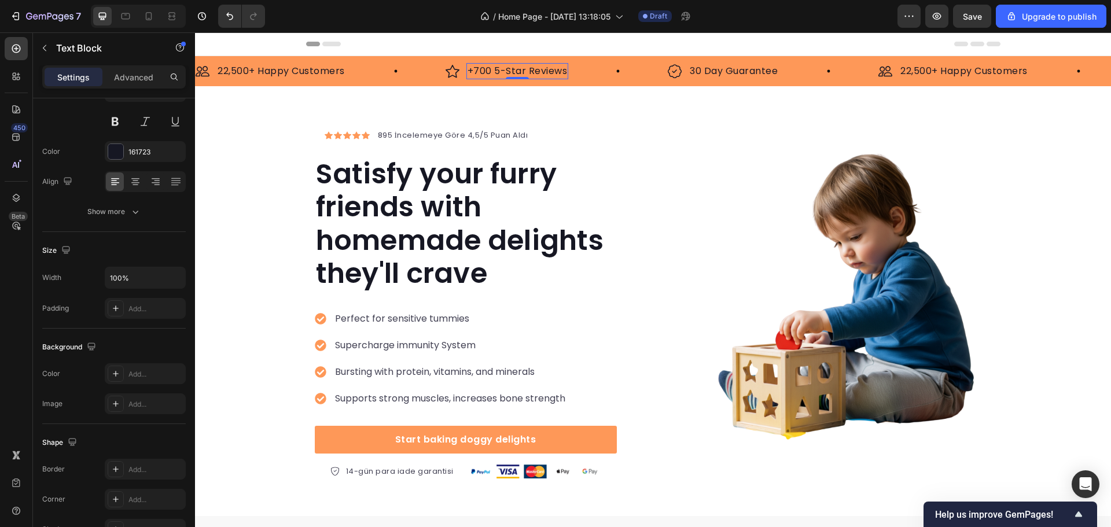
scroll to position [0, 0]
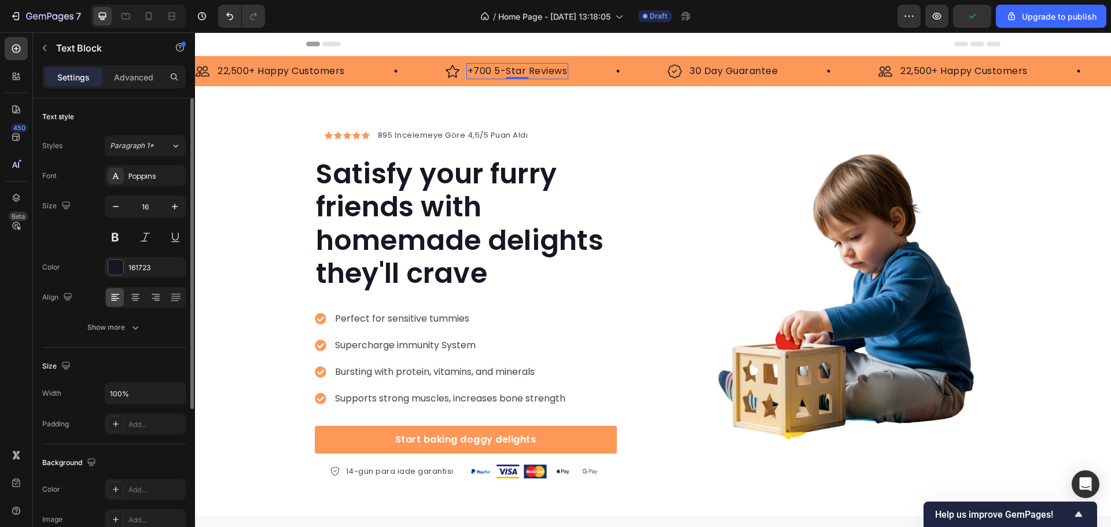
click at [133, 251] on div "Font Poppins Size 16 Color 161723 Align Show more" at bounding box center [114, 252] width 144 height 172
click at [133, 263] on div "161723" at bounding box center [146, 268] width 34 height 10
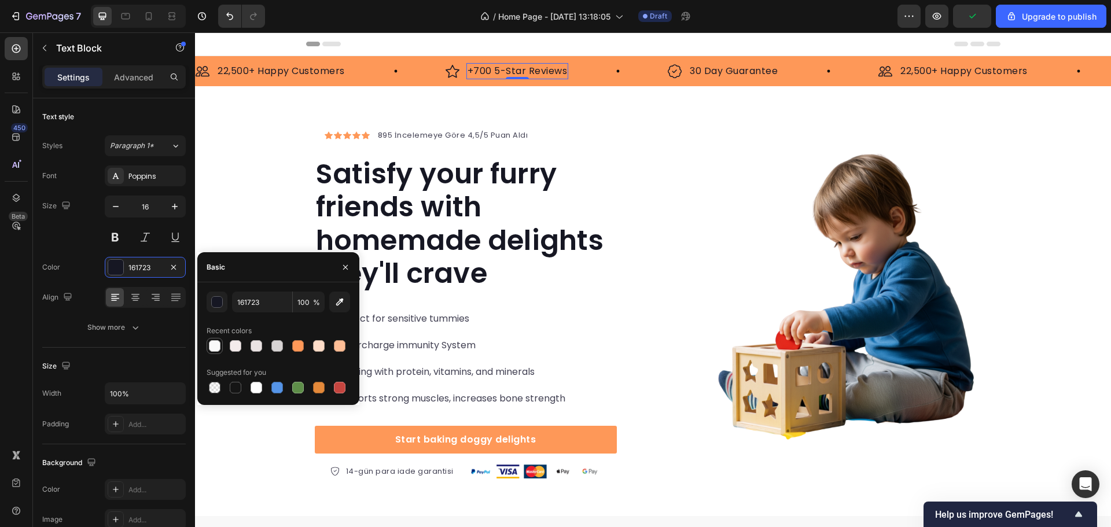
click at [216, 353] on div at bounding box center [215, 346] width 14 height 14
type input "F9F9F9"
click at [457, 72] on img at bounding box center [453, 71] width 14 height 14
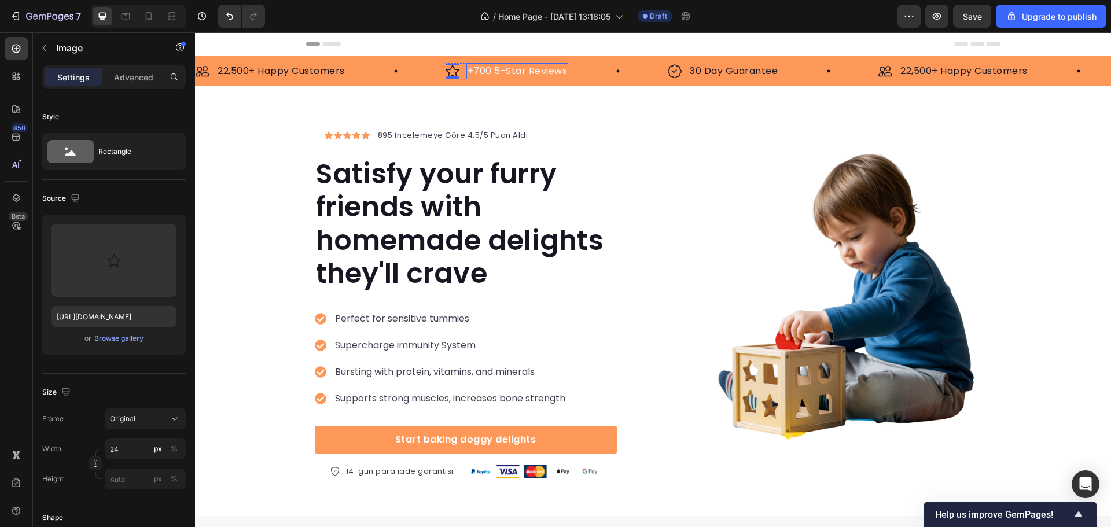
click at [501, 68] on p "+700 5-Star Reviews" at bounding box center [518, 71] width 100 height 14
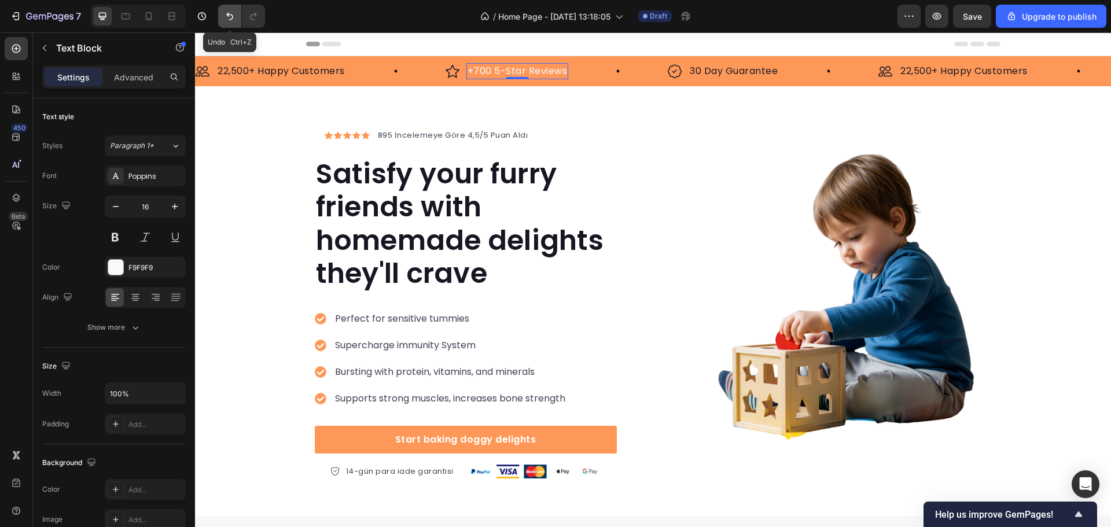
click at [225, 9] on button "Undo/Redo" at bounding box center [229, 16] width 23 height 23
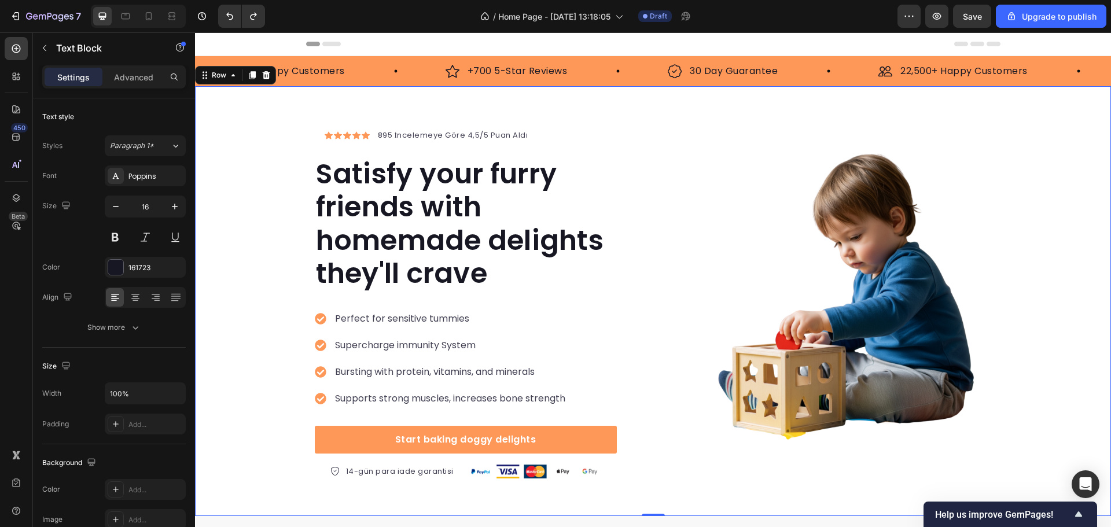
click at [585, 98] on div "Icon Icon Icon Icon Icon Icon List Hoz 895 İncelemeye Göre 4,5/5 Puan Aldı Text…" at bounding box center [653, 301] width 916 height 430
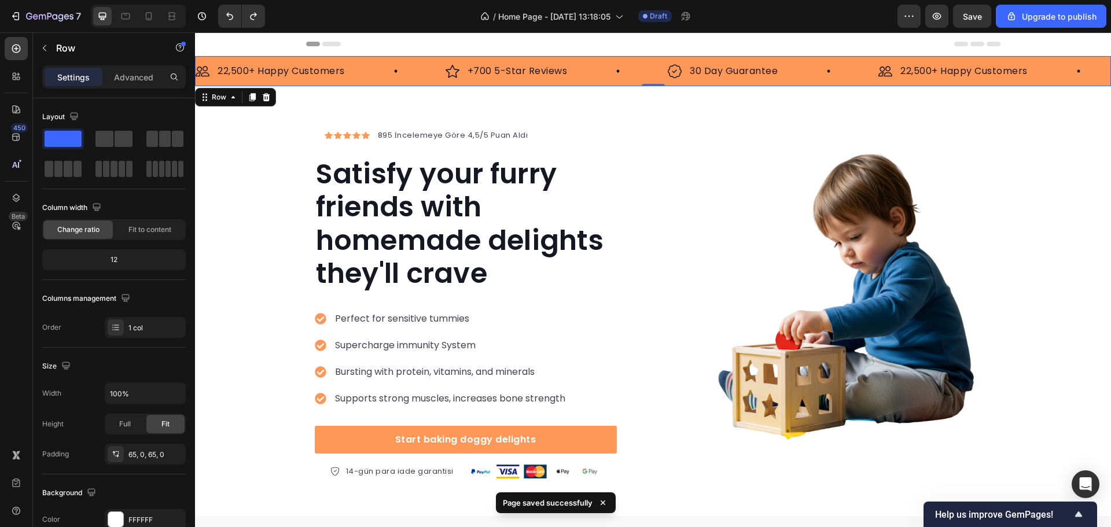
click at [627, 80] on div "Image 22,500+ Happy Customers Text Block Row Image +700 5-Star Reviews Text Blo…" at bounding box center [653, 71] width 916 height 30
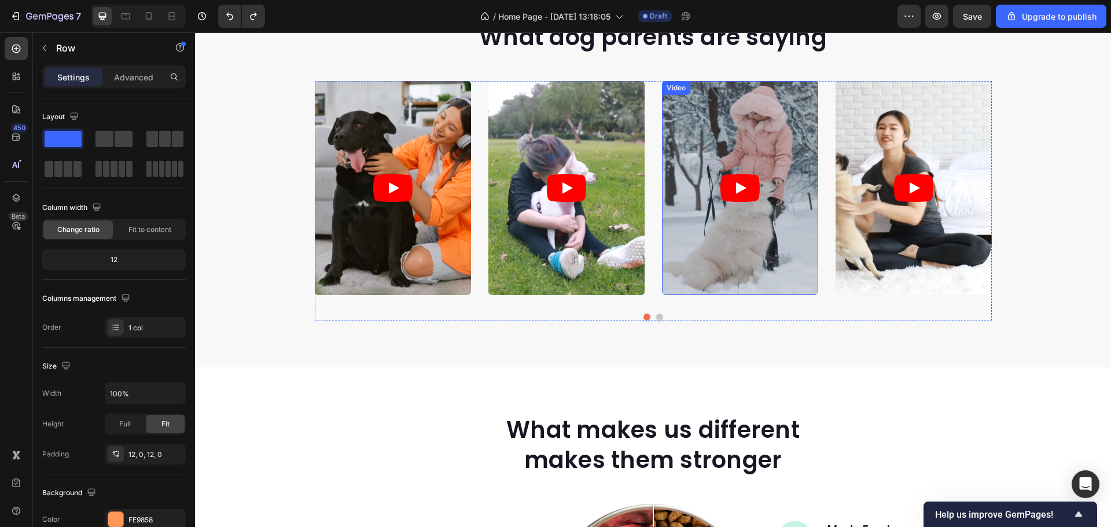
scroll to position [579, 0]
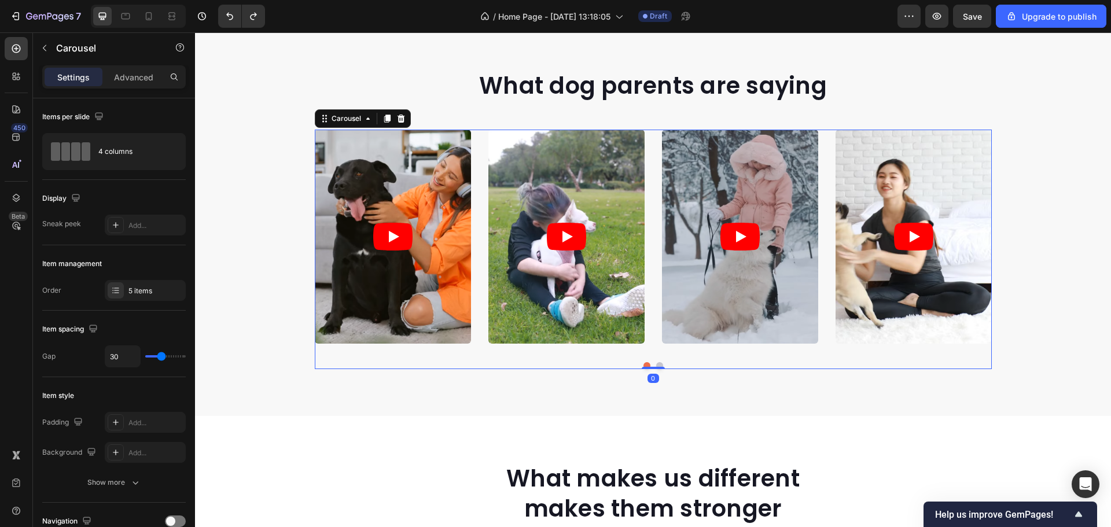
click at [656, 365] on button "Dot" at bounding box center [659, 365] width 7 height 7
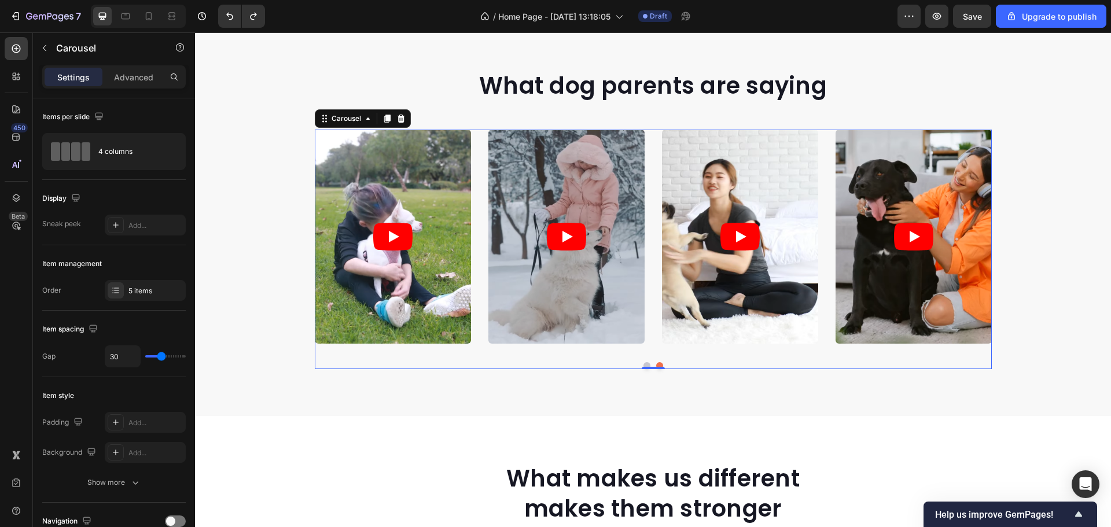
click at [644, 365] on button "Dot" at bounding box center [647, 365] width 7 height 7
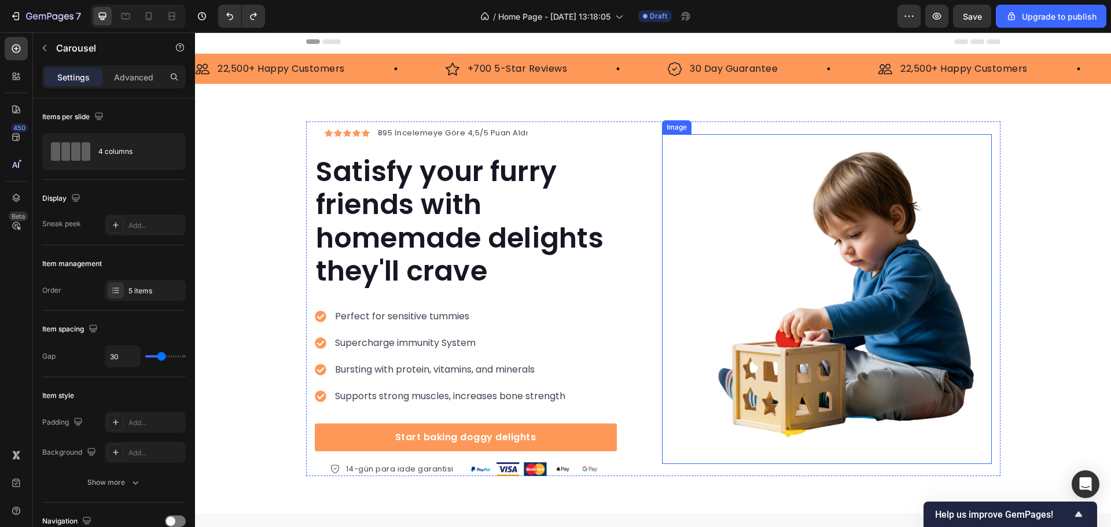
scroll to position [0, 0]
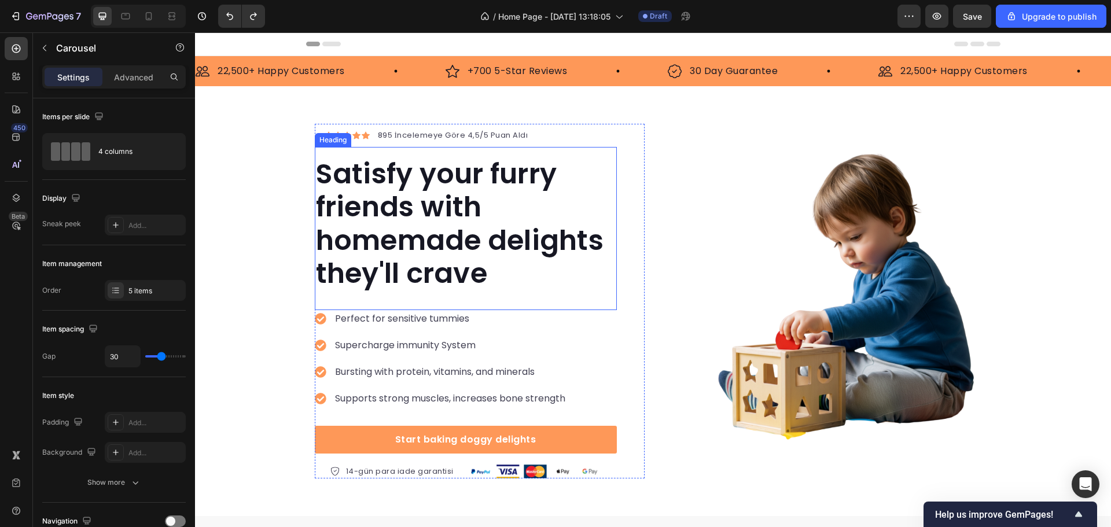
click at [368, 222] on p "Satisfy your furry friends with homemade delights they'll crave" at bounding box center [466, 223] width 300 height 133
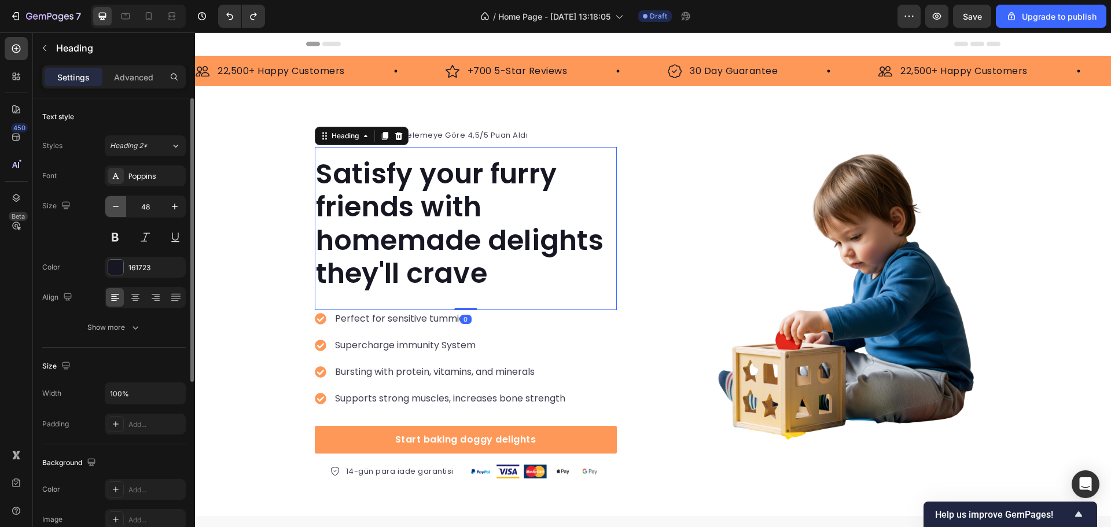
click at [122, 207] on button "button" at bounding box center [115, 206] width 21 height 21
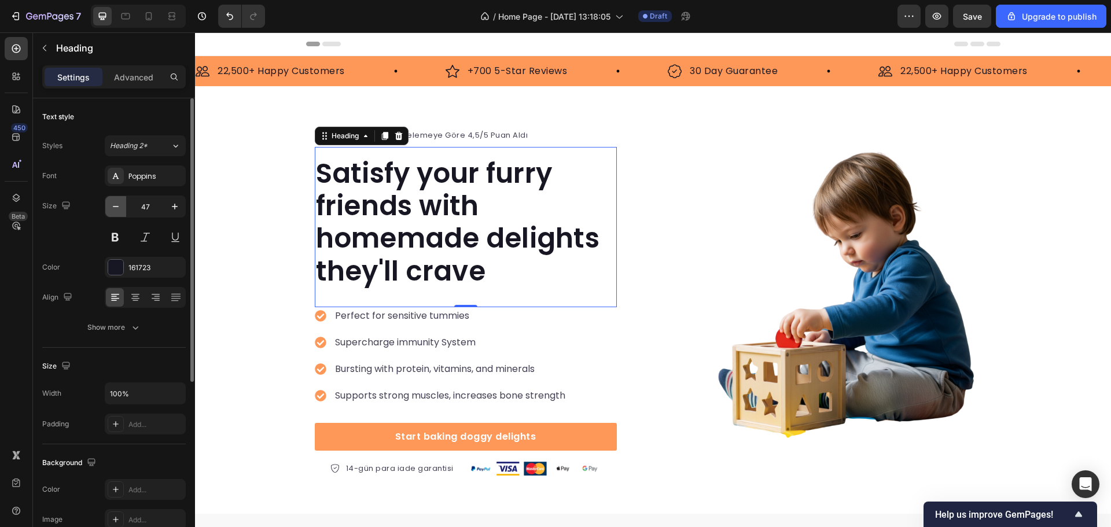
click at [122, 207] on button "button" at bounding box center [115, 206] width 21 height 21
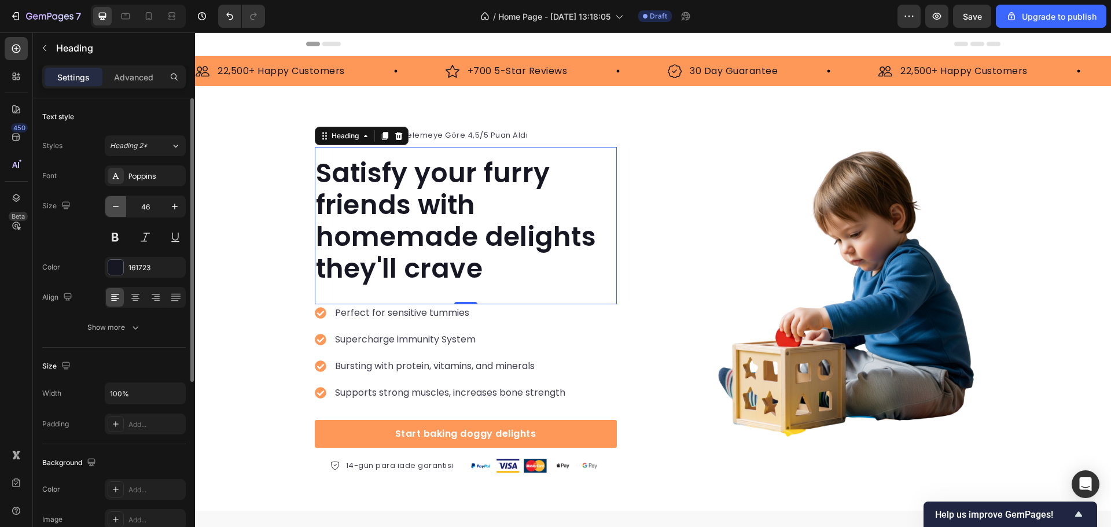
click at [122, 207] on button "button" at bounding box center [115, 206] width 21 height 21
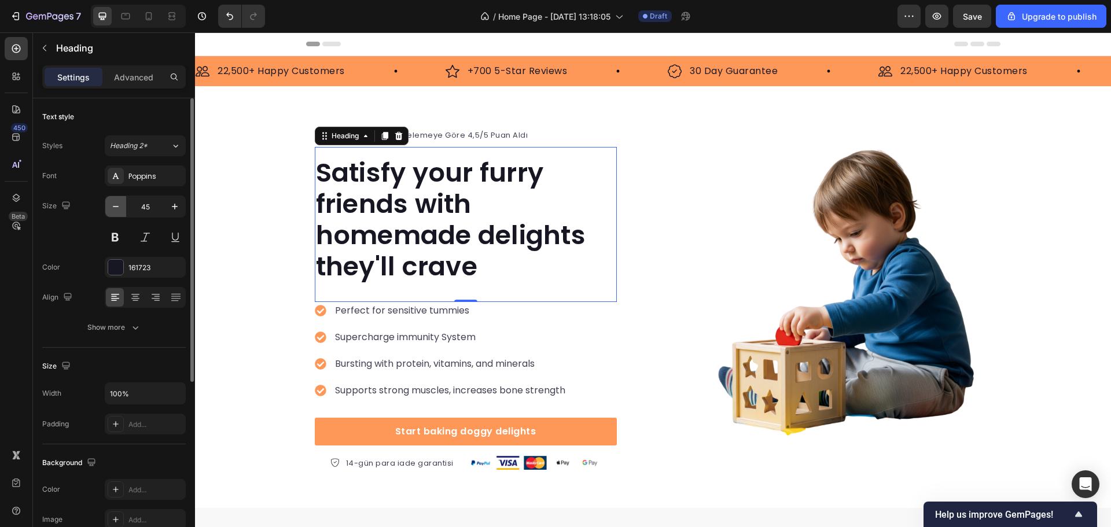
click at [122, 207] on button "button" at bounding box center [115, 206] width 21 height 21
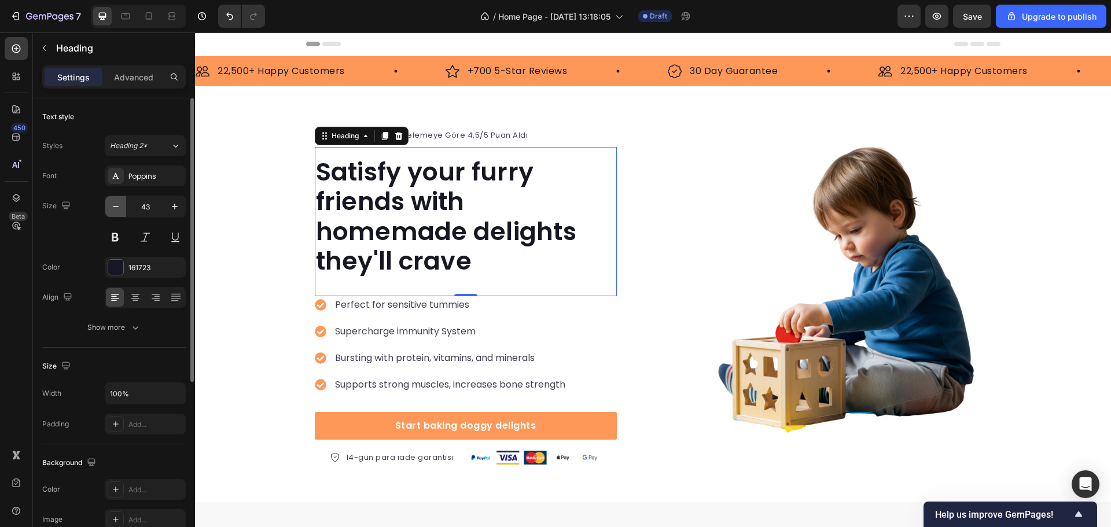
click at [122, 207] on button "button" at bounding box center [115, 206] width 21 height 21
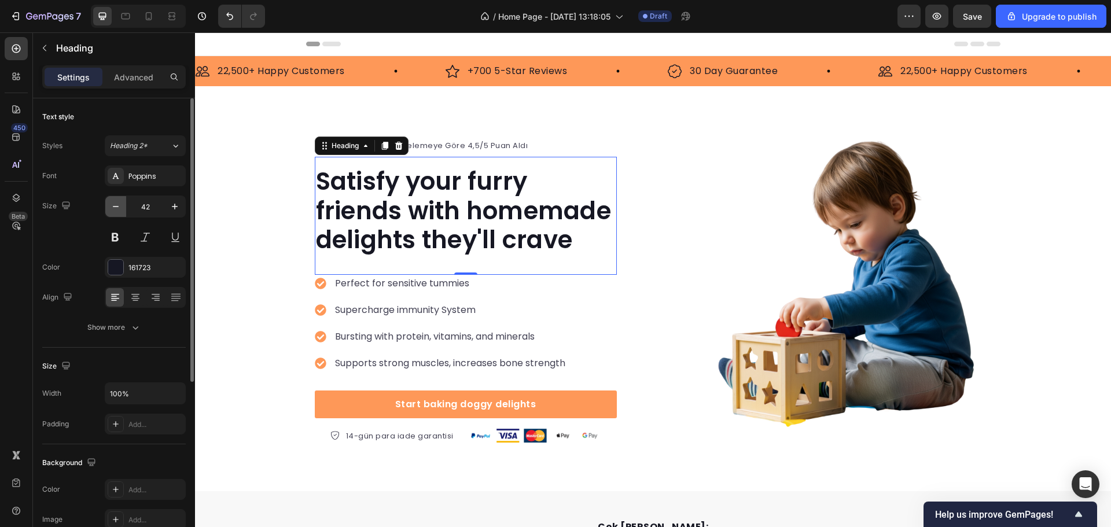
type input "41"
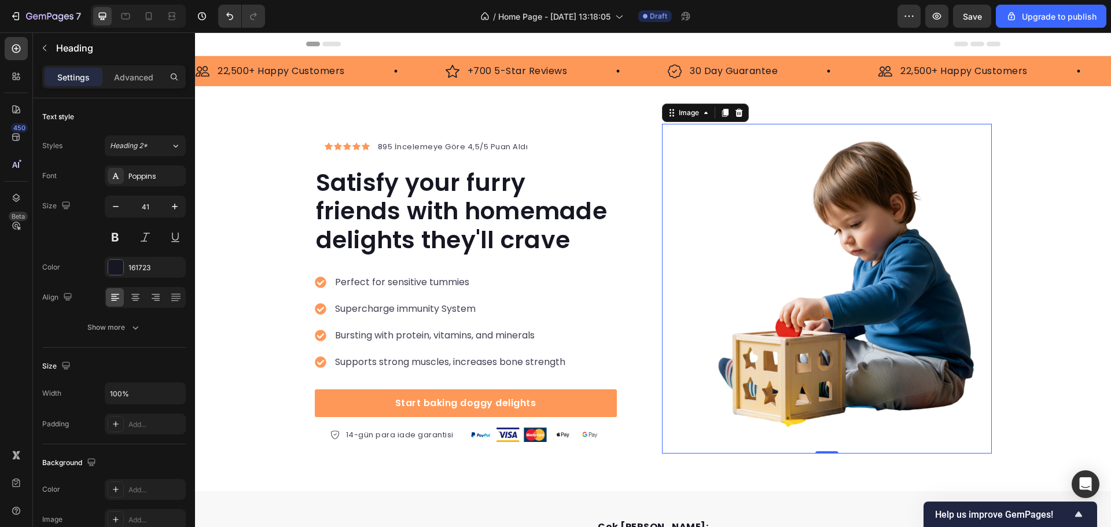
click at [735, 187] on img at bounding box center [827, 289] width 330 height 330
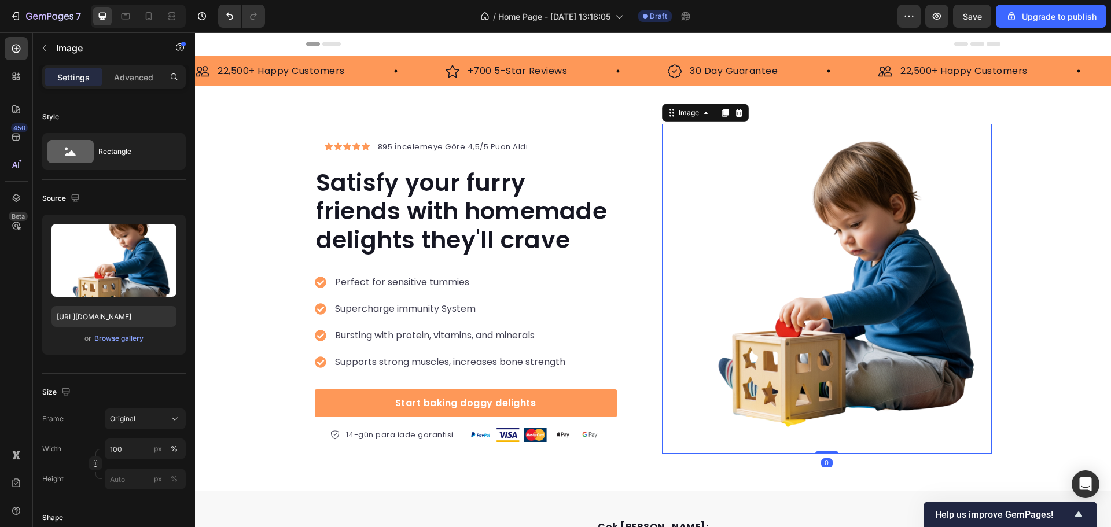
click at [971, 200] on img at bounding box center [827, 289] width 330 height 330
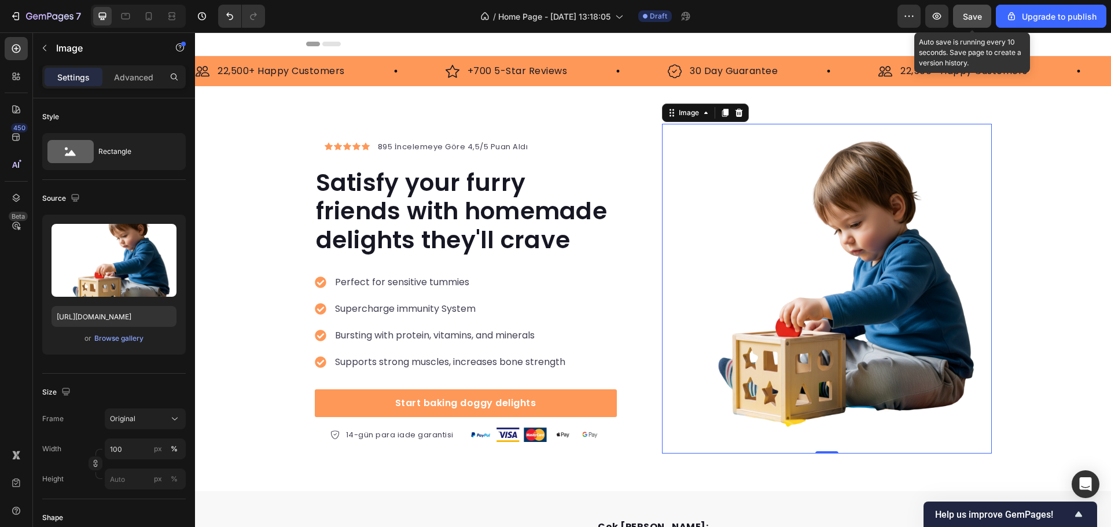
click at [956, 14] on button "Save" at bounding box center [972, 16] width 38 height 23
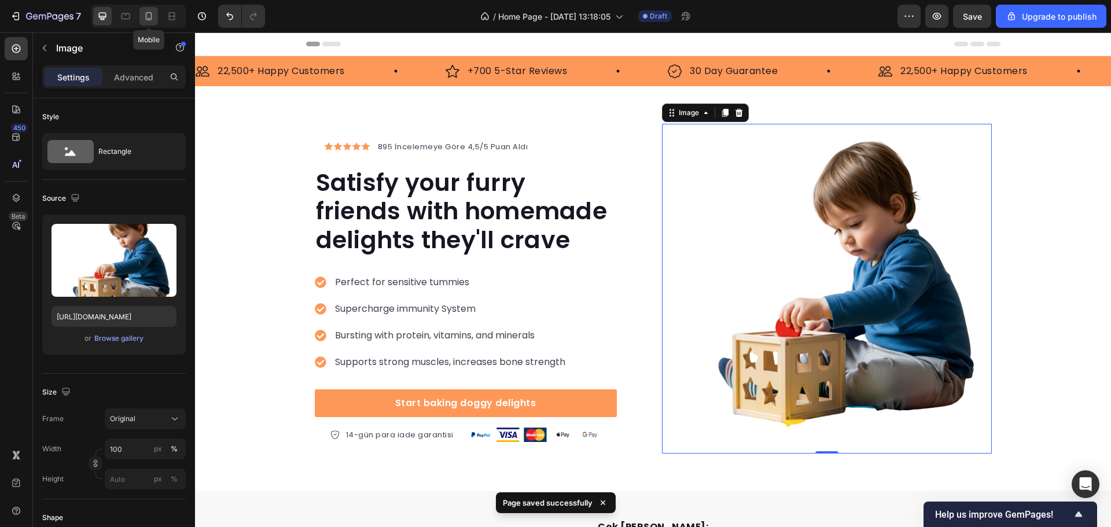
click at [149, 20] on icon at bounding box center [149, 16] width 6 height 8
type input "428"
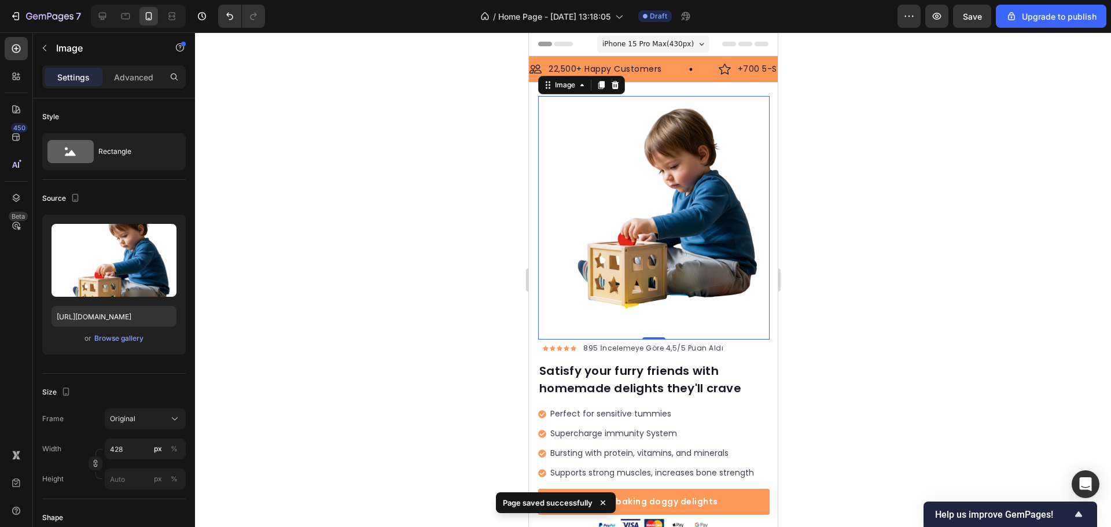
scroll to position [23, 0]
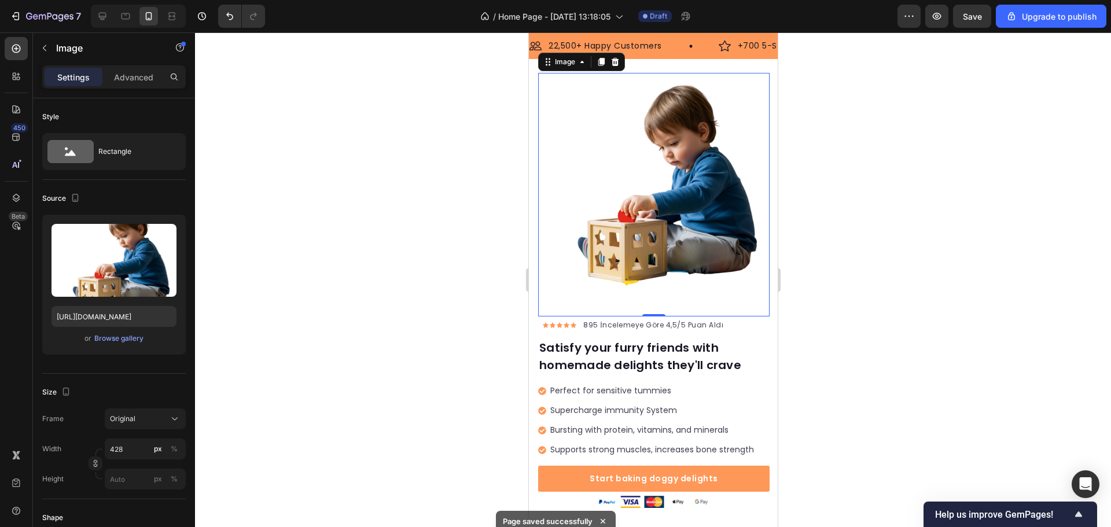
click at [646, 240] on img at bounding box center [654, 189] width 232 height 232
click at [148, 453] on input "428" at bounding box center [145, 449] width 81 height 21
click at [216, 413] on div at bounding box center [653, 279] width 916 height 495
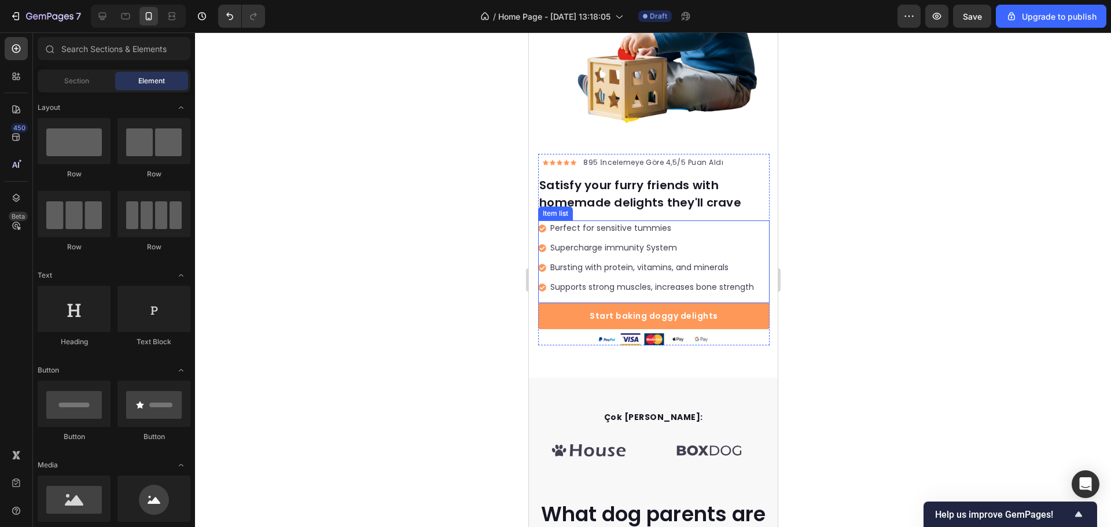
scroll to position [174, 0]
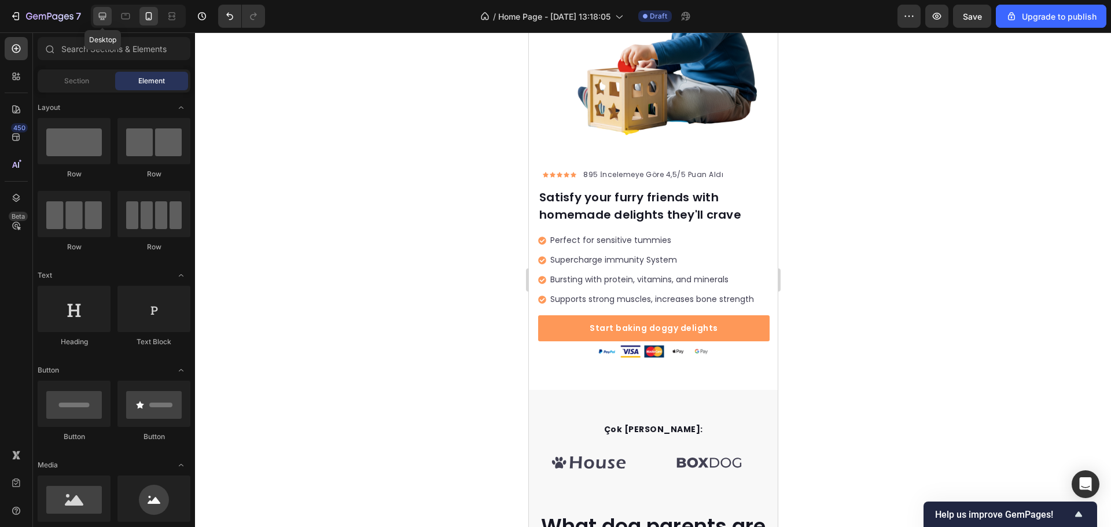
click at [112, 19] on div at bounding box center [102, 16] width 19 height 19
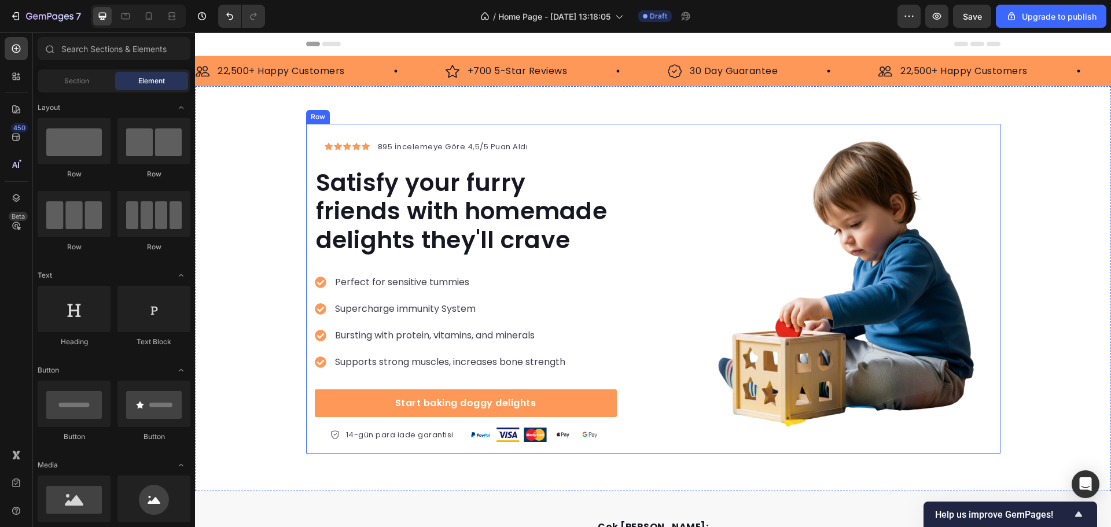
click at [1025, 168] on div "Icon Icon Icon Icon Icon Icon List Hoz 895 İncelemeye Göre 4,5/5 Puan Aldı Text…" at bounding box center [653, 289] width 916 height 330
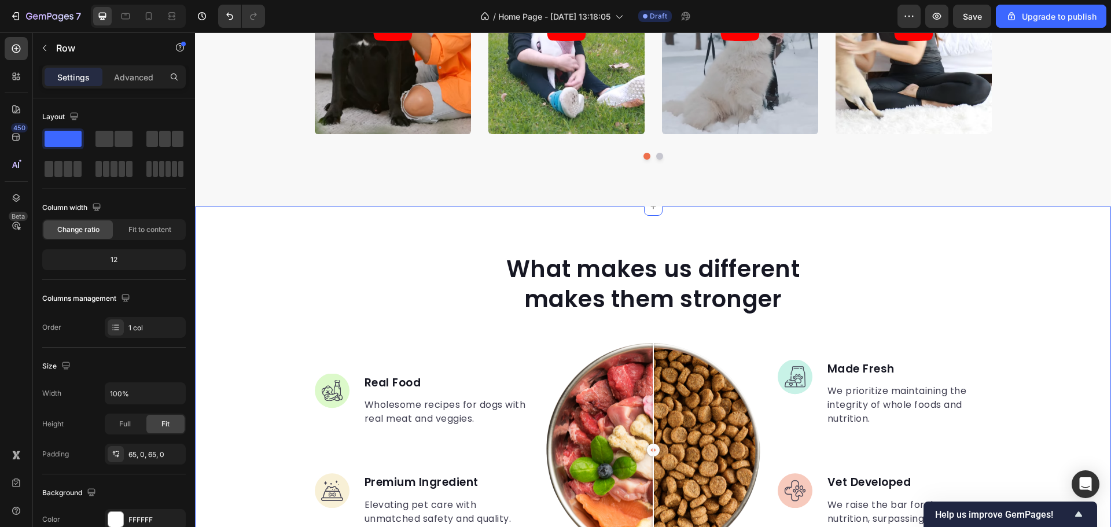
scroll to position [1100, 0]
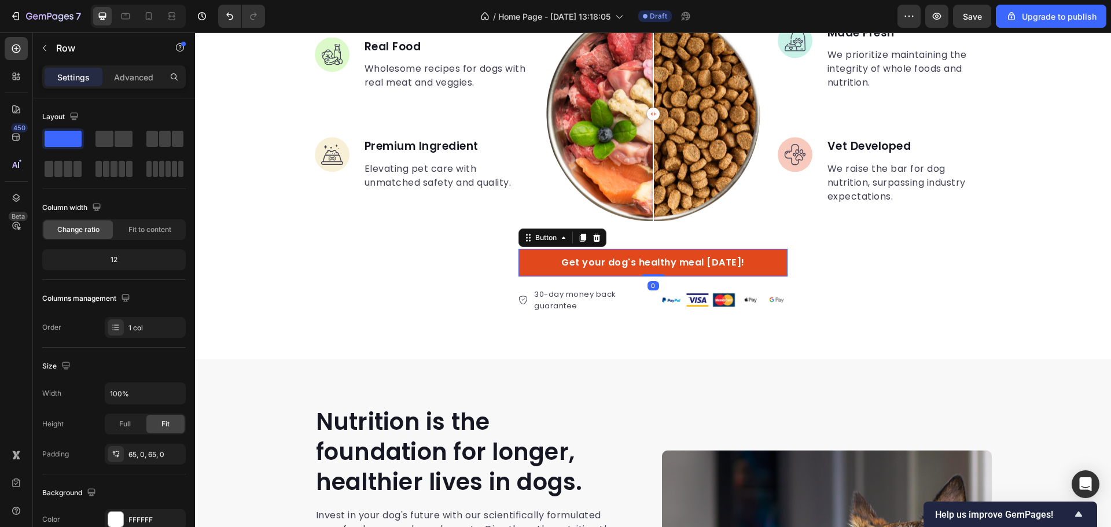
click at [632, 271] on link "Get your dog's healthy meal today!" at bounding box center [653, 263] width 269 height 28
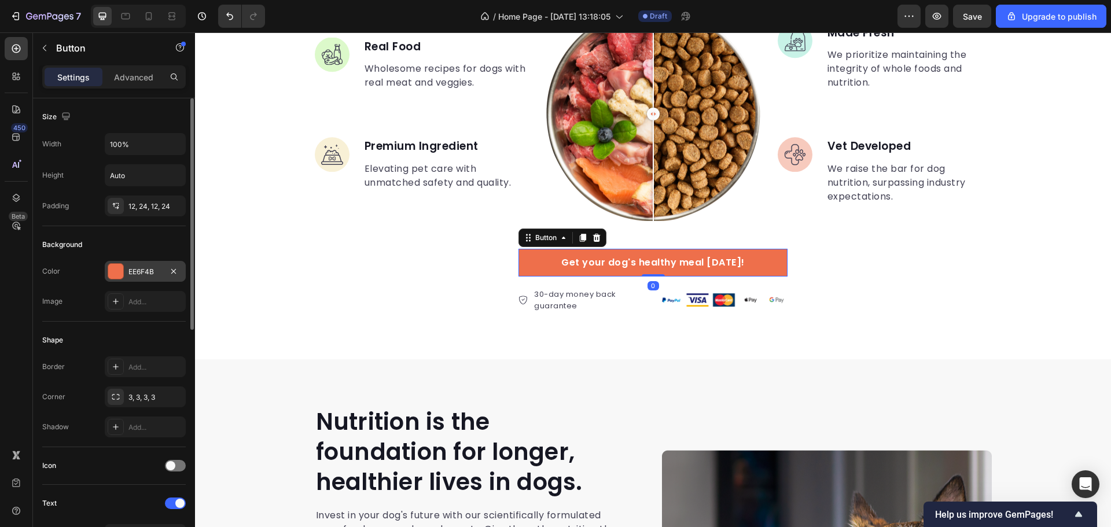
click at [146, 272] on div "EE6F4B" at bounding box center [146, 272] width 34 height 10
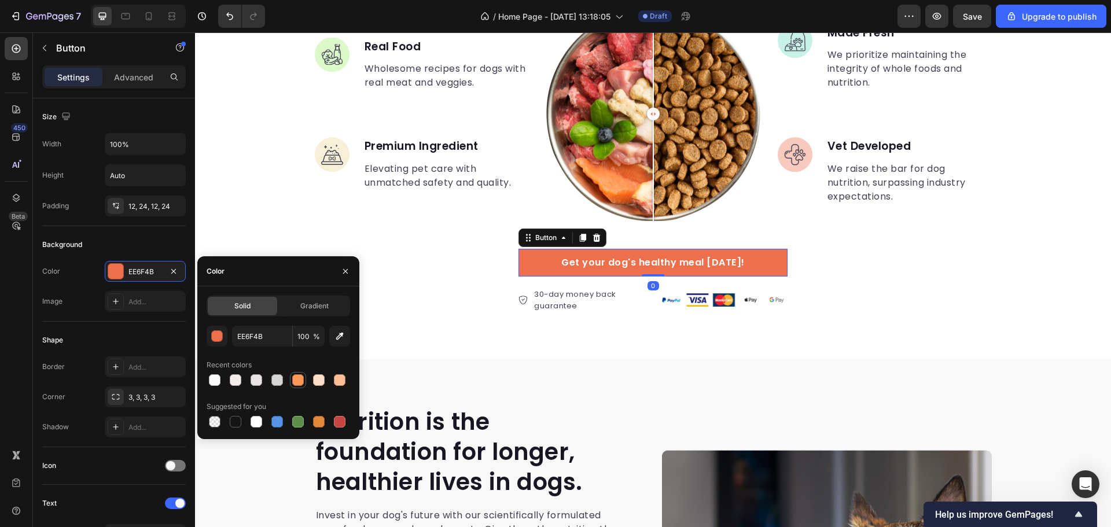
click at [297, 383] on div at bounding box center [298, 381] width 12 height 12
type input "FE9858"
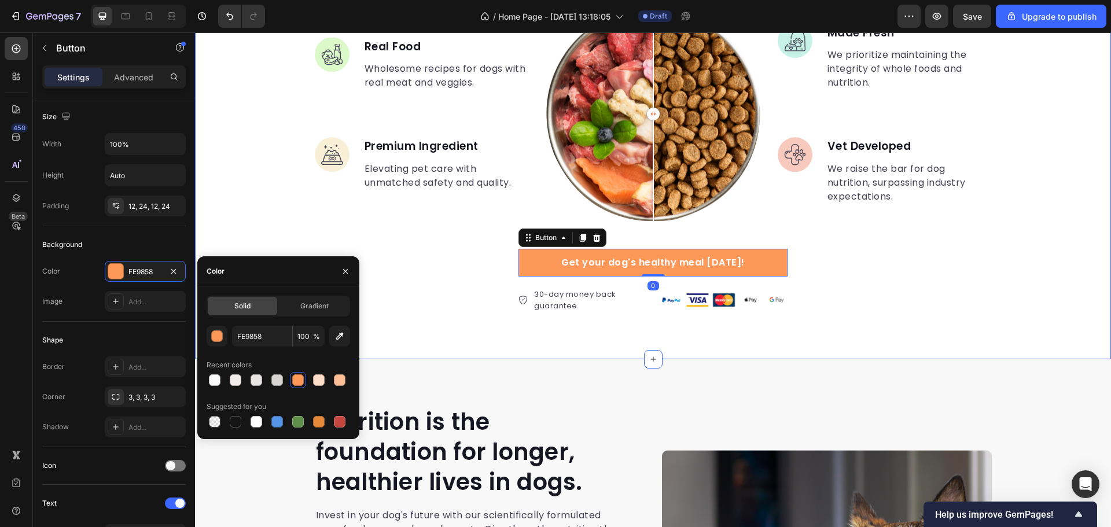
click at [692, 325] on div "What makes us different makes them stronger Heading Image Real Food Text block …" at bounding box center [653, 114] width 916 height 489
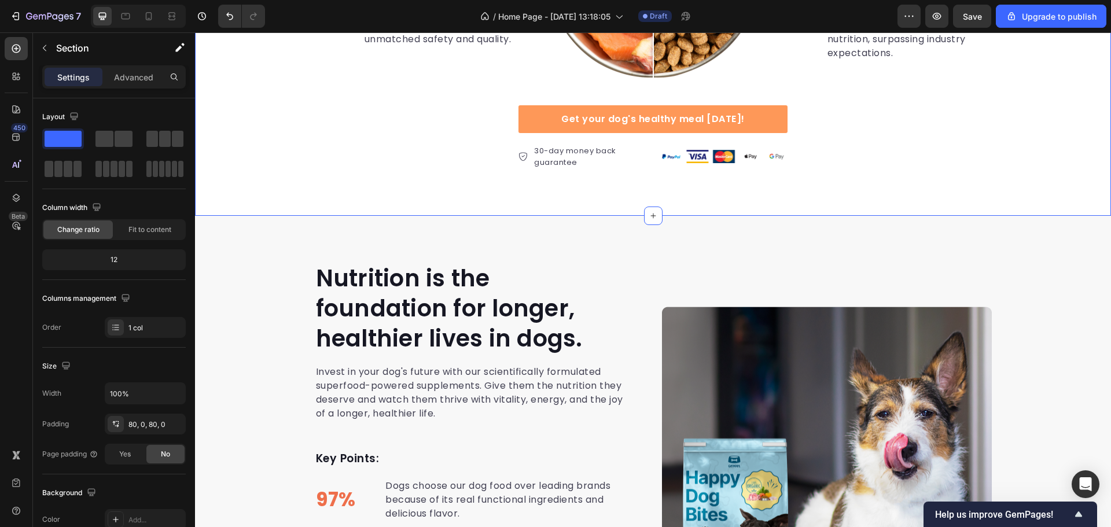
scroll to position [1273, 0]
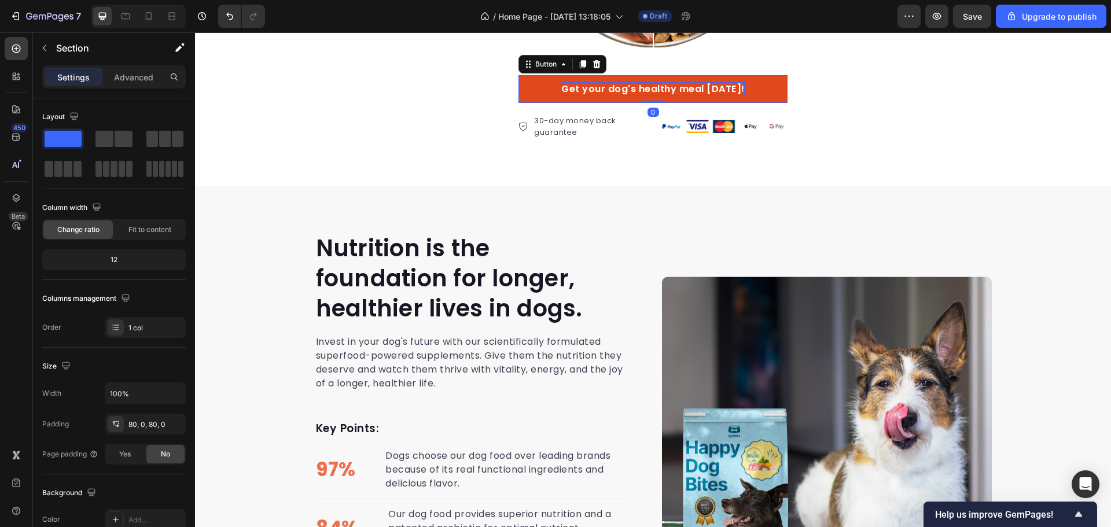
click at [702, 94] on div "Get your dog's healthy meal today!" at bounding box center [652, 89] width 183 height 14
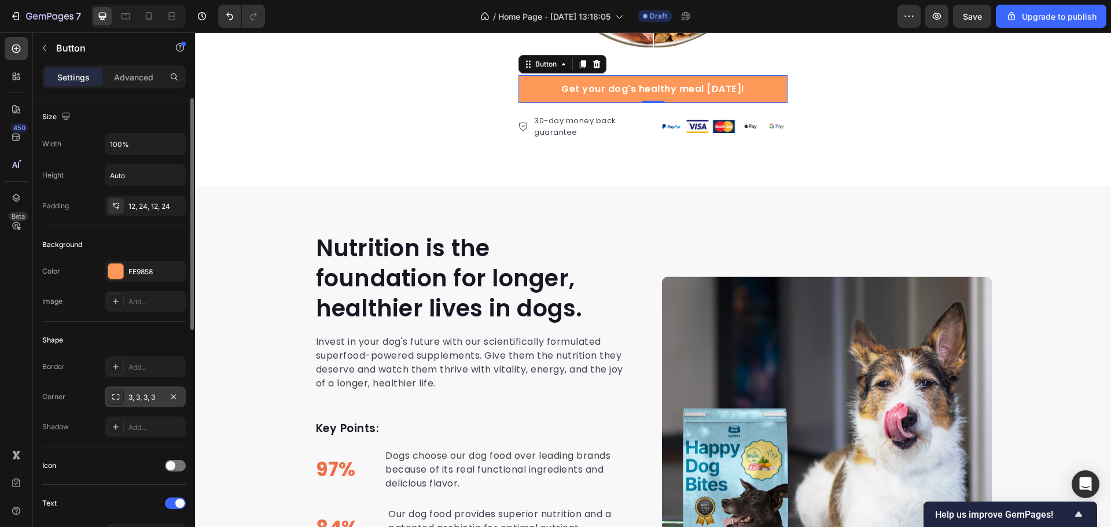
click at [130, 397] on div "3, 3, 3, 3" at bounding box center [146, 397] width 34 height 10
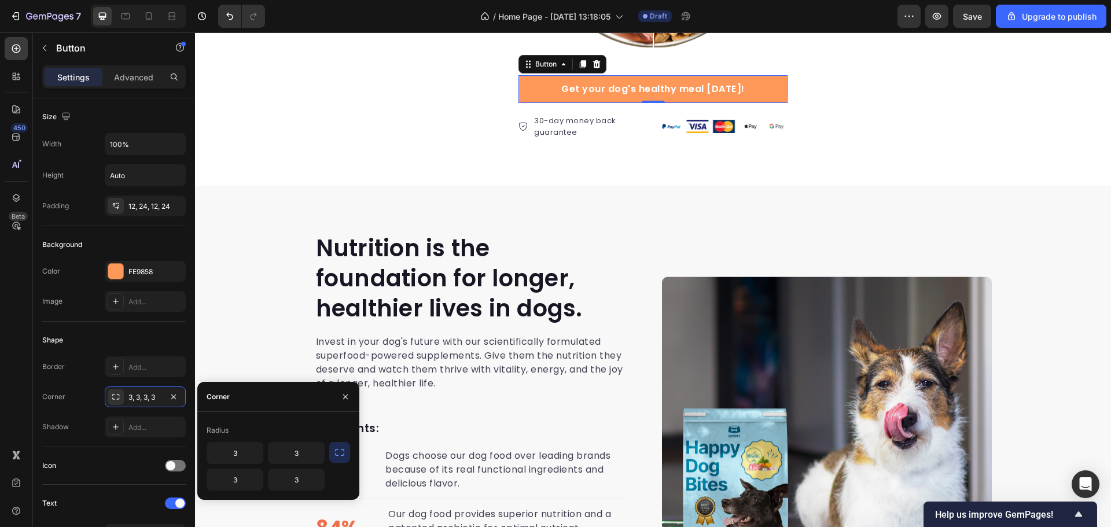
click at [336, 458] on icon "button" at bounding box center [340, 453] width 12 height 12
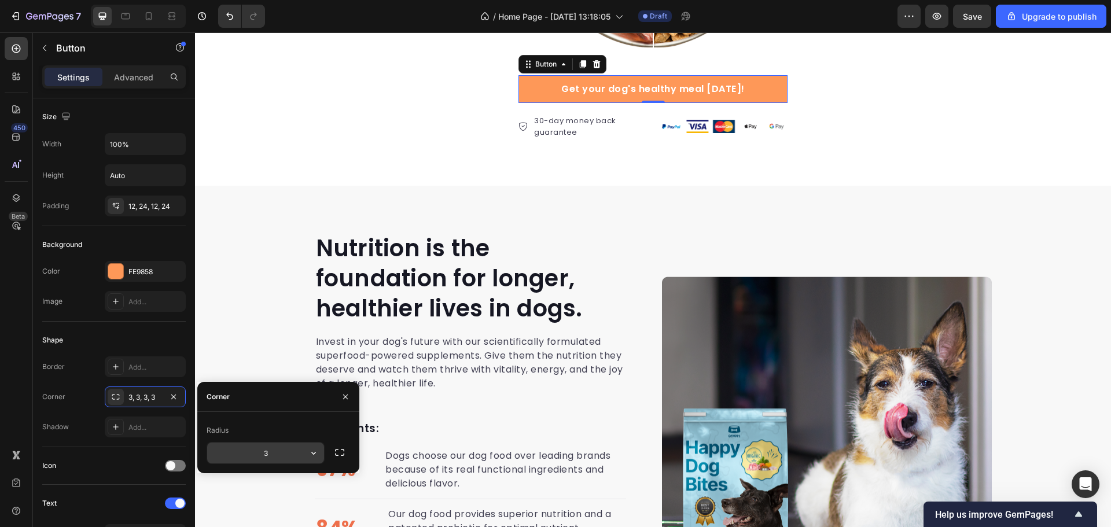
click at [289, 454] on input "3" at bounding box center [265, 453] width 117 height 21
click at [303, 456] on button "button" at bounding box center [313, 453] width 21 height 21
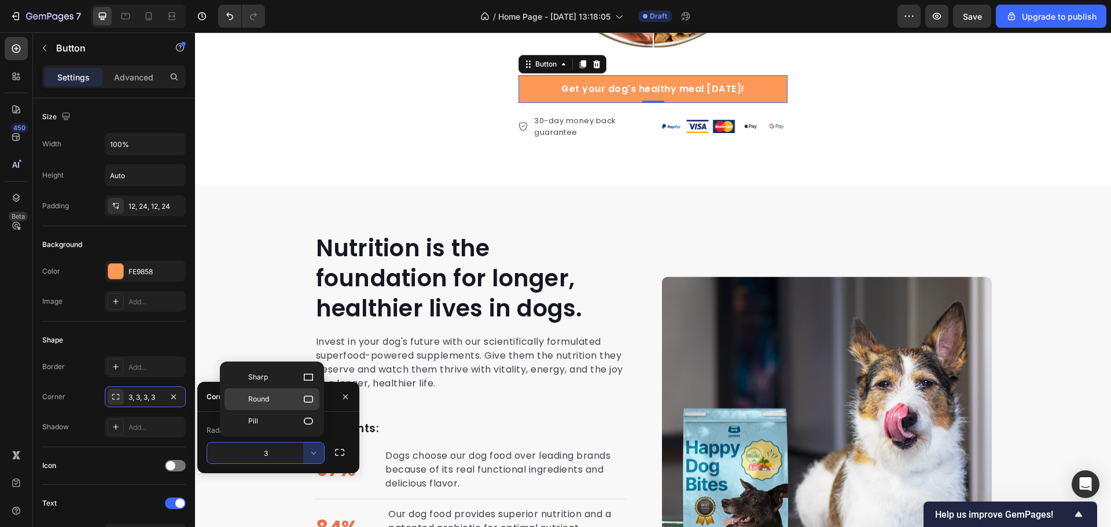
click at [291, 406] on div "Round" at bounding box center [272, 399] width 95 height 22
type input "8"
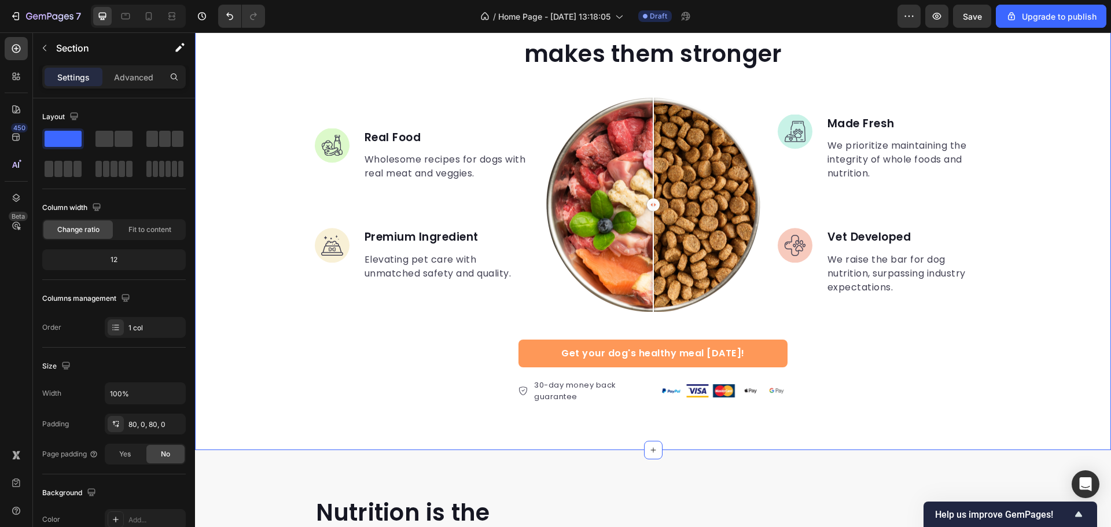
scroll to position [984, 0]
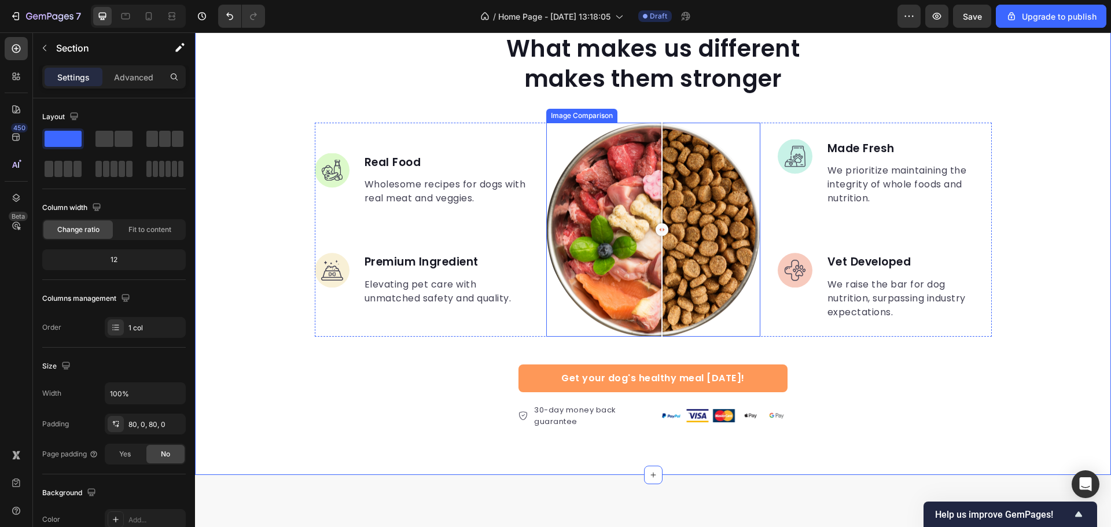
drag, startPoint x: 644, startPoint y: 234, endPoint x: 658, endPoint y: 241, distance: 15.0
click at [658, 236] on div at bounding box center [662, 229] width 13 height 13
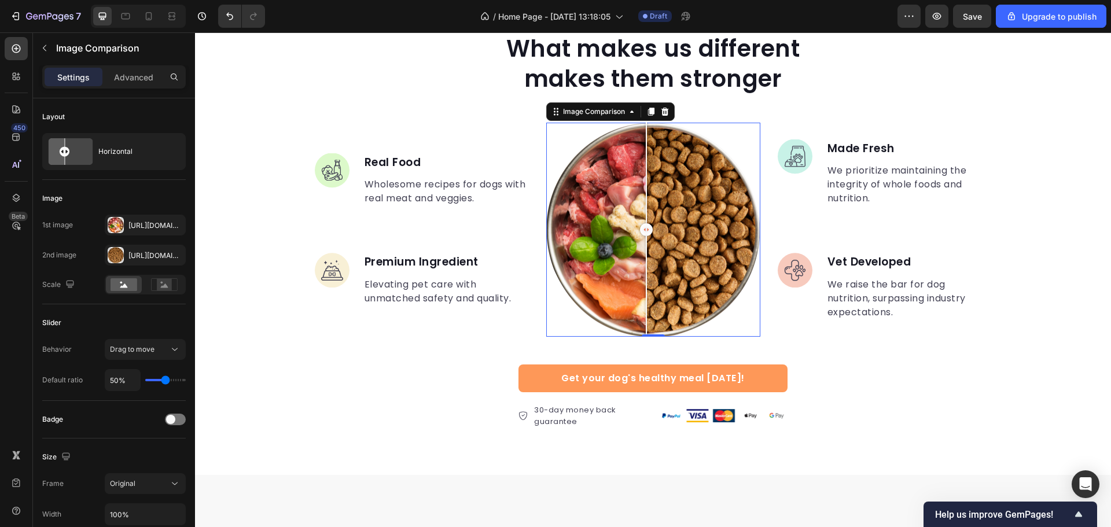
click at [651, 232] on div at bounding box center [646, 229] width 13 height 13
click at [649, 236] on div at bounding box center [654, 229] width 13 height 13
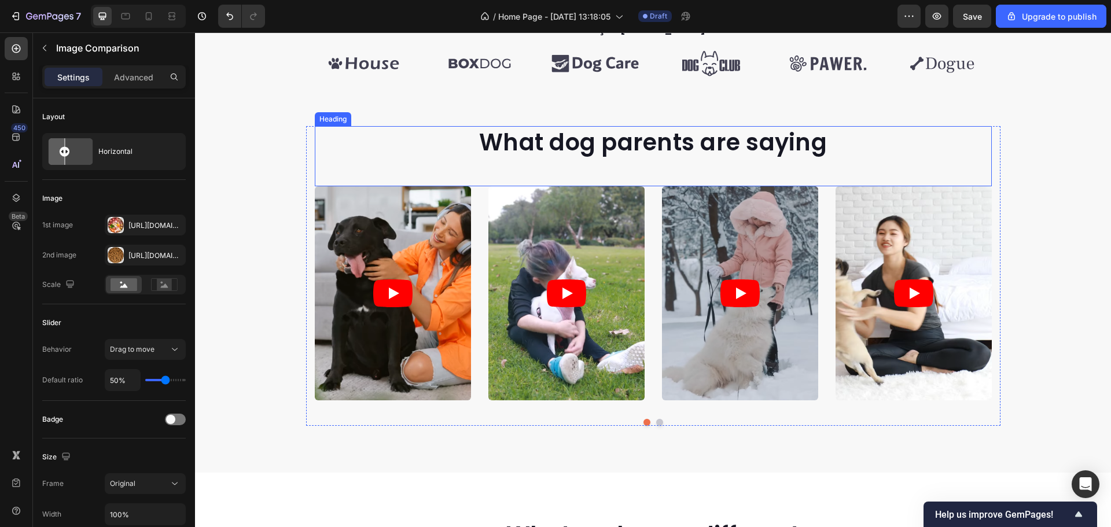
scroll to position [383, 0]
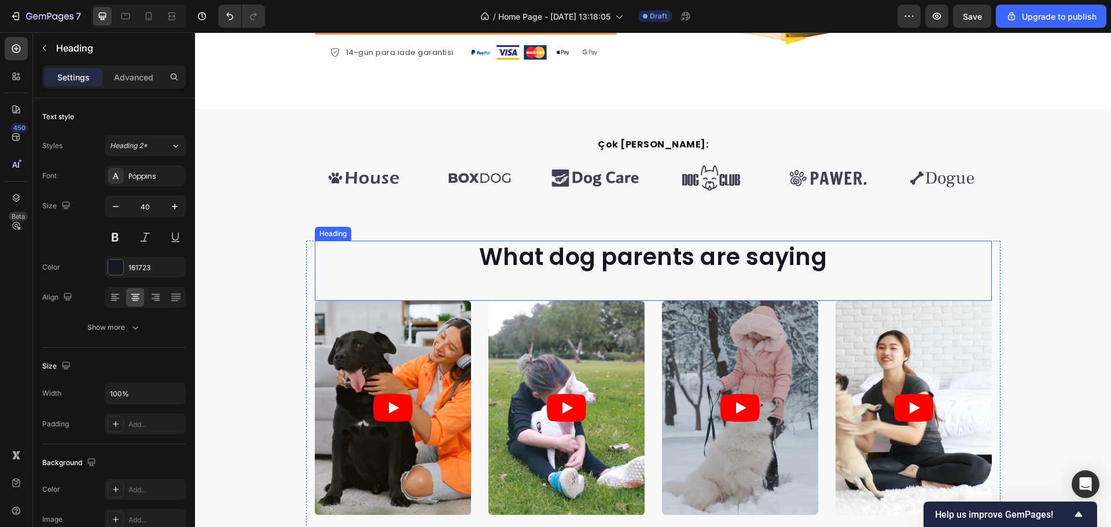
click at [664, 260] on p "What dog parents are saying" at bounding box center [653, 257] width 675 height 30
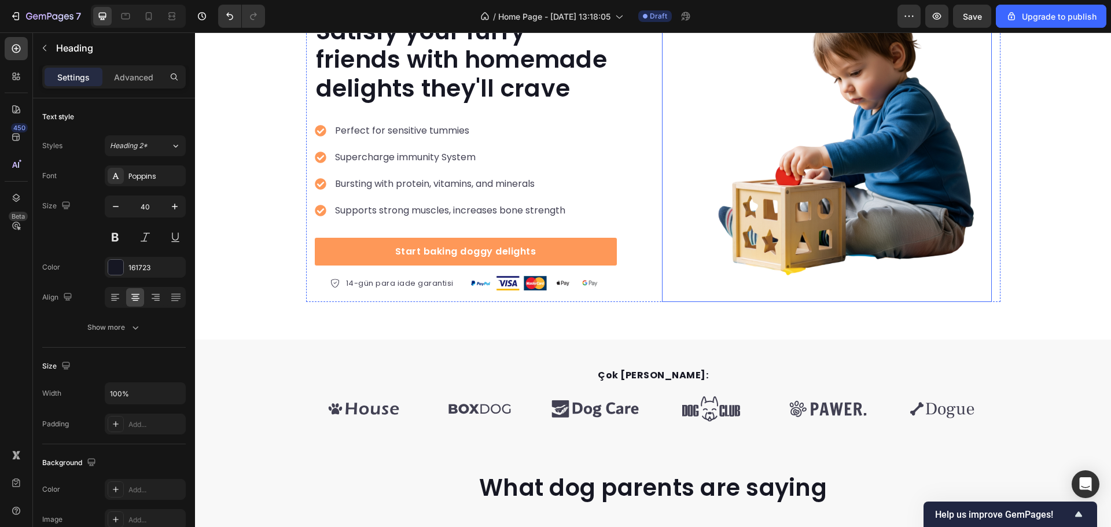
scroll to position [174, 0]
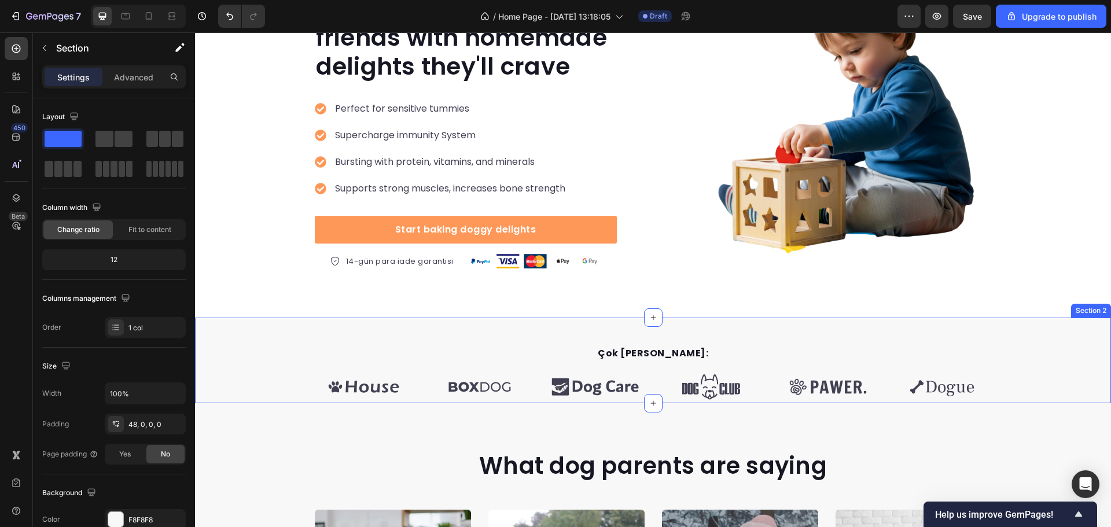
click at [725, 344] on div "Çok Yakında Mağazalarda: Text block Image Image Image Image Image Image Carouse…" at bounding box center [653, 361] width 916 height 86
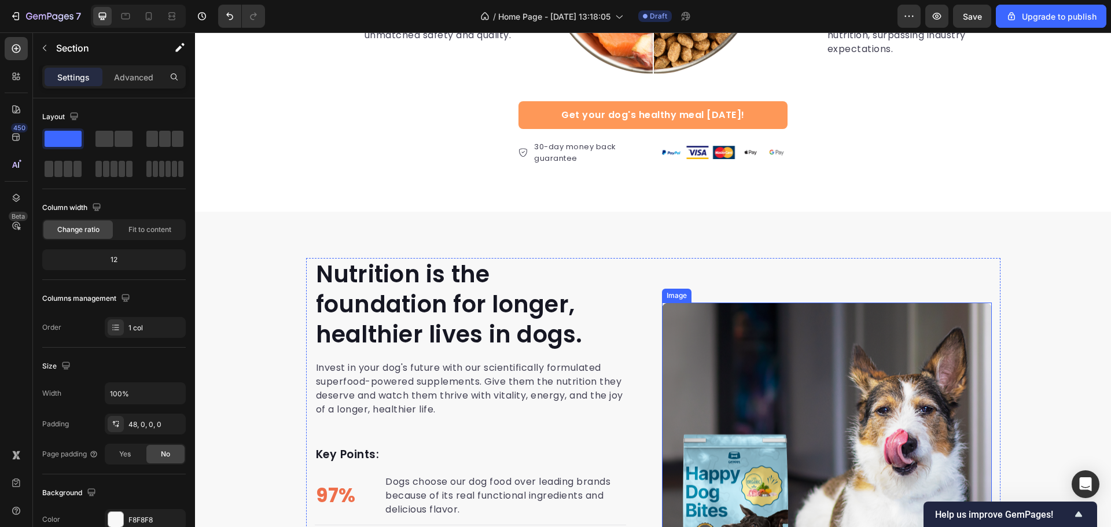
scroll to position [1273, 0]
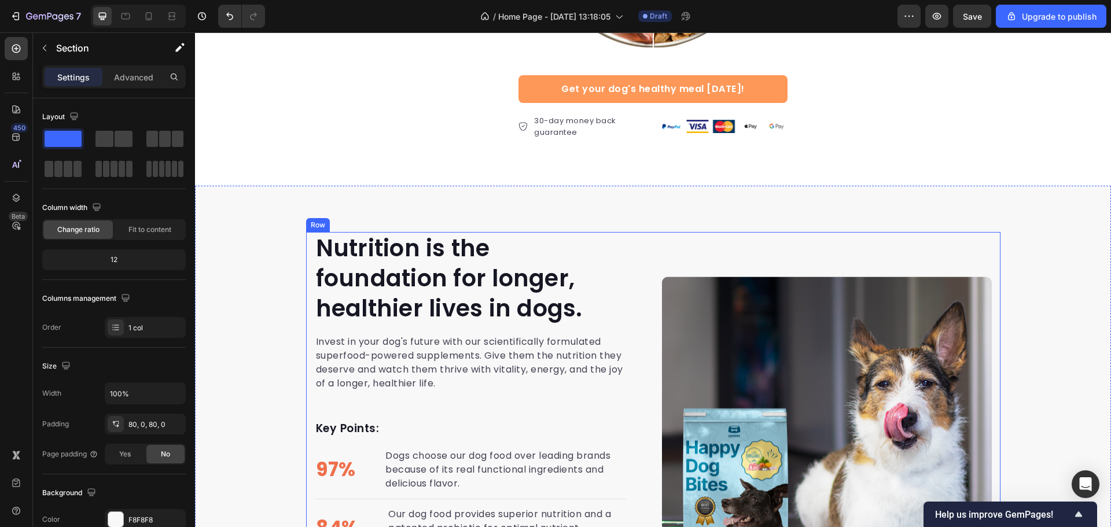
click at [686, 215] on div "Nutrition is the foundation for longer, healthier lives in dogs. Heading Invest…" at bounding box center [653, 442] width 916 height 512
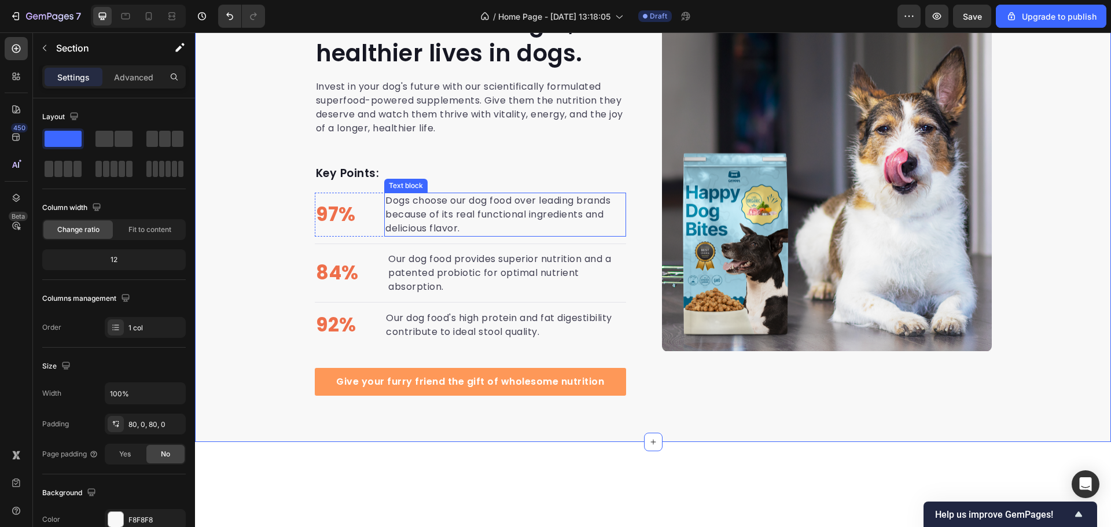
scroll to position [1389, 0]
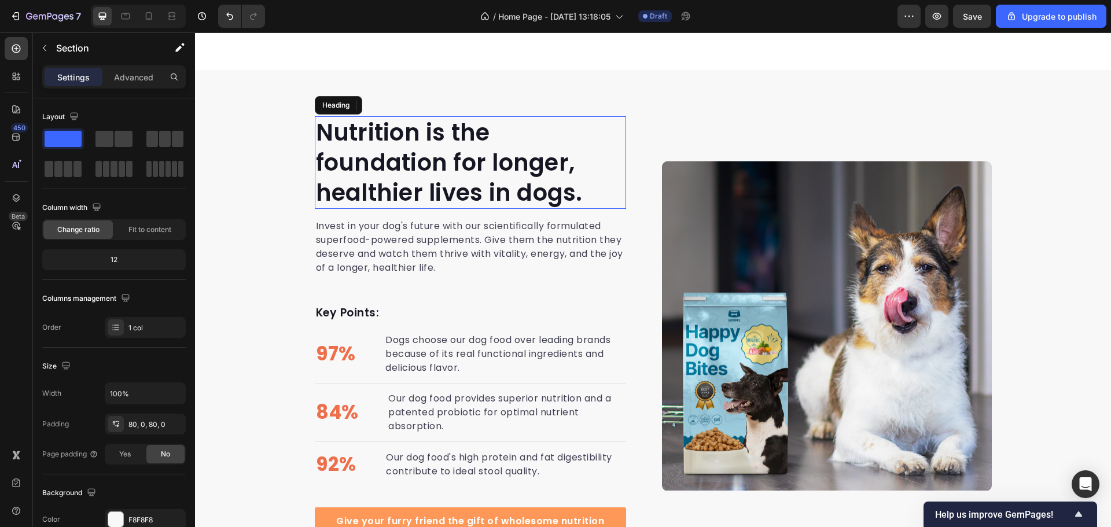
click at [436, 179] on p "Nutrition is the foundation for longer, healthier lives in dogs." at bounding box center [470, 163] width 309 height 90
click at [647, 102] on div "Nutrition is the foundation for longer, healthier lives in dogs. Heading 0 Inve…" at bounding box center [653, 326] width 916 height 512
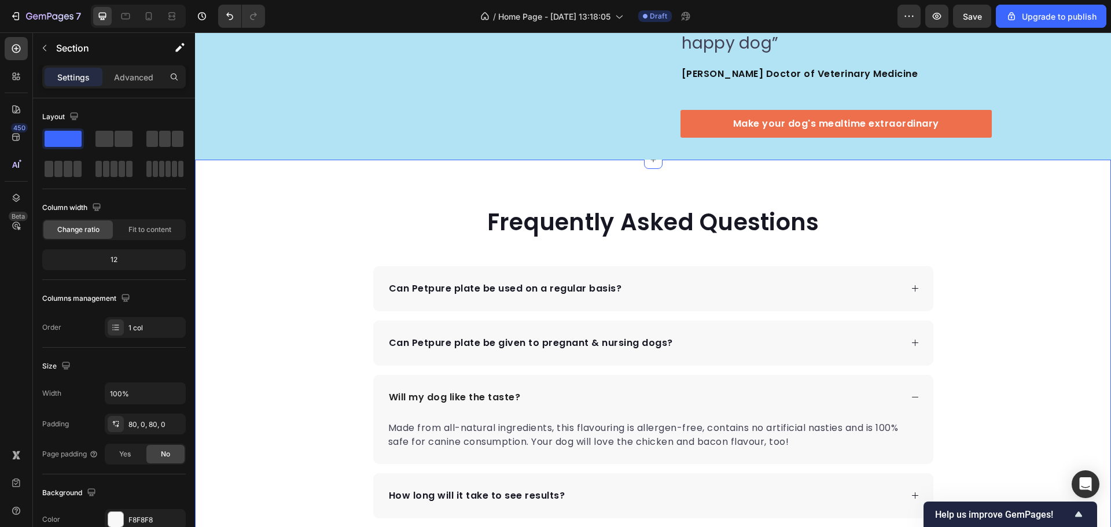
scroll to position [3705, 0]
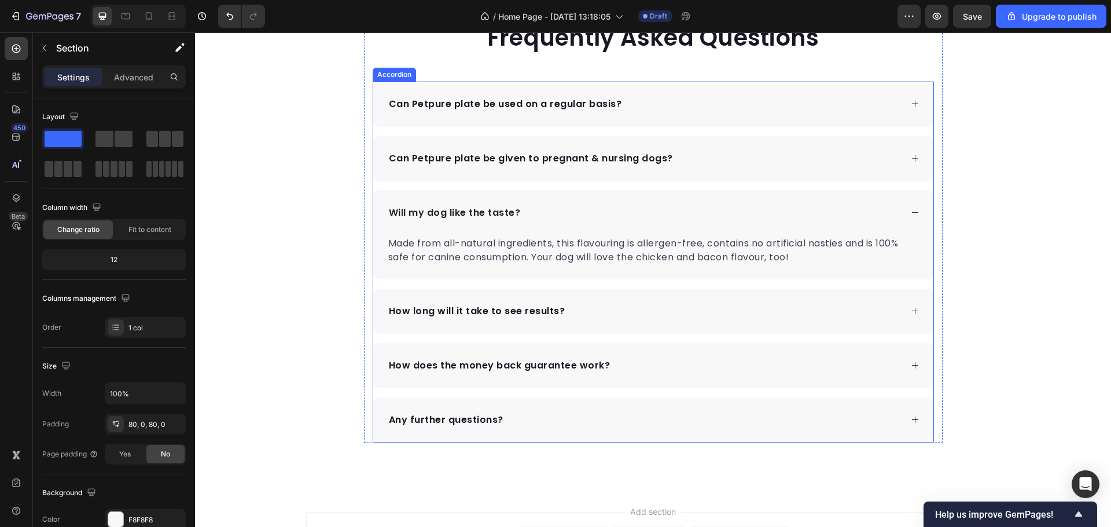
click at [906, 199] on div "Will my dog like the taste?" at bounding box center [653, 212] width 560 height 45
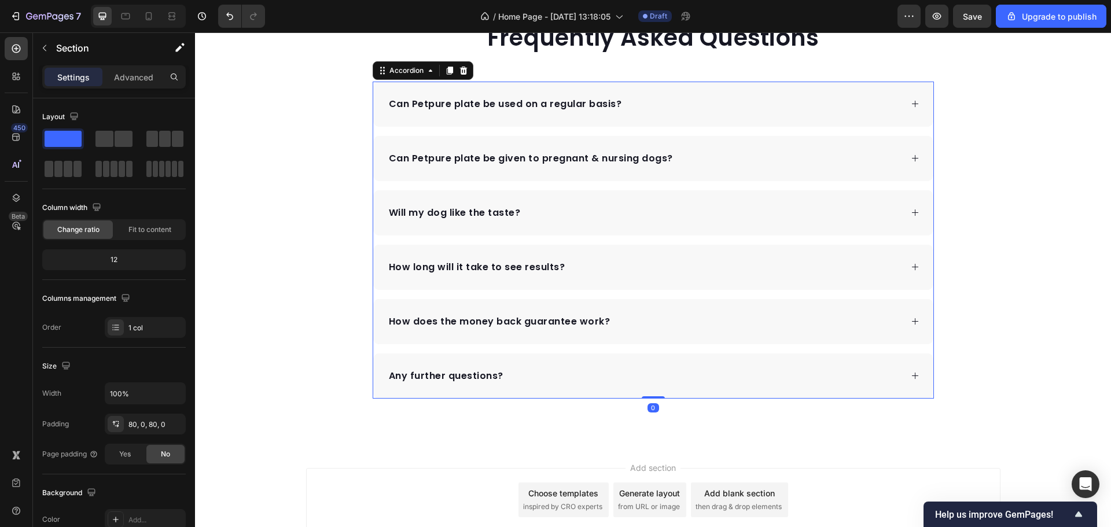
click at [1088, 237] on div "Frequently Asked Questions Heading Can Petpure plate be used on a regular basis…" at bounding box center [653, 209] width 916 height 377
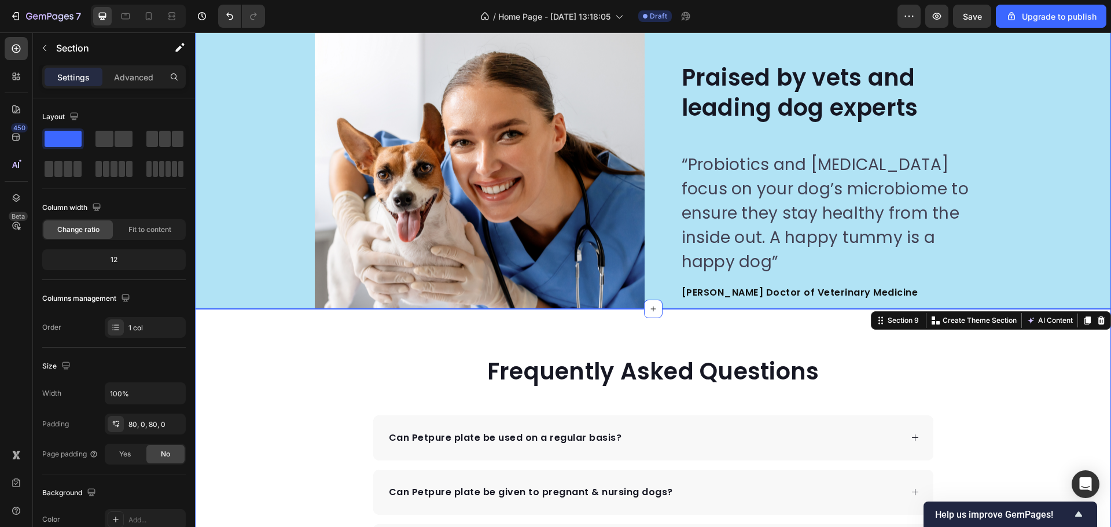
scroll to position [3152, 0]
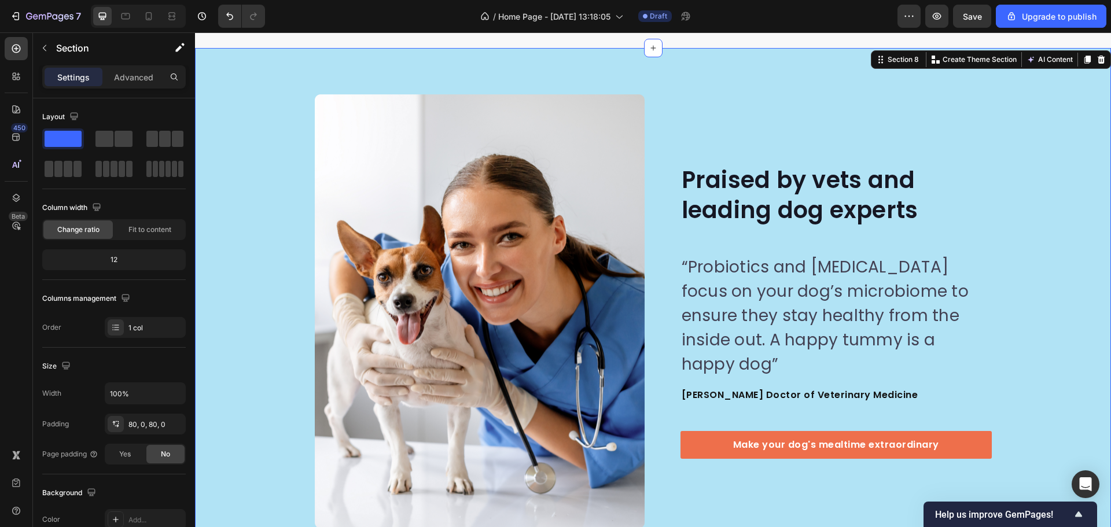
click at [1025, 240] on div "Image Image Praised by vets and leading dog experts Heading “Probiotics and pre…" at bounding box center [653, 311] width 916 height 434
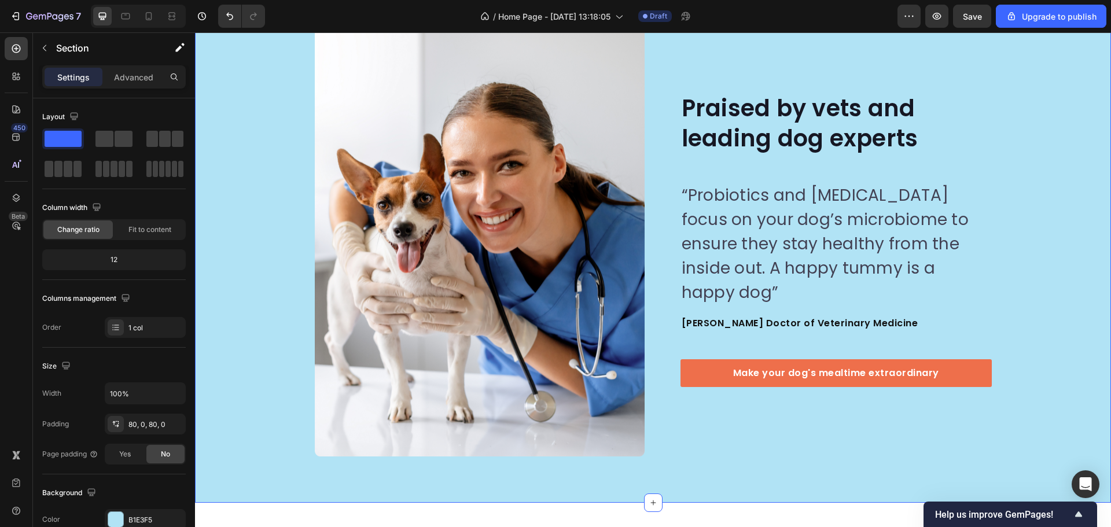
scroll to position [3326, 0]
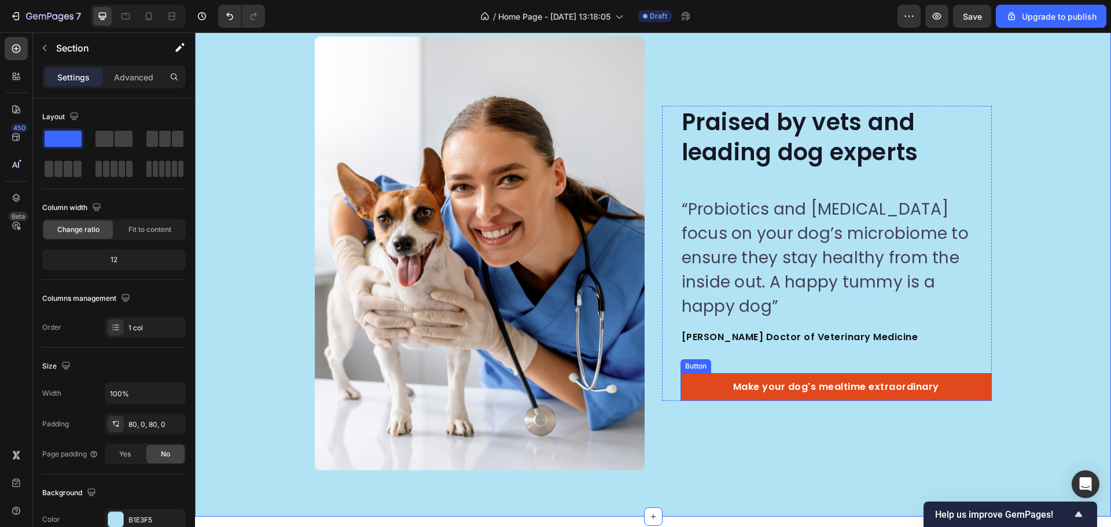
click at [912, 386] on link "Make your dog's mealtime extraordinary" at bounding box center [836, 387] width 311 height 28
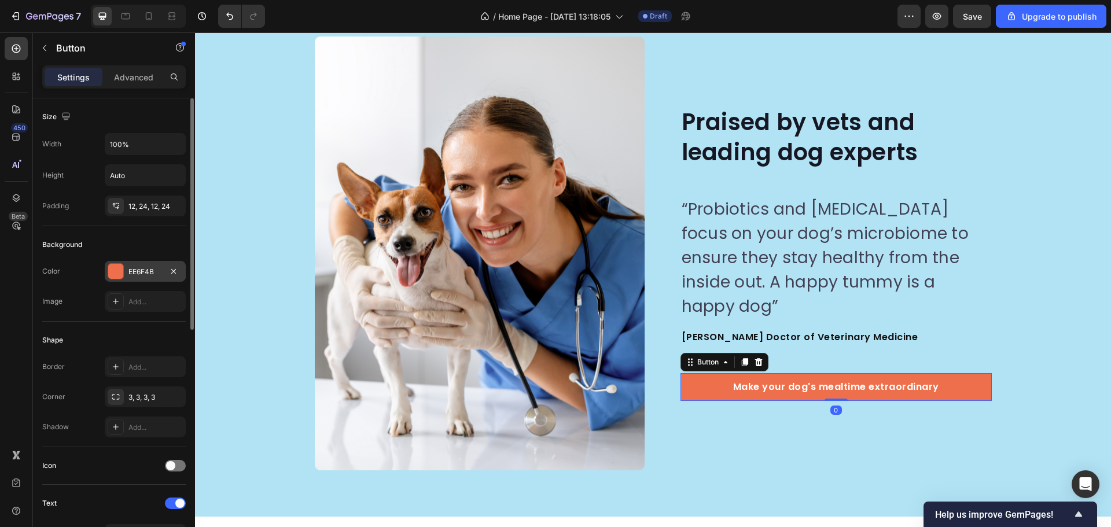
click at [149, 279] on div "EE6F4B" at bounding box center [145, 271] width 81 height 21
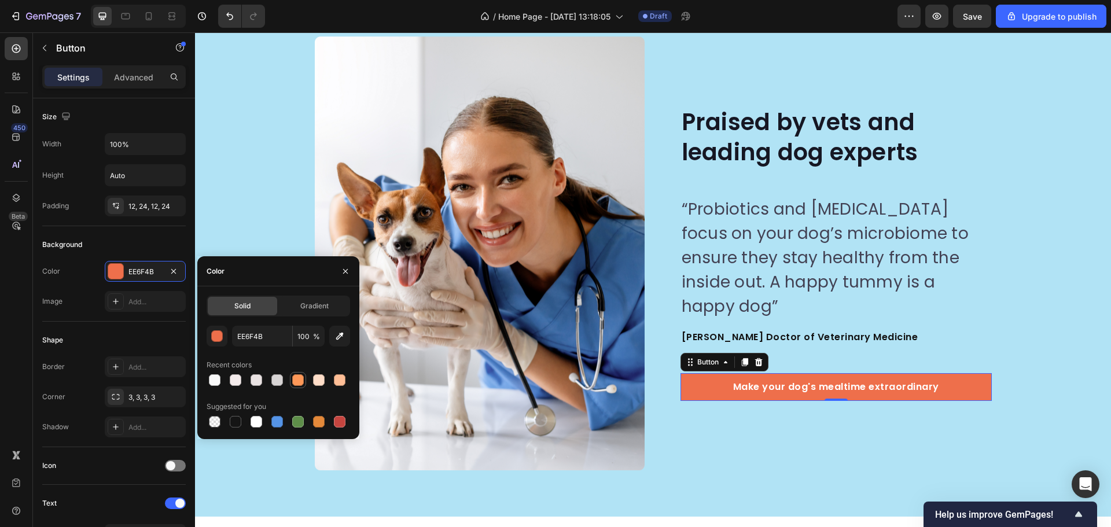
click at [295, 377] on div at bounding box center [298, 381] width 12 height 12
type input "FE9858"
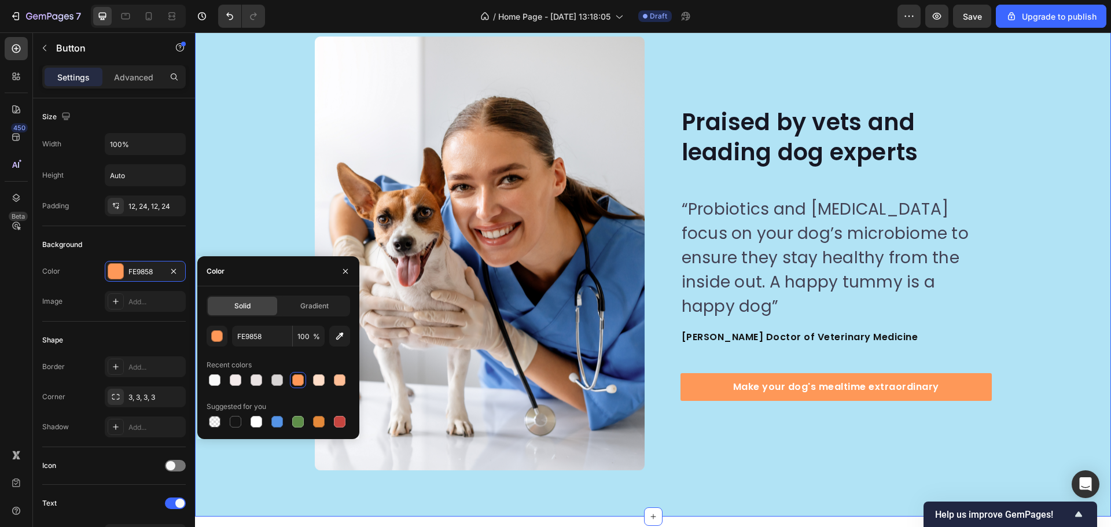
click at [1004, 205] on div "Image Image Praised by vets and leading dog experts Heading “Probiotics and pre…" at bounding box center [653, 253] width 916 height 434
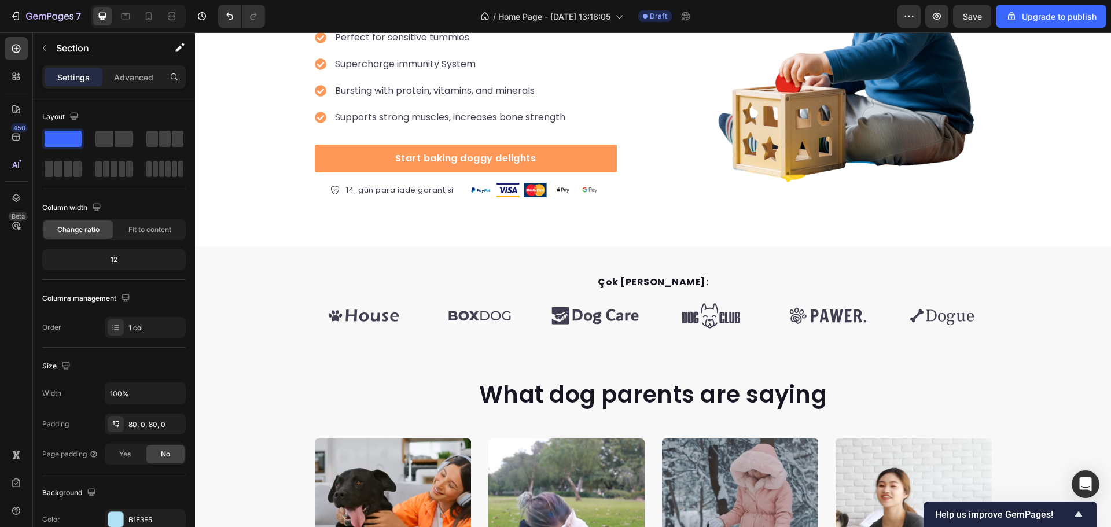
scroll to position [0, 0]
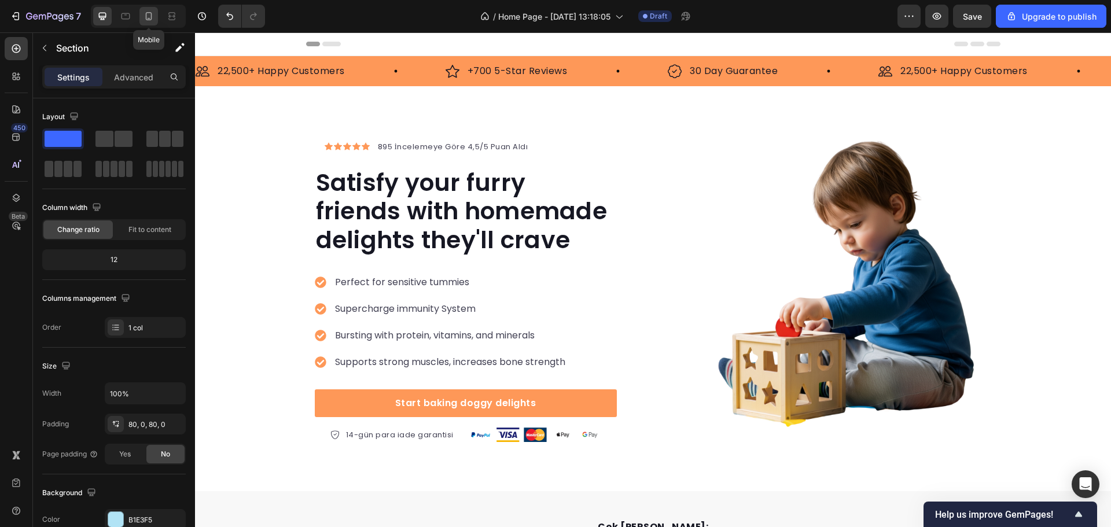
click at [141, 19] on div at bounding box center [148, 16] width 19 height 19
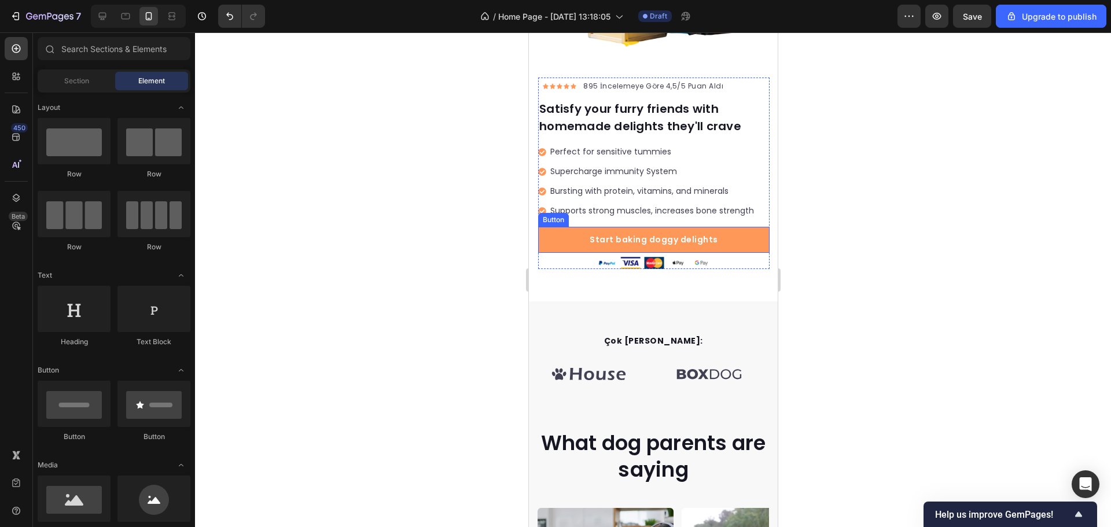
scroll to position [289, 0]
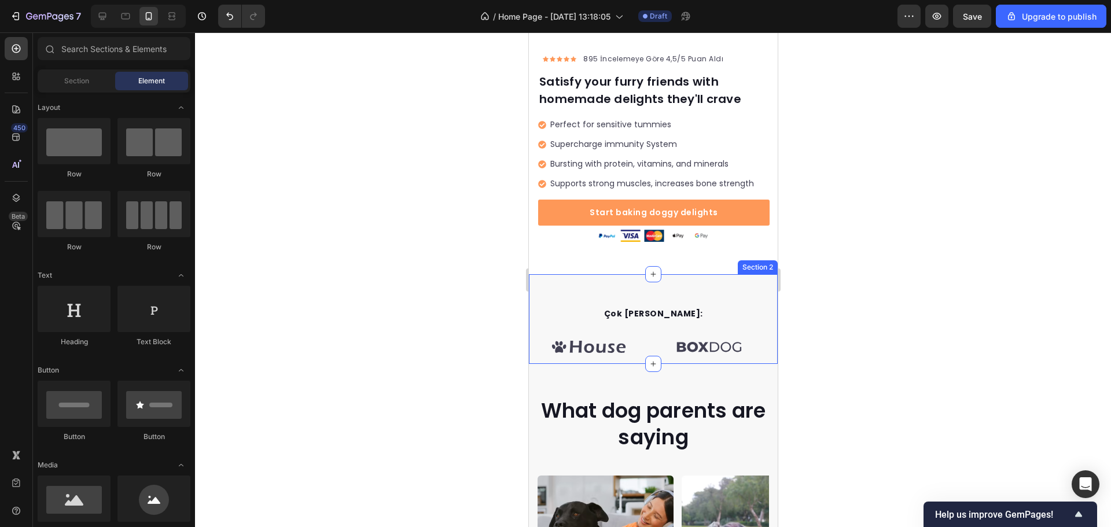
click at [766, 274] on div "Çok Yakında Mağazalarda: Text block Image Image Image Image Image Image Carouse…" at bounding box center [652, 319] width 249 height 90
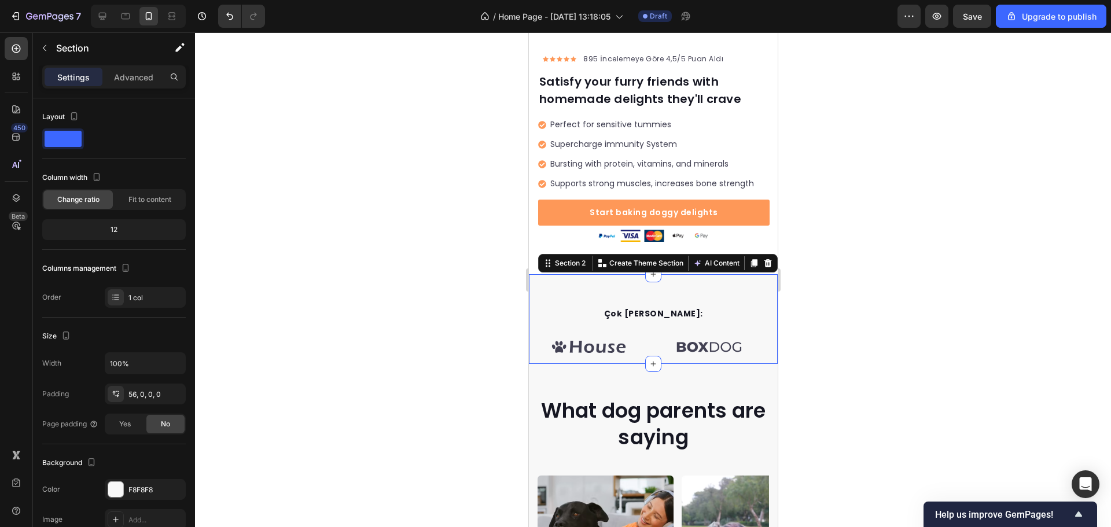
click at [850, 251] on div at bounding box center [653, 279] width 916 height 495
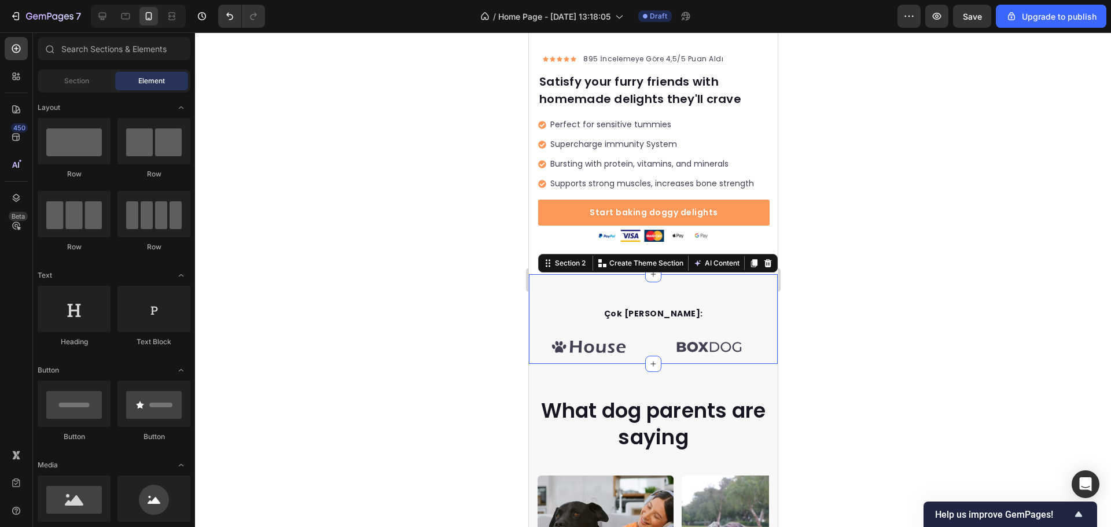
click at [762, 274] on div "Çok Yakında Mağazalarda: Text block Image Image Image Image Image Image Carouse…" at bounding box center [652, 319] width 249 height 90
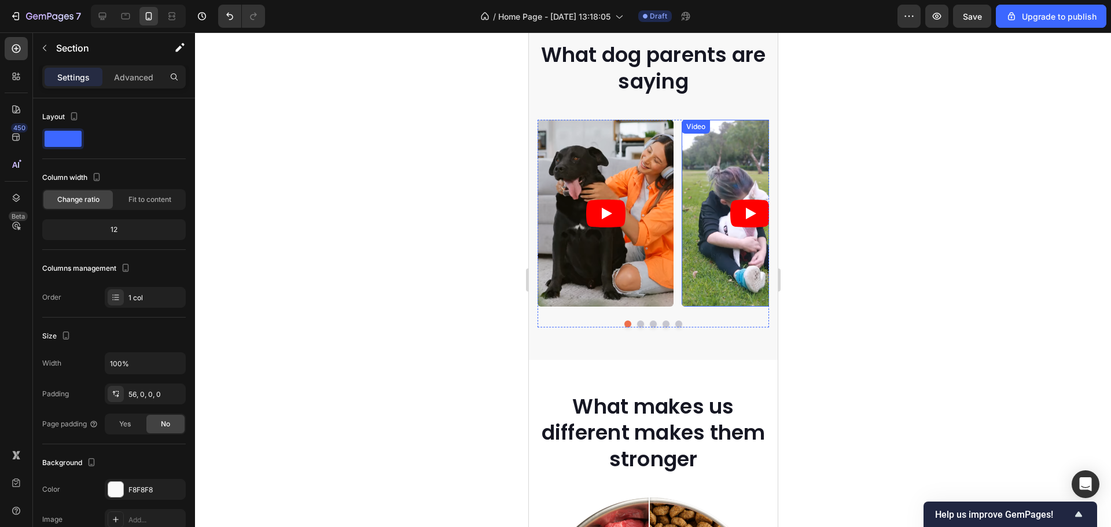
scroll to position [347, 0]
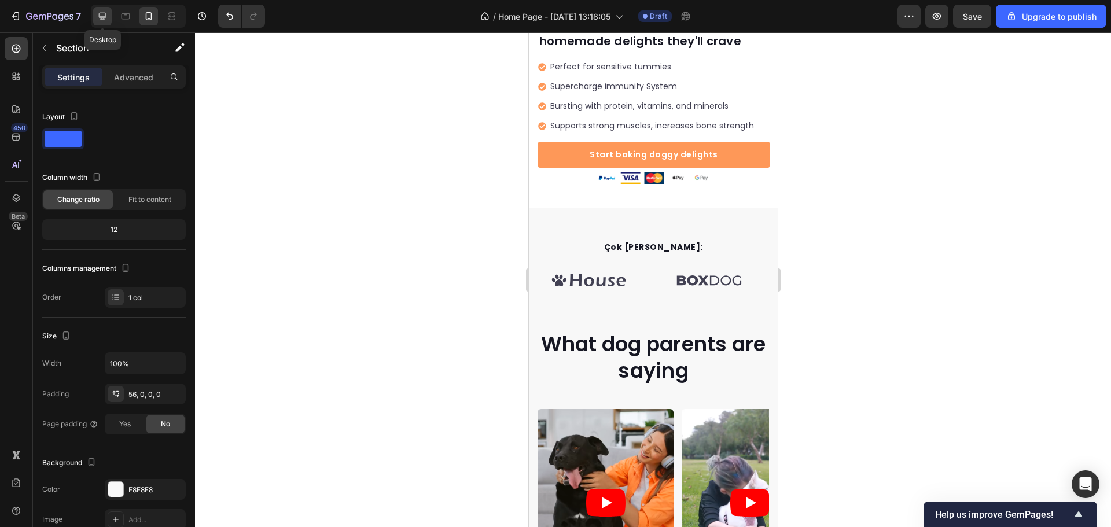
click at [97, 21] on icon at bounding box center [103, 16] width 12 height 12
